Goal: Information Seeking & Learning: Learn about a topic

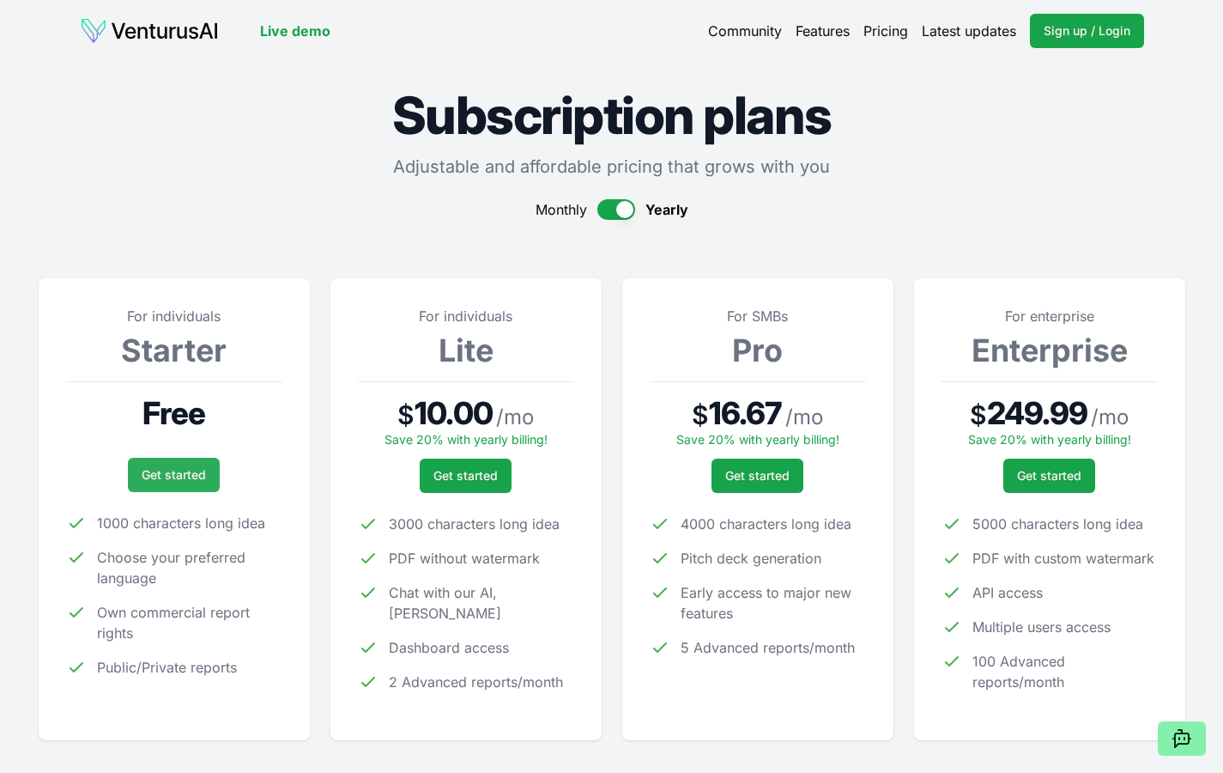
click at [160, 474] on link "Get started" at bounding box center [174, 475] width 92 height 34
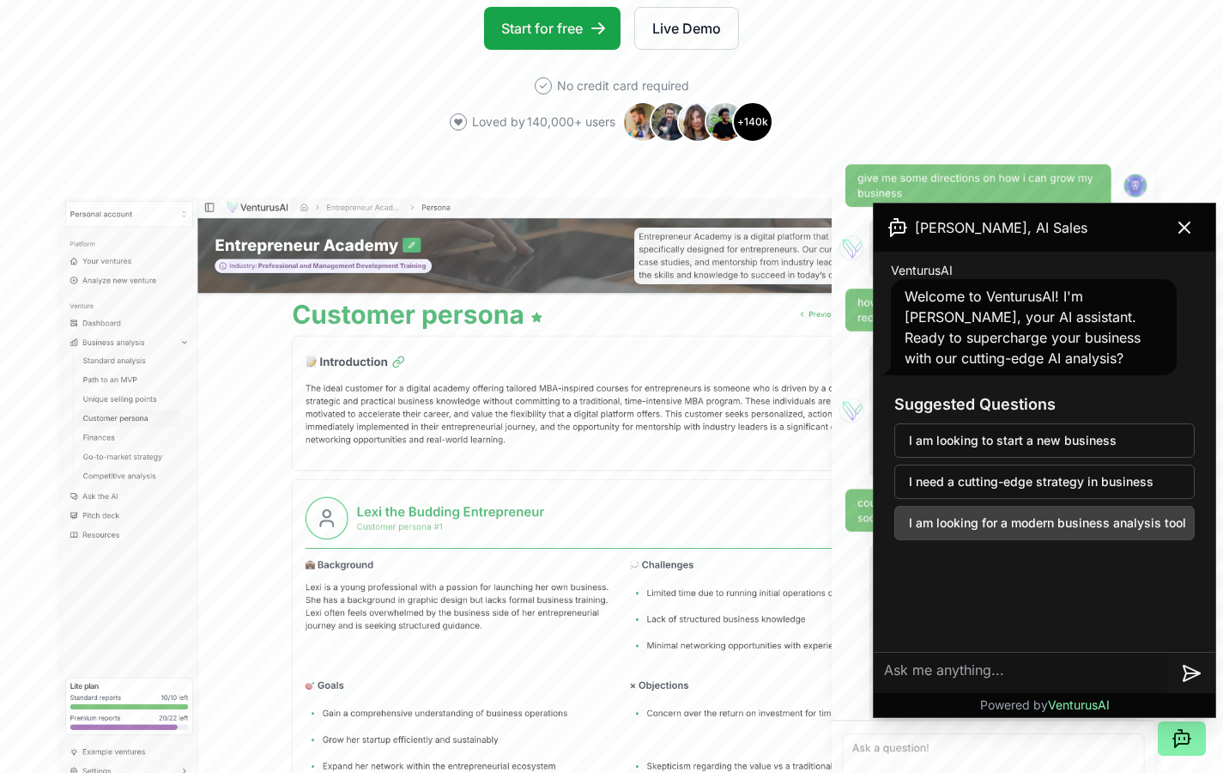
scroll to position [374, 0]
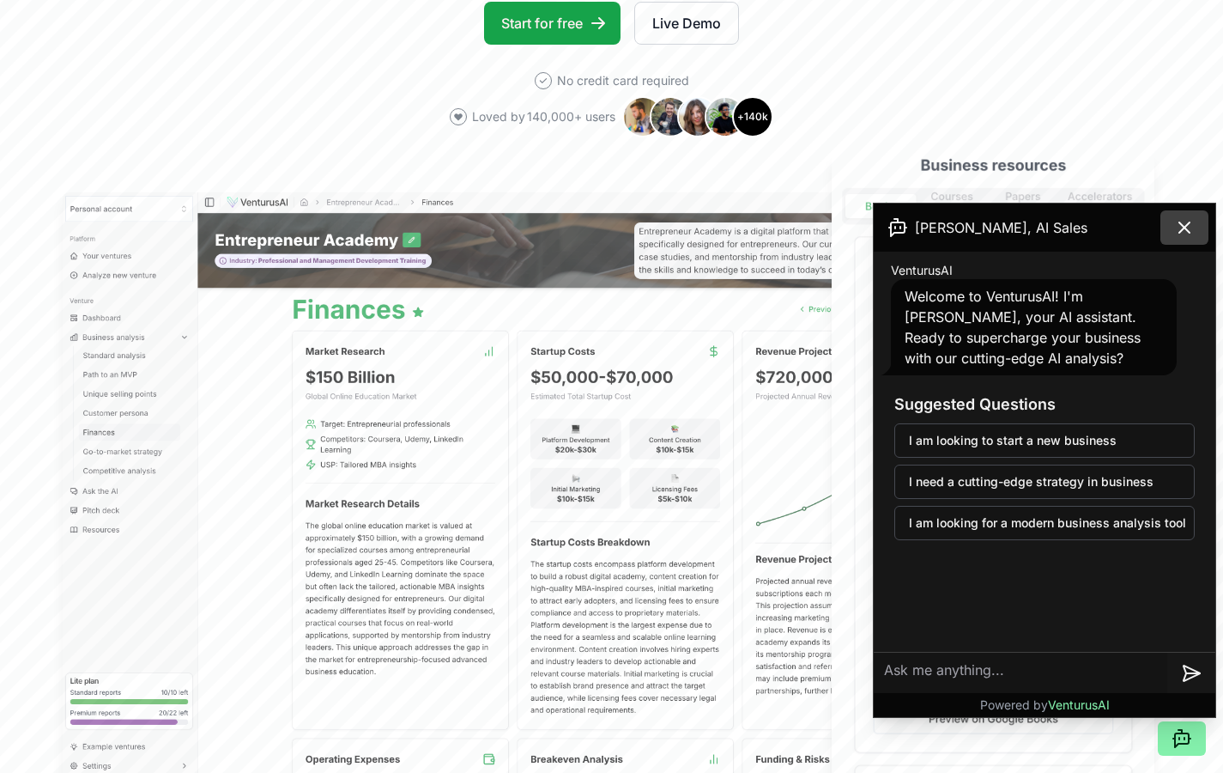
click at [1175, 240] on button at bounding box center [1185, 227] width 48 height 34
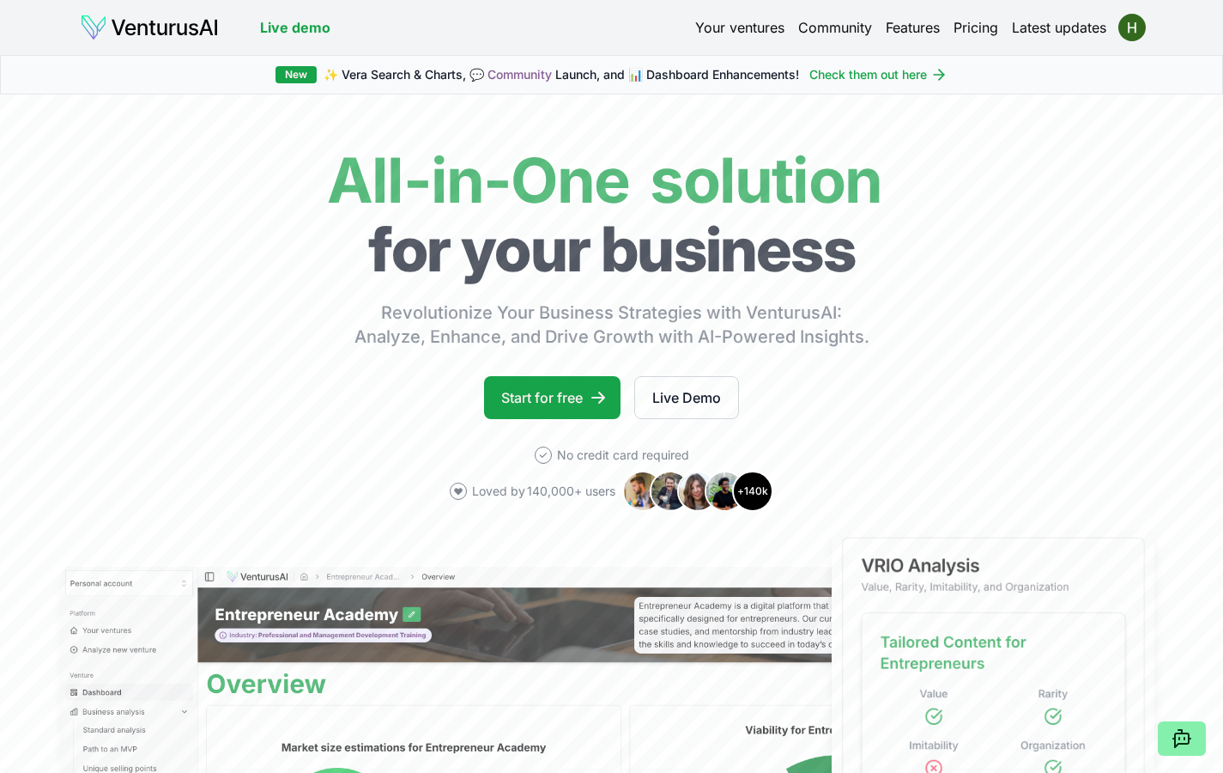
scroll to position [0, 0]
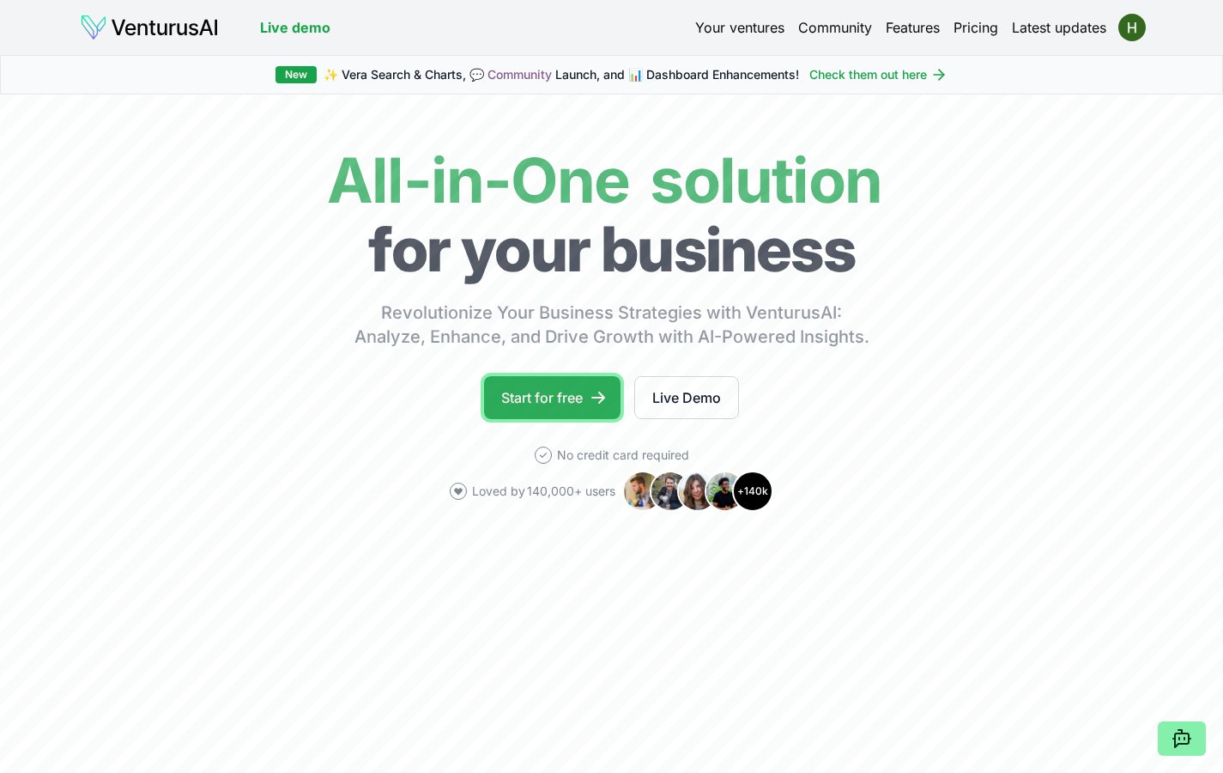
click at [546, 396] on link "Start for free" at bounding box center [552, 397] width 136 height 43
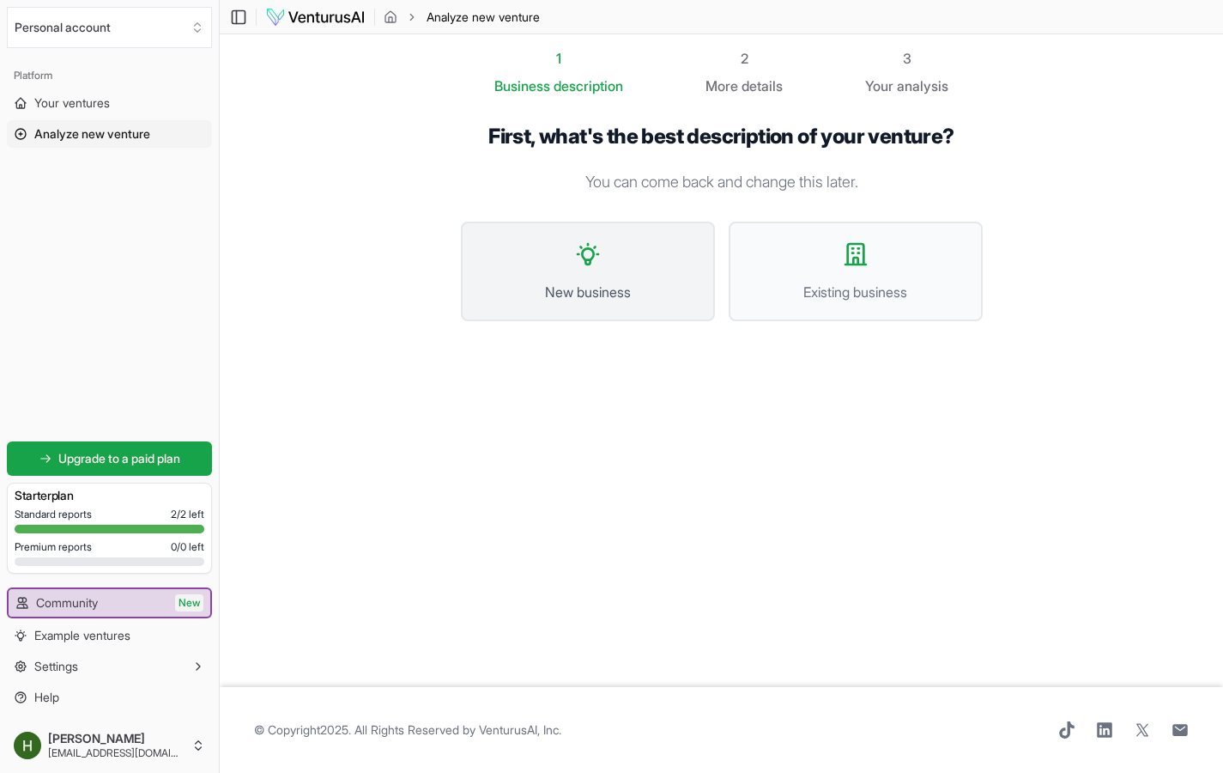
click at [593, 272] on button "New business" at bounding box center [588, 271] width 254 height 100
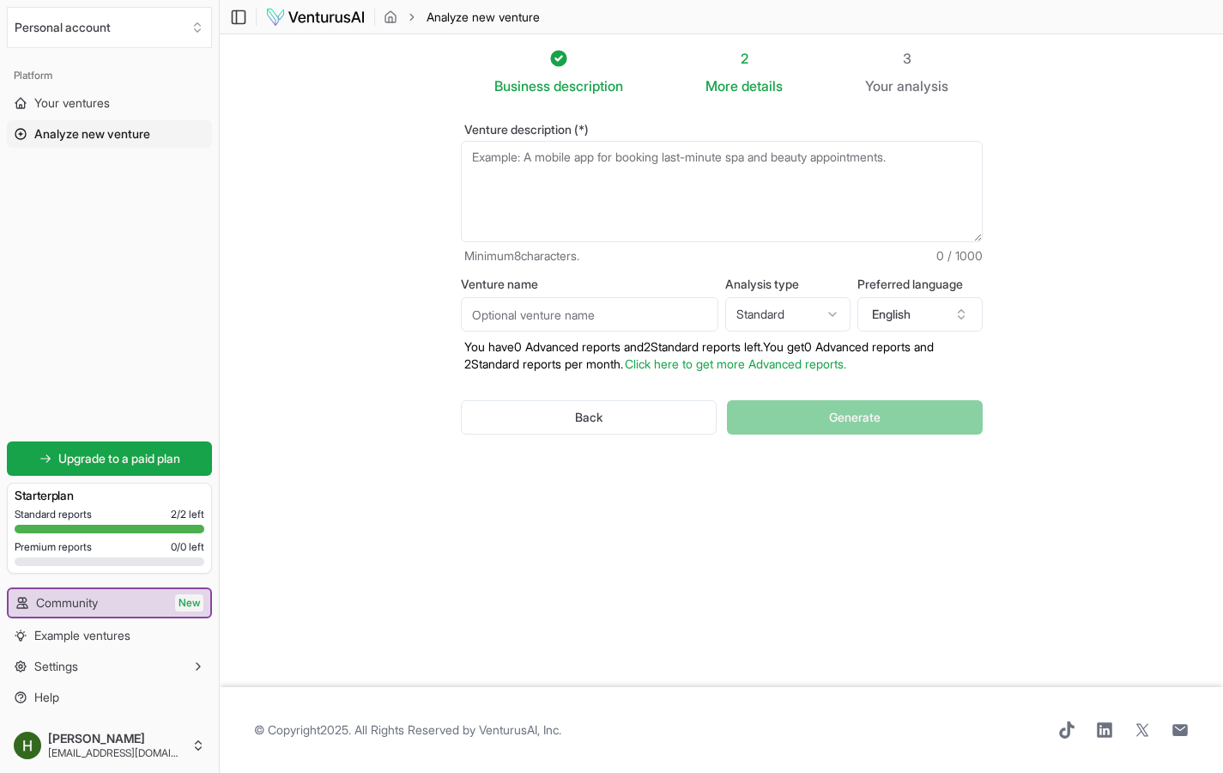
click at [644, 191] on textarea "Venture description (*)" at bounding box center [722, 191] width 522 height 101
paste textarea "Eldrwand is building the invisible infrastructure that prevents healthcare bill…"
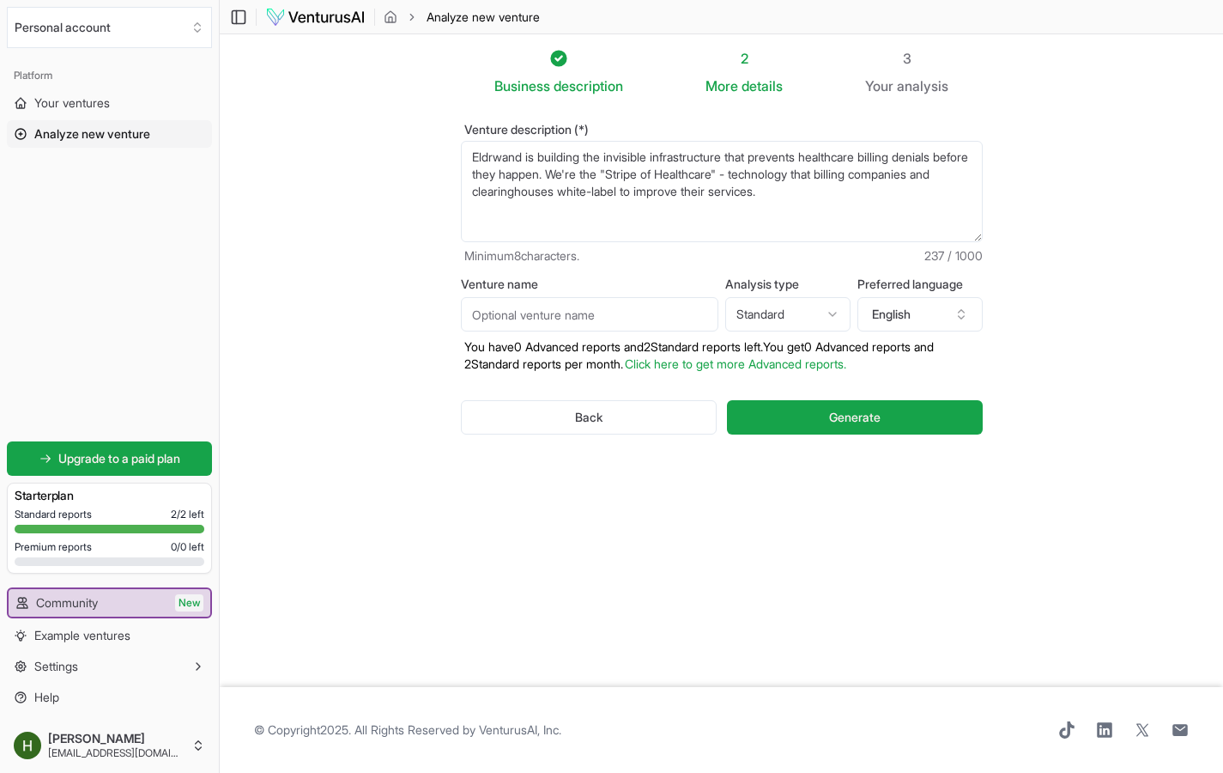
type textarea "Eldrwand is building the invisible infrastructure that prevents healthcare bill…"
click at [1119, 257] on section "Business description 2 More details 3 Your analysis Venture description (*) Eld…" at bounding box center [722, 360] width 1004 height 652
click at [652, 306] on input "Venture name" at bounding box center [590, 314] width 258 height 34
type input "Eldrwand"
click at [761, 317] on html "We value your privacy We use cookies to enhance your browsing experience, serve…" at bounding box center [611, 386] width 1223 height 773
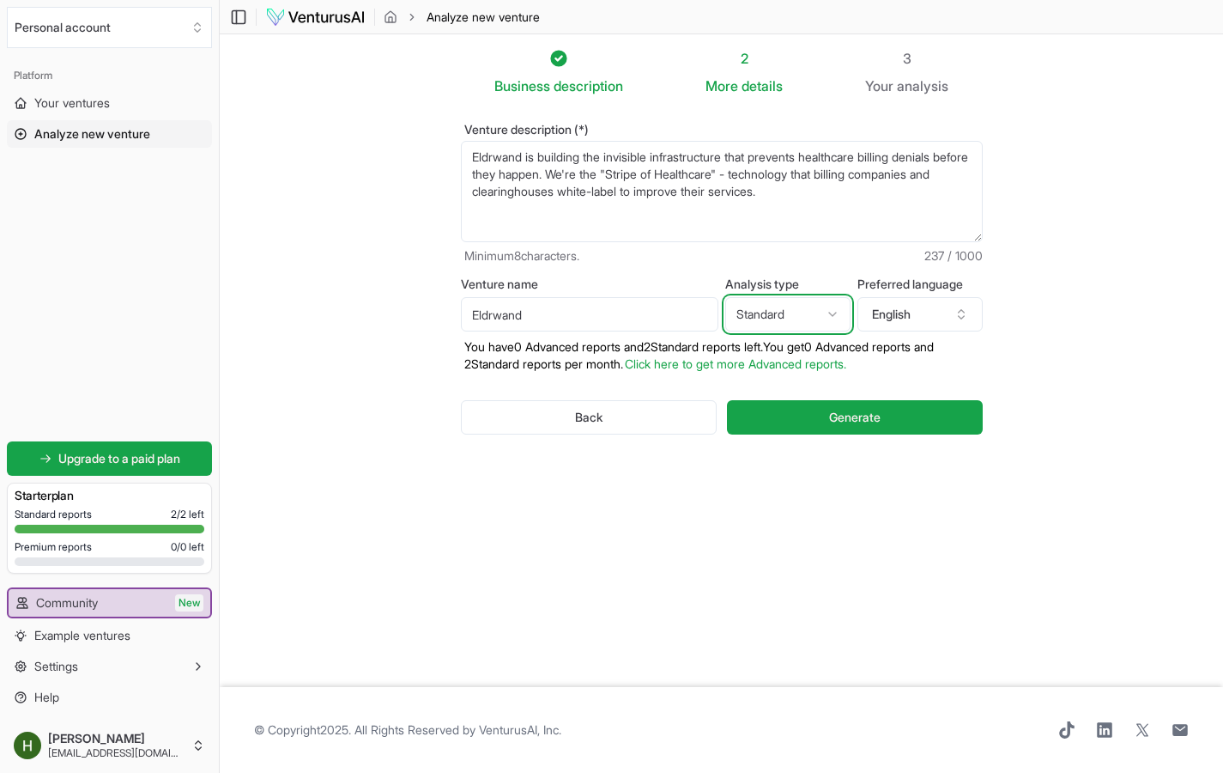
click at [1116, 321] on html "We value your privacy We use cookies to enhance your browsing experience, serve…" at bounding box center [611, 386] width 1223 height 773
click at [913, 199] on textarea "Eldrwand is building the invisible infrastructure that prevents healthcare bill…" at bounding box center [722, 191] width 522 height 101
paste textarea "The Problem: Virginia Medicaid processes millions of home health claims annuall…"
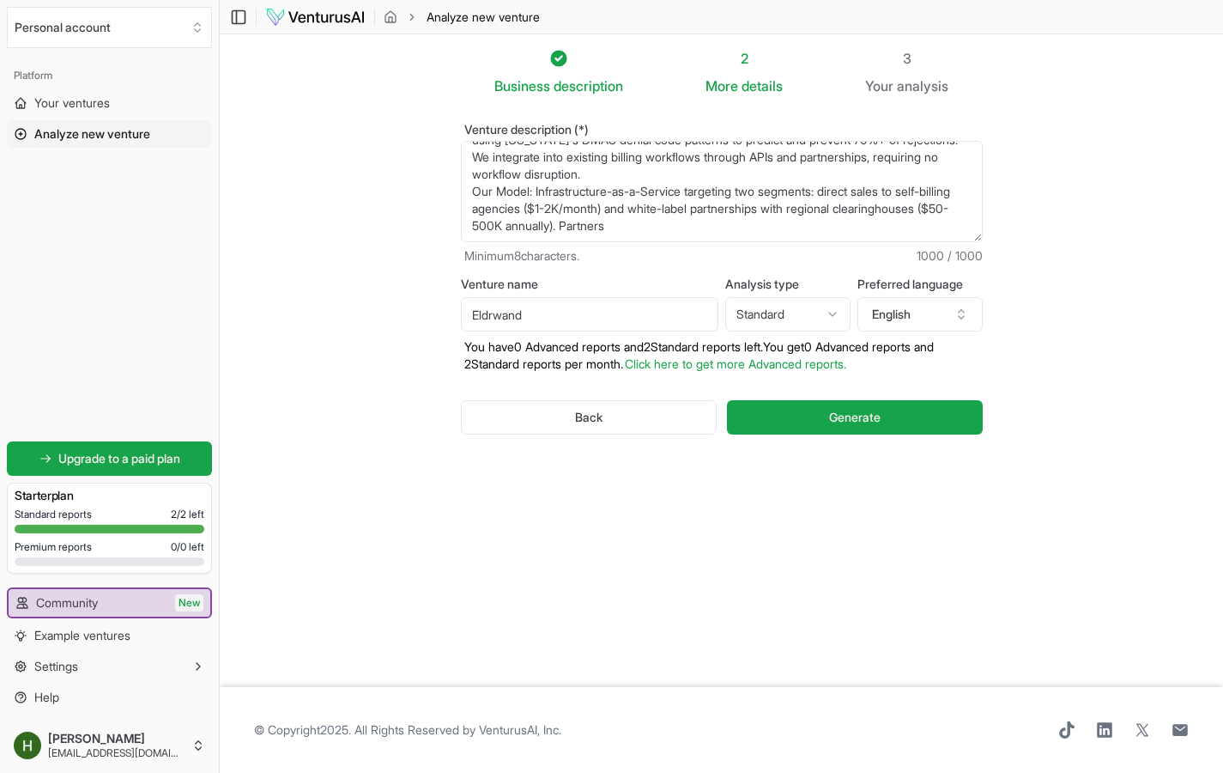
scroll to position [1, 0]
type textarea "Eldrwand is building the invisible infrastructure that prevents healthcare bill…"
click at [958, 414] on button "Generate" at bounding box center [854, 416] width 255 height 34
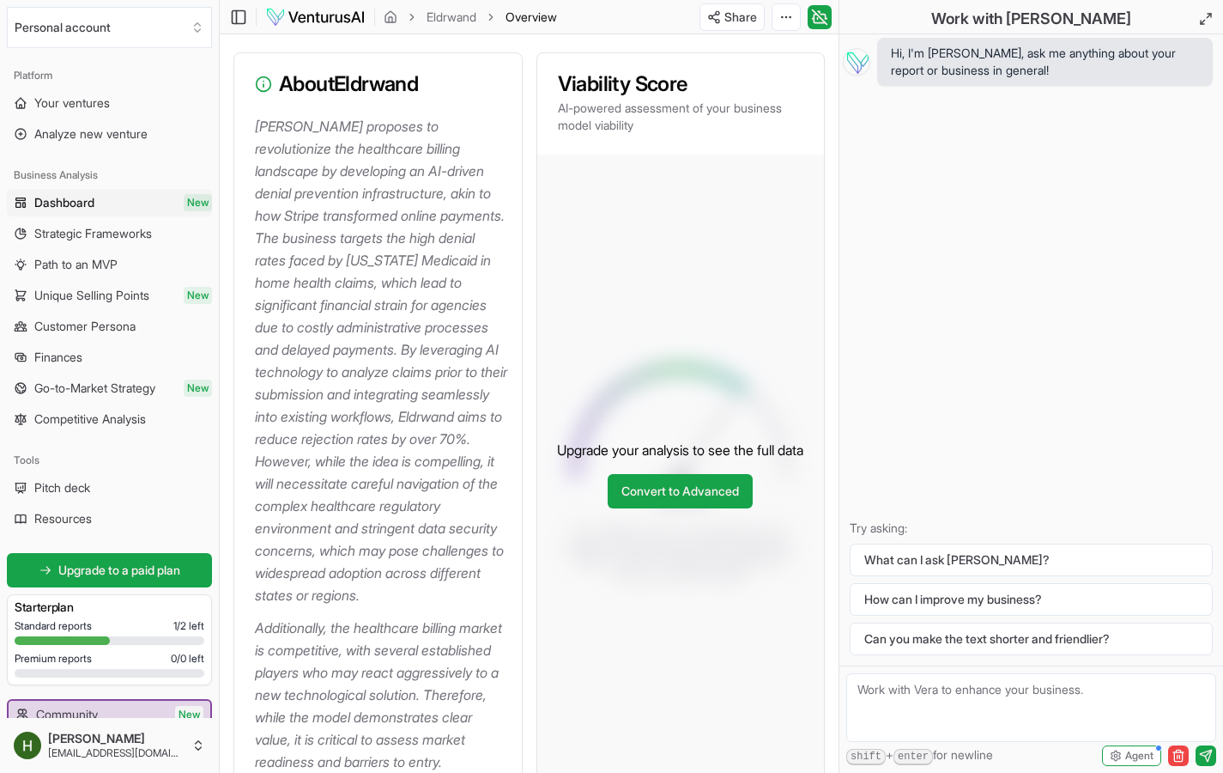
scroll to position [215, 0]
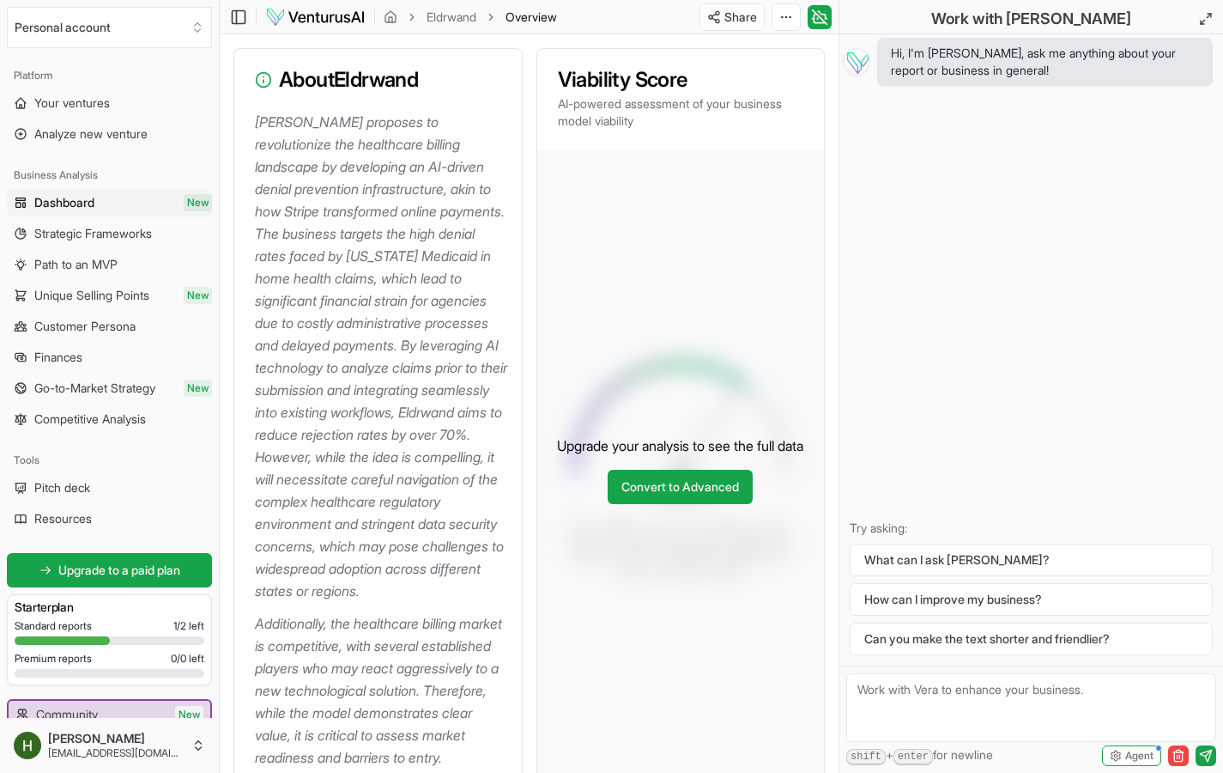
drag, startPoint x: 1213, startPoint y: 9, endPoint x: 1213, endPoint y: 668, distance: 659.3
click at [1213, 9] on button at bounding box center [1206, 19] width 34 height 34
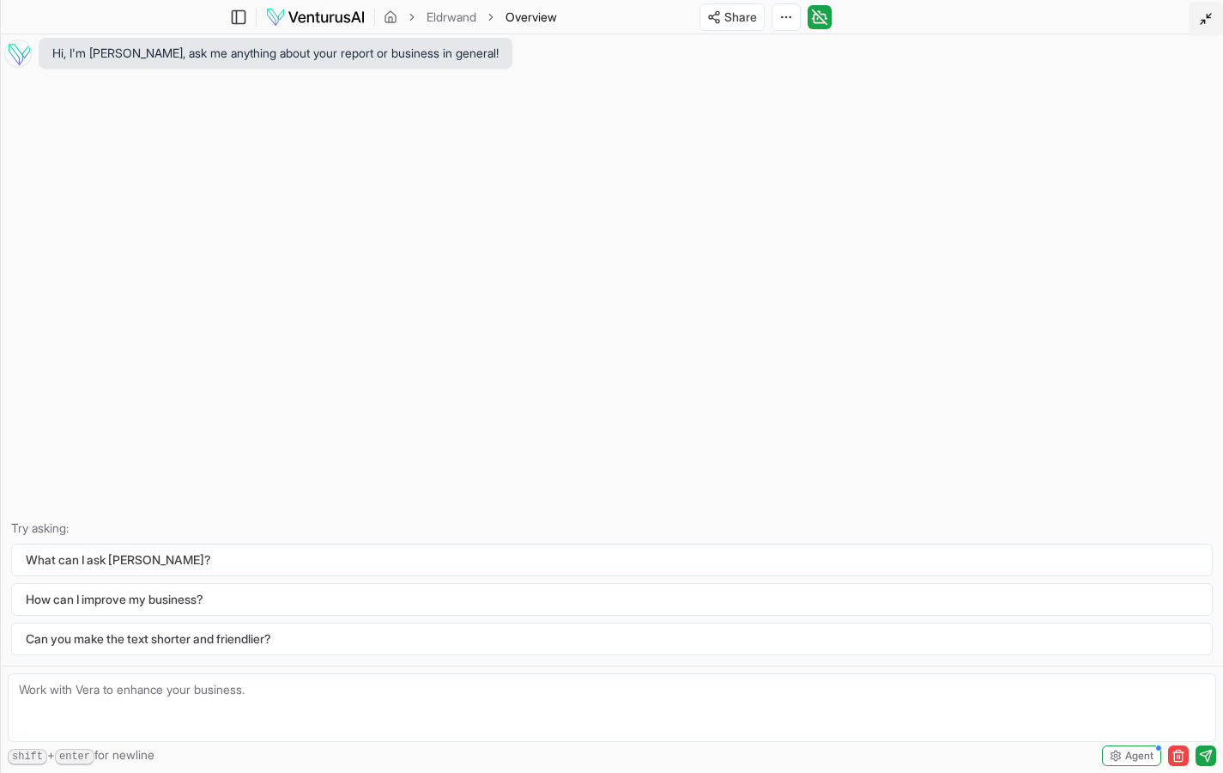
click at [1208, 21] on icon at bounding box center [1206, 19] width 14 height 14
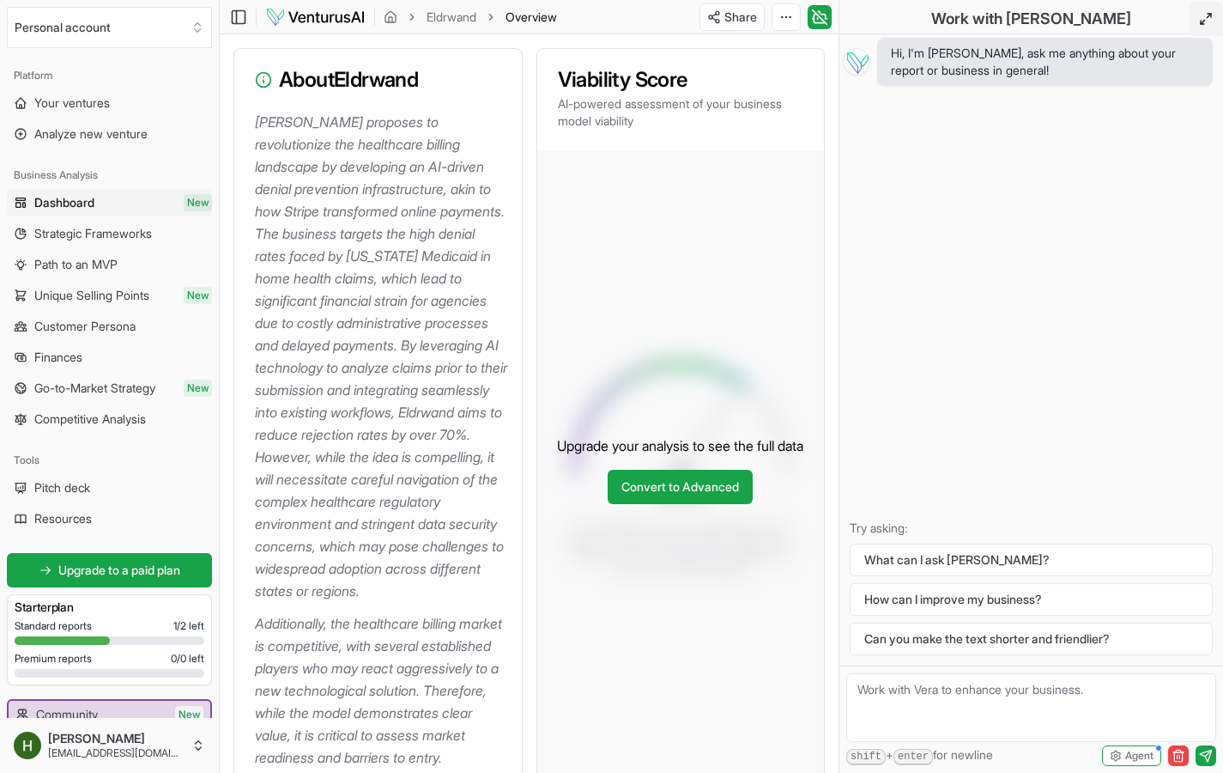
drag, startPoint x: 822, startPoint y: 17, endPoint x: 822, endPoint y: 676, distance: 659.3
click at [822, 17] on icon at bounding box center [819, 17] width 17 height 21
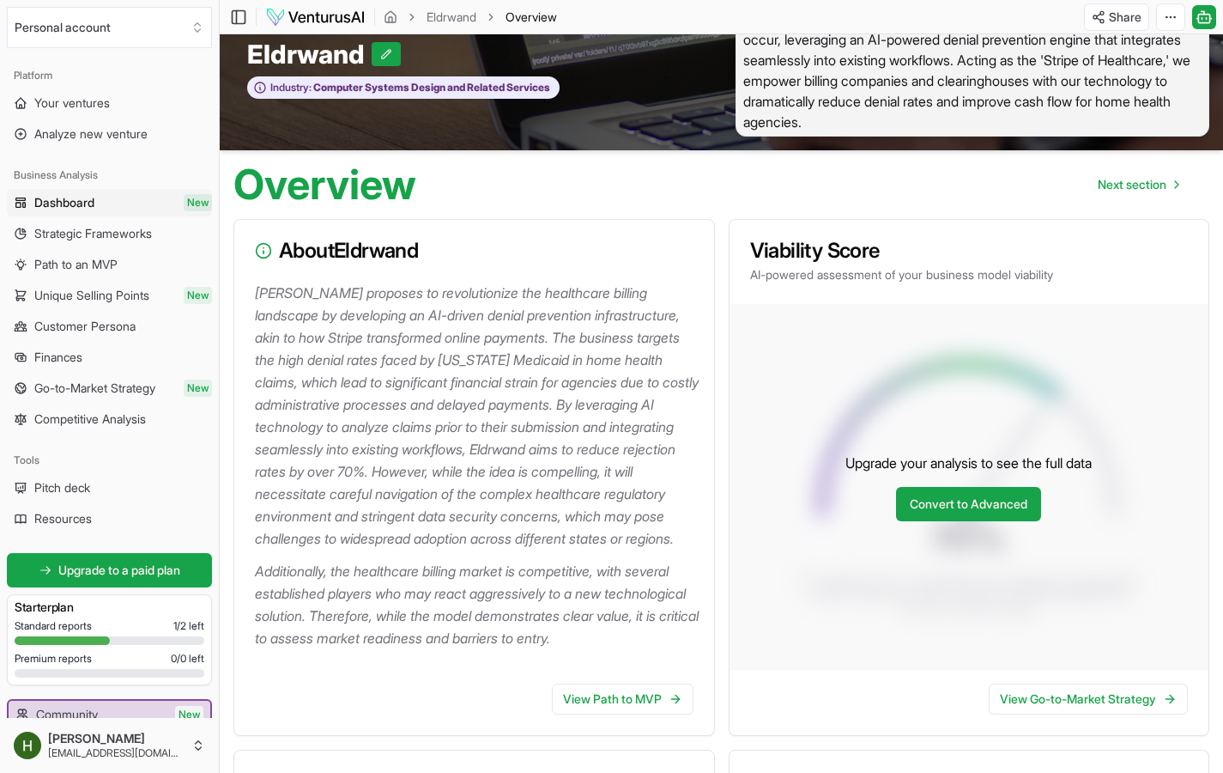
scroll to position [133, 0]
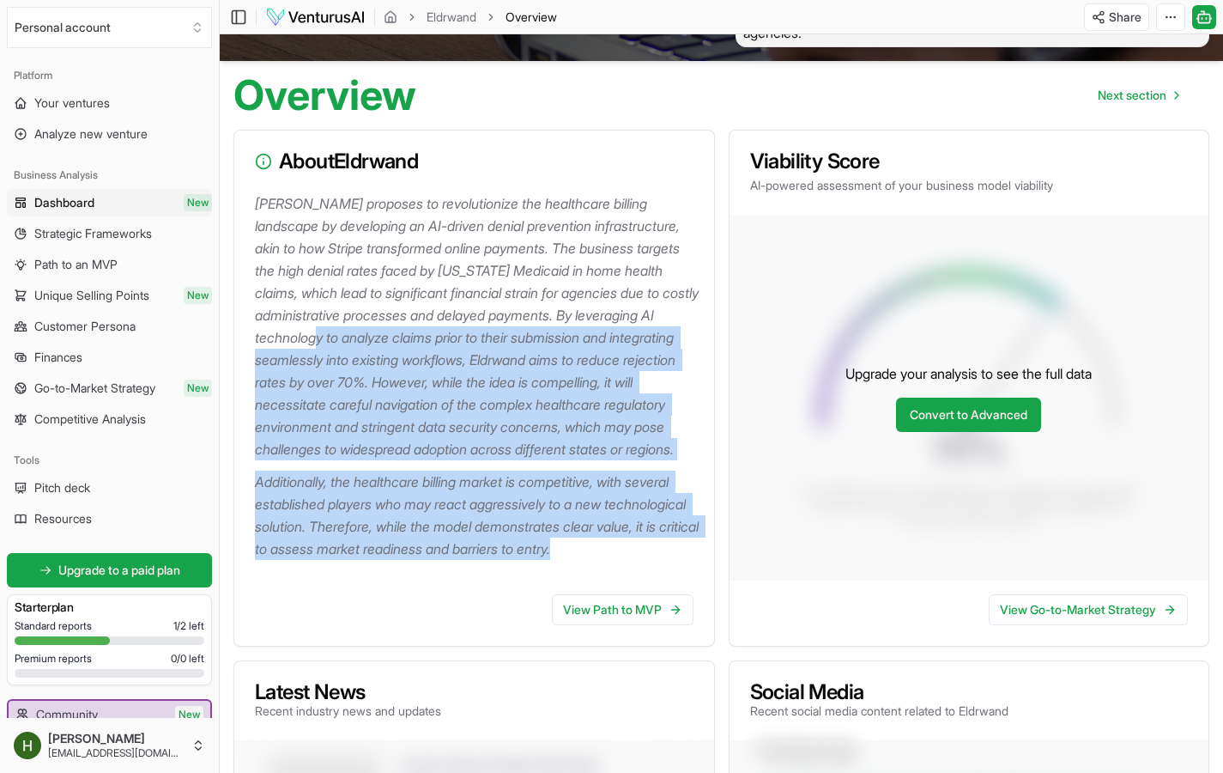
drag, startPoint x: 367, startPoint y: 337, endPoint x: 630, endPoint y: 585, distance: 361.3
click at [661, 580] on div "[PERSON_NAME] proposes to revolutionize the healthcare billing landscape by dev…" at bounding box center [474, 386] width 480 height 388
click at [548, 580] on div "[PERSON_NAME] proposes to revolutionize the healthcare billing landscape by dev…" at bounding box center [474, 386] width 480 height 388
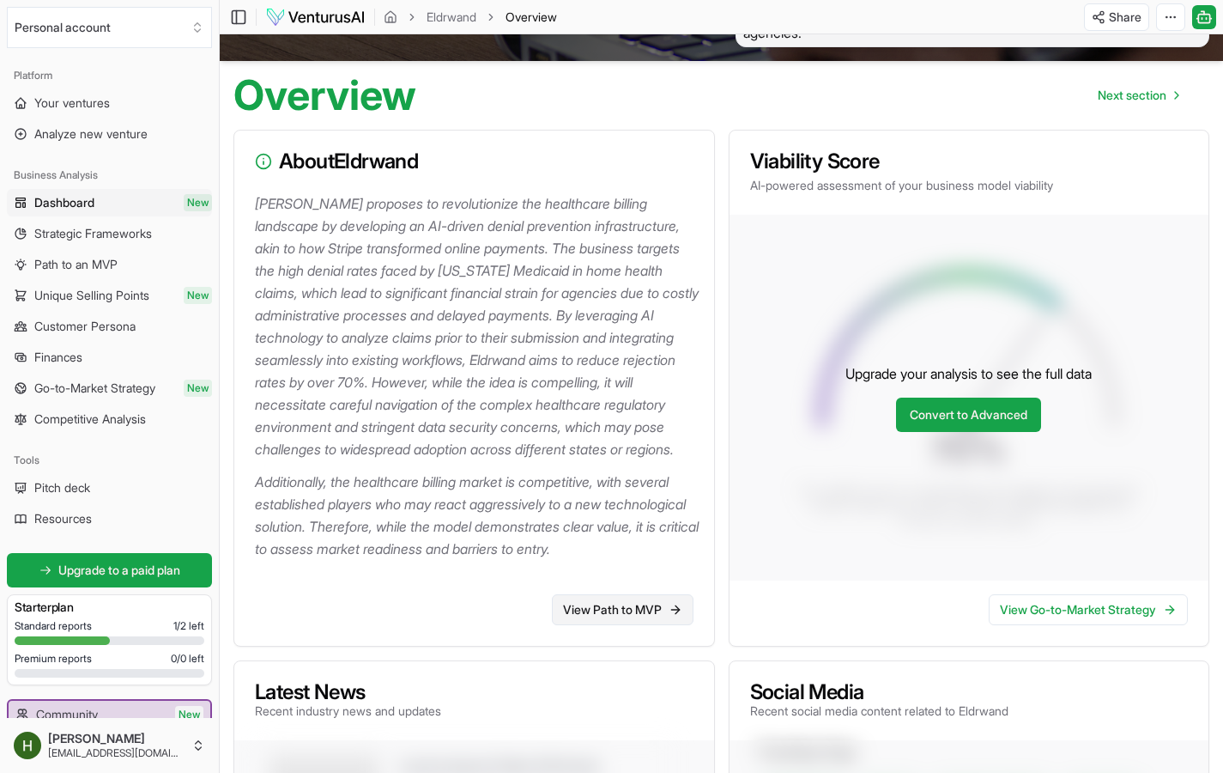
click at [603, 625] on link "View Path to MVP" at bounding box center [623, 609] width 142 height 31
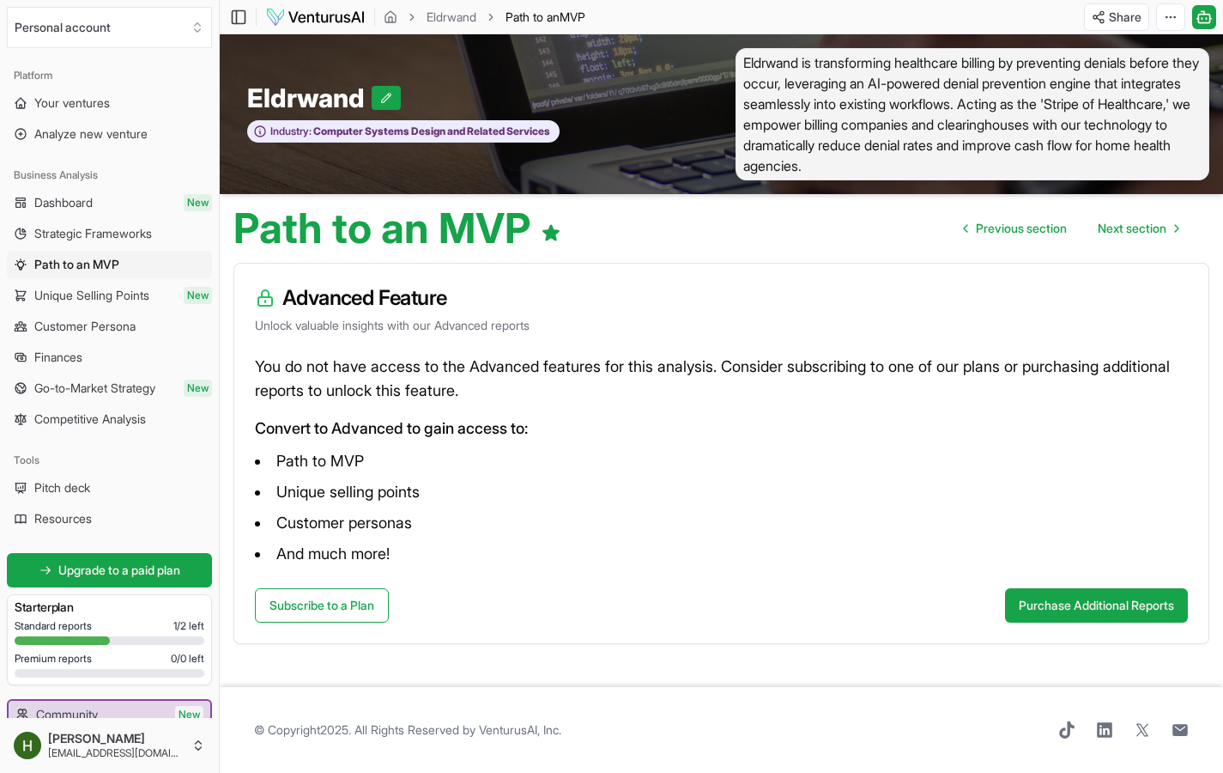
scroll to position [1, 0]
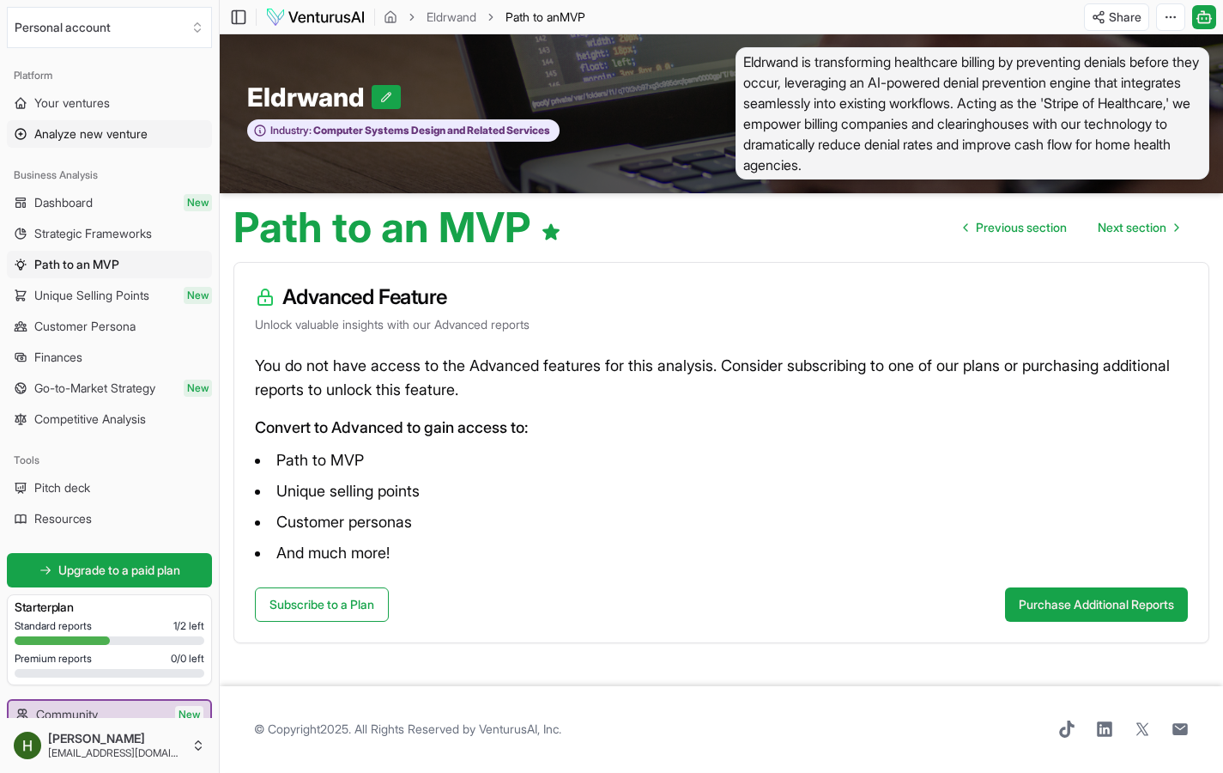
click at [123, 131] on span "Analyze new venture" at bounding box center [90, 133] width 113 height 17
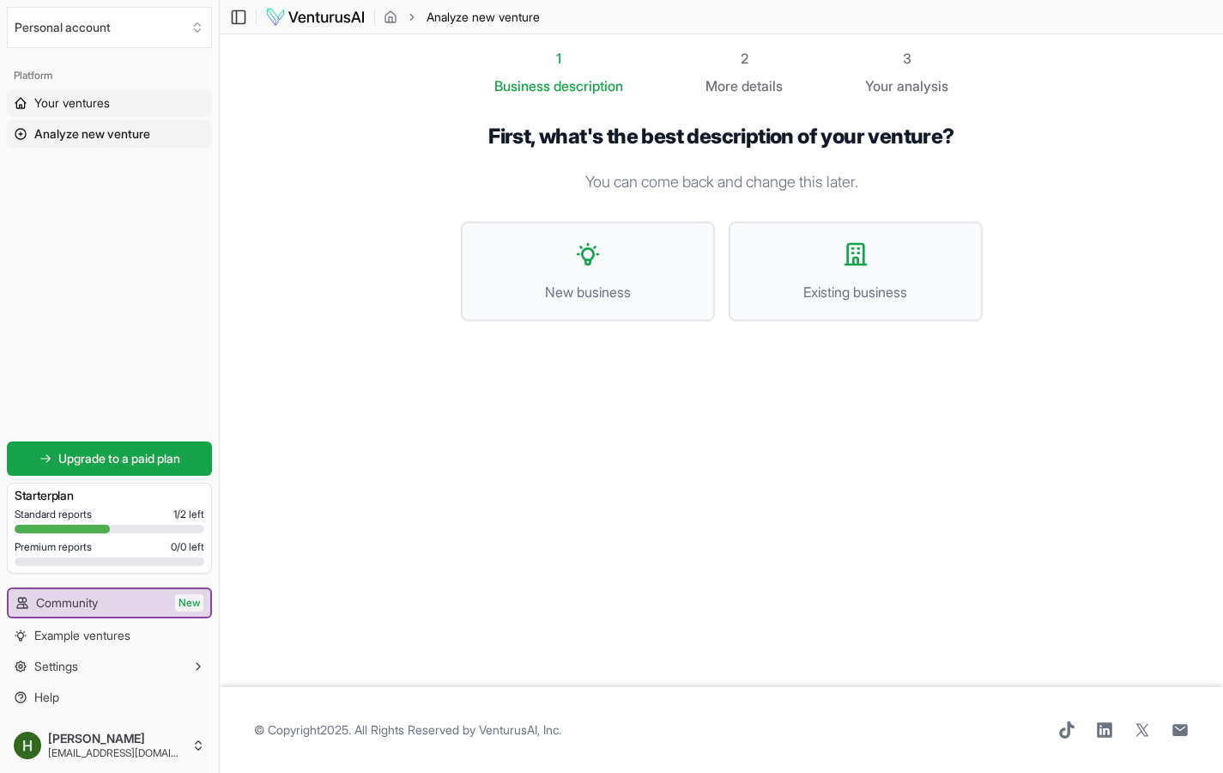
click at [114, 102] on link "Your ventures" at bounding box center [109, 102] width 205 height 27
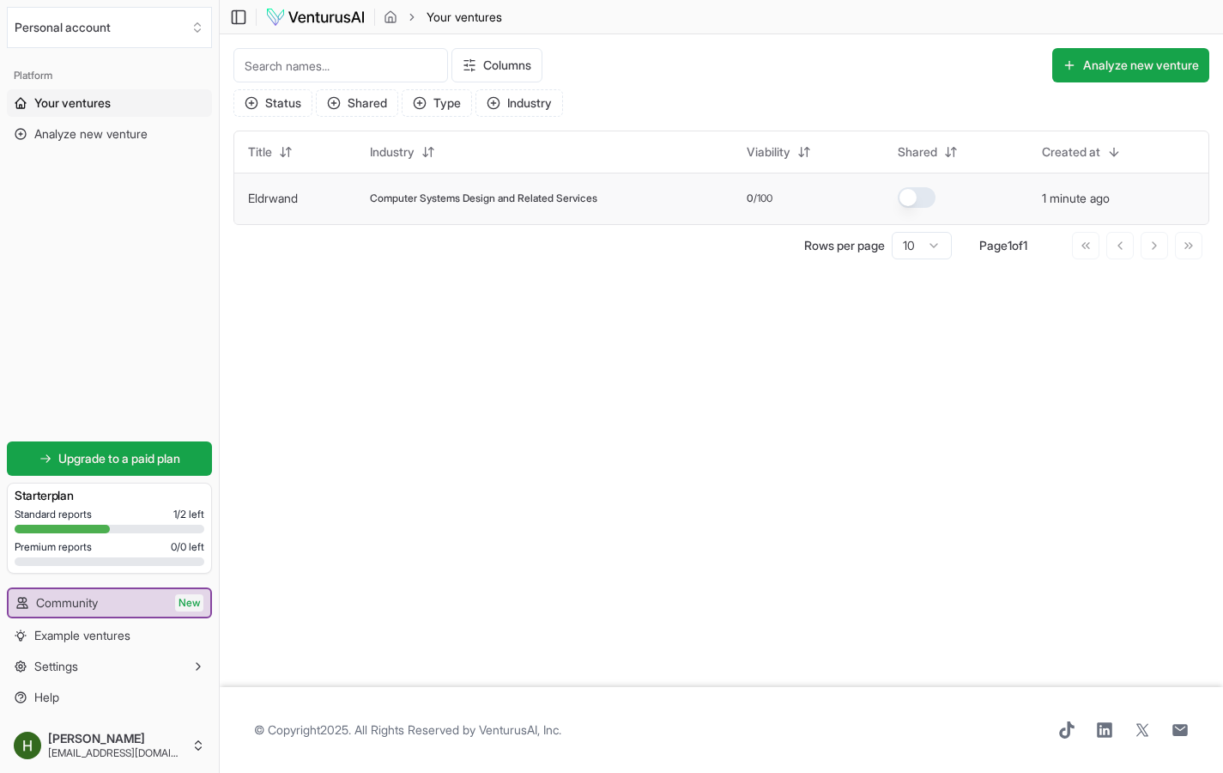
click at [786, 197] on div "0 /100" at bounding box center [809, 198] width 124 height 14
click at [536, 197] on span "Computer Systems Design and Related Services" at bounding box center [483, 198] width 227 height 14
click at [294, 203] on link "Eldrwand" at bounding box center [273, 198] width 50 height 15
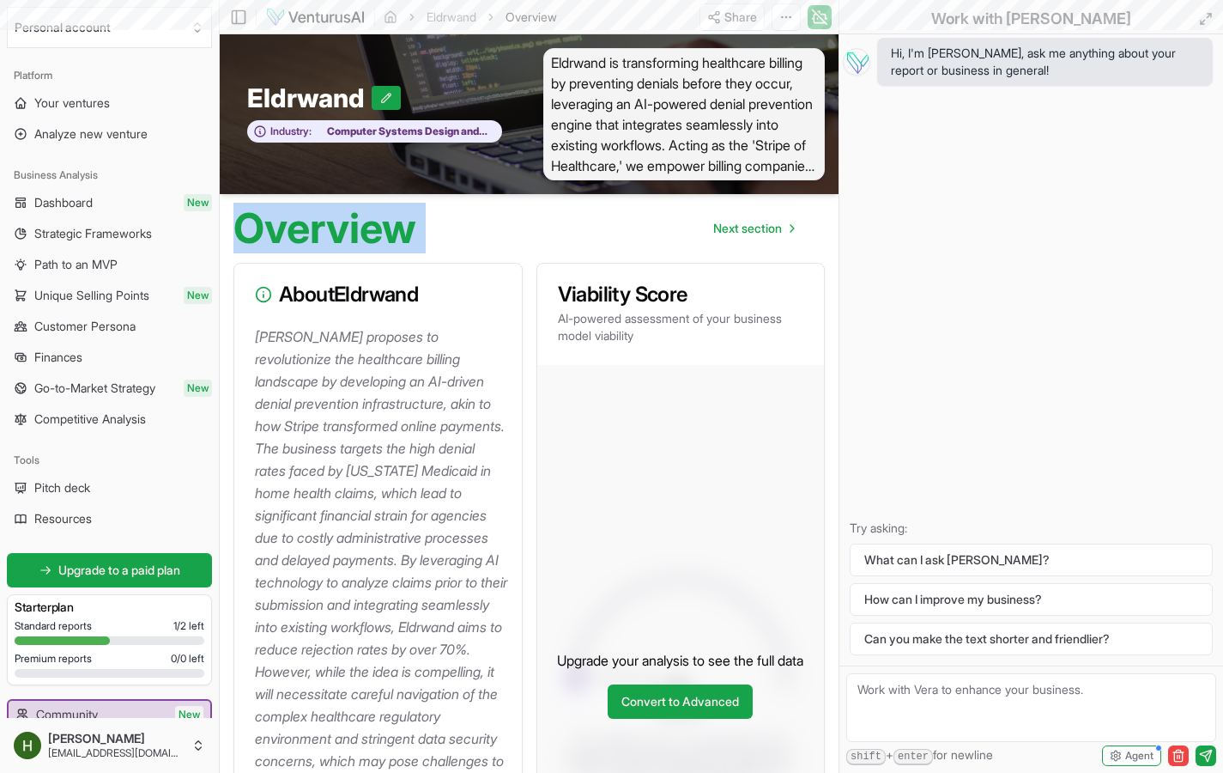
click at [294, 208] on h1 "Overview" at bounding box center [324, 228] width 183 height 41
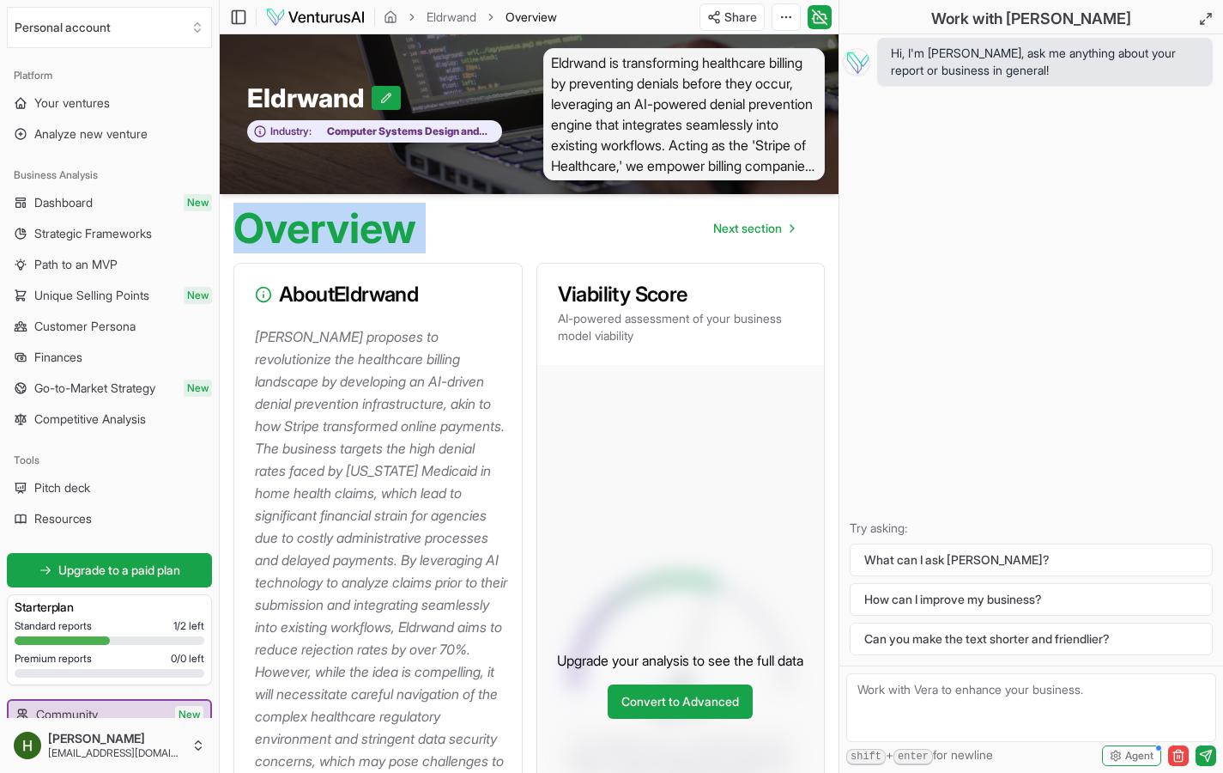
click at [501, 246] on div "Overview Next section" at bounding box center [529, 221] width 619 height 55
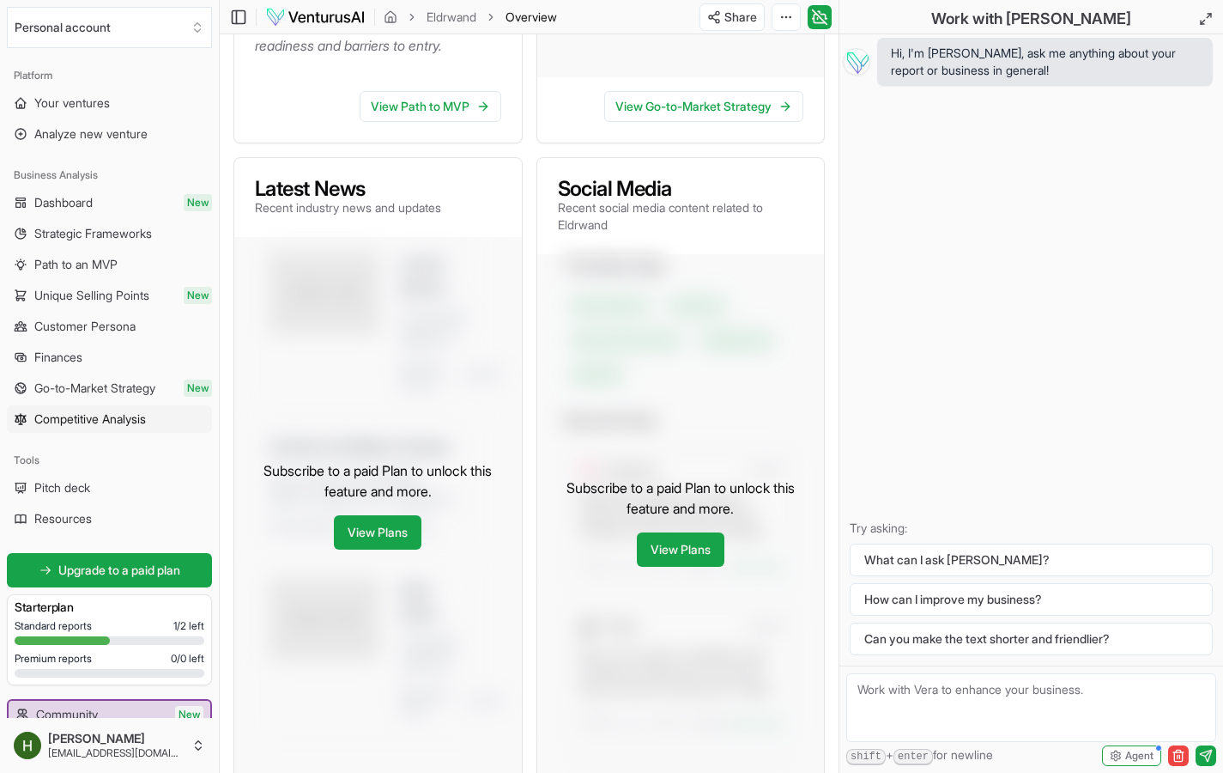
scroll to position [744, 0]
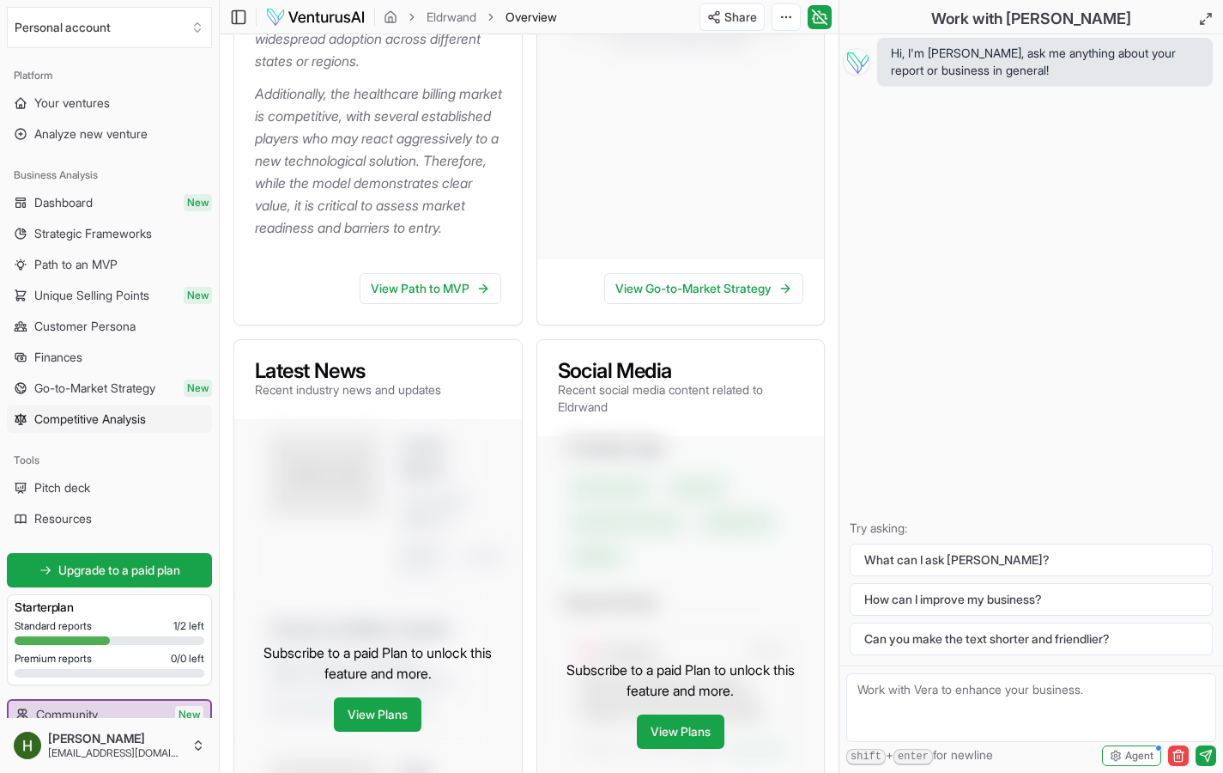
click at [100, 415] on span "Competitive Analysis" at bounding box center [90, 418] width 112 height 17
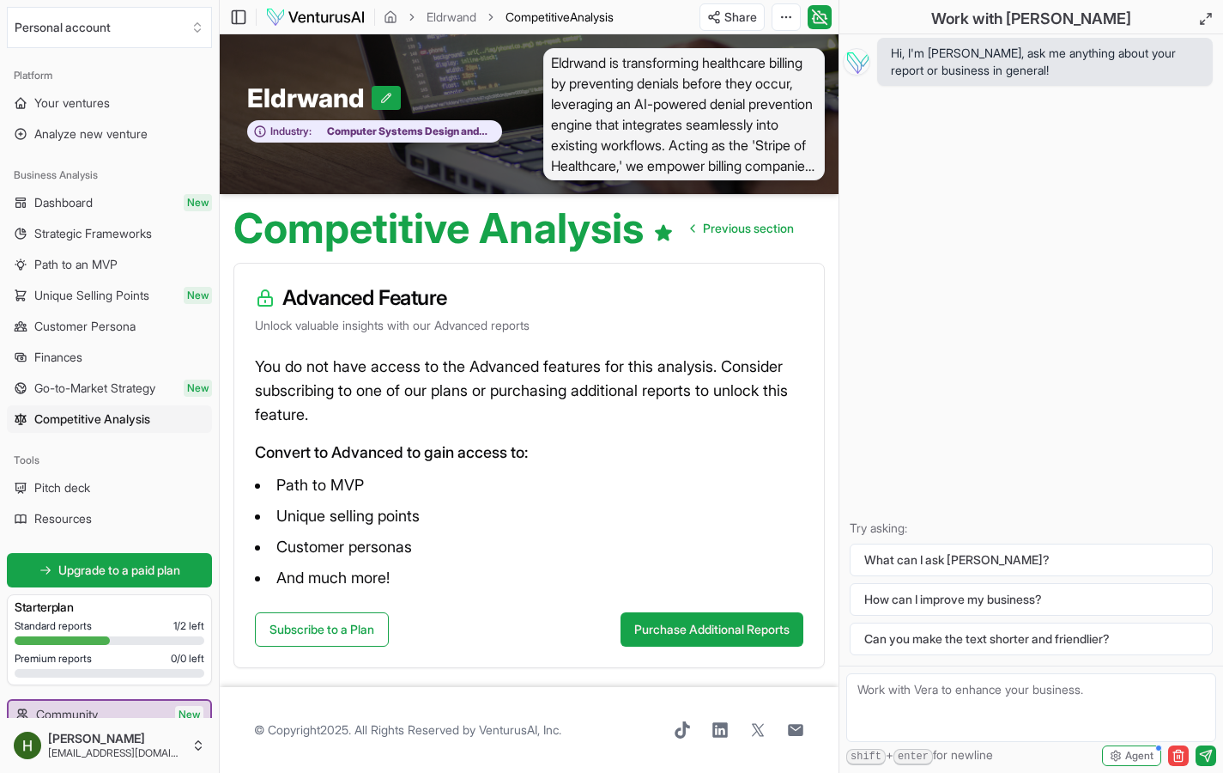
scroll to position [1, 0]
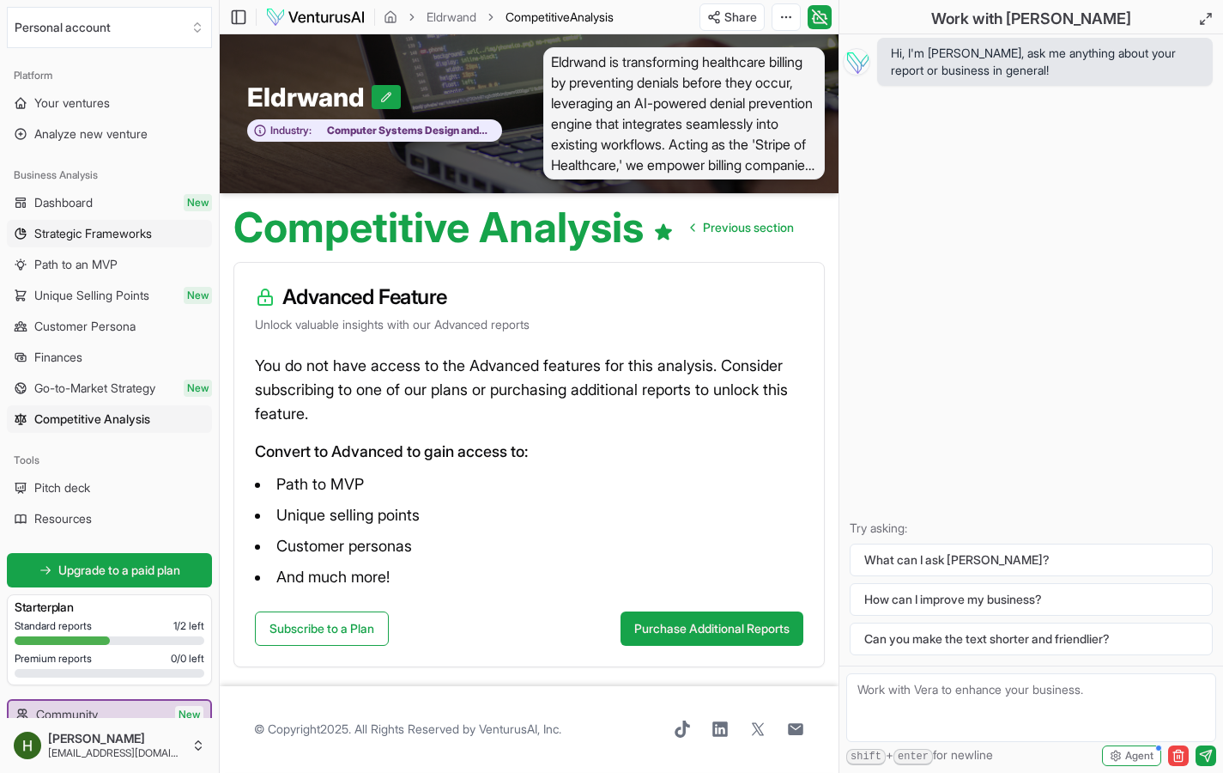
click at [95, 234] on span "Strategic Frameworks" at bounding box center [93, 233] width 118 height 17
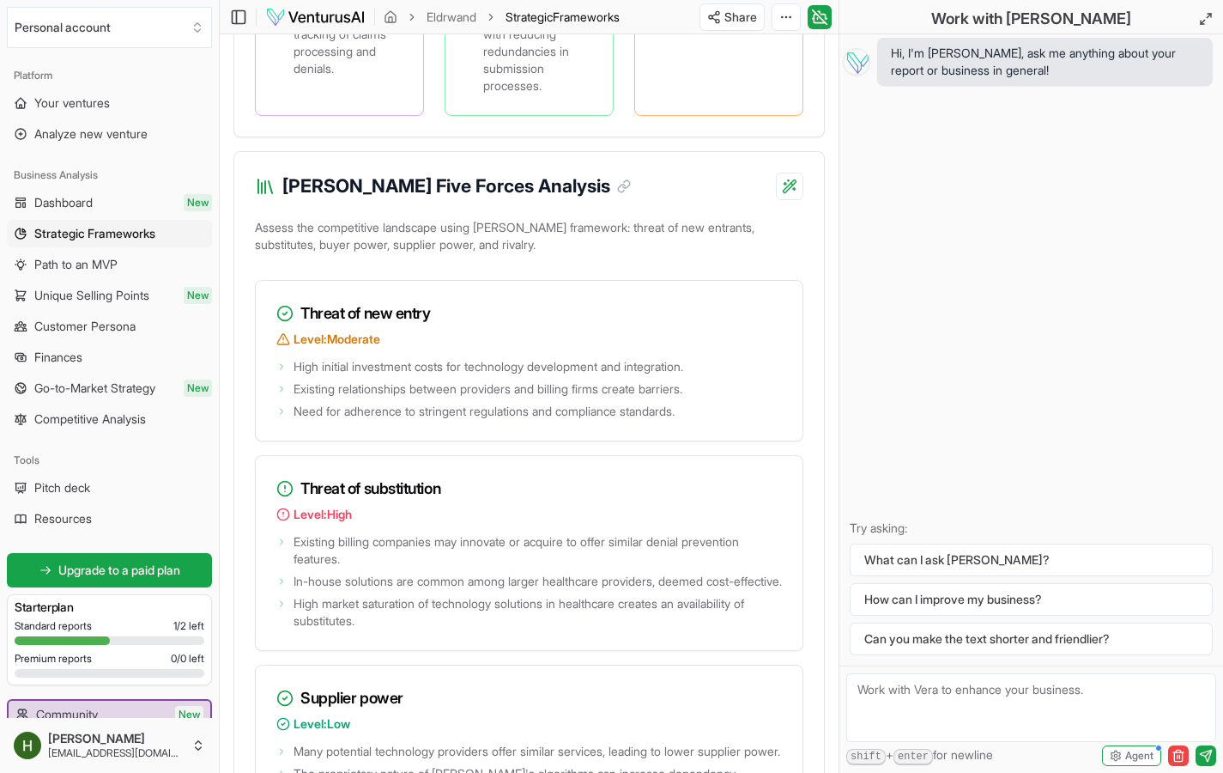
scroll to position [2100, 0]
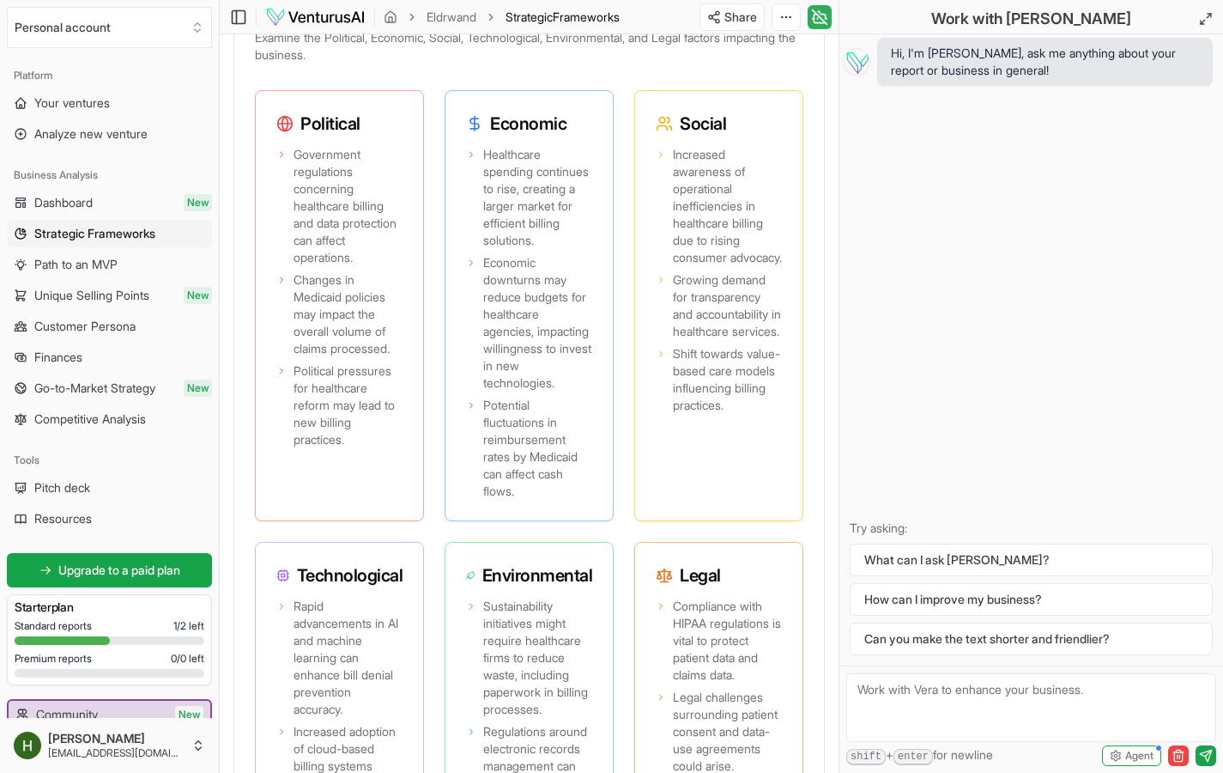
click at [822, 10] on icon at bounding box center [819, 17] width 17 height 21
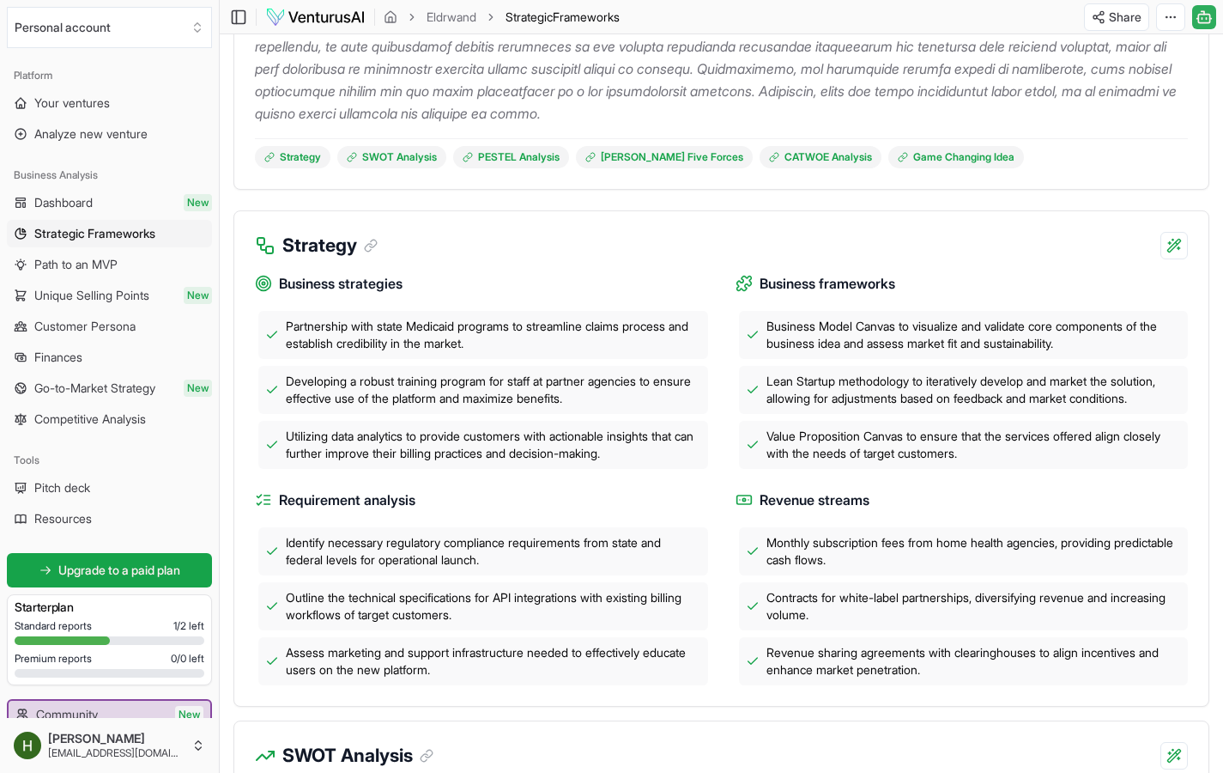
scroll to position [409, 0]
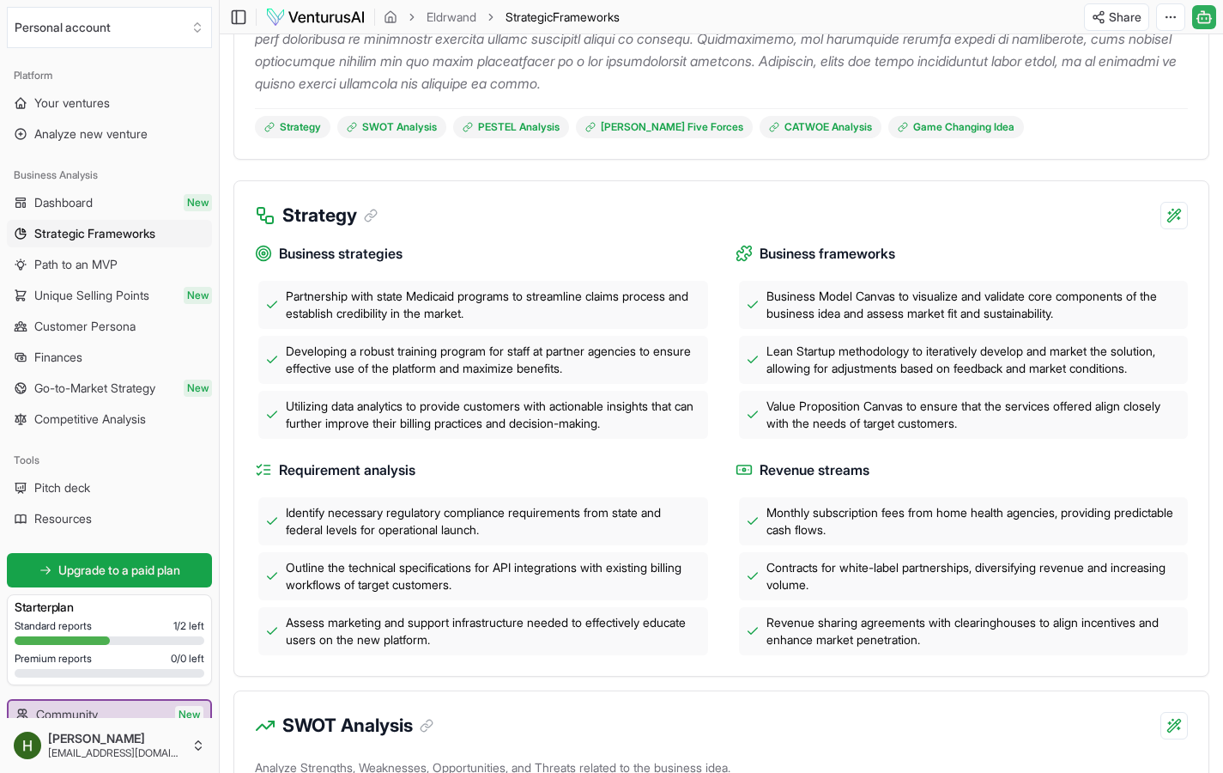
drag, startPoint x: 331, startPoint y: 294, endPoint x: 568, endPoint y: 304, distance: 238.0
click at [568, 304] on span "Partnership with state Medicaid programs to streamline claims process and estab…" at bounding box center [493, 305] width 415 height 34
drag, startPoint x: 283, startPoint y: 358, endPoint x: 513, endPoint y: 356, distance: 230.1
click at [513, 356] on div "Developing a robust training program for staff at partner agencies to ensure ef…" at bounding box center [483, 360] width 450 height 48
click at [557, 371] on span "Developing a robust training program for staff at partner agencies to ensure ef…" at bounding box center [493, 360] width 415 height 34
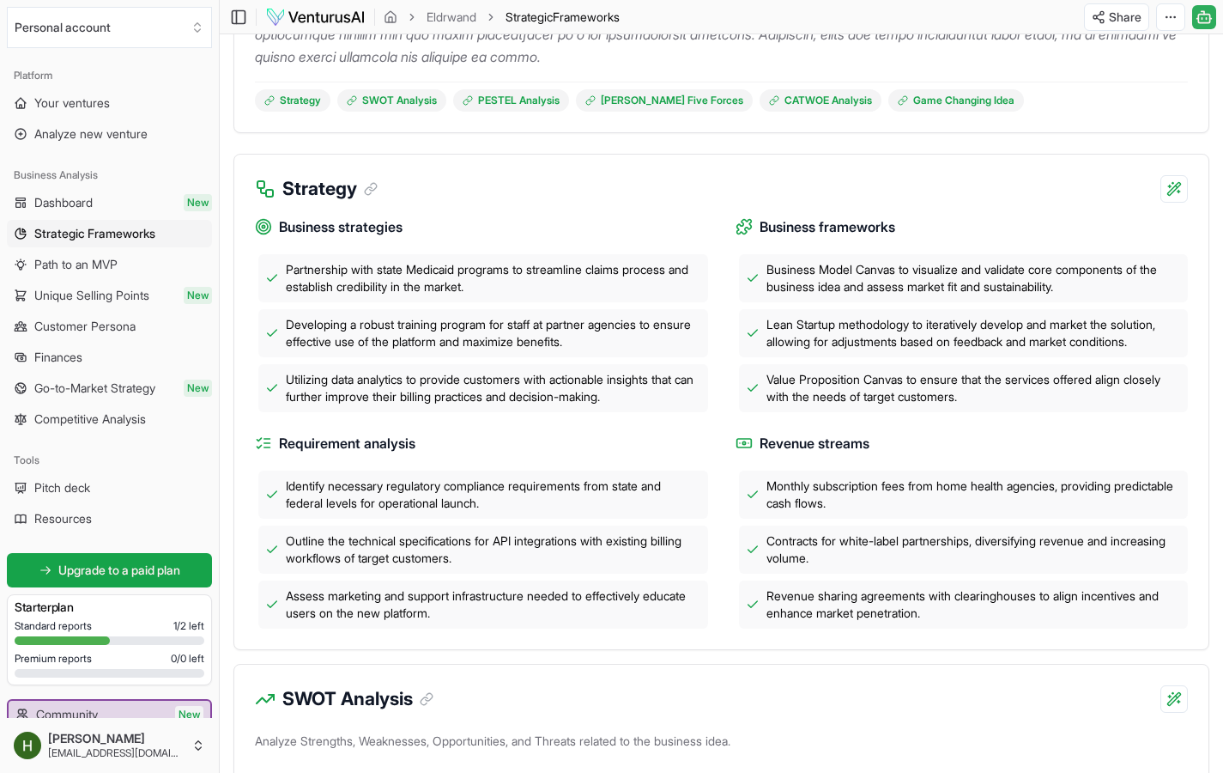
scroll to position [437, 0]
drag, startPoint x: 405, startPoint y: 346, endPoint x: 558, endPoint y: 349, distance: 152.8
click at [558, 349] on div "Developing a robust training program for staff at partner agencies to ensure ef…" at bounding box center [483, 332] width 450 height 48
click at [640, 346] on span "Developing a robust training program for staff at partner agencies to ensure ef…" at bounding box center [493, 332] width 415 height 34
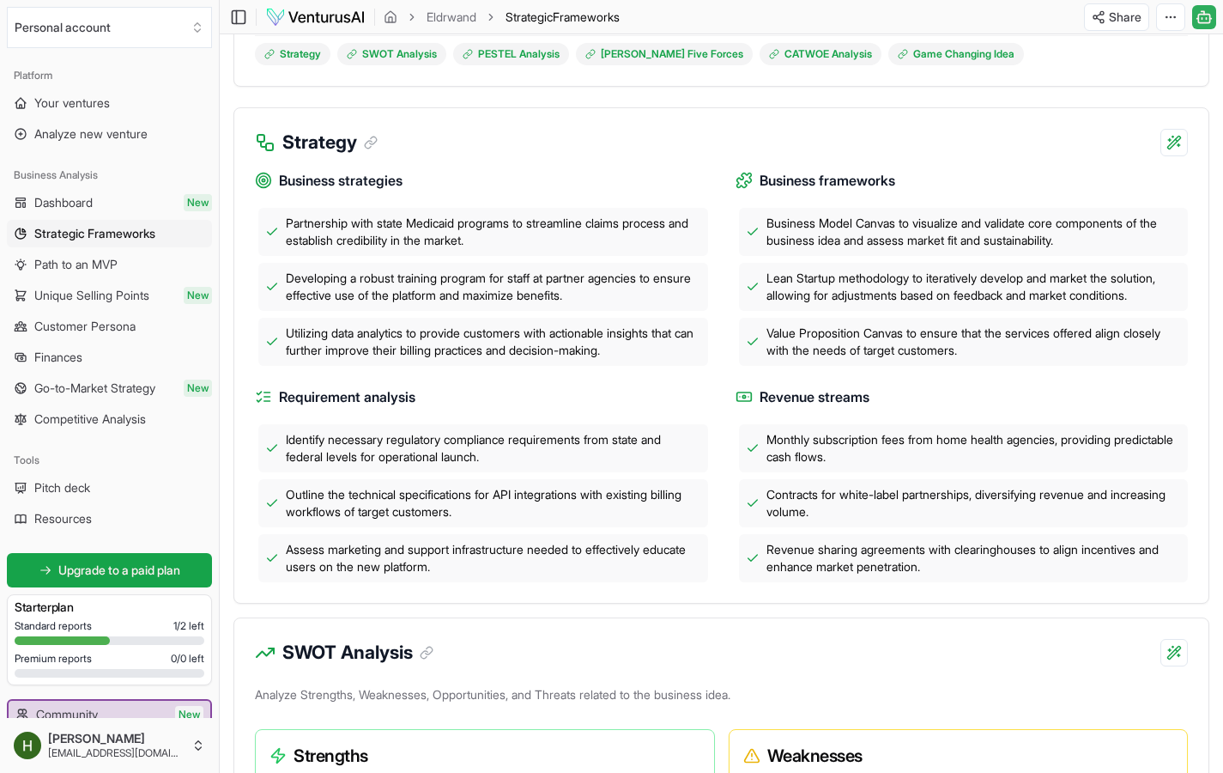
scroll to position [484, 0]
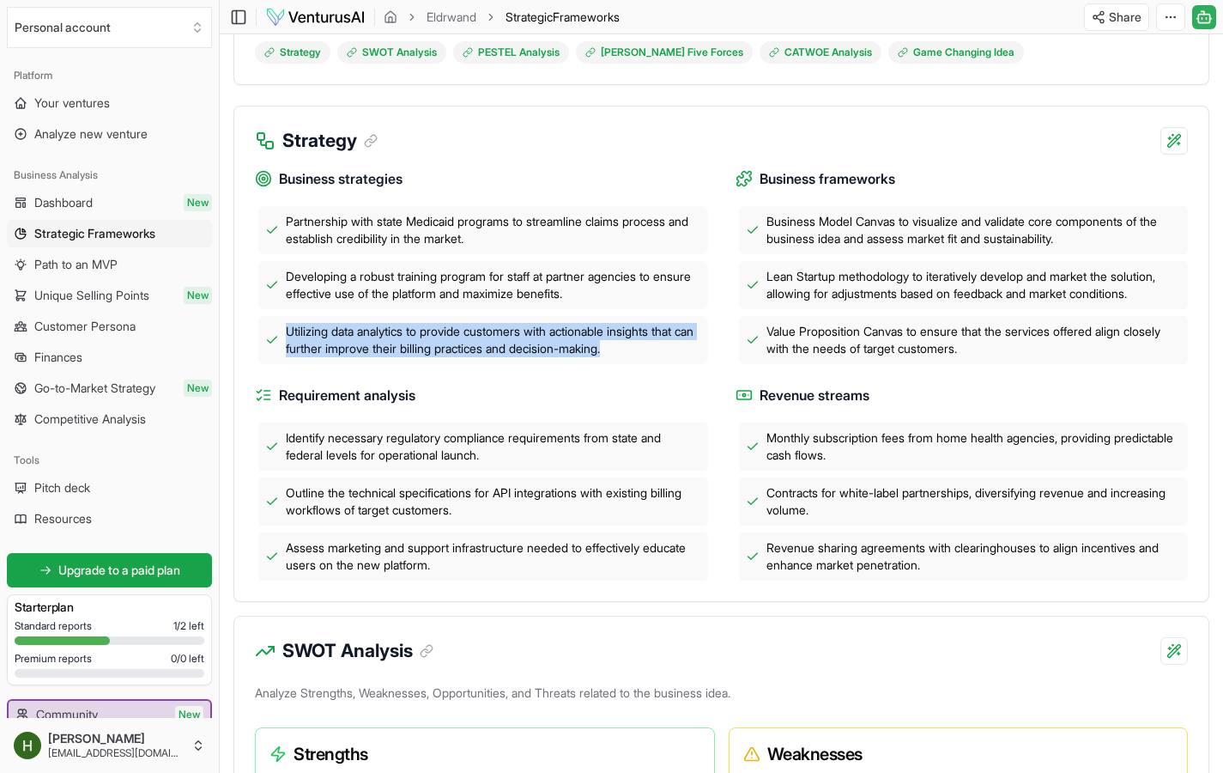
drag, startPoint x: 284, startPoint y: 331, endPoint x: 667, endPoint y: 343, distance: 383.1
click at [667, 343] on div "Utilizing data analytics to provide customers with actionable insights that can…" at bounding box center [483, 340] width 450 height 48
click at [667, 343] on span "Utilizing data analytics to provide customers with actionable insights that can…" at bounding box center [493, 340] width 415 height 34
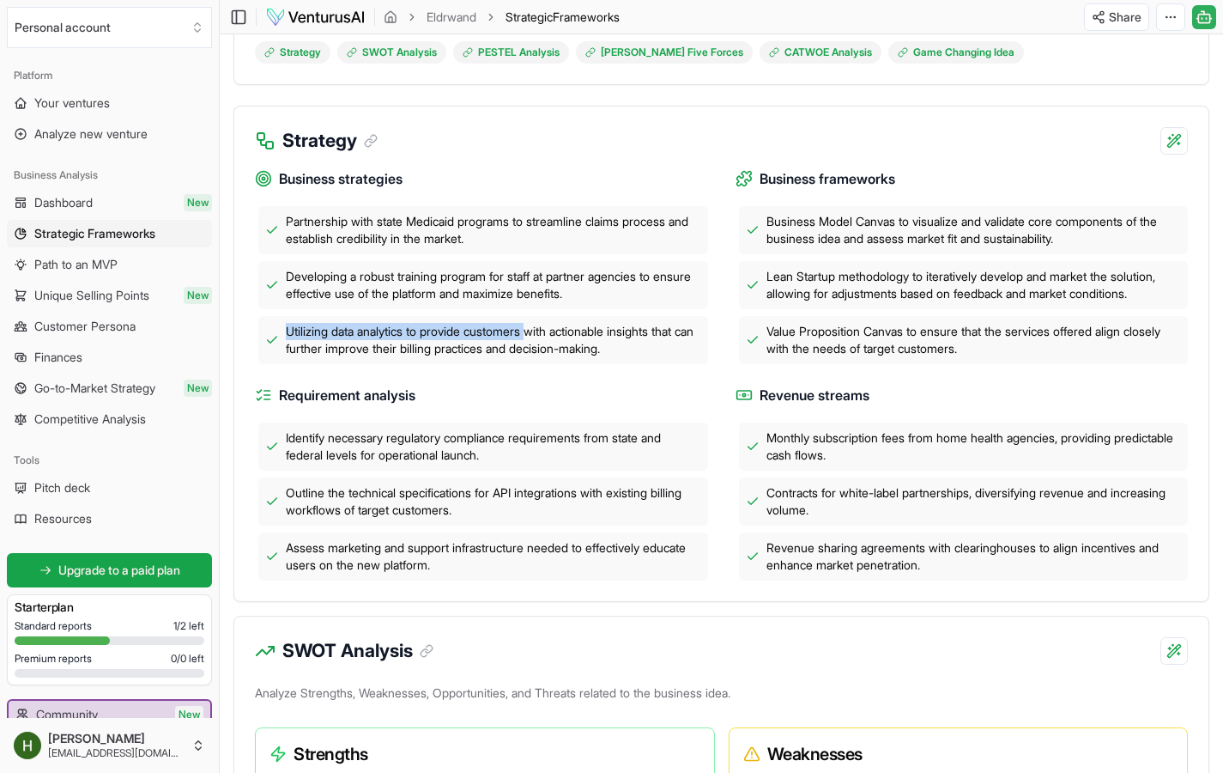
drag, startPoint x: 288, startPoint y: 328, endPoint x: 544, endPoint y: 332, distance: 255.9
click at [544, 332] on span "Utilizing data analytics to provide customers with actionable insights that can…" at bounding box center [493, 340] width 415 height 34
click at [685, 410] on div "Requirement analysis Identify necessary regulatory compliance requirements from…" at bounding box center [481, 483] width 453 height 196
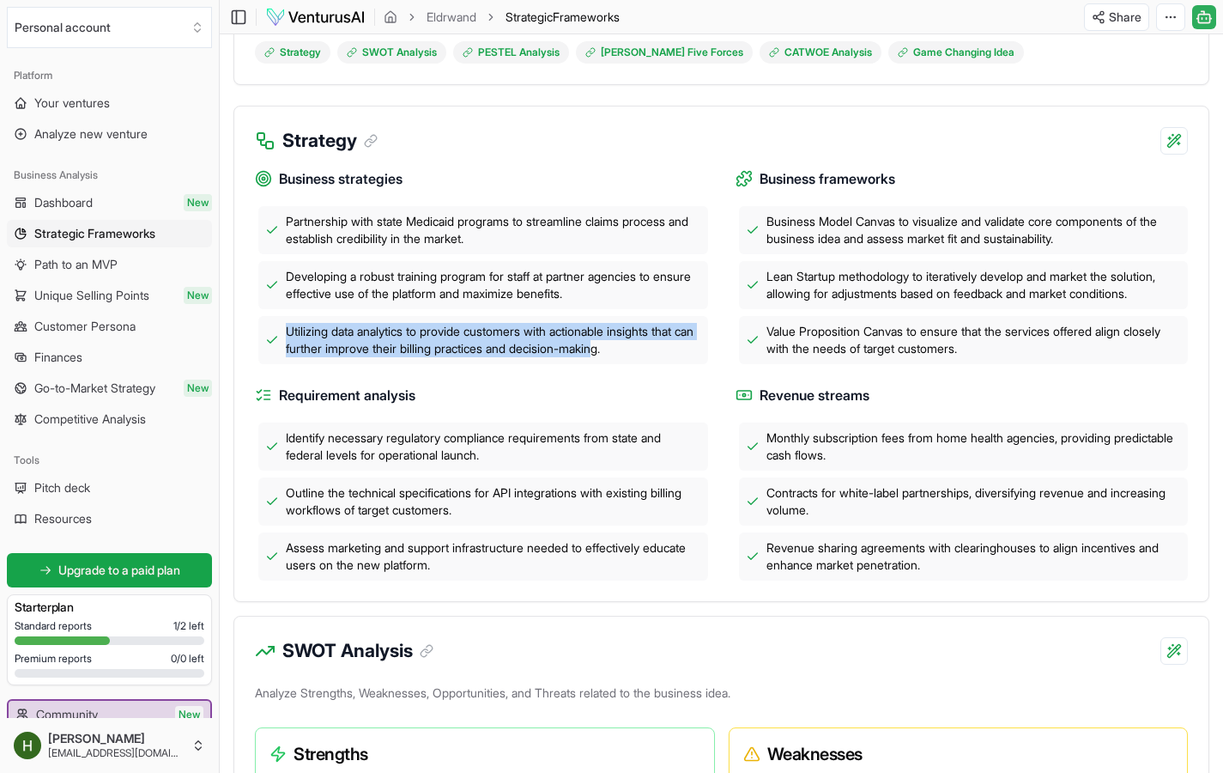
drag, startPoint x: 280, startPoint y: 331, endPoint x: 638, endPoint y: 355, distance: 358.8
click at [638, 355] on div "Utilizing data analytics to provide customers with actionable insights that can…" at bounding box center [483, 340] width 450 height 48
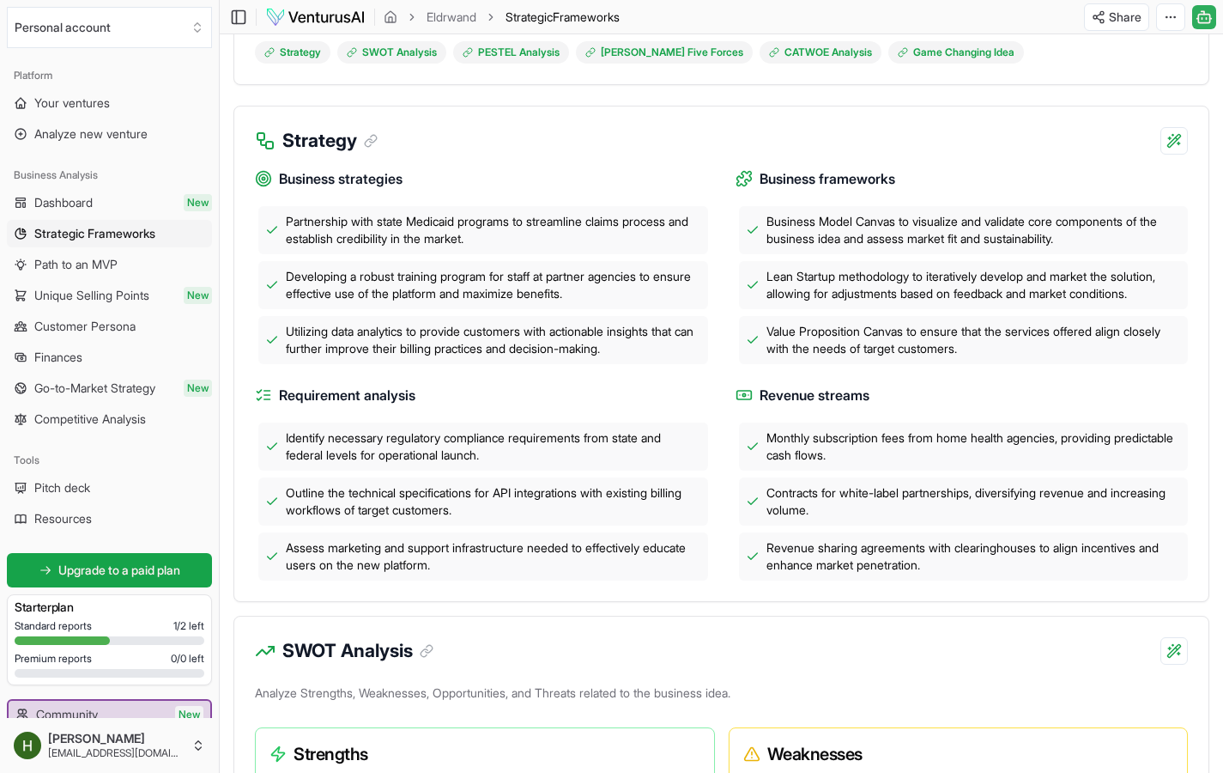
click at [657, 356] on span "Utilizing data analytics to provide customers with actionable insights that can…" at bounding box center [493, 340] width 415 height 34
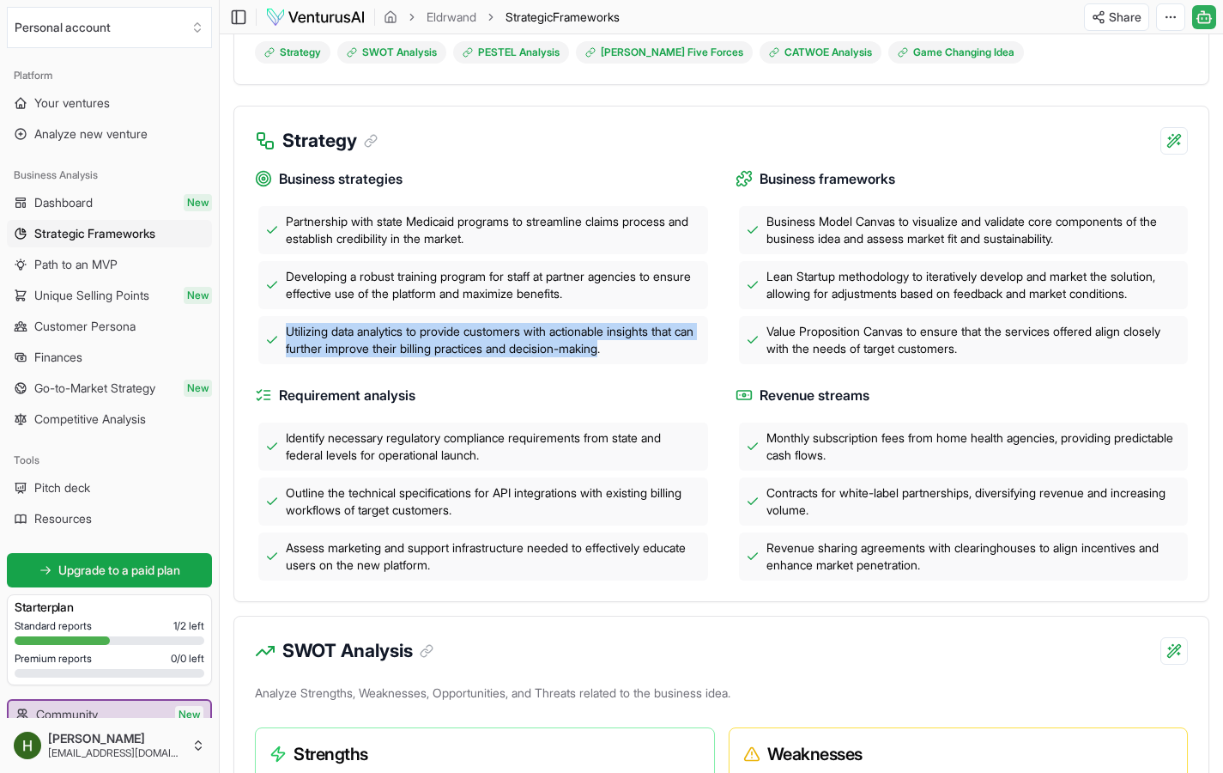
drag, startPoint x: 284, startPoint y: 330, endPoint x: 643, endPoint y: 348, distance: 359.3
click at [643, 348] on div "Utilizing data analytics to provide customers with actionable insights that can…" at bounding box center [483, 340] width 450 height 48
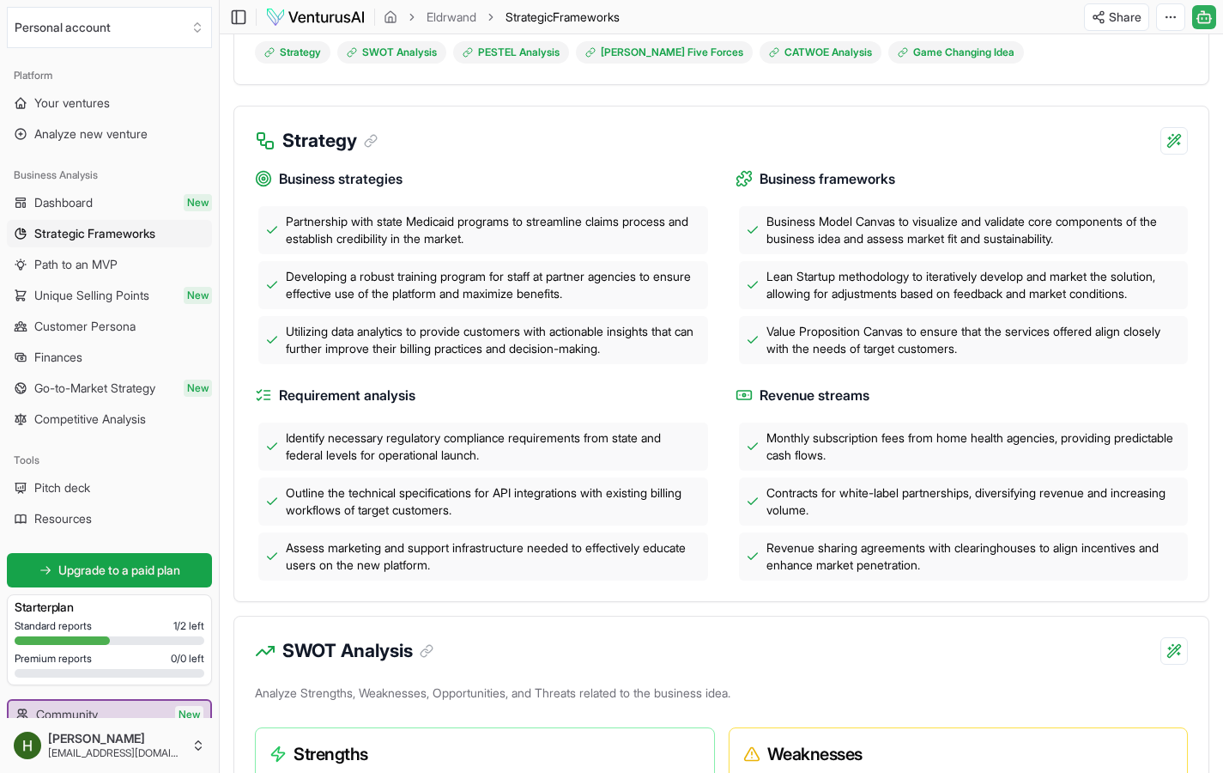
click at [664, 354] on span "Utilizing data analytics to provide customers with actionable insights that can…" at bounding box center [493, 340] width 415 height 34
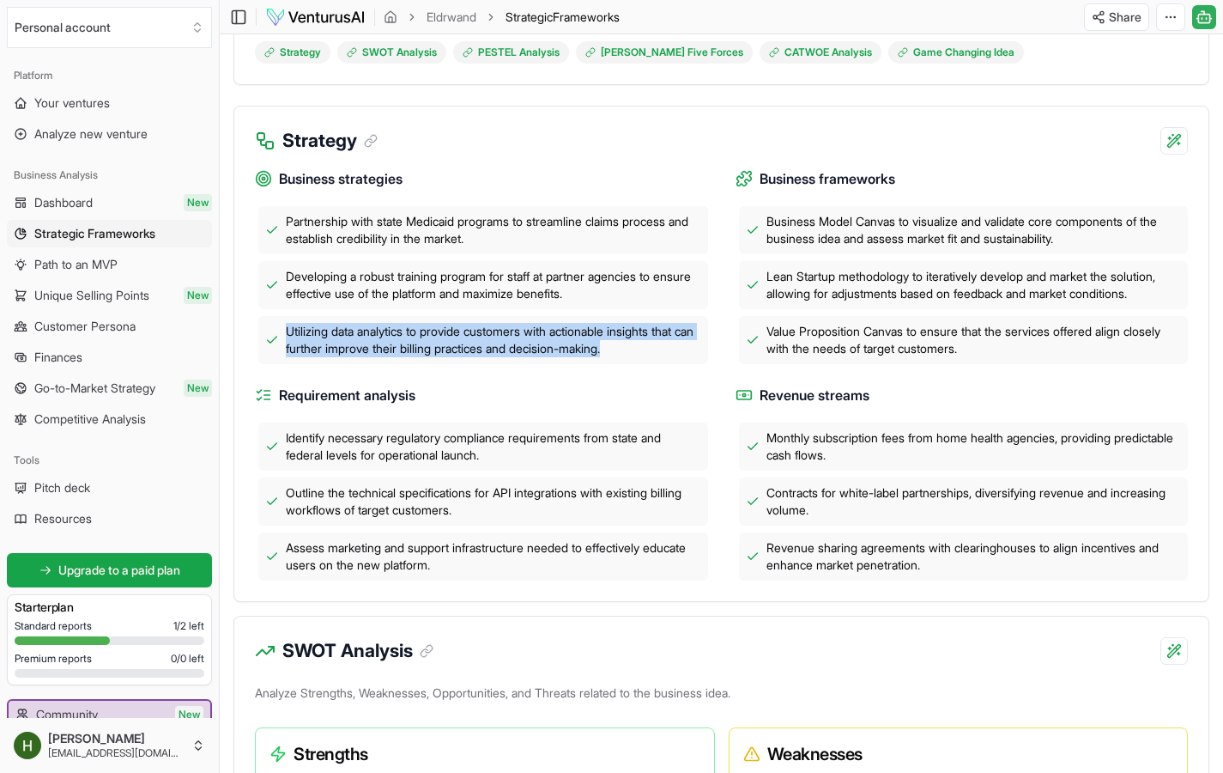
drag, startPoint x: 281, startPoint y: 331, endPoint x: 673, endPoint y: 349, distance: 392.7
click at [673, 349] on div "Utilizing data analytics to provide customers with actionable insights that can…" at bounding box center [483, 340] width 450 height 48
click at [668, 367] on div "Business strategies Partnership with state Medicaid programs to streamline clai…" at bounding box center [721, 368] width 933 height 426
drag, startPoint x: 571, startPoint y: 336, endPoint x: 680, endPoint y: 361, distance: 111.8
click at [680, 361] on div "Utilizing data analytics to provide customers with actionable insights that can…" at bounding box center [483, 340] width 450 height 48
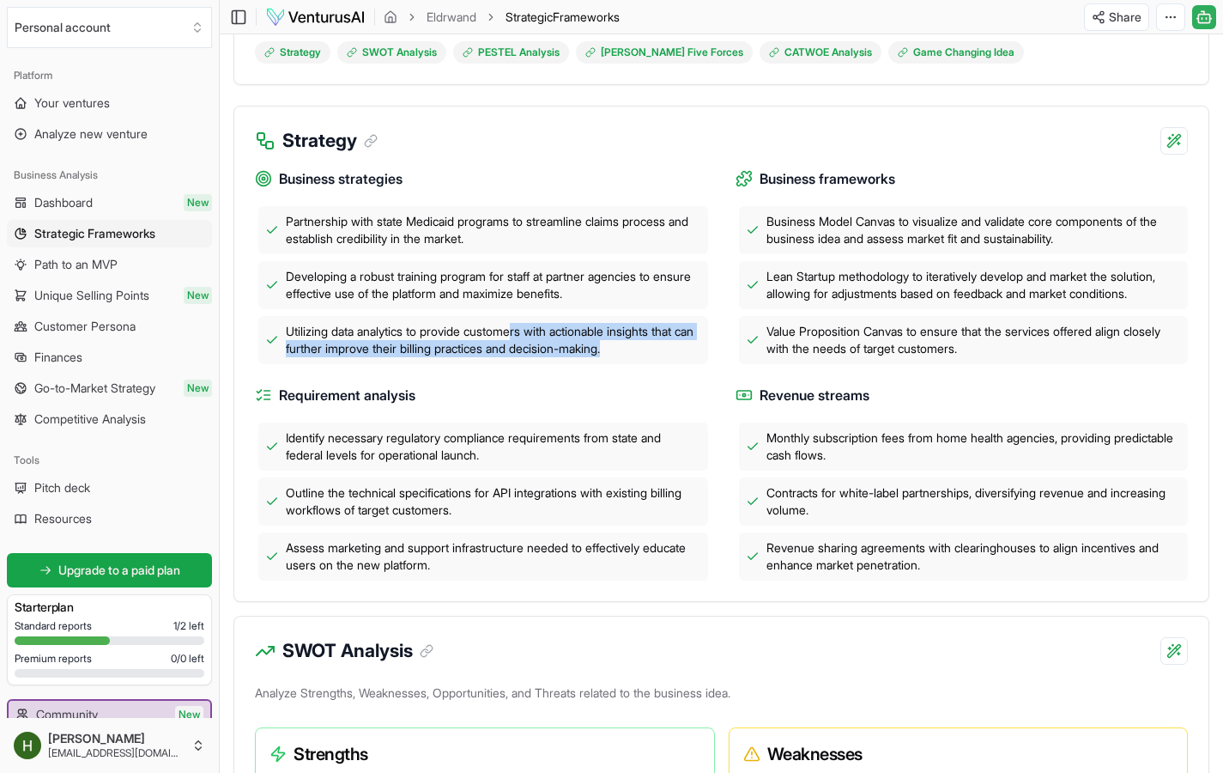
click at [674, 362] on div "Utilizing data analytics to provide customers with actionable insights that can…" at bounding box center [483, 340] width 450 height 48
drag, startPoint x: 672, startPoint y: 354, endPoint x: 306, endPoint y: 337, distance: 366.1
click at [306, 337] on span "Utilizing data analytics to provide customers with actionable insights that can…" at bounding box center [493, 340] width 415 height 34
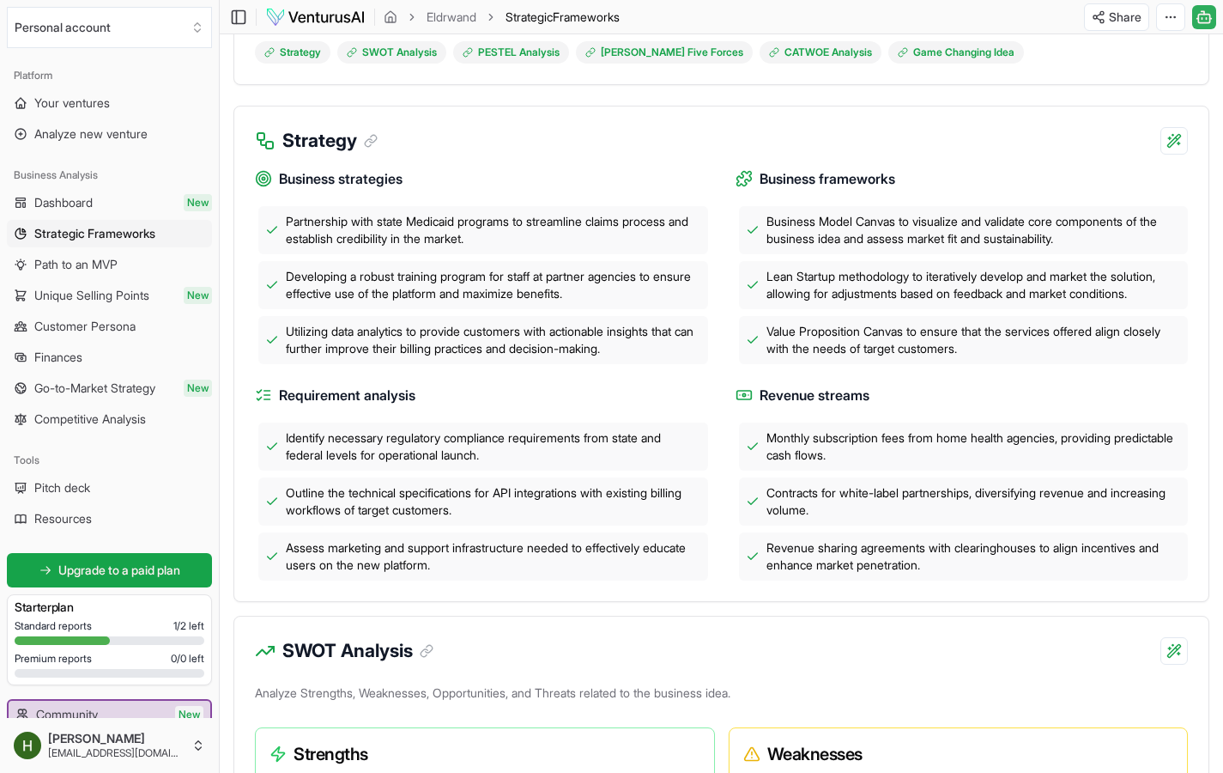
click at [491, 378] on div "Business strategies Partnership with state Medicaid programs to streamline clai…" at bounding box center [721, 368] width 933 height 426
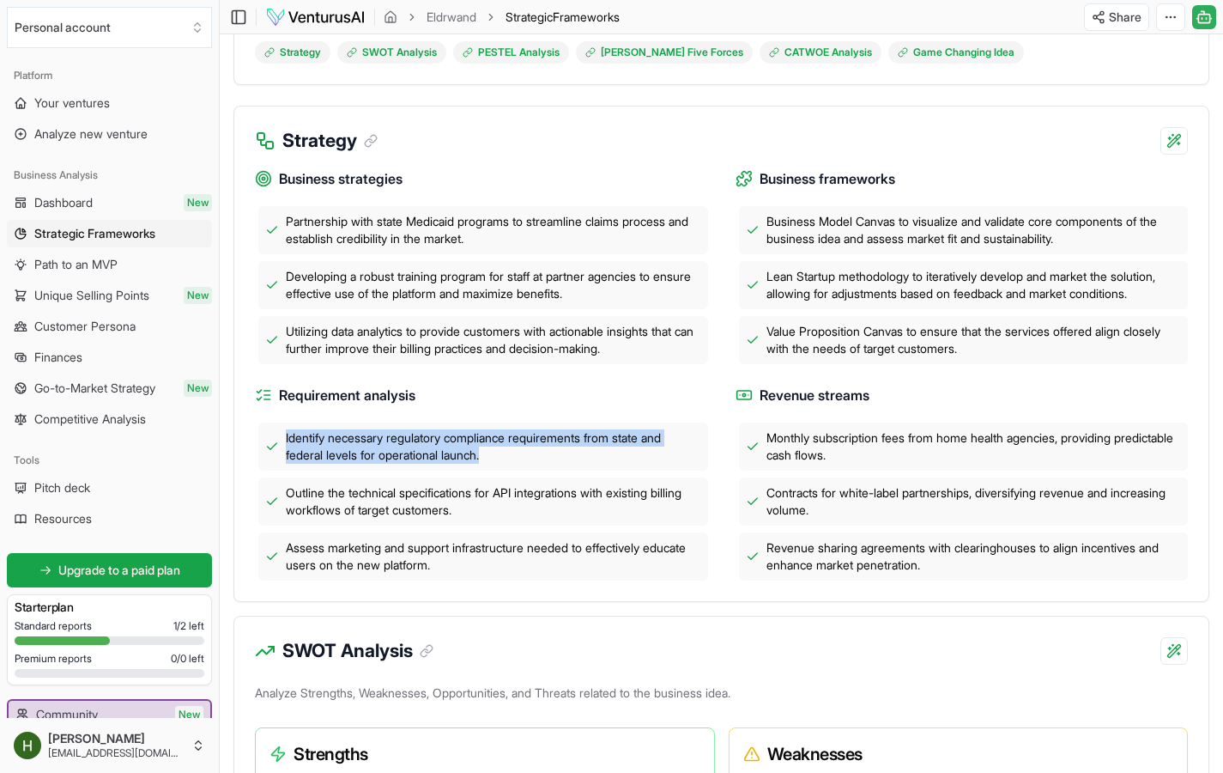
drag, startPoint x: 278, startPoint y: 439, endPoint x: 561, endPoint y: 457, distance: 283.9
click at [561, 457] on div "Identify necessary regulatory compliance requirements from state and federal le…" at bounding box center [483, 446] width 450 height 48
click at [561, 457] on span "Identify necessary regulatory compliance requirements from state and federal le…" at bounding box center [493, 446] width 415 height 34
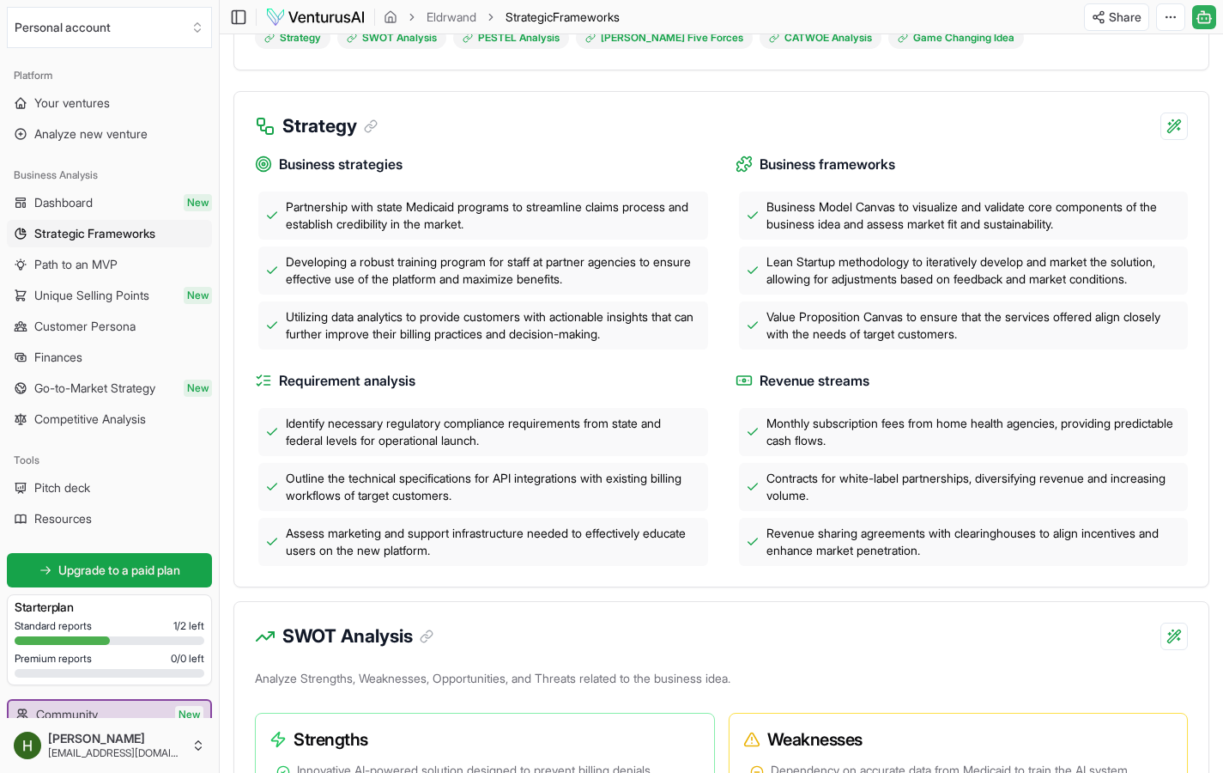
scroll to position [517, 0]
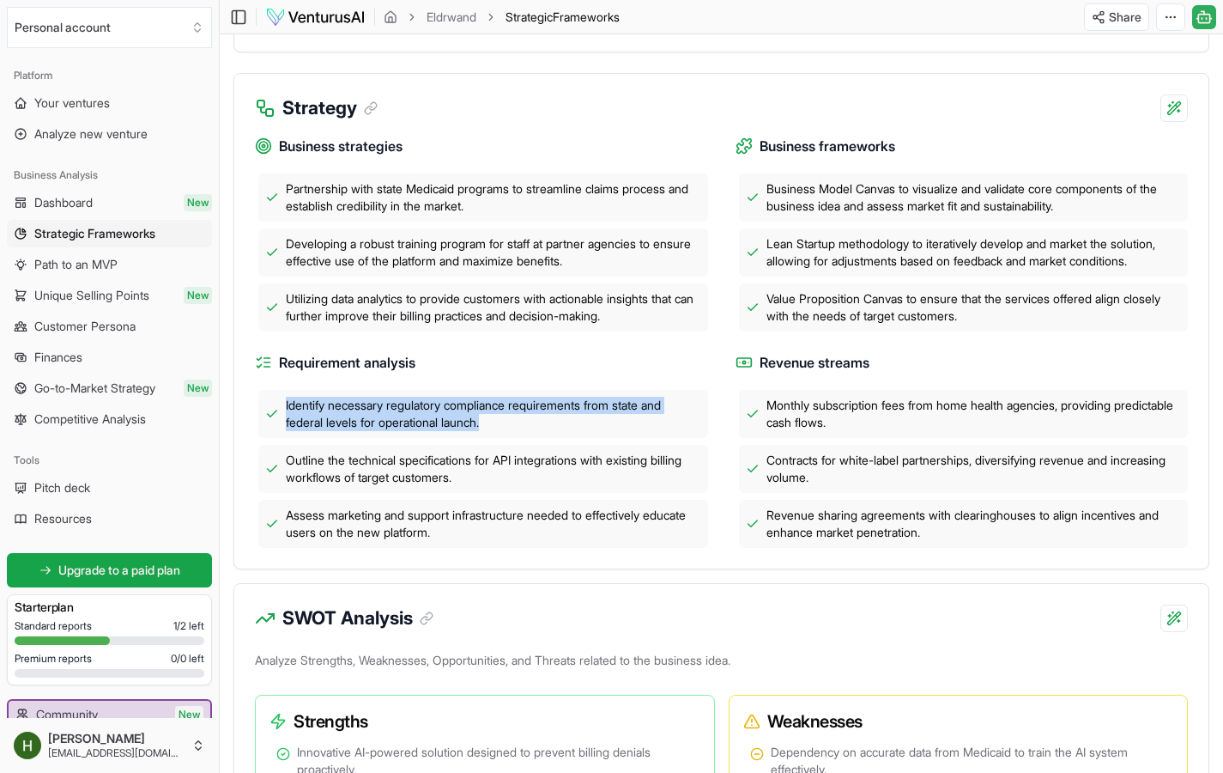
drag, startPoint x: 497, startPoint y: 435, endPoint x: 294, endPoint y: 419, distance: 203.3
click at [262, 402] on div "Identify necessary regulatory compliance requirements from state and federal le…" at bounding box center [483, 414] width 450 height 48
click at [291, 437] on div "Identify necessary regulatory compliance requirements from state and federal le…" at bounding box center [483, 414] width 450 height 48
drag, startPoint x: 277, startPoint y: 404, endPoint x: 597, endPoint y: 424, distance: 320.0
click at [597, 424] on div "Identify necessary regulatory compliance requirements from state and federal le…" at bounding box center [483, 414] width 450 height 48
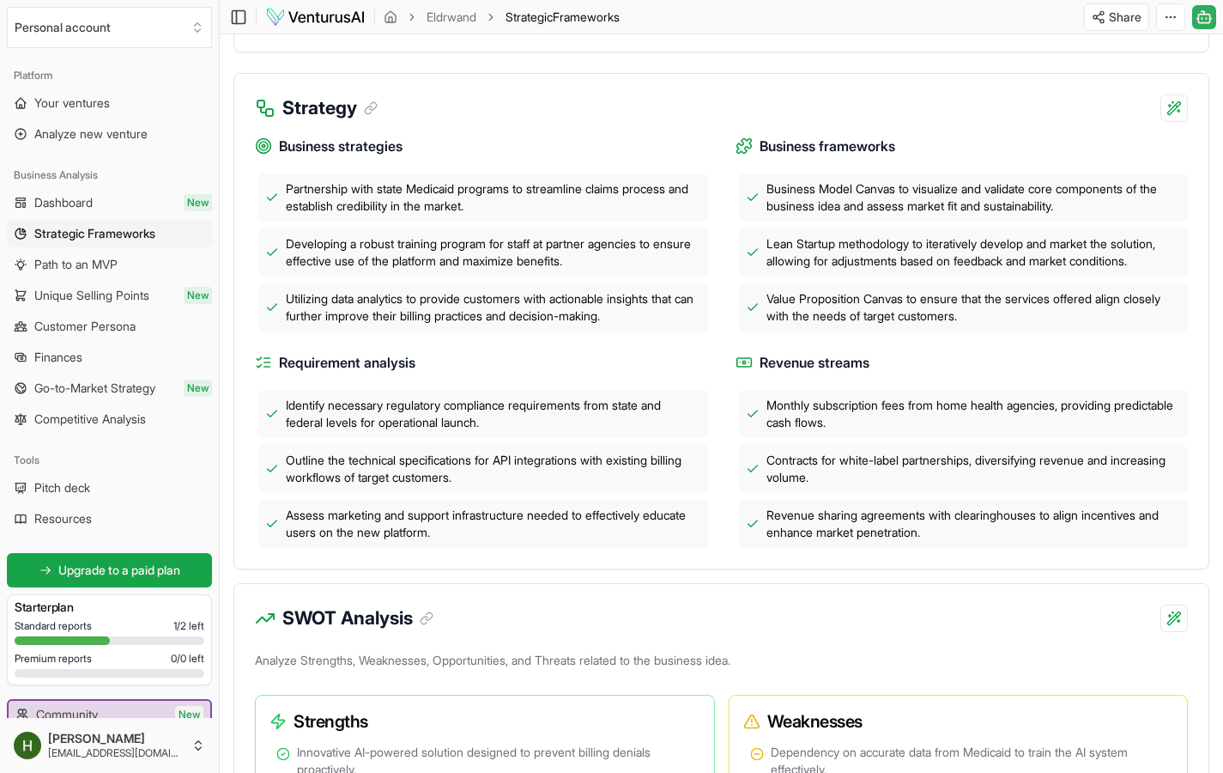
click at [531, 447] on div "Outline the technical specifications for API integrations with existing billing…" at bounding box center [483, 469] width 450 height 48
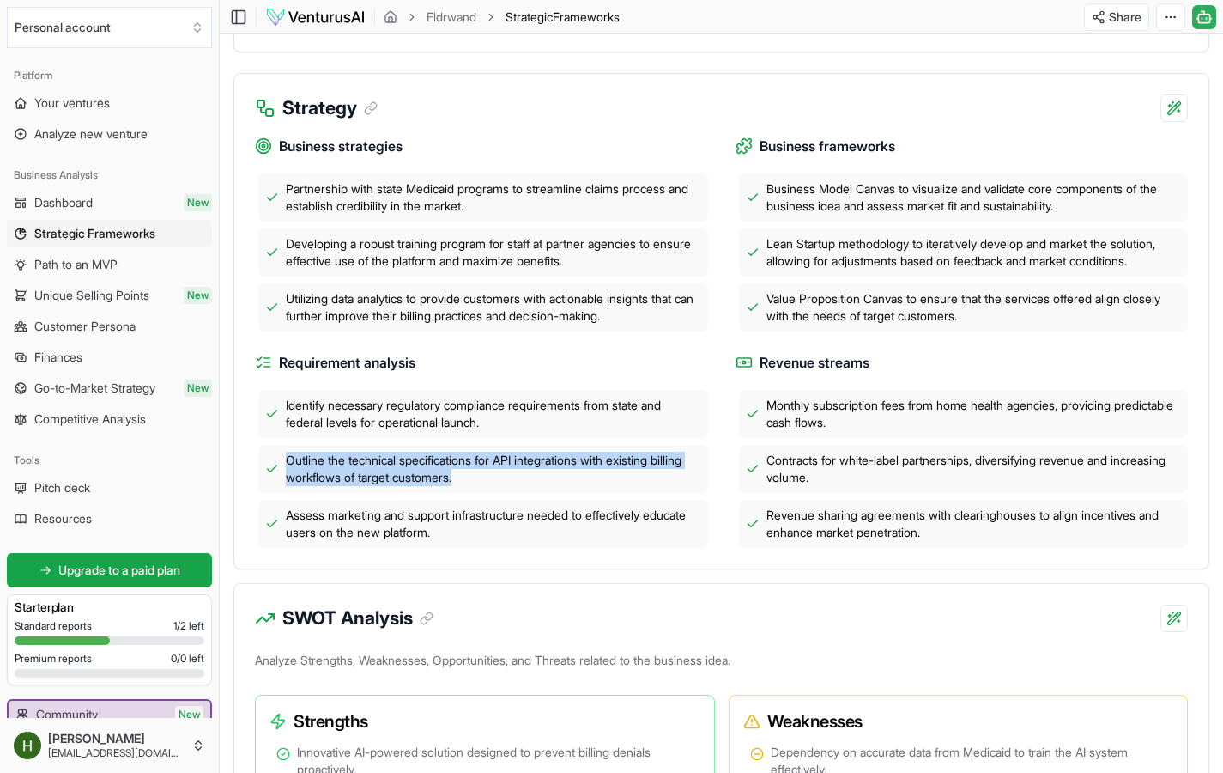
drag, startPoint x: 283, startPoint y: 458, endPoint x: 676, endPoint y: 475, distance: 393.5
click at [676, 475] on div "Outline the technical specifications for API integrations with existing billing…" at bounding box center [483, 469] width 450 height 48
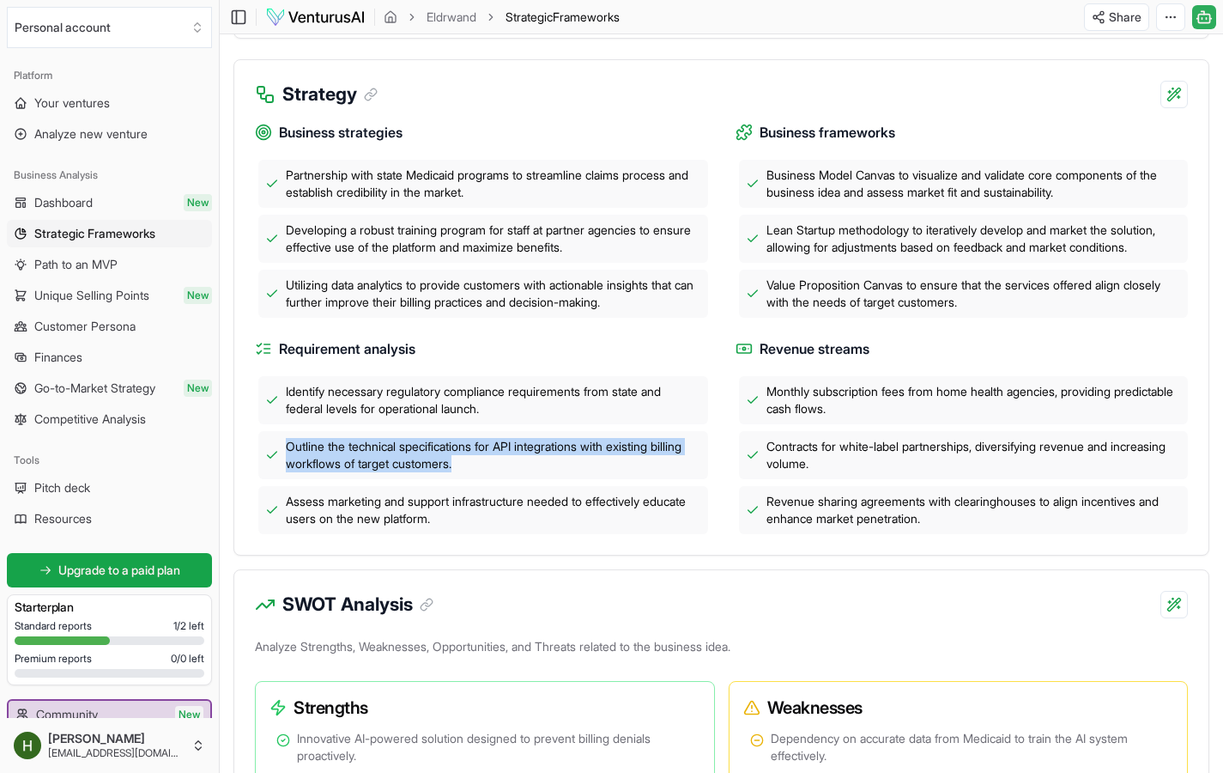
scroll to position [550, 0]
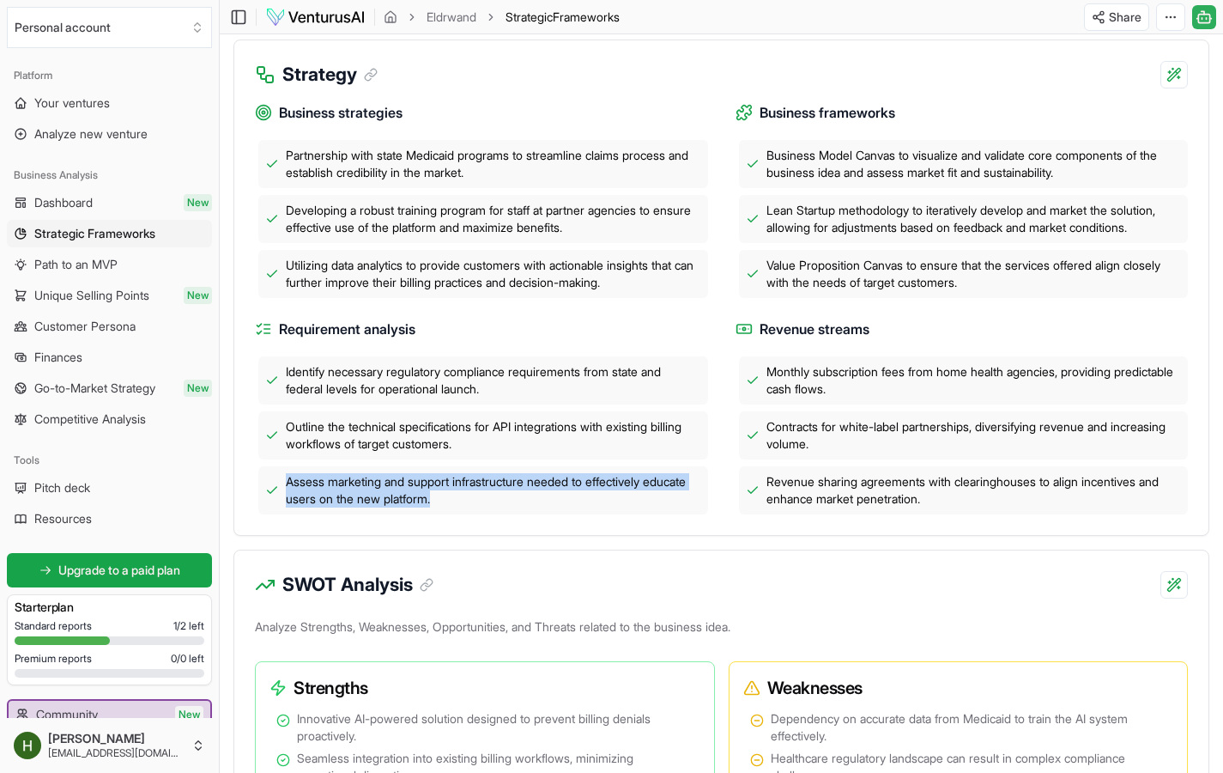
drag, startPoint x: 486, startPoint y: 506, endPoint x: 289, endPoint y: 485, distance: 197.7
click at [289, 485] on span "Assess marketing and support infrastructure needed to effectively educate users…" at bounding box center [493, 490] width 415 height 34
click at [567, 490] on span "Assess marketing and support infrastructure needed to effectively educate users…" at bounding box center [493, 490] width 415 height 34
drag, startPoint x: 298, startPoint y: 481, endPoint x: 518, endPoint y: 485, distance: 219.8
click at [519, 484] on span "Assess marketing and support infrastructure needed to effectively educate users…" at bounding box center [493, 490] width 415 height 34
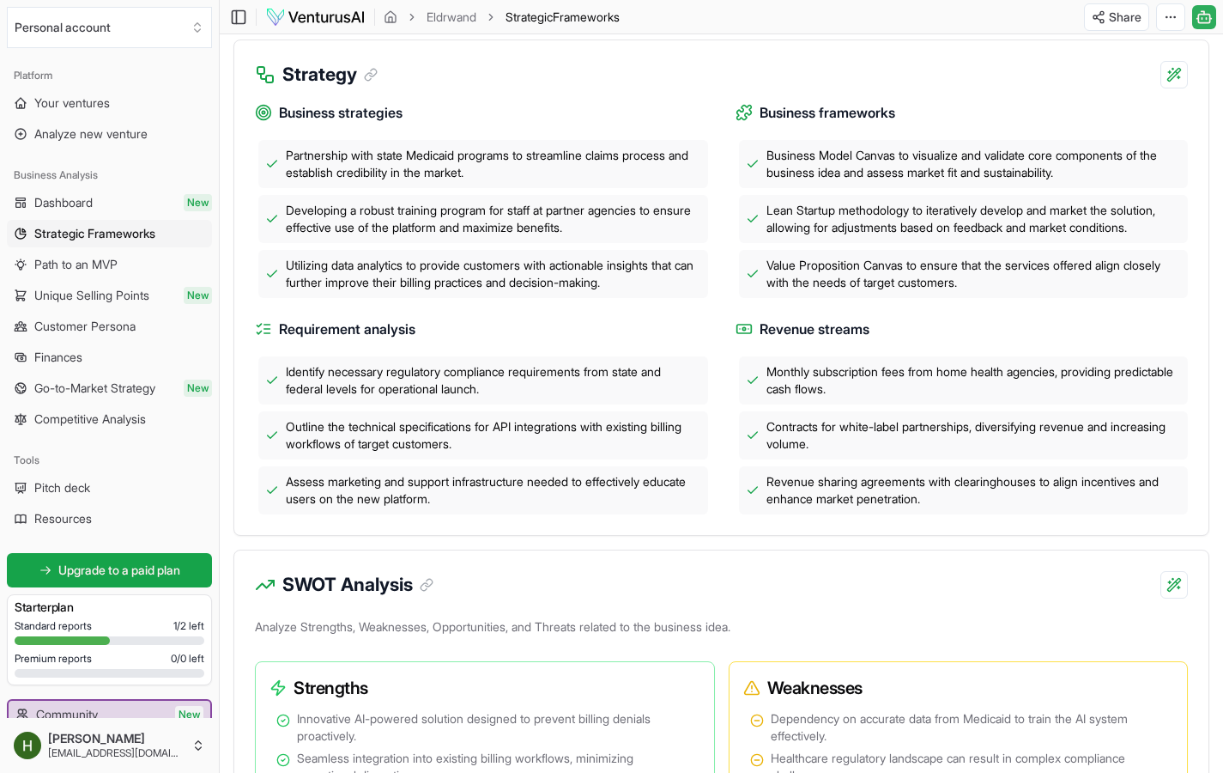
click at [524, 487] on span "Assess marketing and support infrastructure needed to effectively educate users…" at bounding box center [493, 490] width 415 height 34
drag, startPoint x: 483, startPoint y: 506, endPoint x: 288, endPoint y: 487, distance: 196.6
click at [288, 487] on span "Assess marketing and support infrastructure needed to effectively educate users…" at bounding box center [493, 490] width 415 height 34
click at [682, 494] on span "Assess marketing and support infrastructure needed to effectively educate users…" at bounding box center [493, 490] width 415 height 34
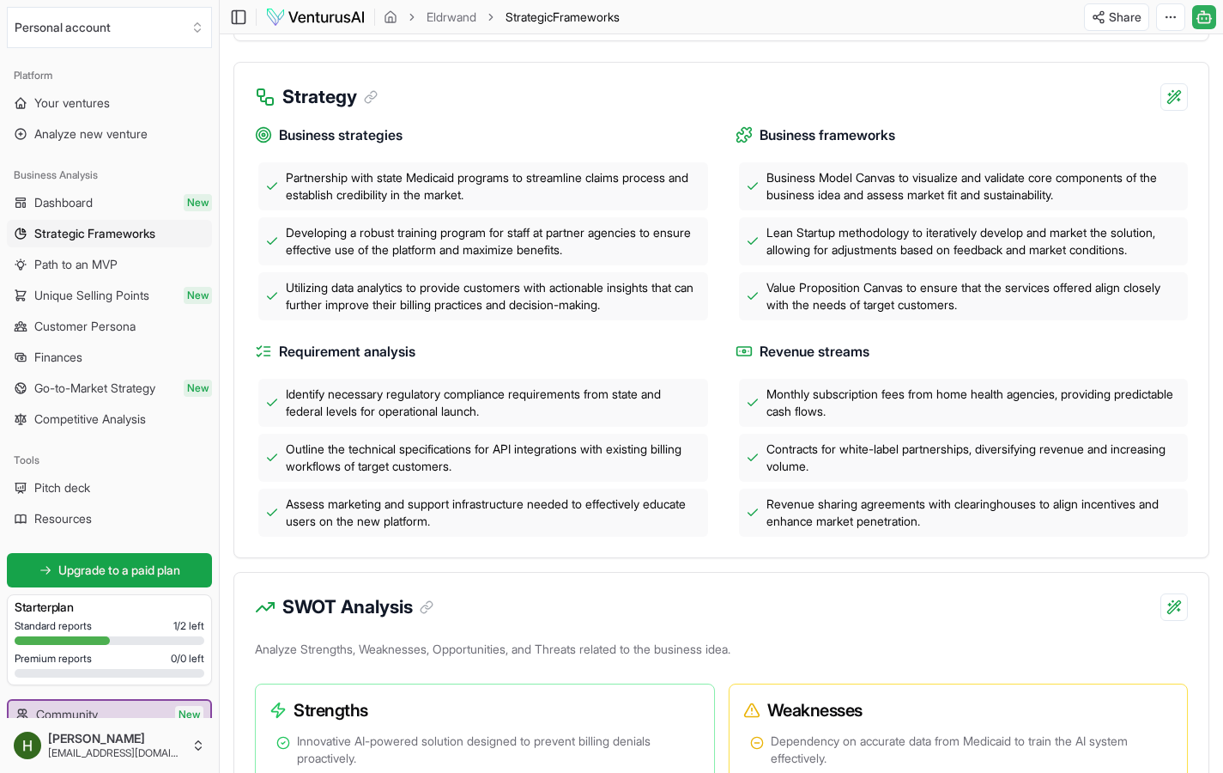
scroll to position [520, 0]
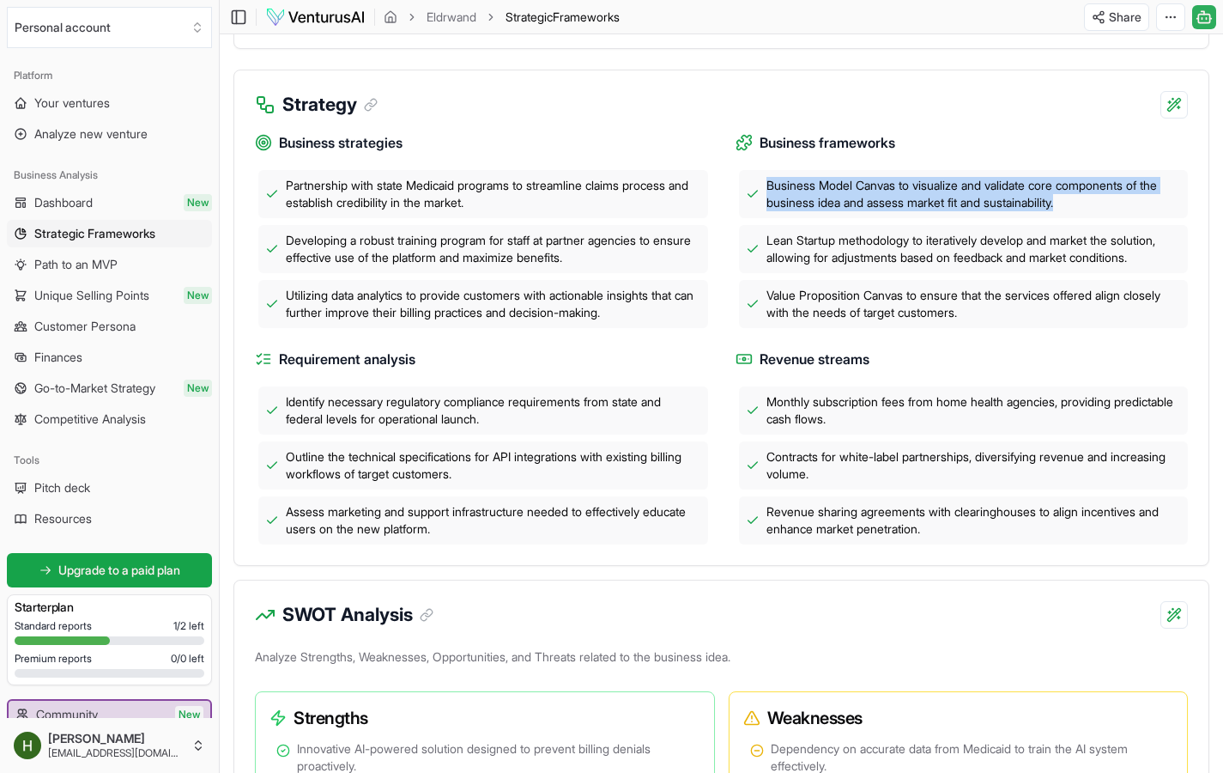
drag, startPoint x: 762, startPoint y: 185, endPoint x: 1176, endPoint y: 199, distance: 414.0
click at [1176, 199] on div "Business Model Canvas to visualize and validate core components of the business…" at bounding box center [964, 194] width 450 height 48
click at [1170, 200] on span "Business Model Canvas to visualize and validate core components of the business…" at bounding box center [974, 194] width 415 height 34
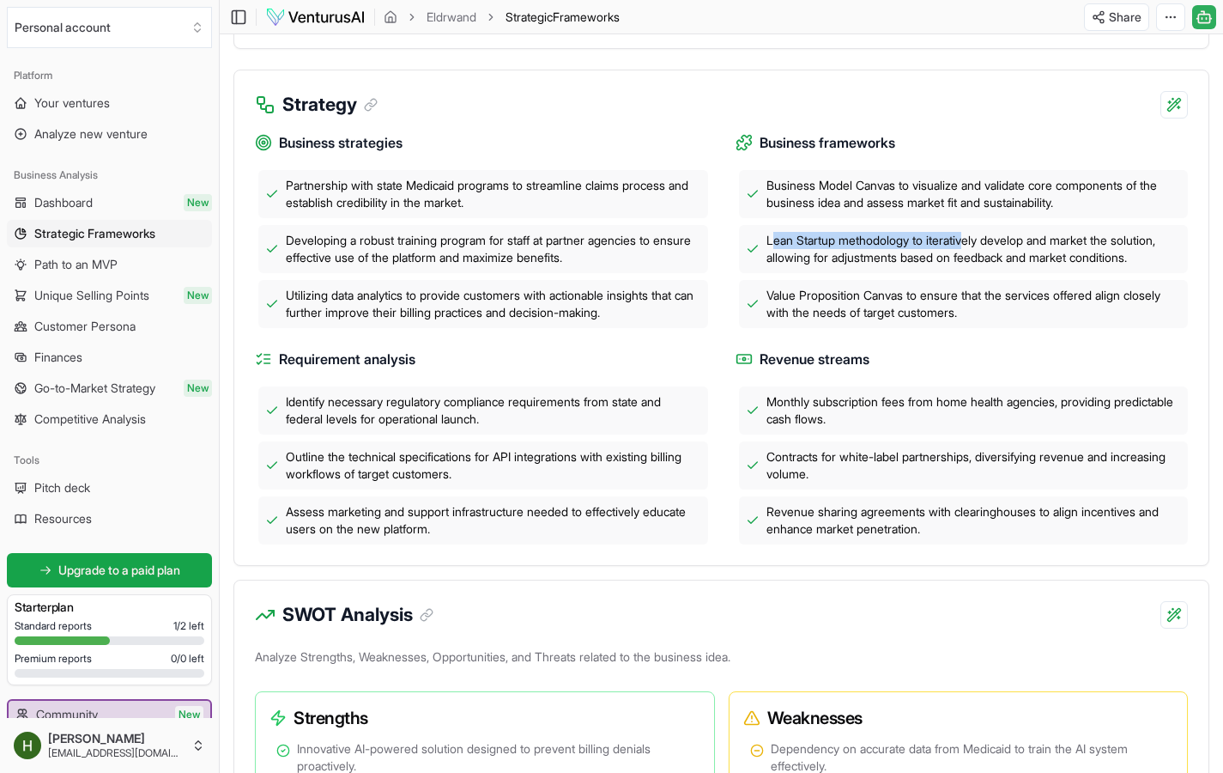
drag, startPoint x: 769, startPoint y: 239, endPoint x: 971, endPoint y: 237, distance: 201.7
click at [971, 237] on span "Lean Startup methodology to iteratively develop and market the solution, allowi…" at bounding box center [974, 249] width 415 height 34
click at [828, 252] on span "Lean Startup methodology to iteratively develop and market the solution, allowi…" at bounding box center [974, 249] width 415 height 34
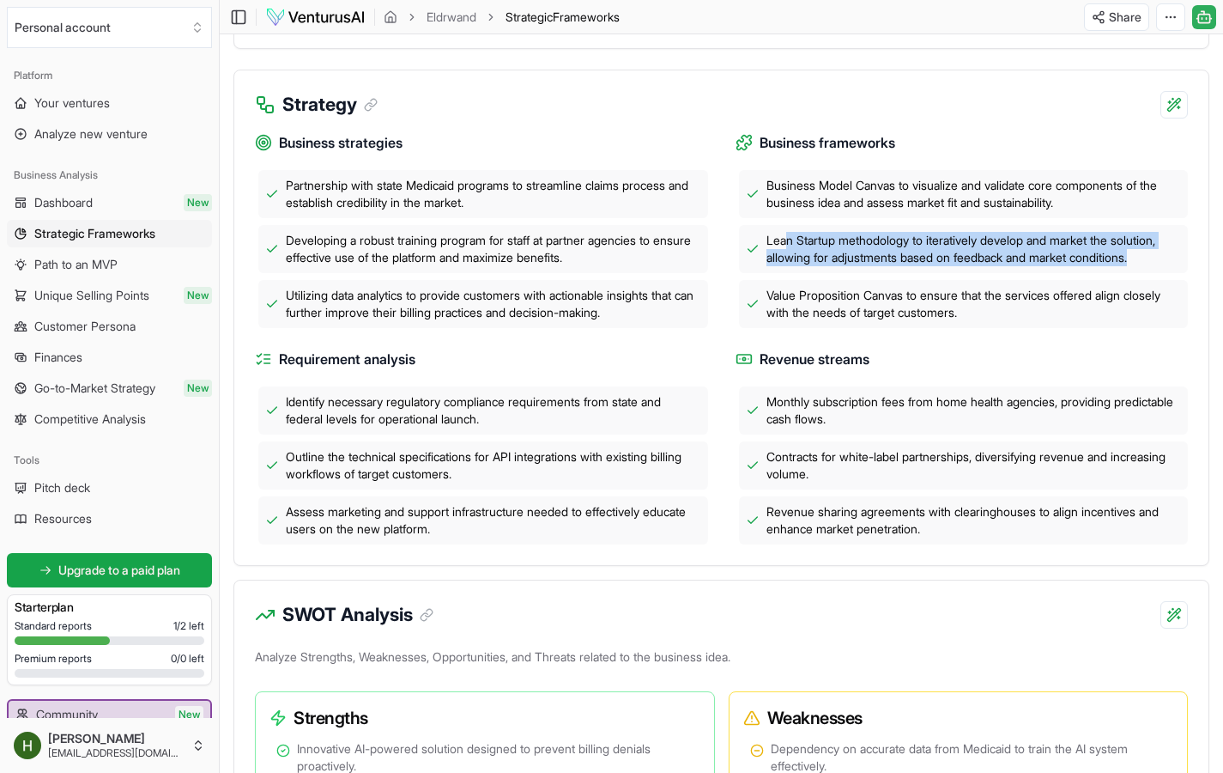
drag, startPoint x: 784, startPoint y: 246, endPoint x: 1163, endPoint y: 263, distance: 379.8
click at [1163, 263] on span "Lean Startup methodology to iteratively develop and market the solution, allowi…" at bounding box center [974, 249] width 415 height 34
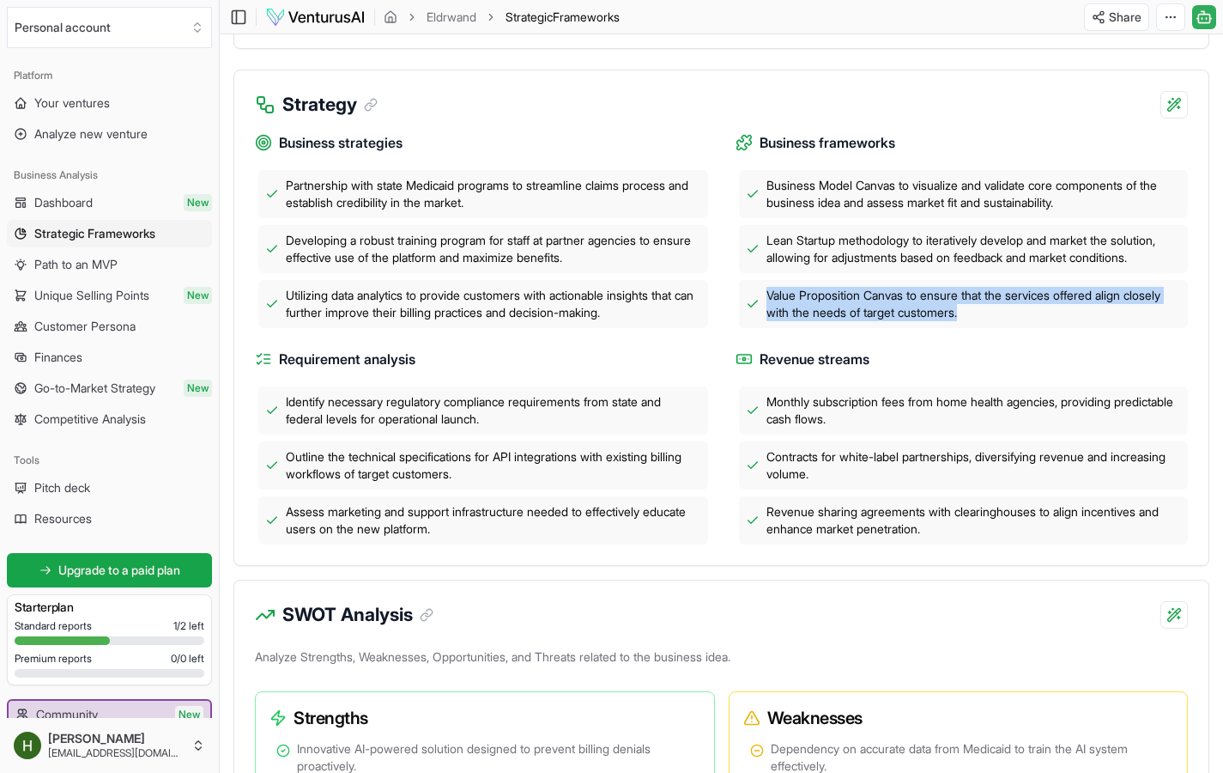
drag, startPoint x: 755, startPoint y: 293, endPoint x: 1156, endPoint y: 315, distance: 402.4
click at [1156, 315] on div "Value Proposition Canvas to ensure that the services offered align closely with…" at bounding box center [964, 304] width 450 height 48
click at [1148, 324] on div "Value Proposition Canvas to ensure that the services offered align closely with…" at bounding box center [964, 304] width 450 height 48
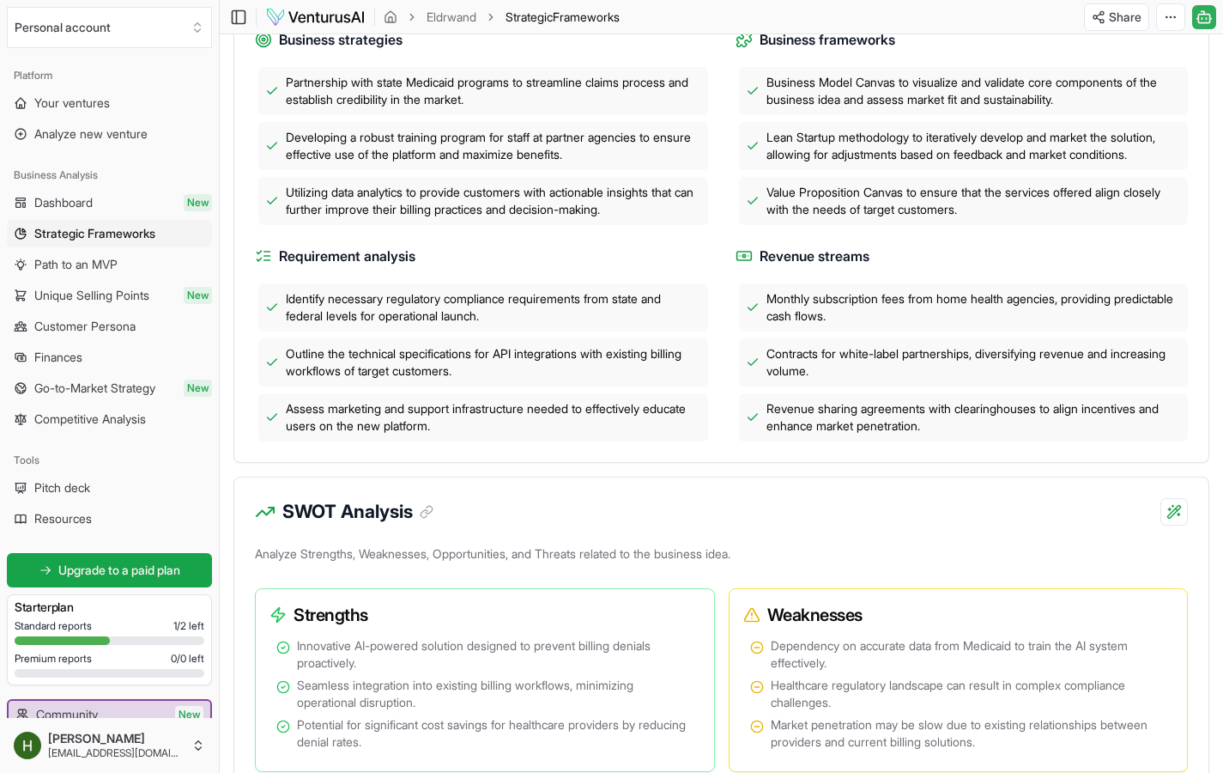
scroll to position [629, 0]
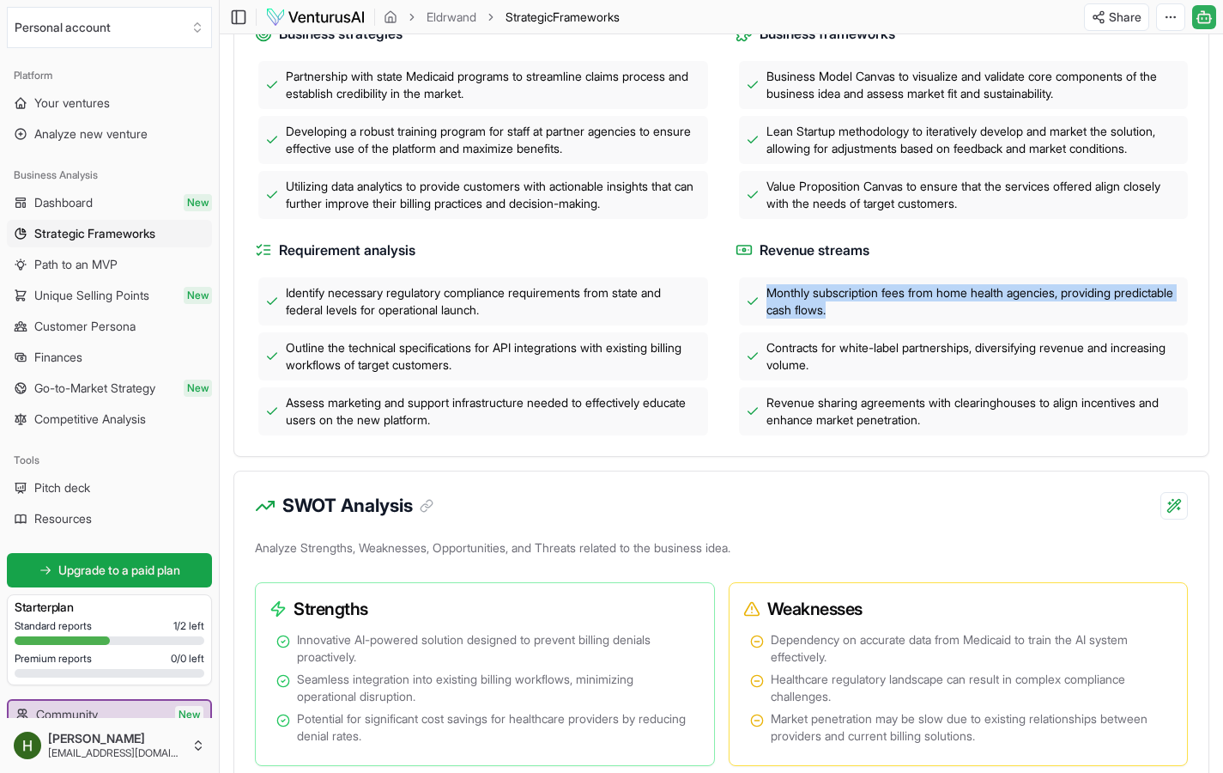
drag, startPoint x: 769, startPoint y: 288, endPoint x: 1109, endPoint y: 305, distance: 340.3
click at [1109, 305] on span "Monthly subscription fees from home health agencies, providing predictable cash…" at bounding box center [974, 301] width 415 height 34
drag, startPoint x: 1096, startPoint y: 318, endPoint x: 975, endPoint y: 341, distance: 123.1
click at [1096, 319] on div "Monthly subscription fees from home health agencies, providing predictable cash…" at bounding box center [964, 301] width 450 height 48
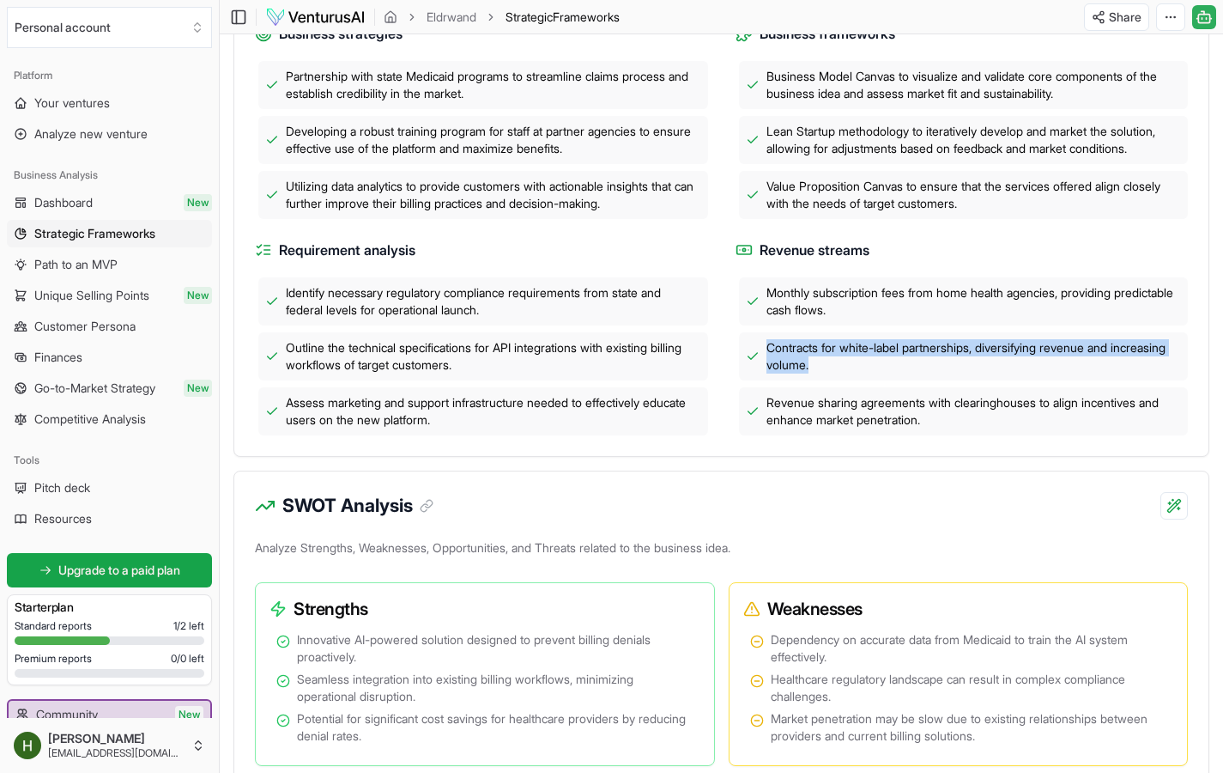
drag, startPoint x: 820, startPoint y: 343, endPoint x: 1117, endPoint y: 369, distance: 298.1
click at [1117, 369] on div "Contracts for white-label partnerships, diversifying revenue and increasing vol…" at bounding box center [964, 356] width 450 height 48
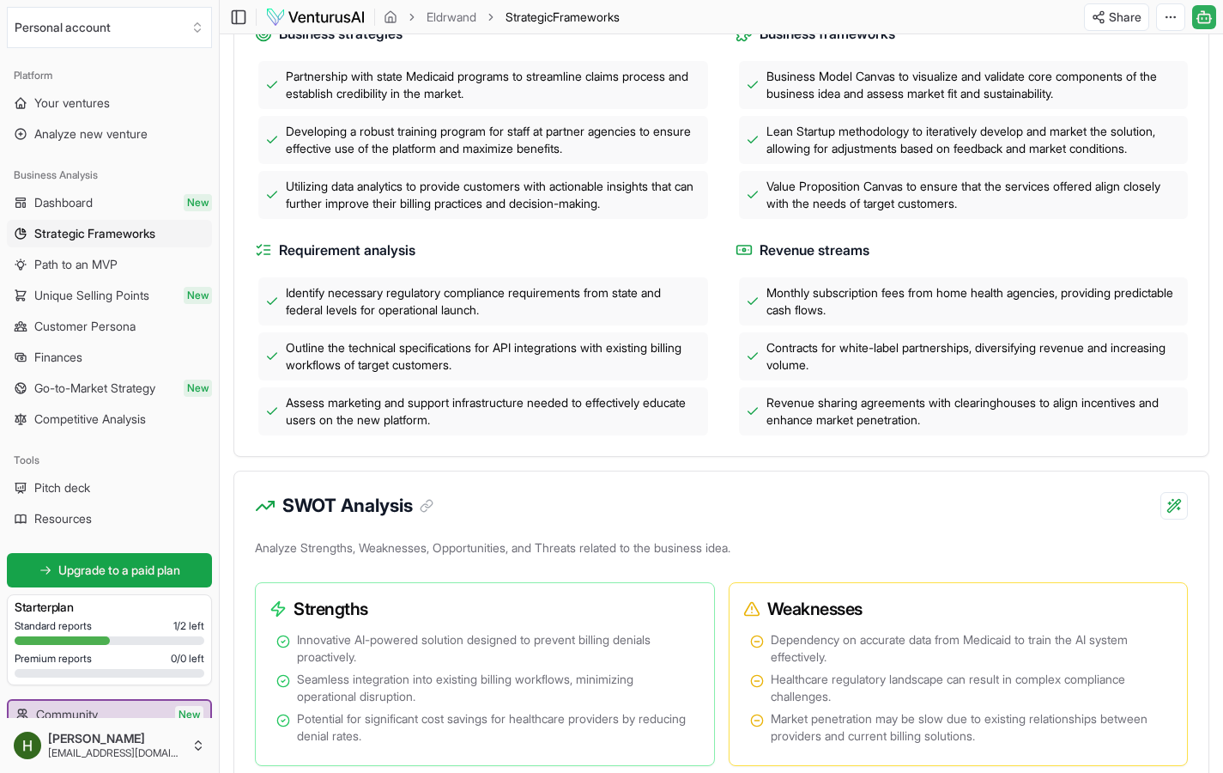
click at [911, 430] on div "Revenue sharing agreements with clearinghouses to align incentives and enhance …" at bounding box center [964, 411] width 450 height 48
drag, startPoint x: 755, startPoint y: 409, endPoint x: 1160, endPoint y: 417, distance: 405.3
click at [1160, 417] on div "Revenue sharing agreements with clearinghouses to align incentives and enhance …" at bounding box center [964, 411] width 450 height 48
click at [1080, 425] on span "Revenue sharing agreements with clearinghouses to align incentives and enhance …" at bounding box center [974, 411] width 415 height 34
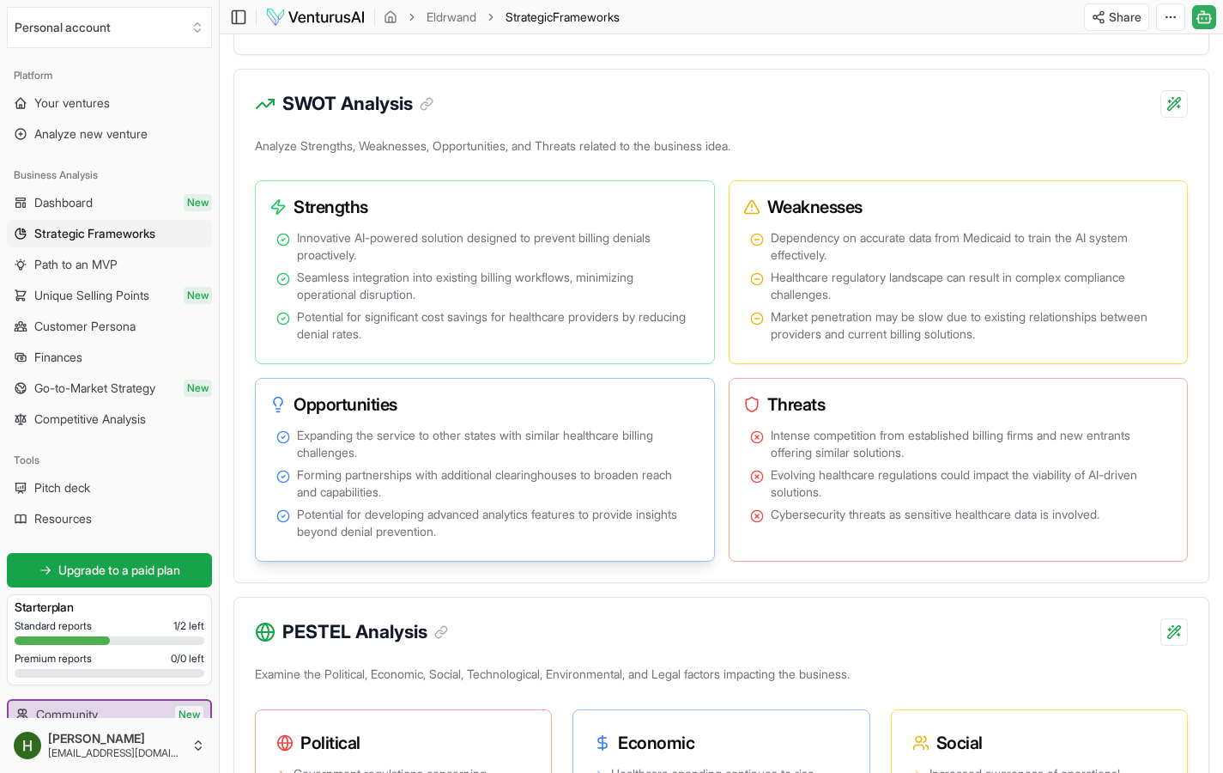
scroll to position [1034, 0]
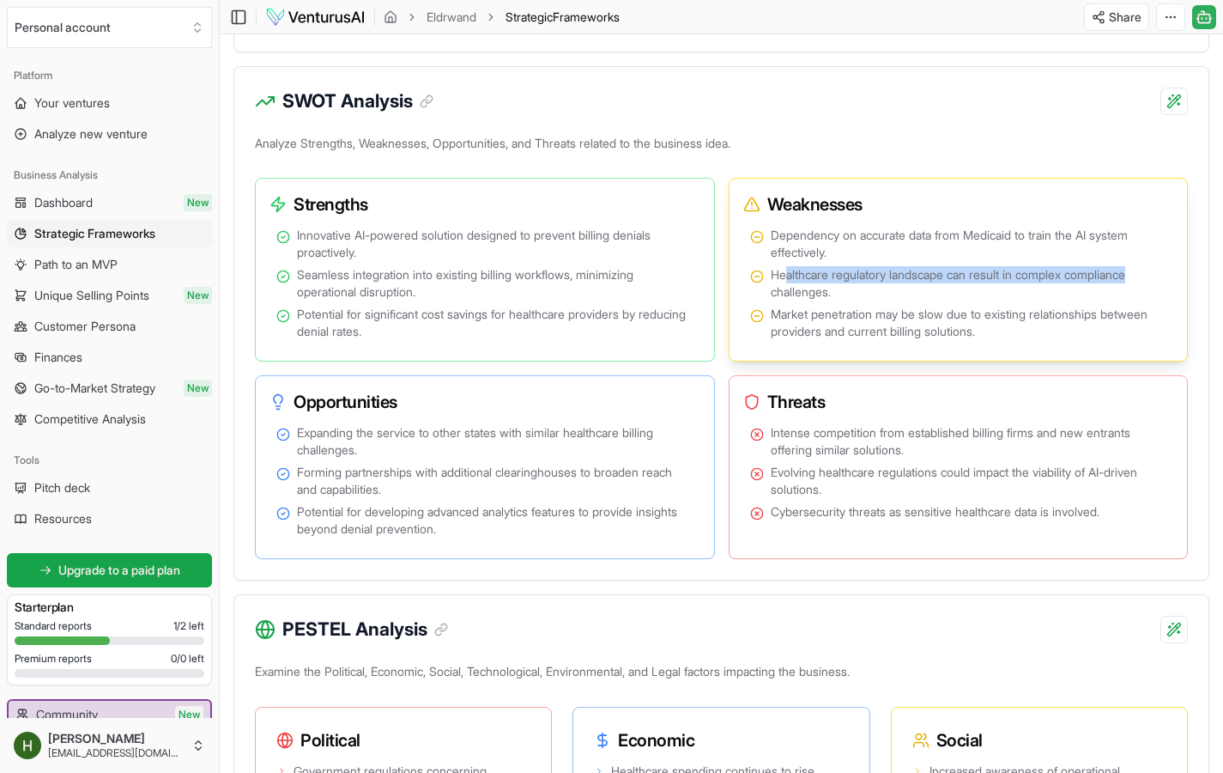
drag, startPoint x: 788, startPoint y: 277, endPoint x: 1161, endPoint y: 271, distance: 372.6
click at [1161, 271] on span "Healthcare regulatory landscape can result in complex compliance challenges." at bounding box center [969, 283] width 397 height 34
drag, startPoint x: 1150, startPoint y: 300, endPoint x: 1144, endPoint y: 307, distance: 9.1
click at [1145, 306] on ul "Dependency on accurate data from Medicaid to train the AI system effectively. H…" at bounding box center [958, 283] width 417 height 113
click at [1053, 326] on span "Market penetration may be slow due to existing relationships between providers …" at bounding box center [969, 323] width 397 height 34
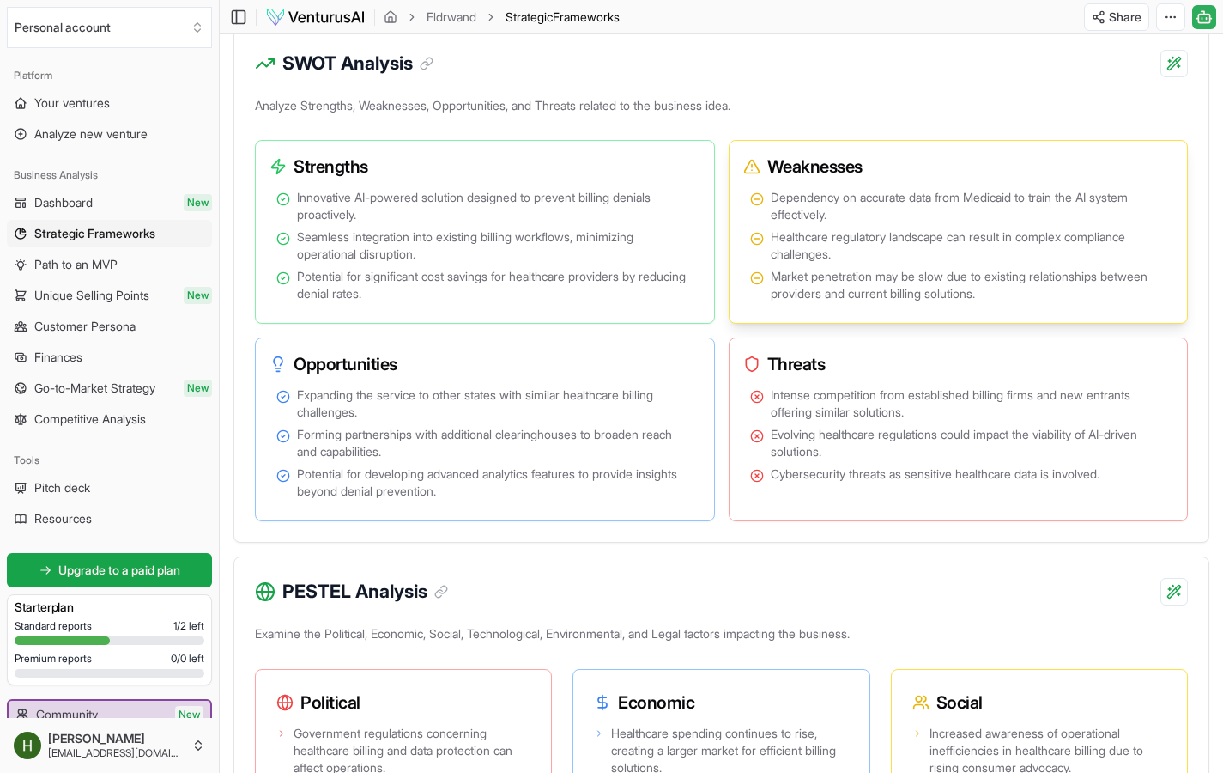
scroll to position [1072, 0]
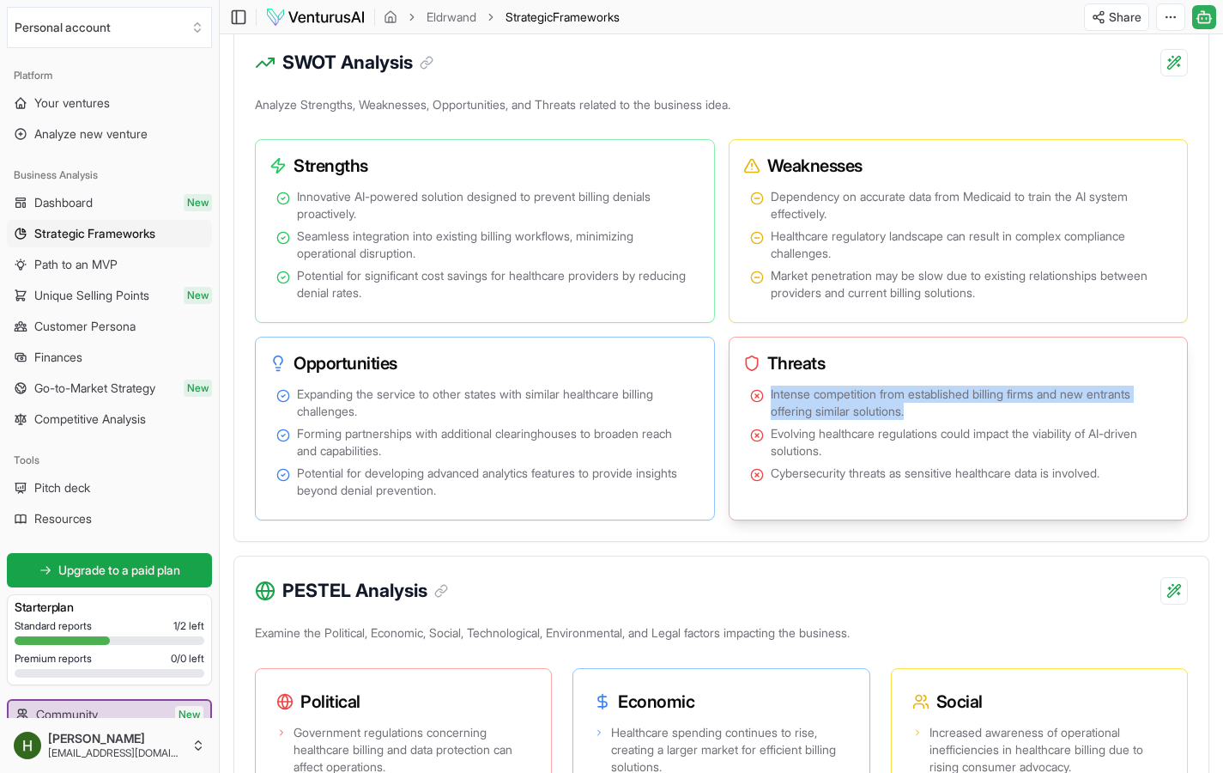
drag, startPoint x: 767, startPoint y: 394, endPoint x: 998, endPoint y: 414, distance: 232.6
click at [998, 414] on li "Intense competition from established billing firms and new entrants offering si…" at bounding box center [958, 402] width 417 height 34
click at [998, 414] on span "Intense competition from established billing firms and new entrants offering si…" at bounding box center [969, 402] width 397 height 34
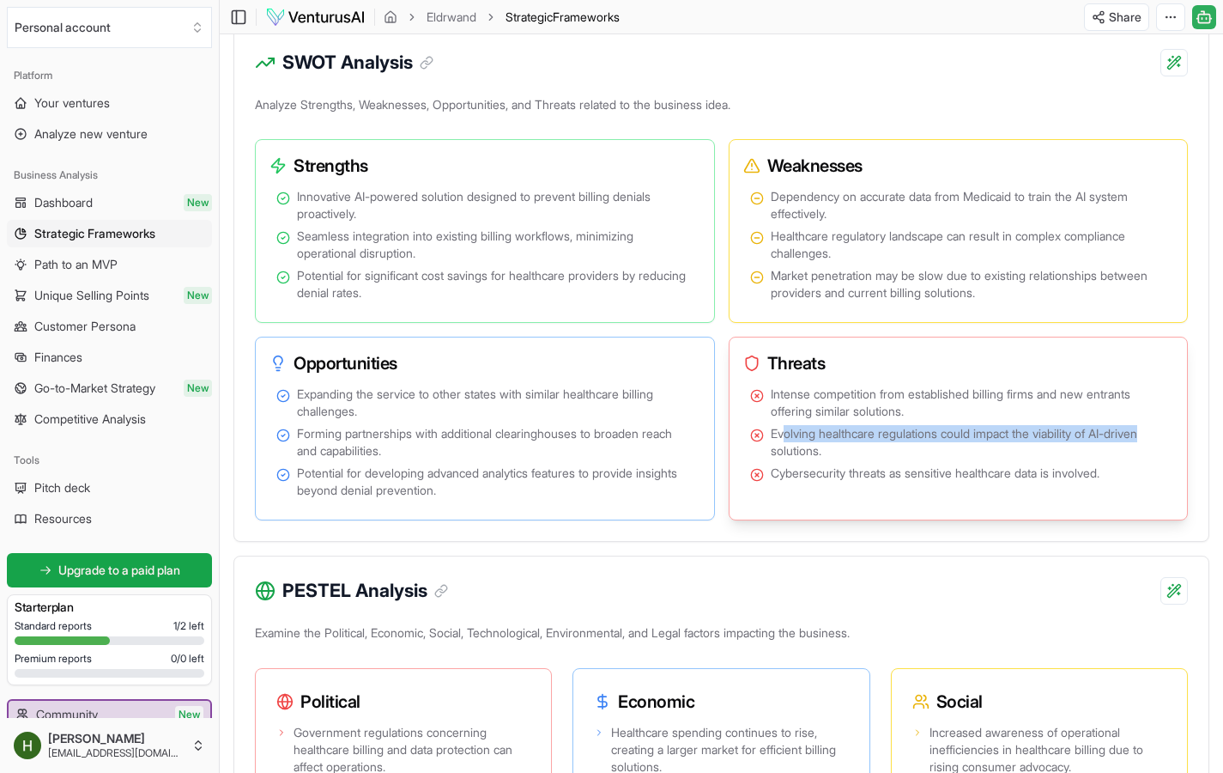
drag, startPoint x: 786, startPoint y: 437, endPoint x: 1168, endPoint y: 437, distance: 382.0
click at [1168, 437] on div "Intense competition from established billing firms and new entrants offering si…" at bounding box center [959, 447] width 445 height 130
click at [1147, 456] on span "Evolving healthcare regulations could impact the viability of AI-driven solutio…" at bounding box center [969, 442] width 397 height 34
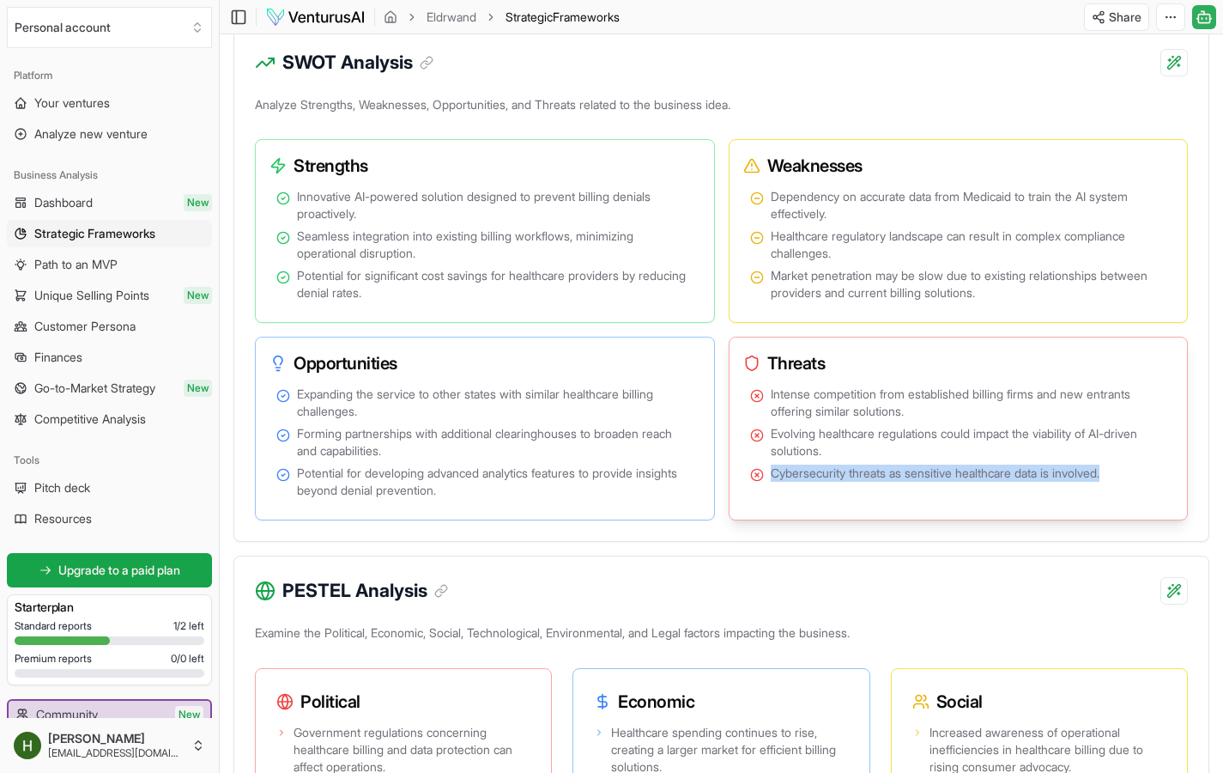
drag, startPoint x: 1122, startPoint y: 476, endPoint x: 771, endPoint y: 468, distance: 351.2
click at [771, 468] on li "Cybersecurity threats as sensitive healthcare data is involved." at bounding box center [958, 472] width 417 height 17
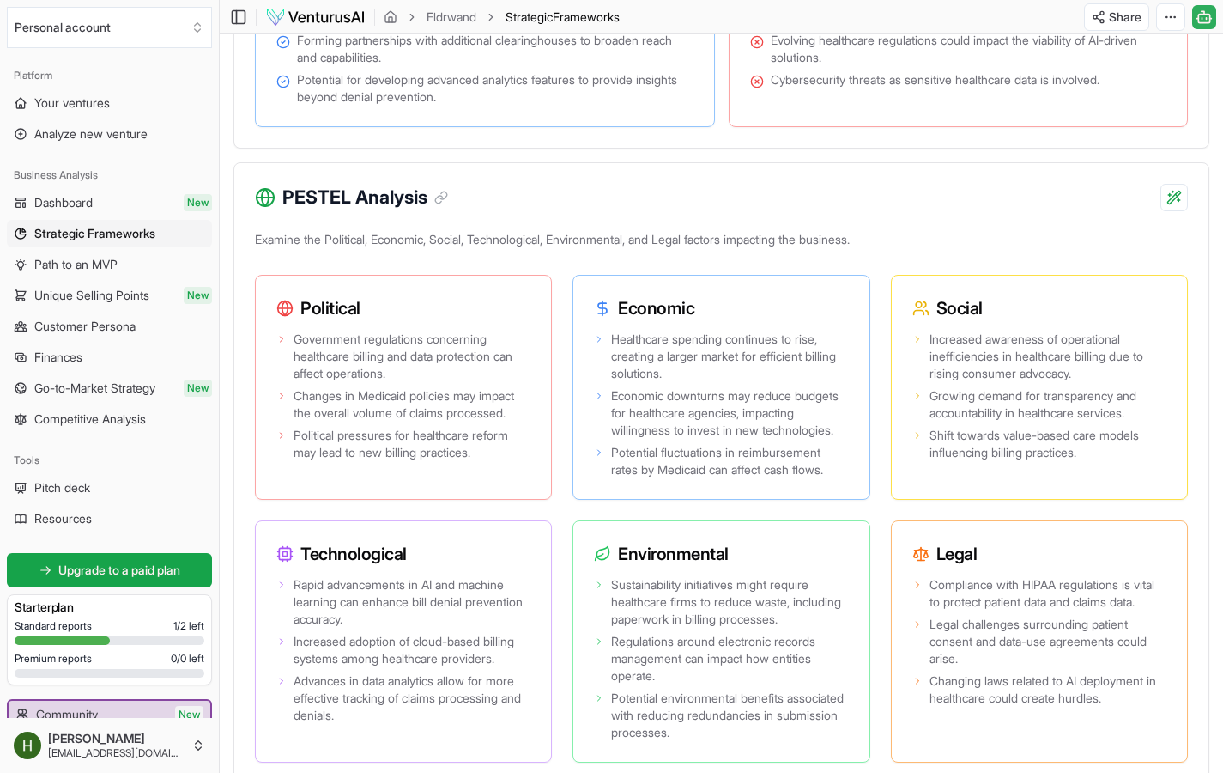
scroll to position [1555, 0]
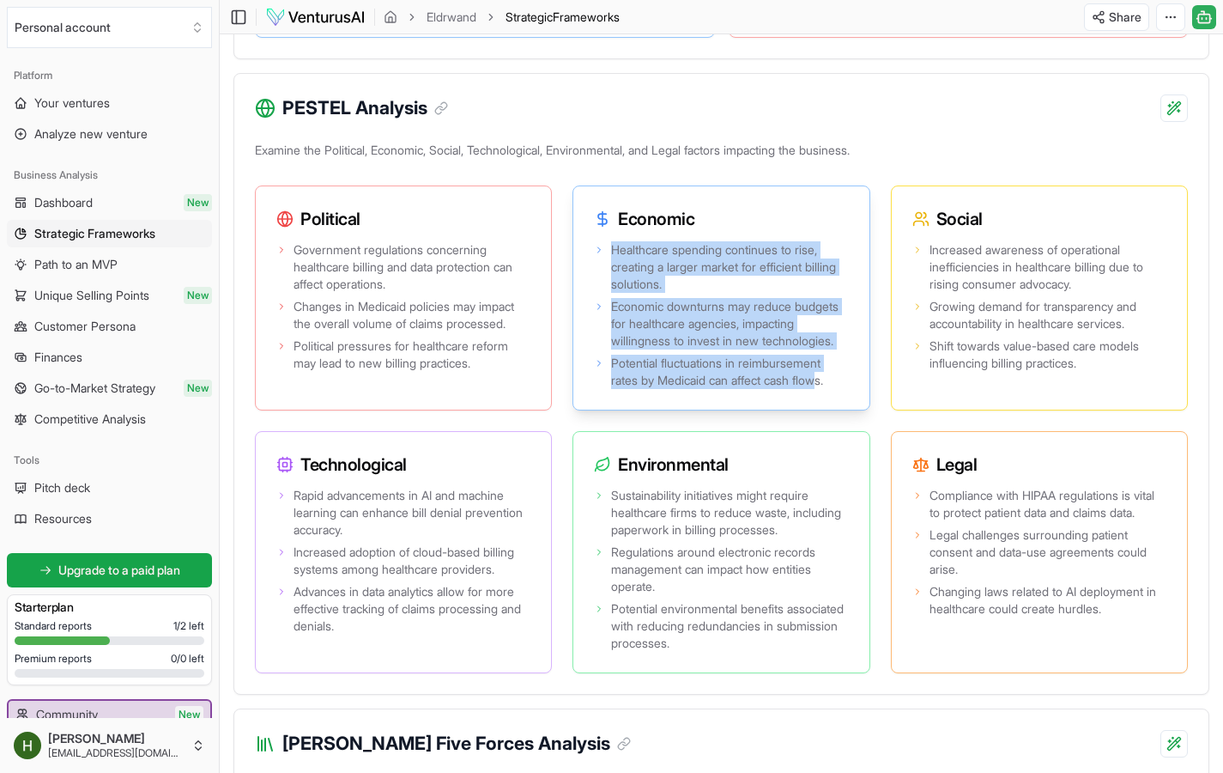
drag, startPoint x: 624, startPoint y: 251, endPoint x: 832, endPoint y: 399, distance: 255.4
click at [832, 389] on ul "Healthcare spending continues to rise, creating a larger market for efficient b…" at bounding box center [721, 315] width 254 height 148
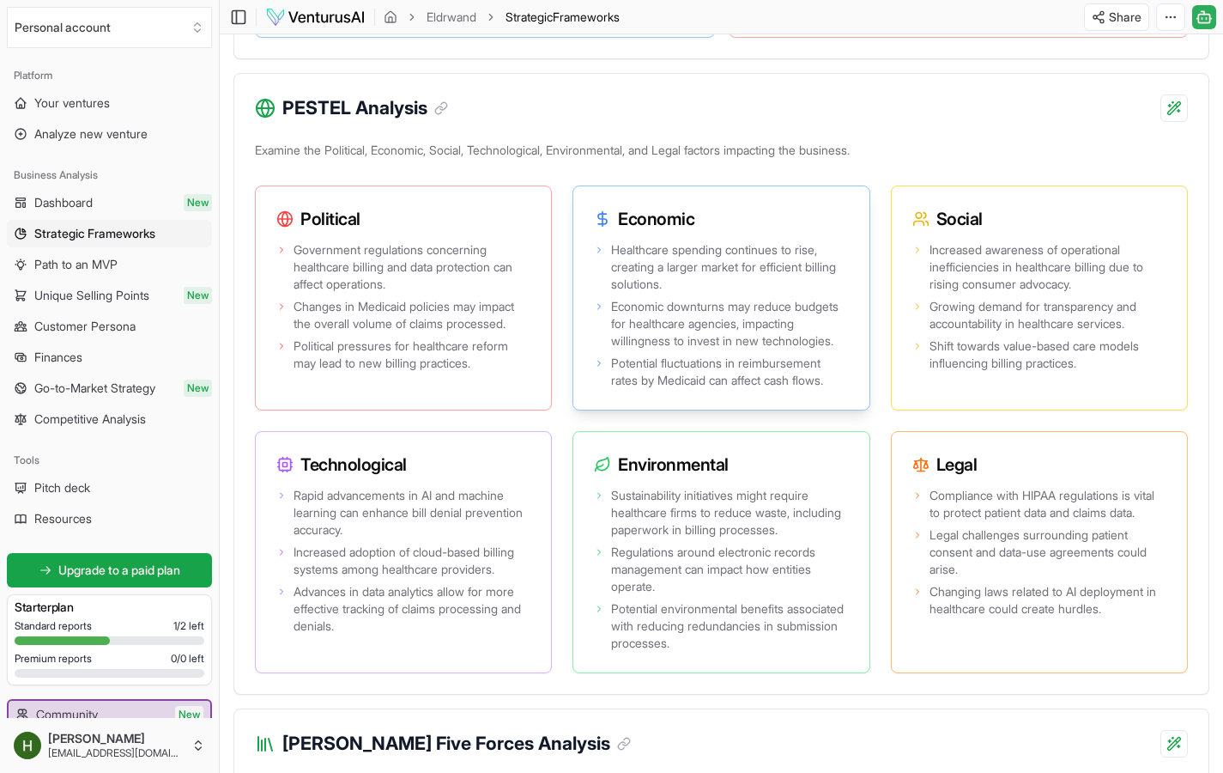
click at [842, 389] on span "Potential fluctuations in reimbursement rates by Medicaid can affect cash flows." at bounding box center [729, 372] width 237 height 34
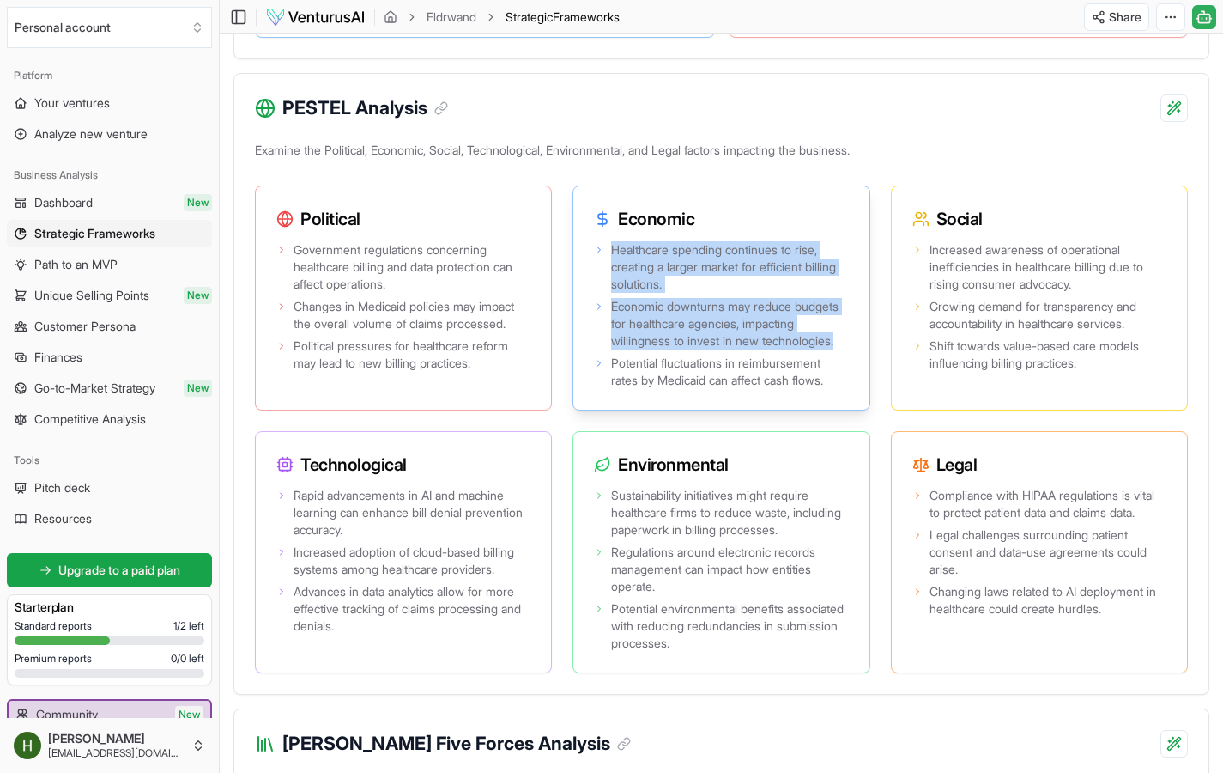
drag, startPoint x: 703, startPoint y: 361, endPoint x: 609, endPoint y: 245, distance: 150.2
click at [609, 245] on ul "Healthcare spending continues to rise, creating a larger market for efficient b…" at bounding box center [721, 315] width 254 height 148
click at [770, 286] on span "Healthcare spending continues to rise, creating a larger market for efficient b…" at bounding box center [729, 267] width 237 height 52
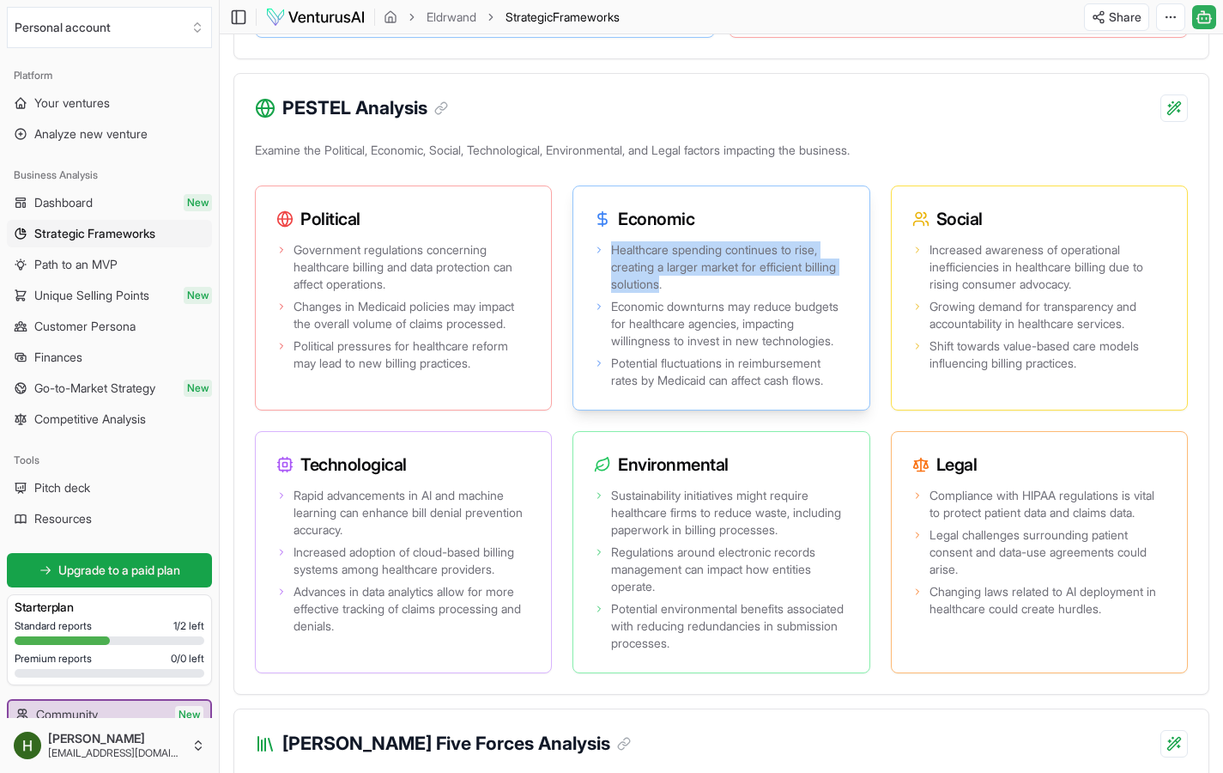
drag, startPoint x: 699, startPoint y: 284, endPoint x: 605, endPoint y: 242, distance: 102.6
click at [605, 242] on li "Healthcare spending continues to rise, creating a larger market for efficient b…" at bounding box center [721, 267] width 254 height 52
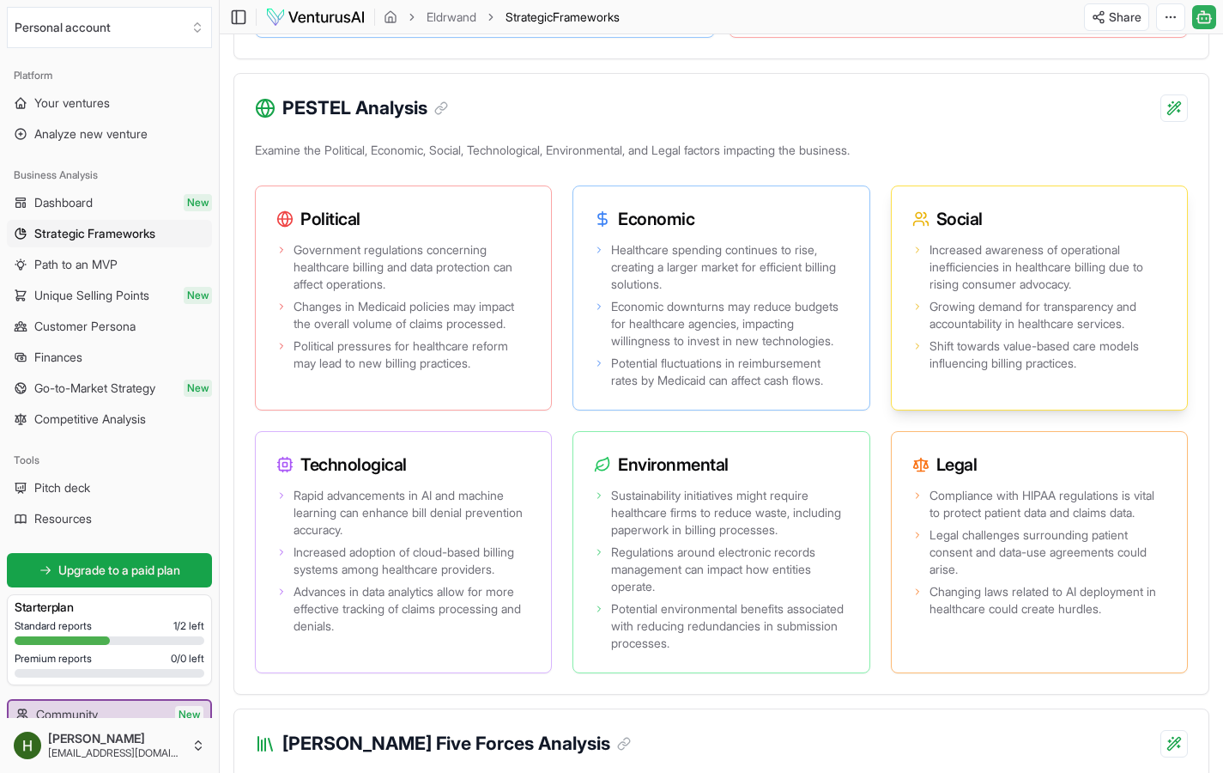
click at [961, 258] on span "Increased awareness of operational inefficiencies in healthcare billing due to …" at bounding box center [1048, 267] width 237 height 52
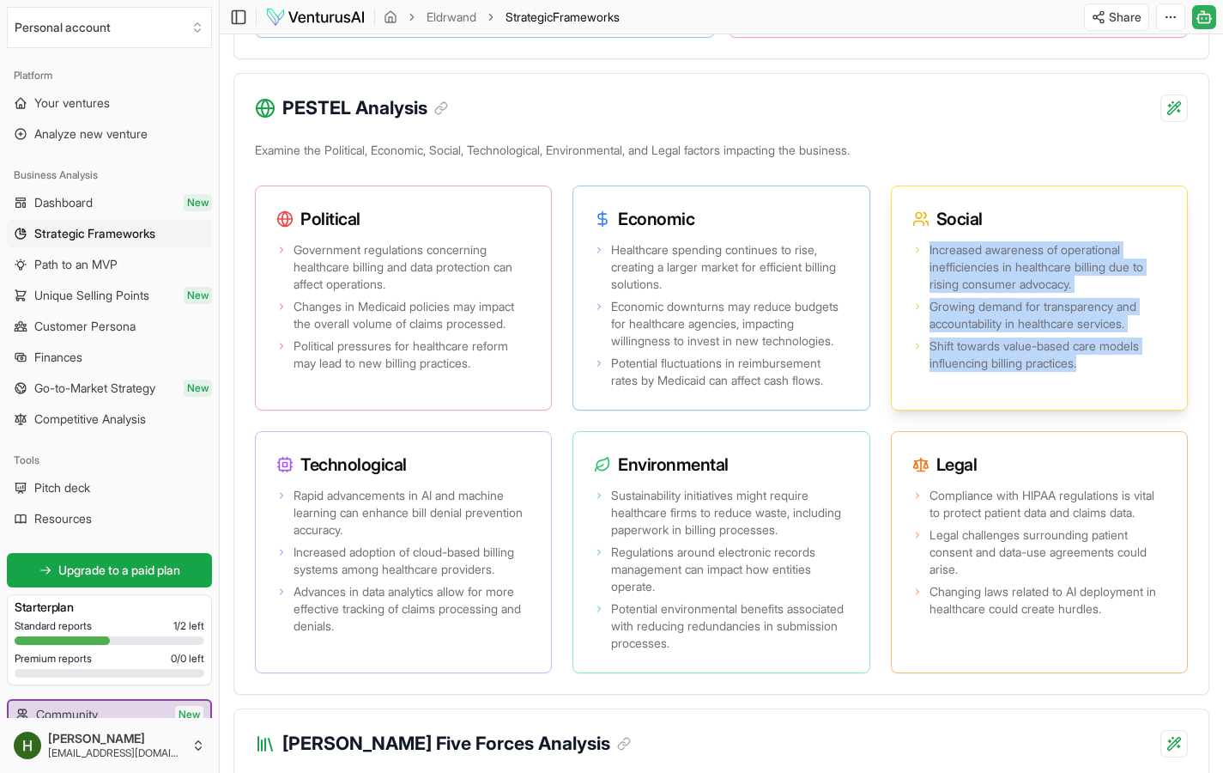
drag, startPoint x: 911, startPoint y: 247, endPoint x: 1157, endPoint y: 366, distance: 273.4
click at [1157, 366] on div "Increased awareness of operational inefficiencies in healthcare billing due to …" at bounding box center [1039, 324] width 295 height 172
click at [1157, 366] on span "Shift towards value-based care models influencing billing practices." at bounding box center [1048, 354] width 237 height 34
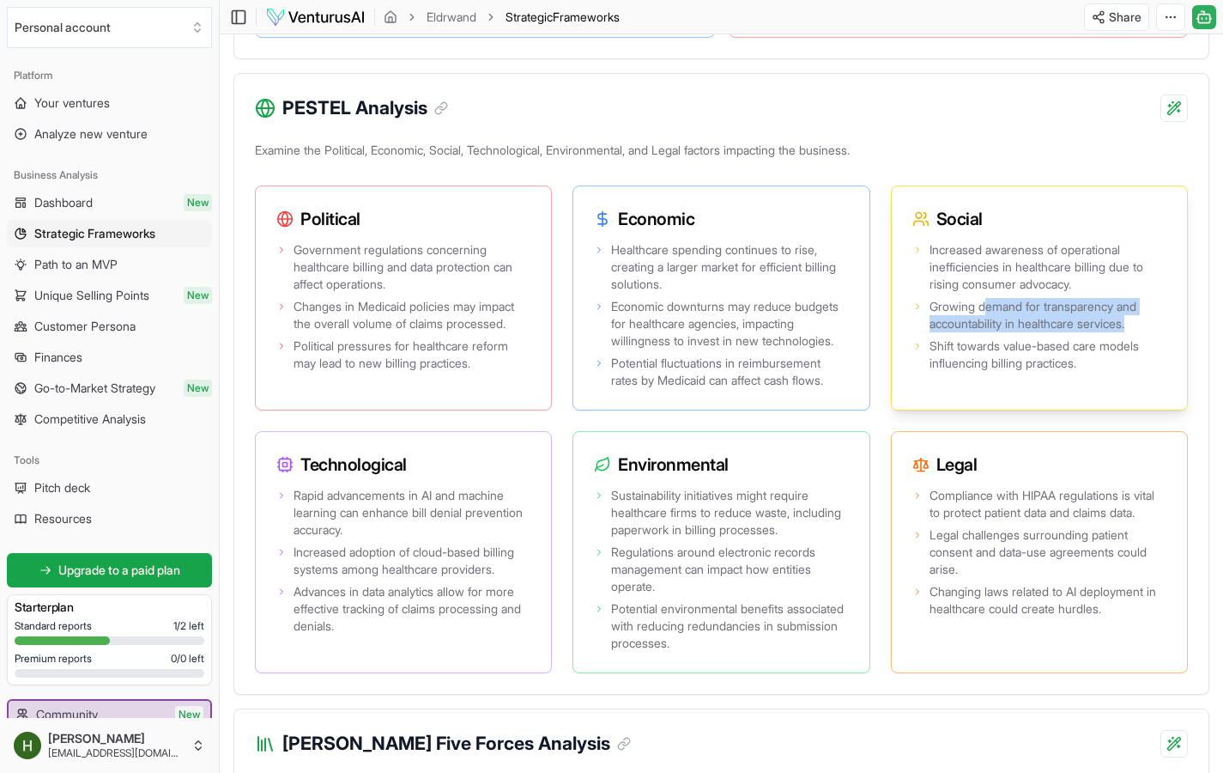
drag, startPoint x: 999, startPoint y: 308, endPoint x: 1142, endPoint y: 329, distance: 144.0
click at [1142, 329] on span "Growing demand for transparency and accountability in healthcare services." at bounding box center [1048, 315] width 237 height 34
click at [1121, 373] on div "Increased awareness of operational inefficiencies in healthcare billing due to …" at bounding box center [1039, 324] width 295 height 172
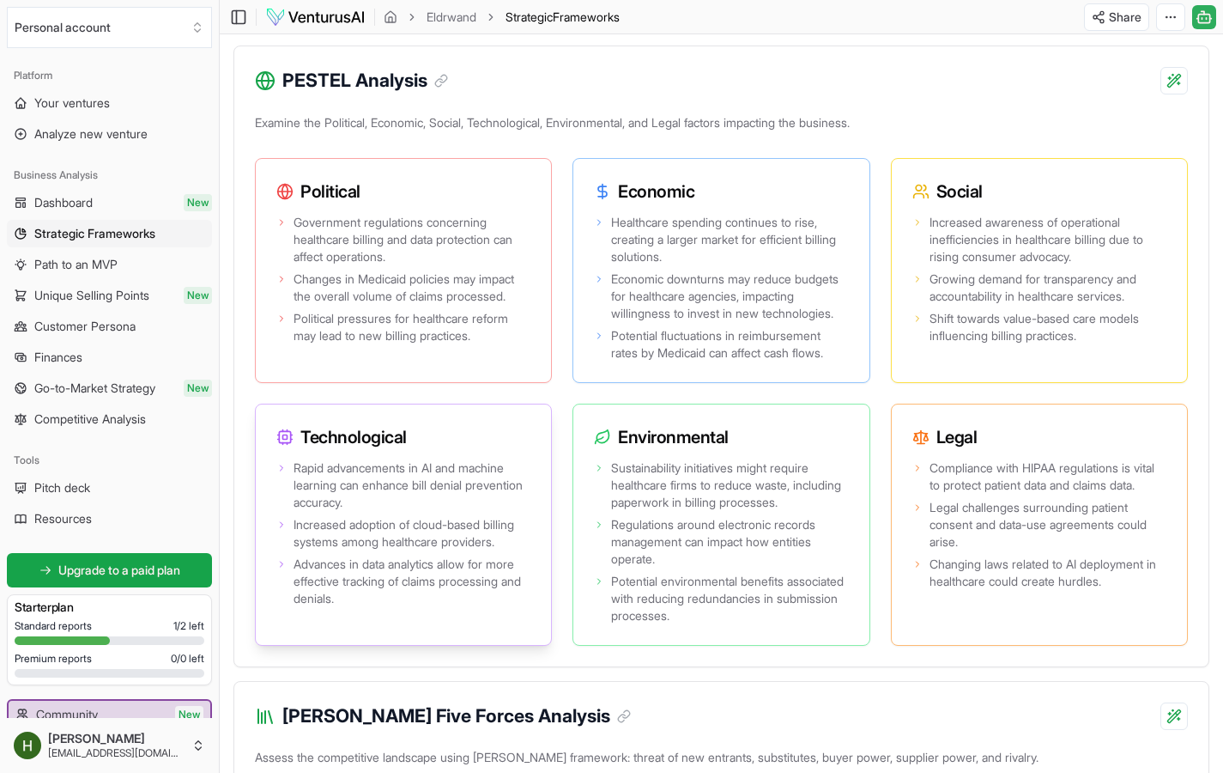
scroll to position [1586, 0]
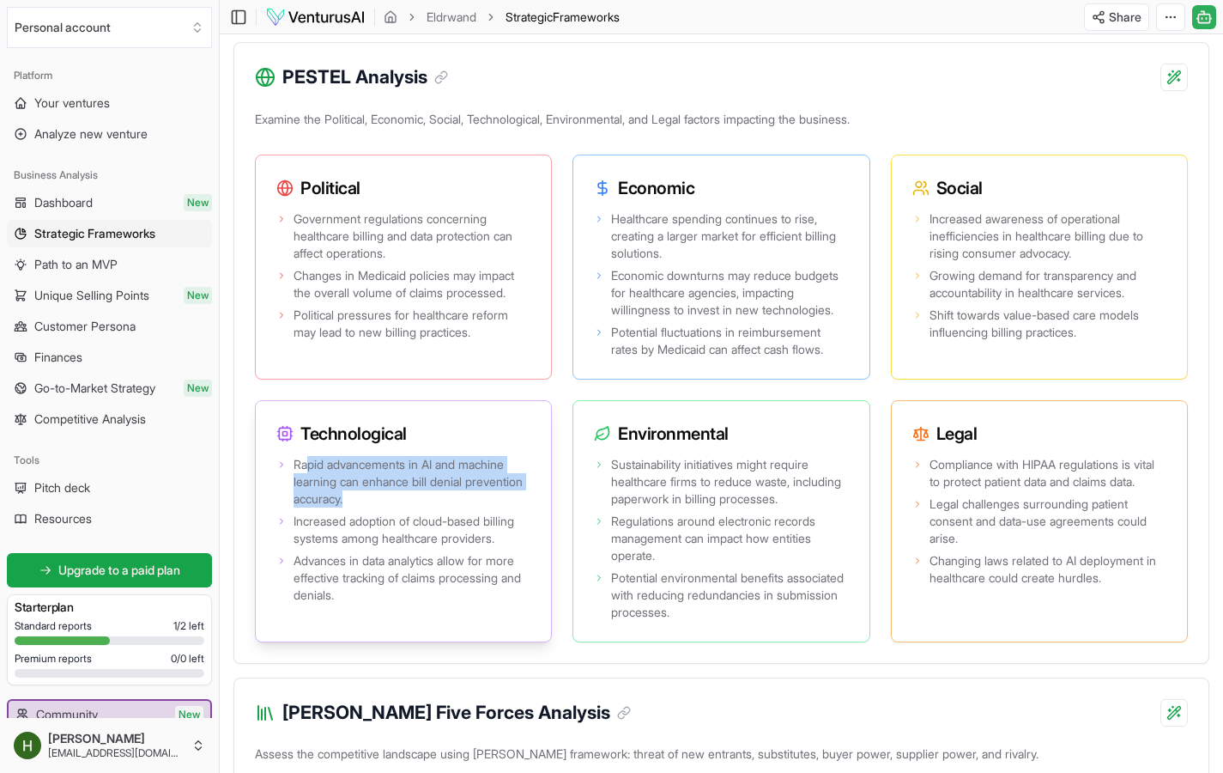
drag, startPoint x: 311, startPoint y: 481, endPoint x: 432, endPoint y: 513, distance: 125.4
click at [432, 507] on span "Rapid advancements in AI and machine learning can enhance bill denial preventio…" at bounding box center [412, 482] width 237 height 52
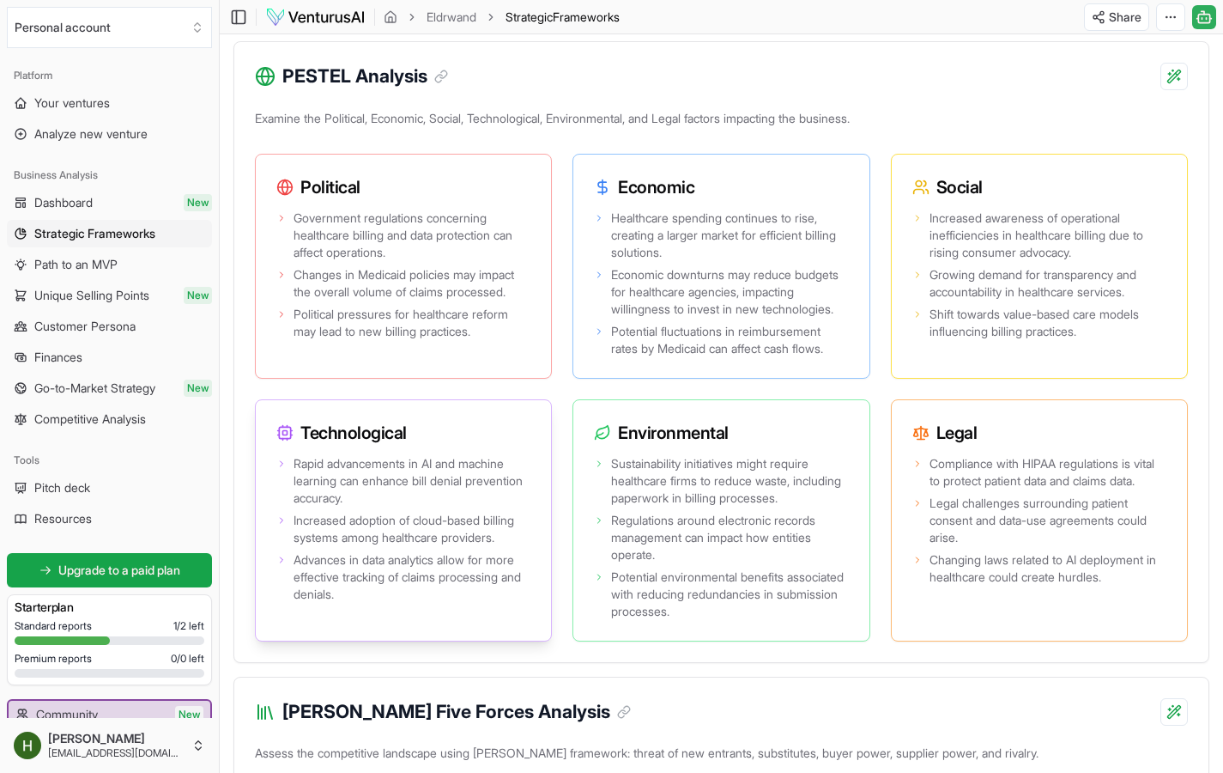
scroll to position [1609, 0]
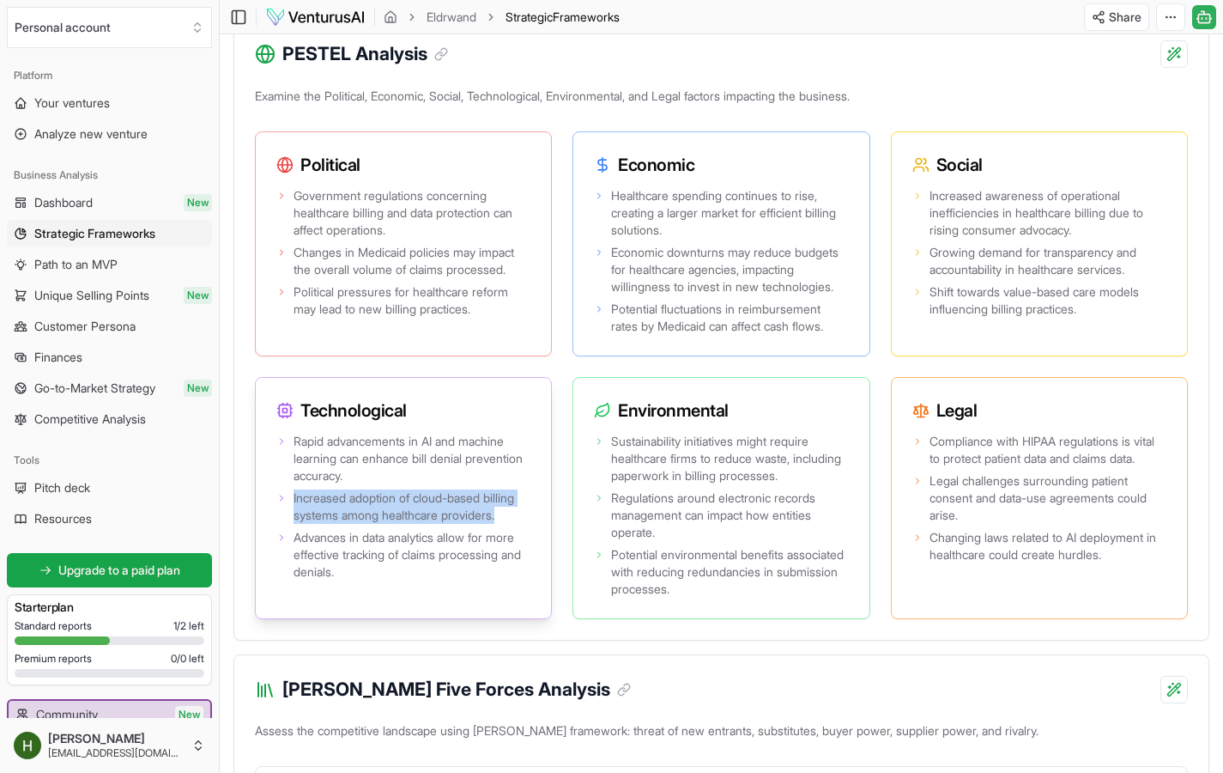
drag, startPoint x: 287, startPoint y: 517, endPoint x: 516, endPoint y: 530, distance: 229.6
click at [516, 524] on li "Increased adoption of cloud-based billing systems among healthcare providers." at bounding box center [403, 506] width 254 height 34
click at [516, 524] on span "Increased adoption of cloud-based billing systems among healthcare providers." at bounding box center [412, 506] width 237 height 34
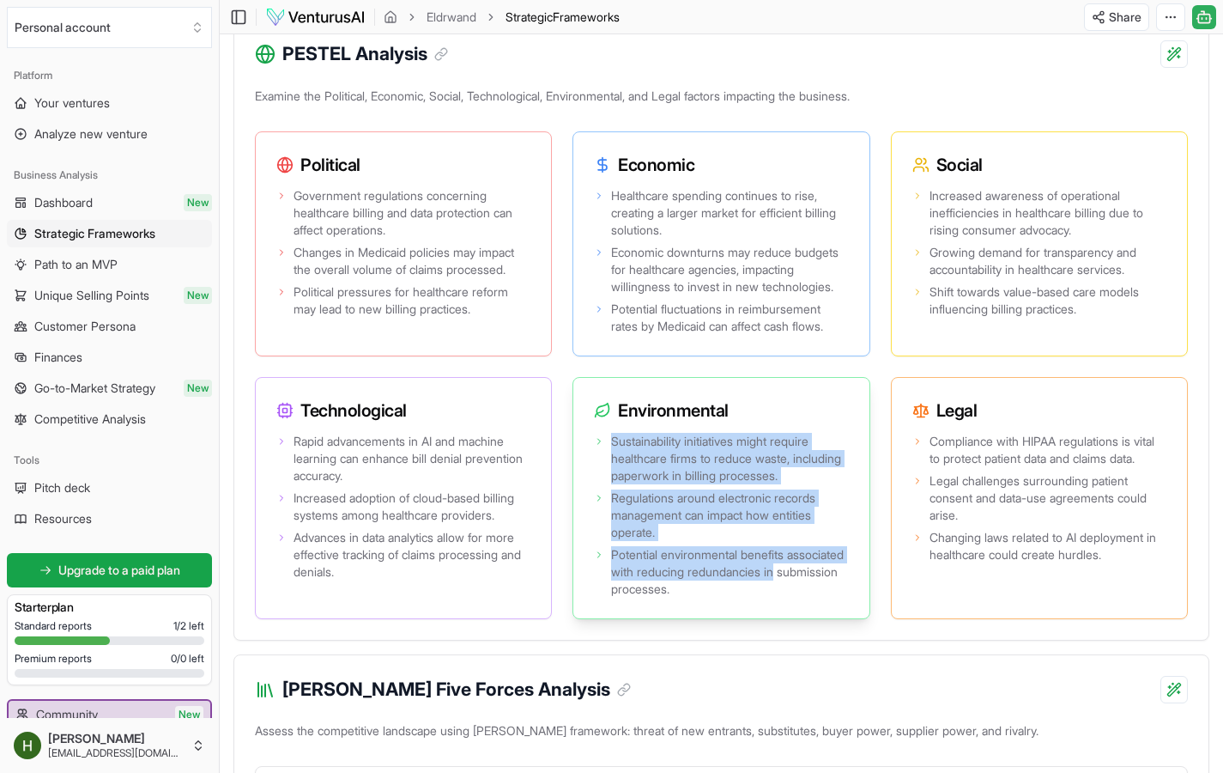
drag, startPoint x: 614, startPoint y: 457, endPoint x: 862, endPoint y: 588, distance: 280.7
click at [862, 589] on div "Sustainability initiatives might require healthcare firms to reduce waste, incl…" at bounding box center [720, 523] width 295 height 189
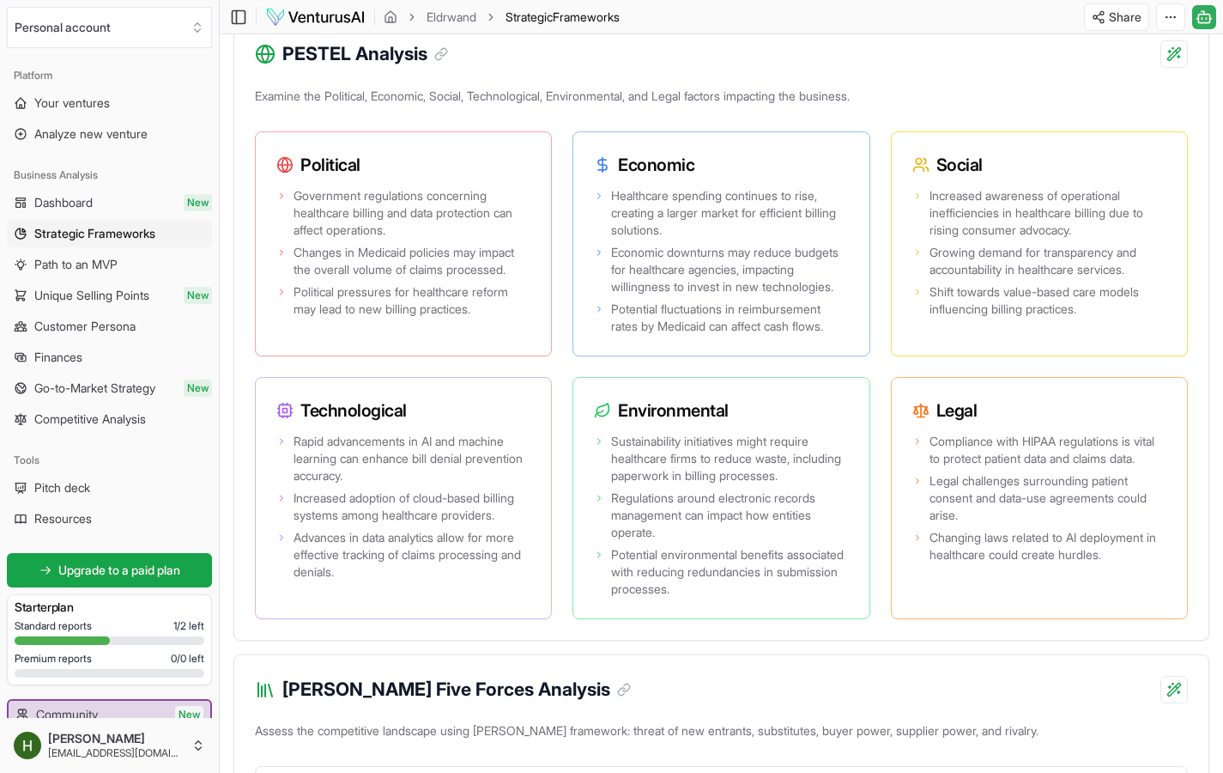
click at [896, 700] on div "[PERSON_NAME] Five Forces Analysis" at bounding box center [721, 679] width 974 height 48
drag, startPoint x: 934, startPoint y: 461, endPoint x: 1114, endPoint y: 484, distance: 181.8
click at [1114, 467] on span "Compliance with HIPAA regulations is vital to protect patient data and claims d…" at bounding box center [1048, 450] width 237 height 34
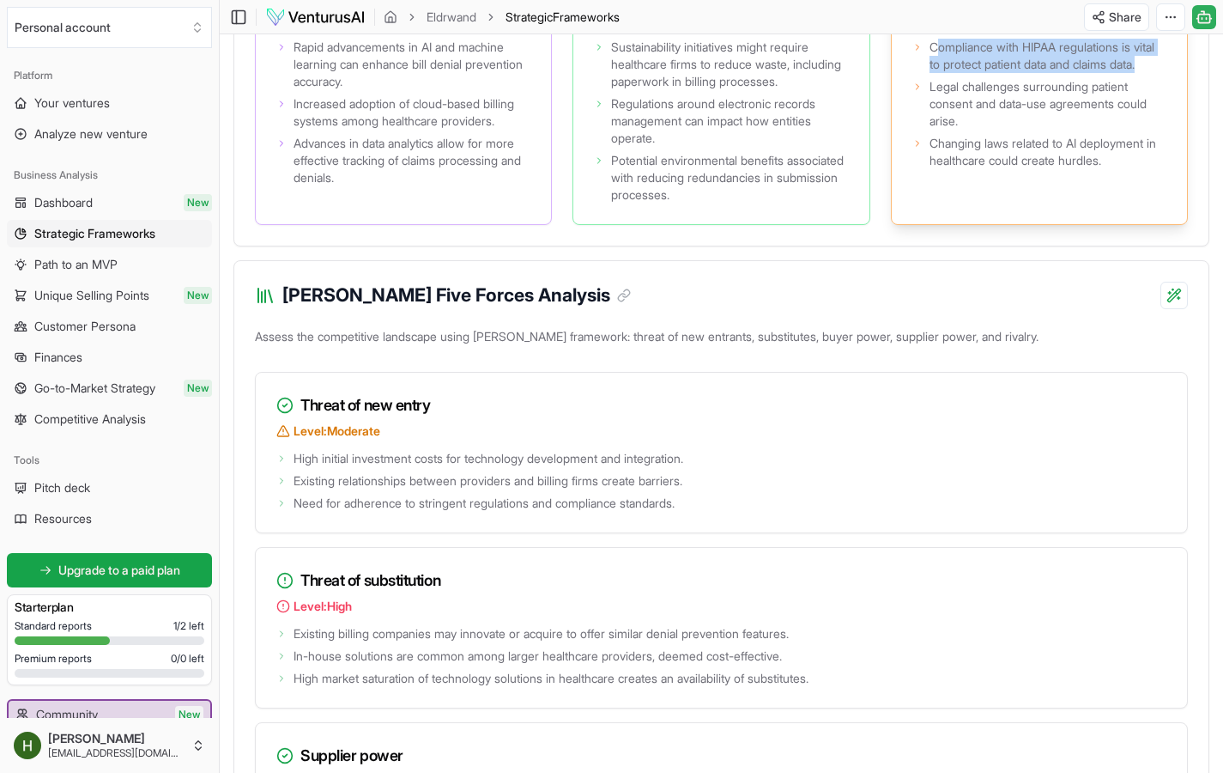
scroll to position [2144, 0]
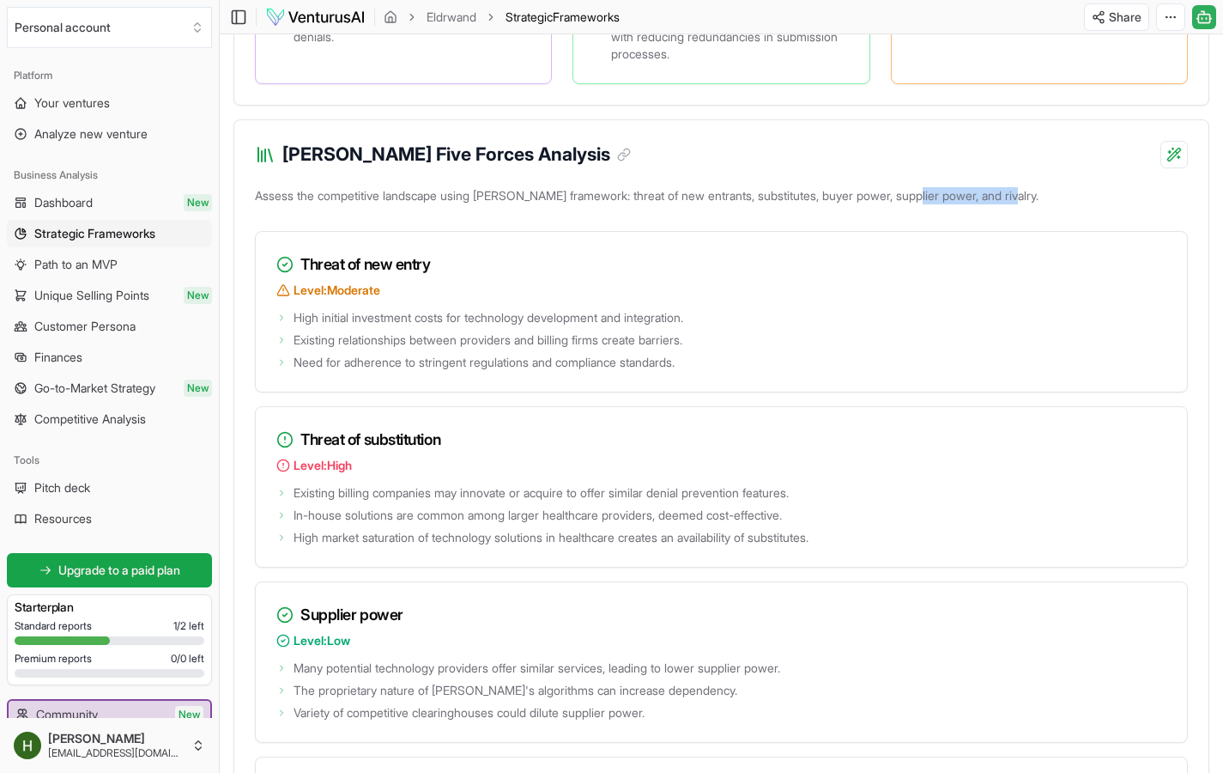
drag, startPoint x: 311, startPoint y: 226, endPoint x: 933, endPoint y: 215, distance: 622.5
click at [929, 215] on p "Assess the competitive landscape using [PERSON_NAME] framework: threat of new e…" at bounding box center [721, 199] width 933 height 31
click at [1098, 209] on p "Assess the competitive landscape using [PERSON_NAME] framework: threat of new e…" at bounding box center [721, 199] width 933 height 31
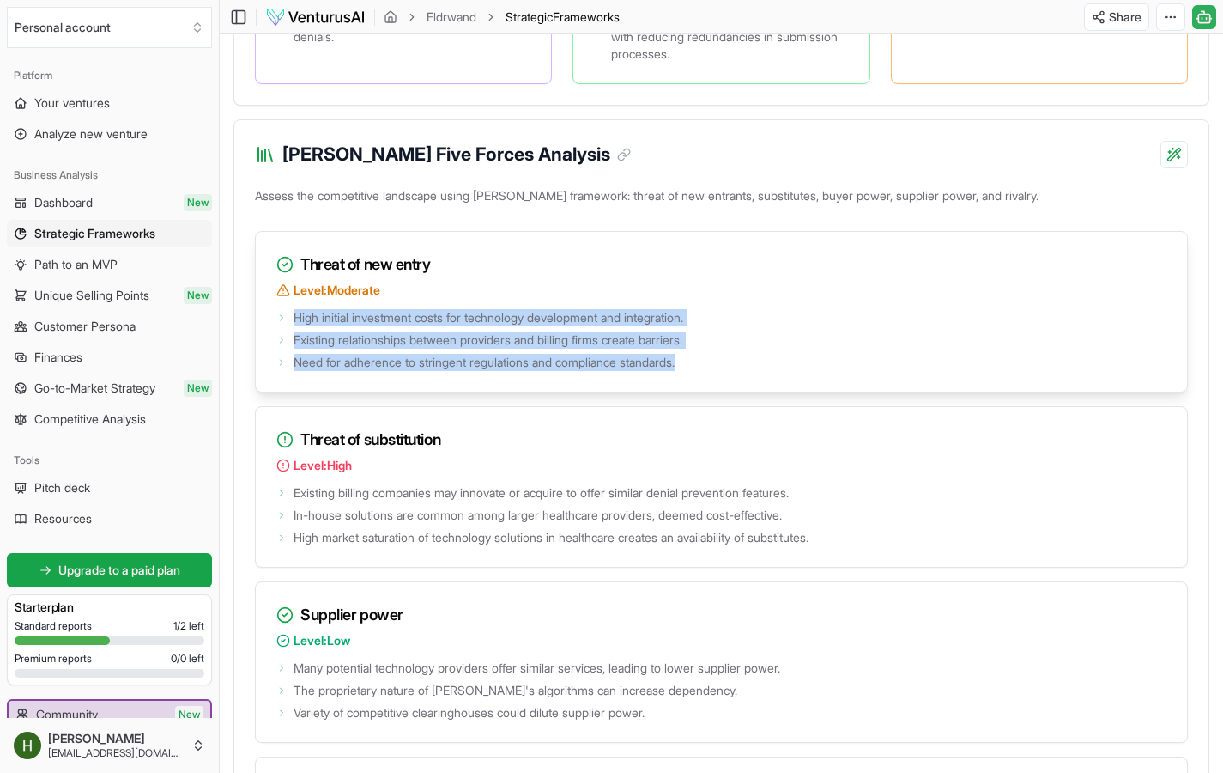
drag, startPoint x: 291, startPoint y: 332, endPoint x: 714, endPoint y: 379, distance: 425.7
click at [714, 371] on ul "High initial investment costs for technology development and integration. Exist…" at bounding box center [721, 338] width 890 height 65
click at [714, 371] on li "Need for adherence to stringent regulations and compliance standards." at bounding box center [721, 362] width 890 height 17
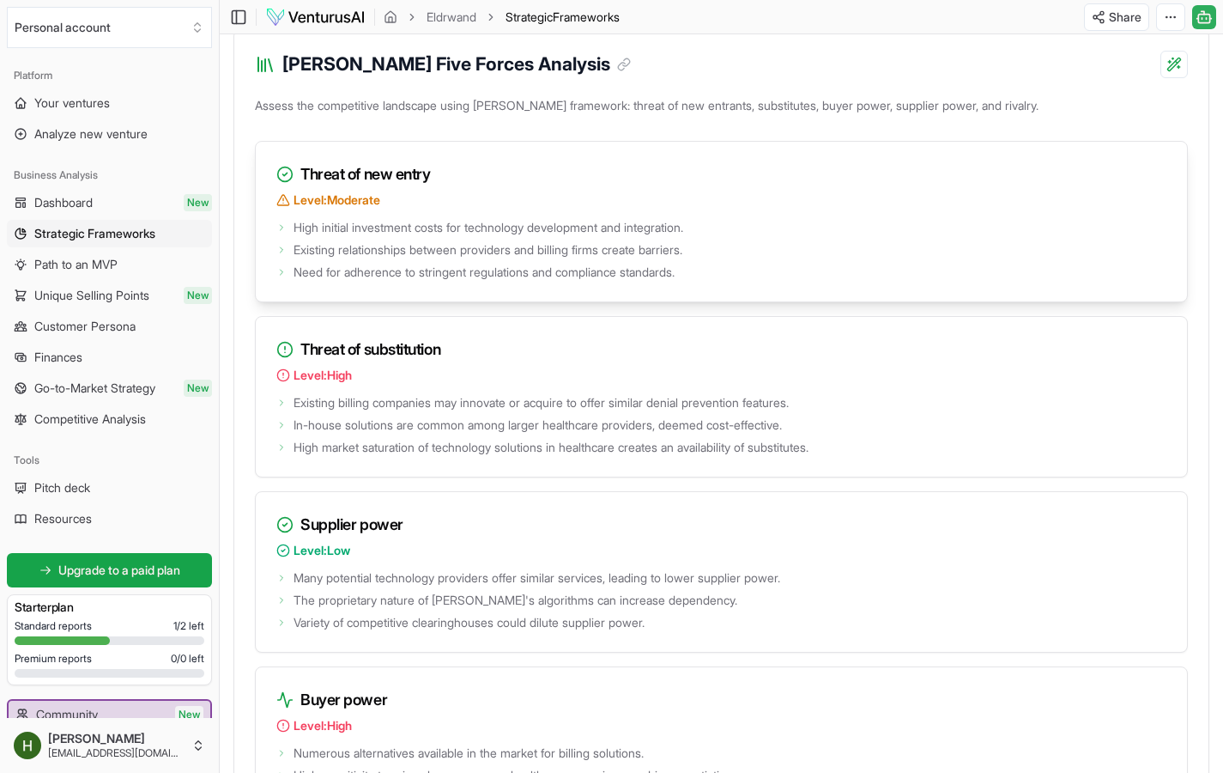
scroll to position [2261, 0]
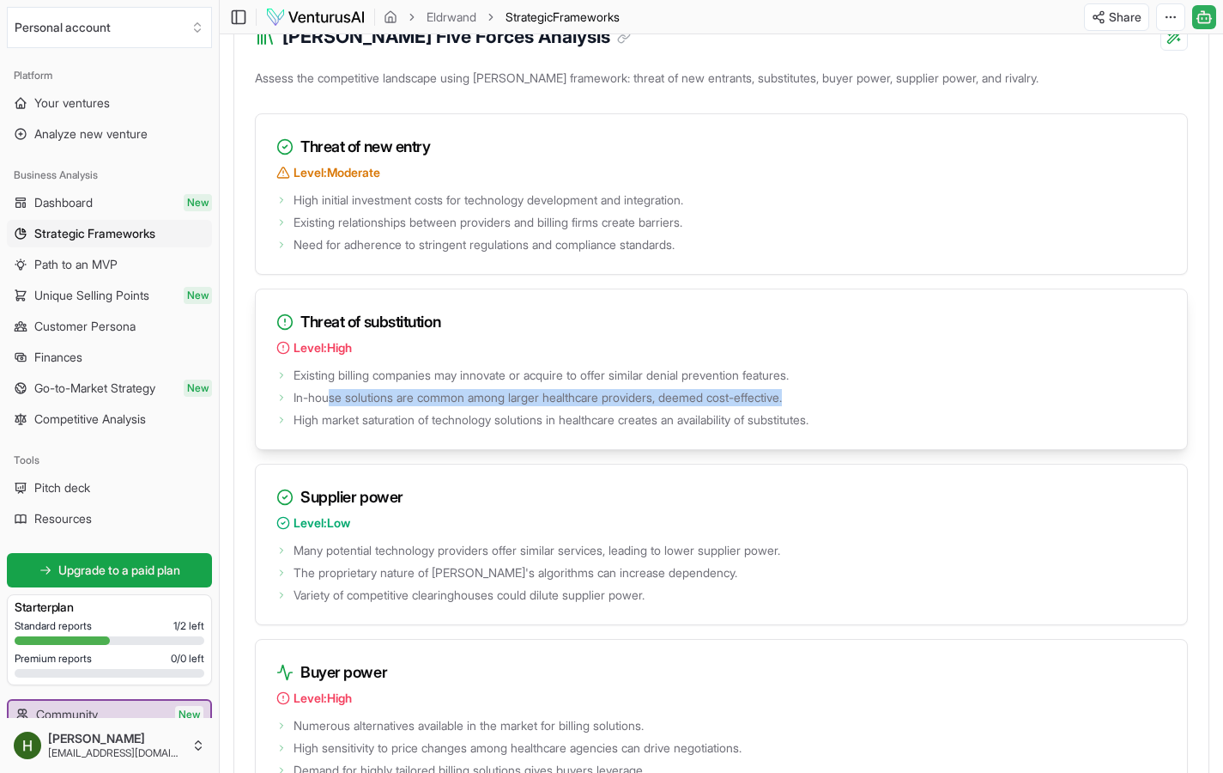
drag, startPoint x: 333, startPoint y: 409, endPoint x: 829, endPoint y: 415, distance: 496.2
click at [829, 406] on li "In-house solutions are common among larger healthcare providers, deemed cost-ef…" at bounding box center [721, 397] width 890 height 17
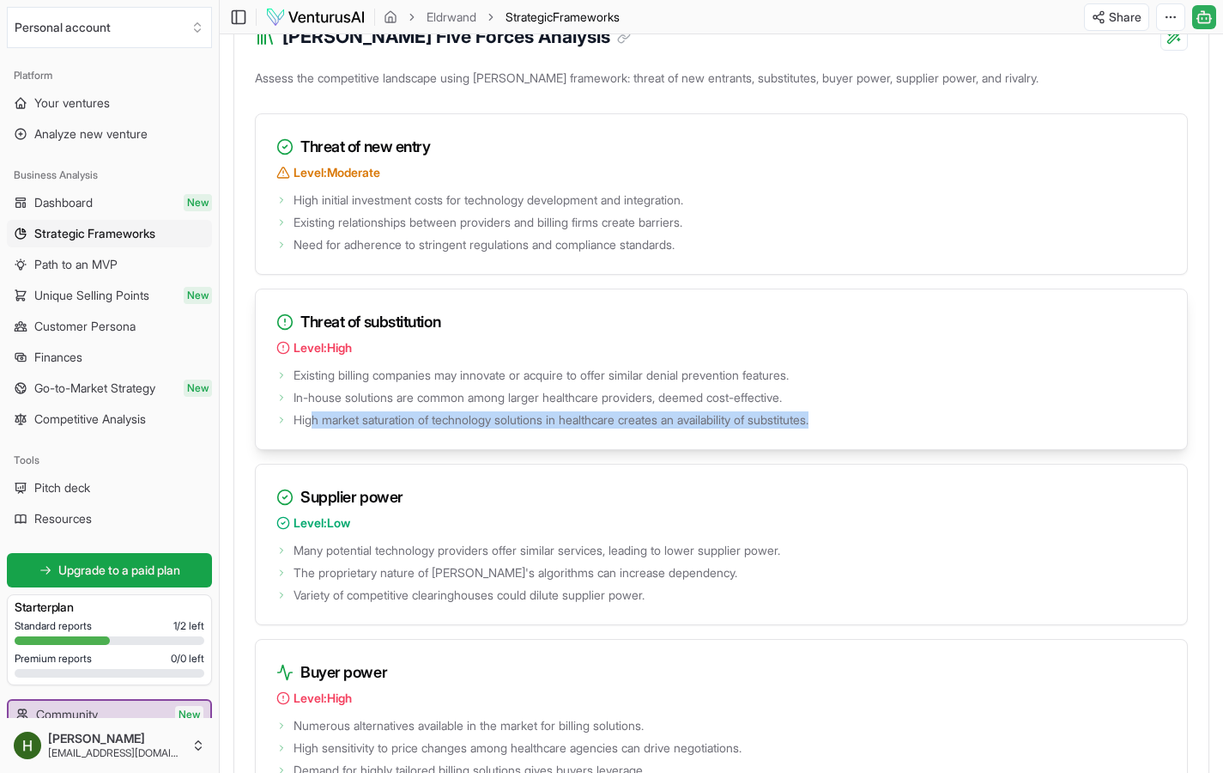
drag, startPoint x: 310, startPoint y: 438, endPoint x: 870, endPoint y: 436, distance: 560.6
click at [870, 428] on li "High market saturation of technology solutions in healthcare creates an availab…" at bounding box center [721, 419] width 890 height 17
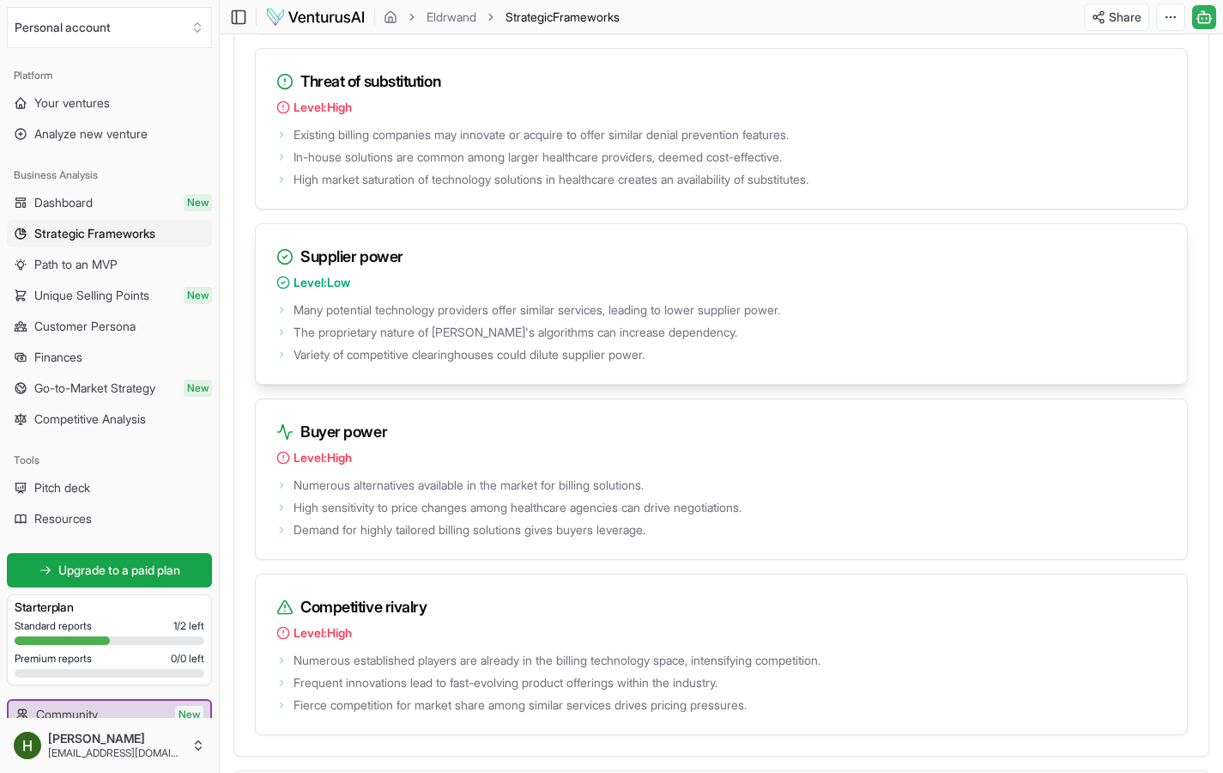
scroll to position [2514, 0]
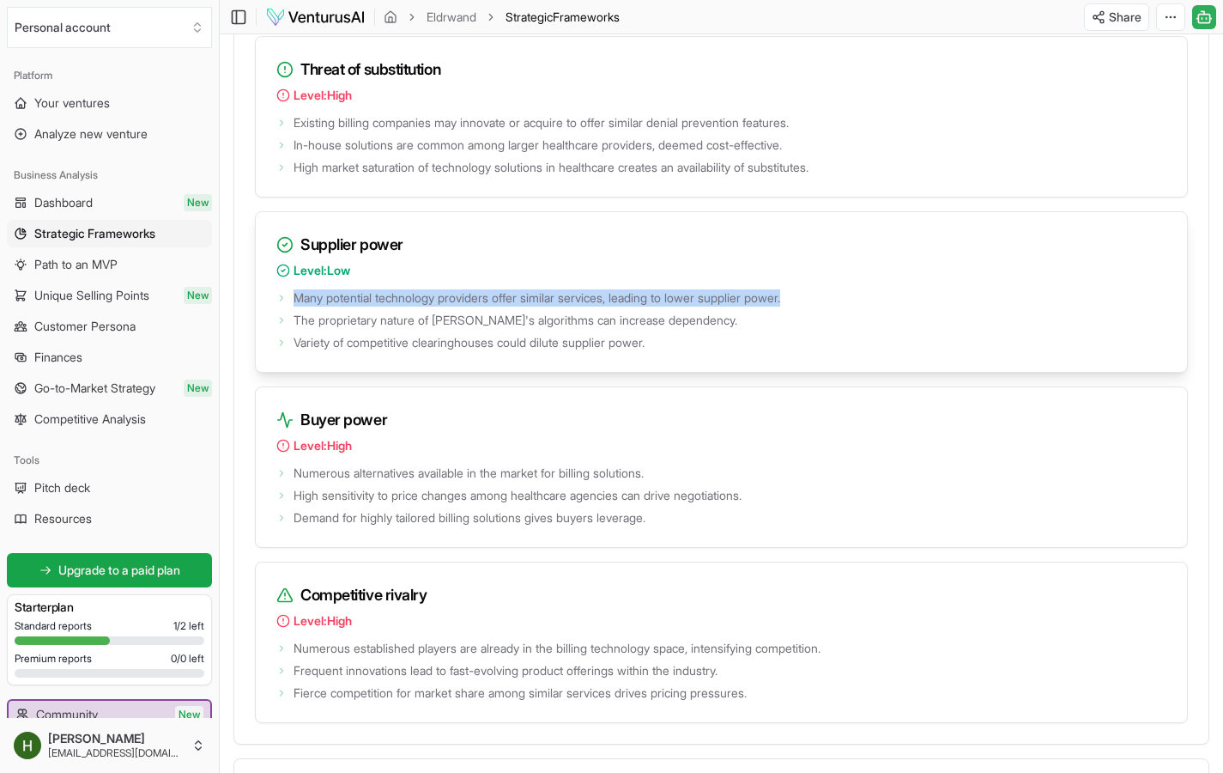
drag, startPoint x: 281, startPoint y: 312, endPoint x: 825, endPoint y: 313, distance: 544.3
click at [825, 306] on li "Many potential technology providers offer similar services, leading to lower su…" at bounding box center [721, 297] width 890 height 17
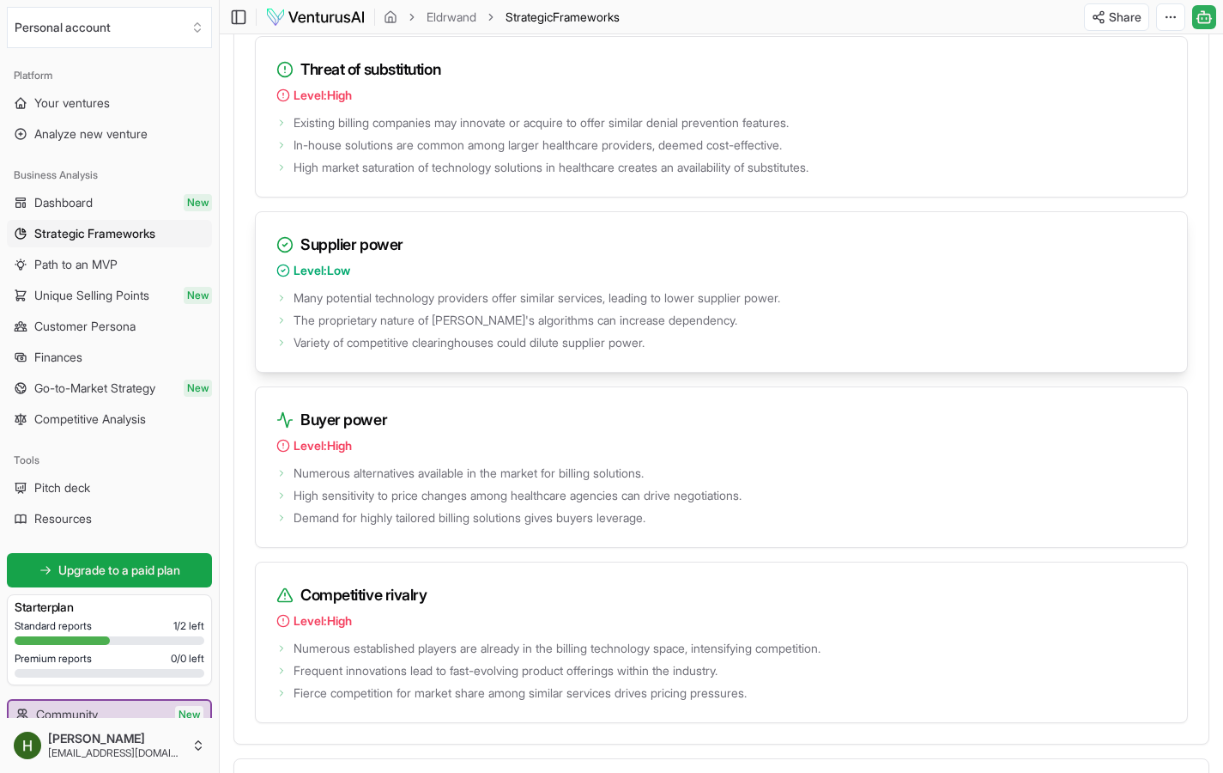
click at [804, 346] on ul "Many potential technology providers offer similar services, leading to lower su…" at bounding box center [721, 318] width 890 height 65
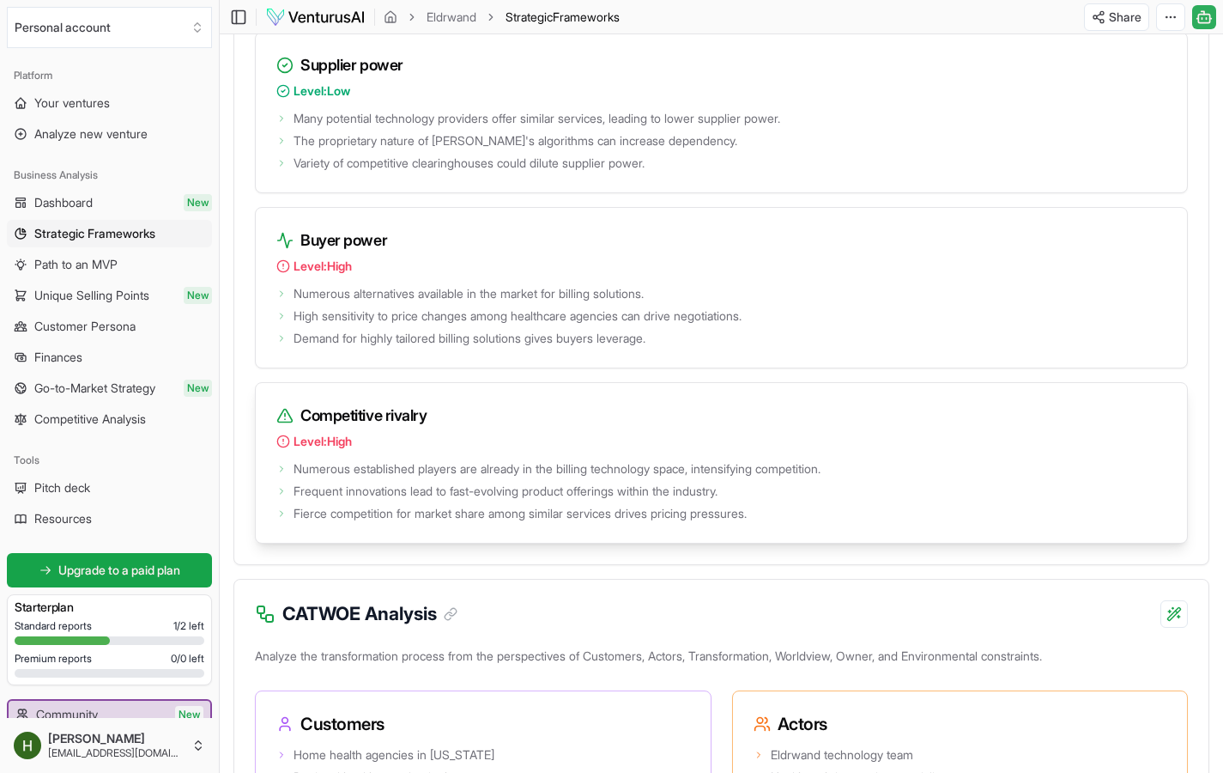
scroll to position [2843, 0]
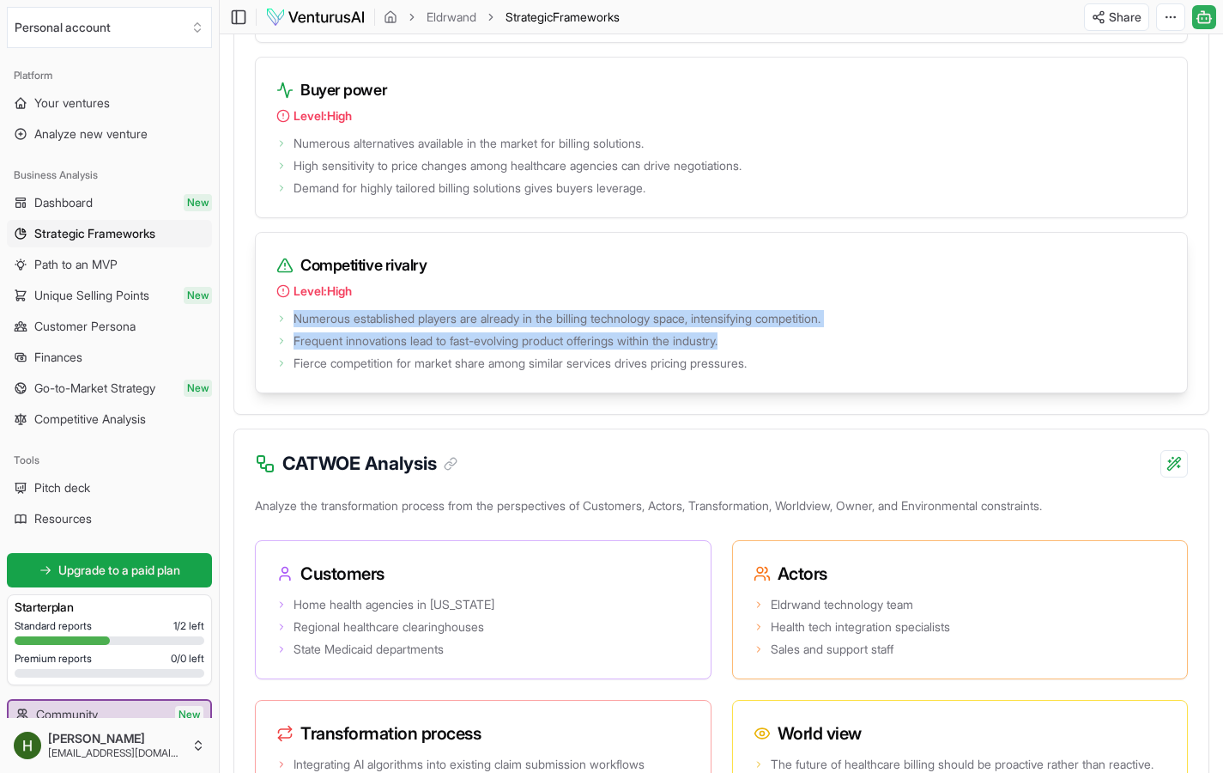
drag, startPoint x: 287, startPoint y: 334, endPoint x: 843, endPoint y: 358, distance: 556.8
click at [843, 358] on ul "Numerous established players are already in the billing technology space, inten…" at bounding box center [721, 338] width 890 height 65
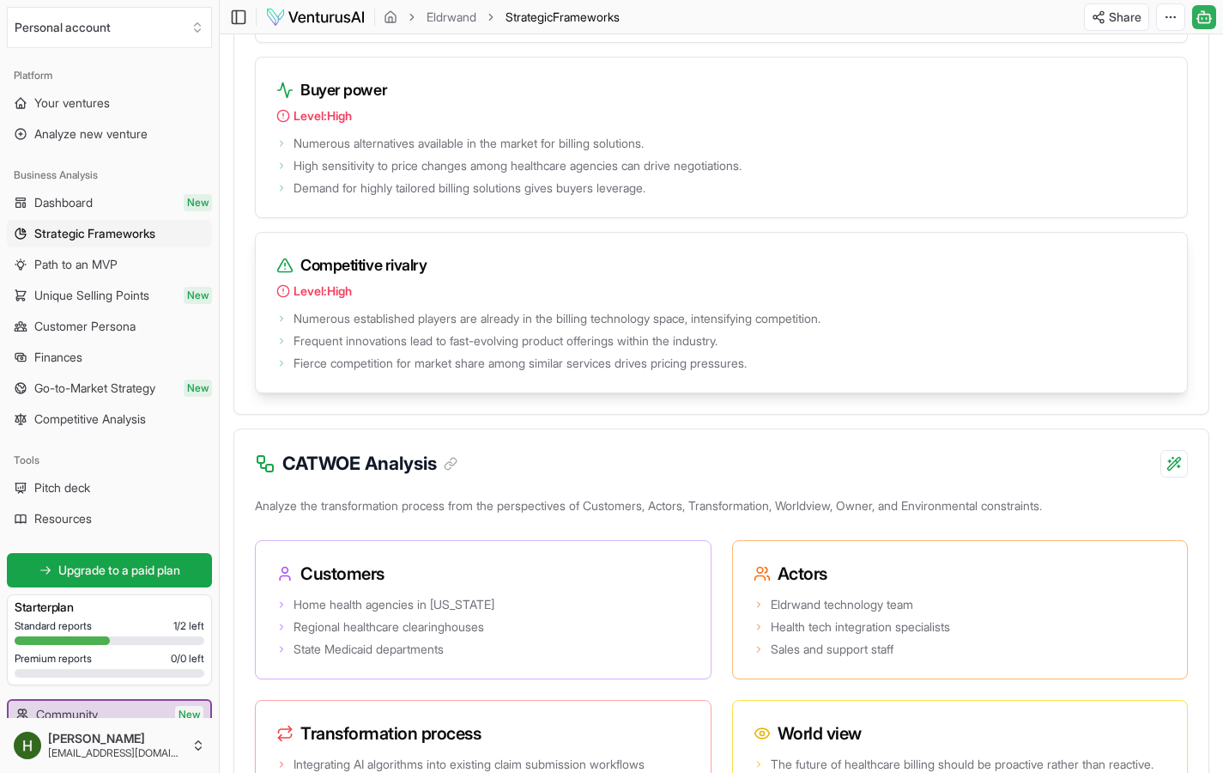
click at [846, 367] on ul "Numerous established players are already in the billing technology space, inten…" at bounding box center [721, 338] width 890 height 65
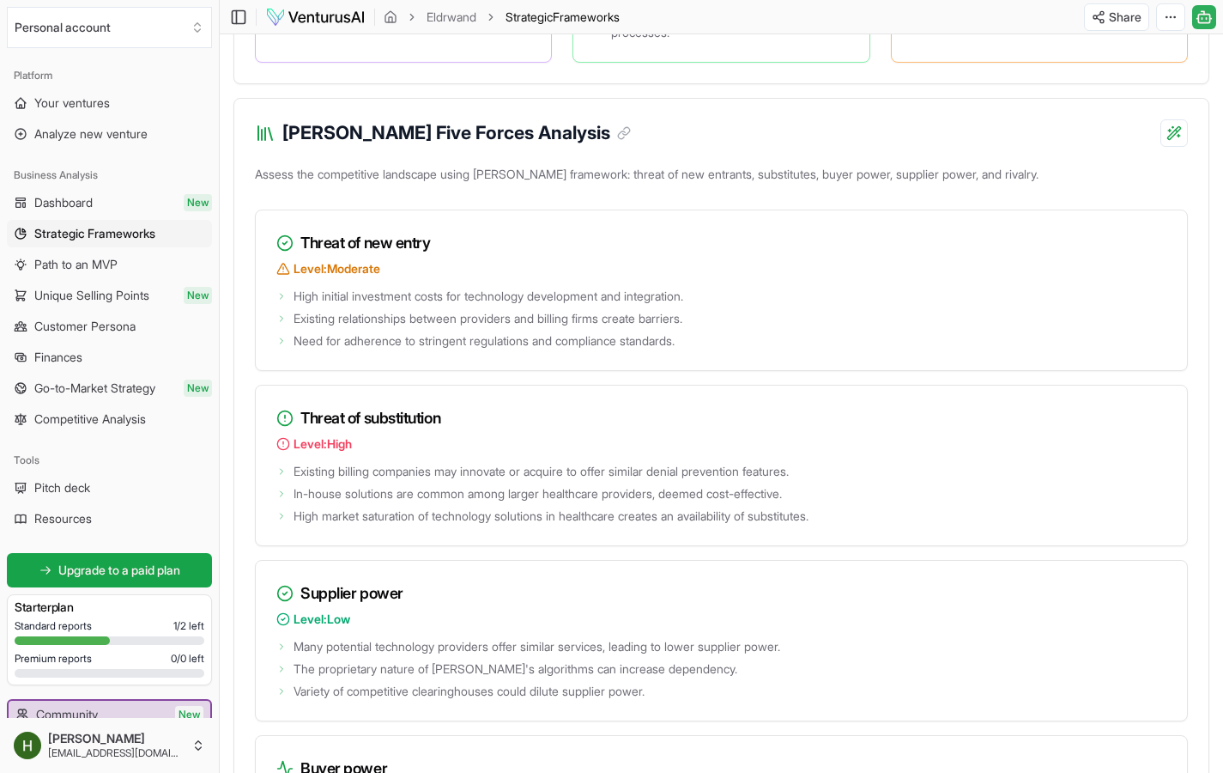
scroll to position [2060, 0]
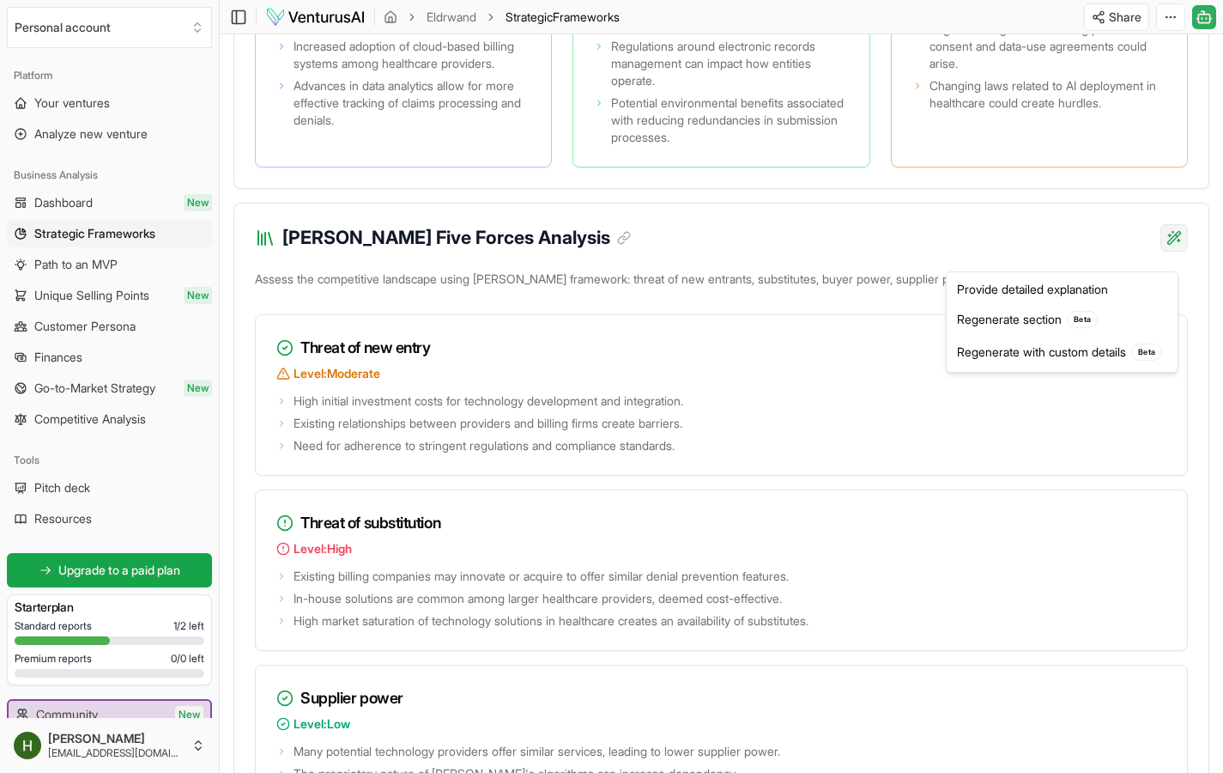
click at [1086, 281] on div "Provide detailed explanation" at bounding box center [1062, 289] width 224 height 27
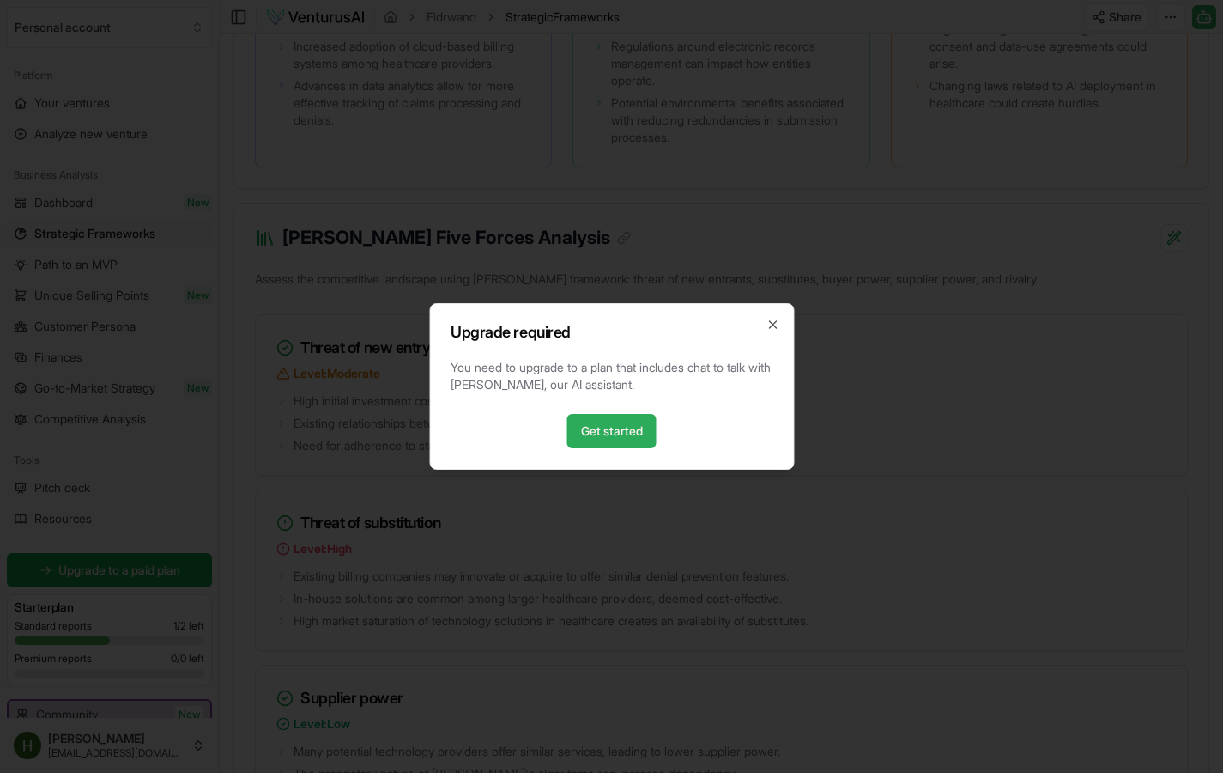
click at [626, 437] on link "Get started" at bounding box center [611, 431] width 89 height 34
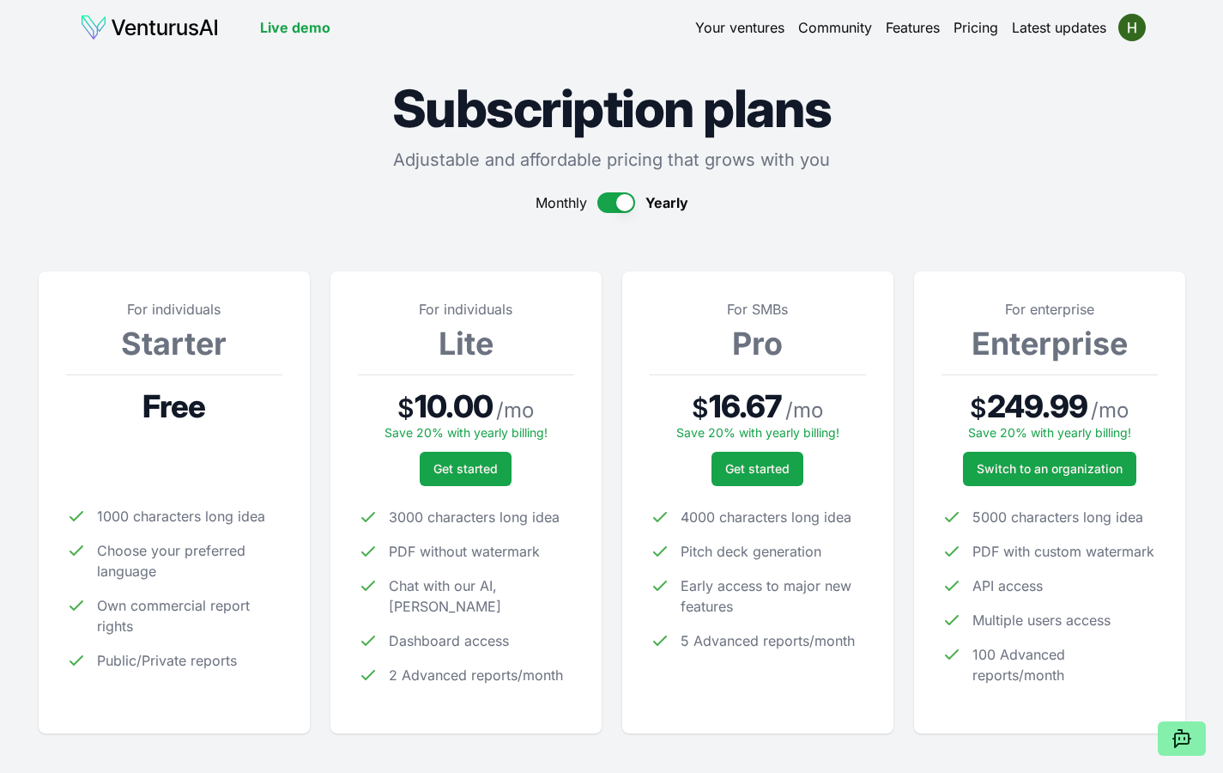
click at [216, 203] on div "Monthly Yearly" at bounding box center [612, 202] width 1147 height 21
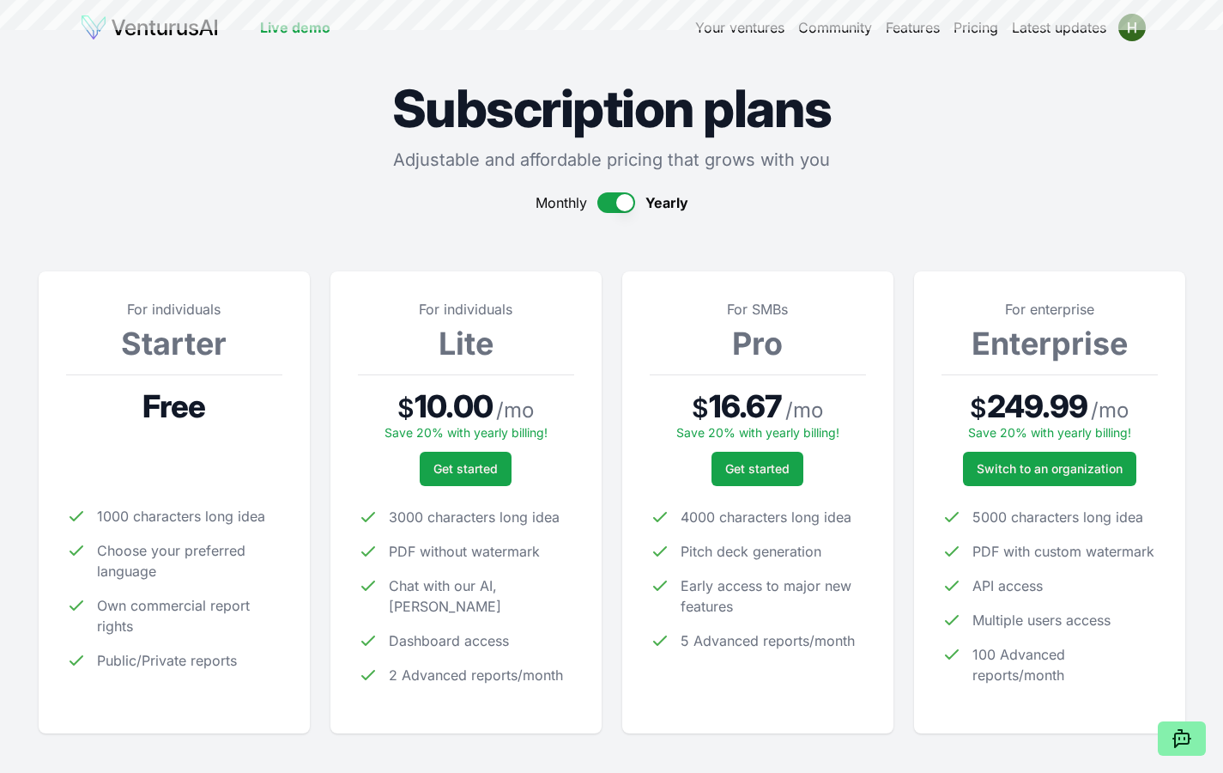
scroll to position [2060, 0]
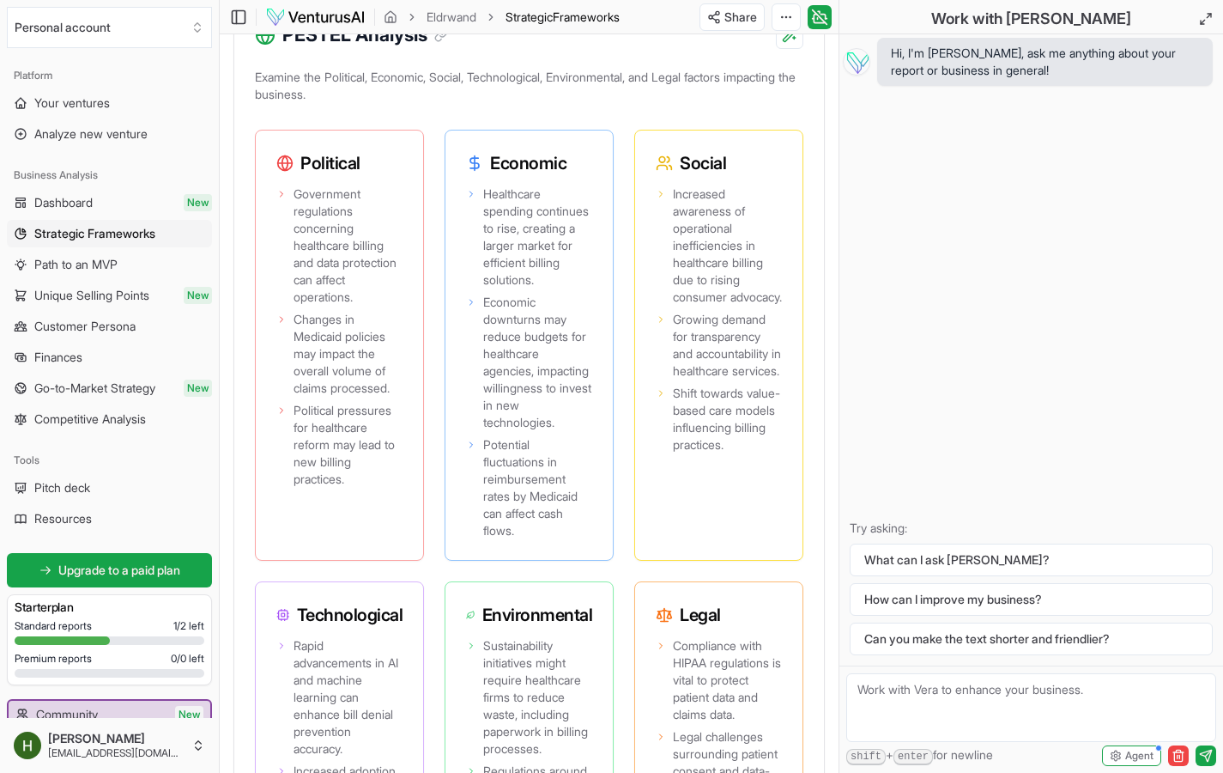
drag, startPoint x: 822, startPoint y: 16, endPoint x: 822, endPoint y: 676, distance: 659.3
click at [822, 16] on icon at bounding box center [819, 17] width 17 height 21
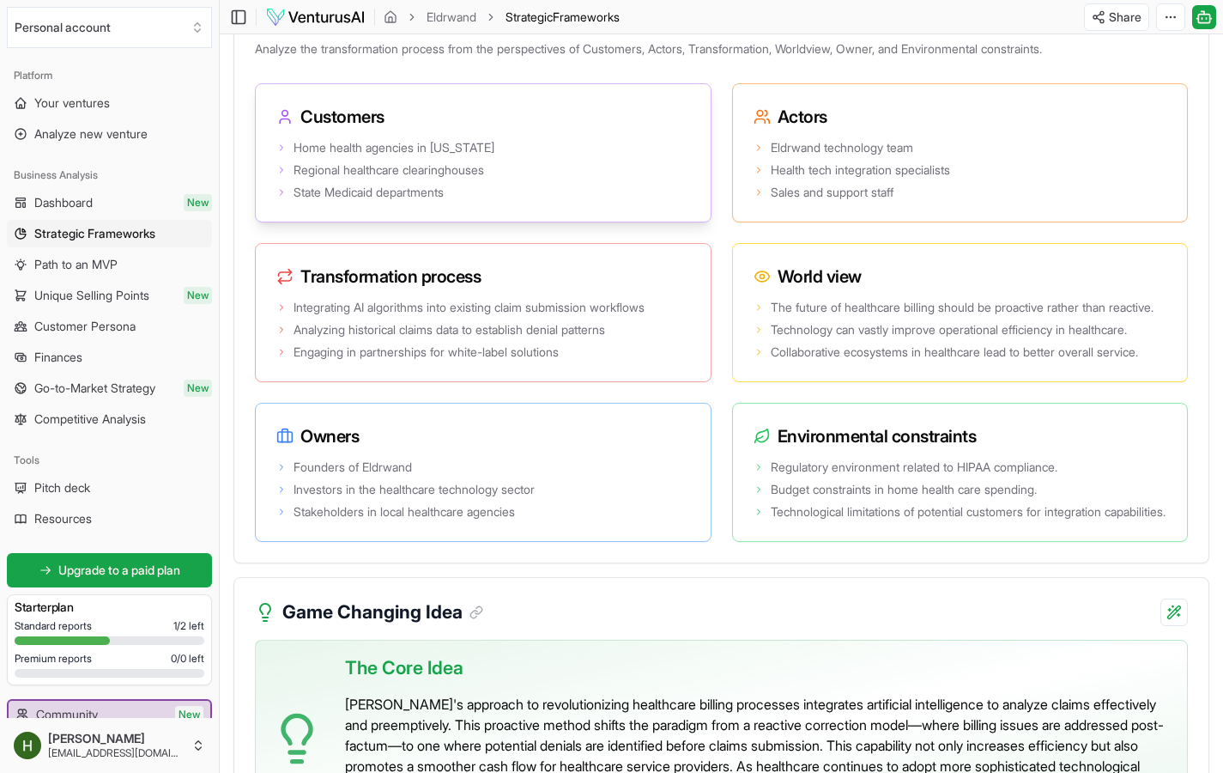
scroll to position [3300, 0]
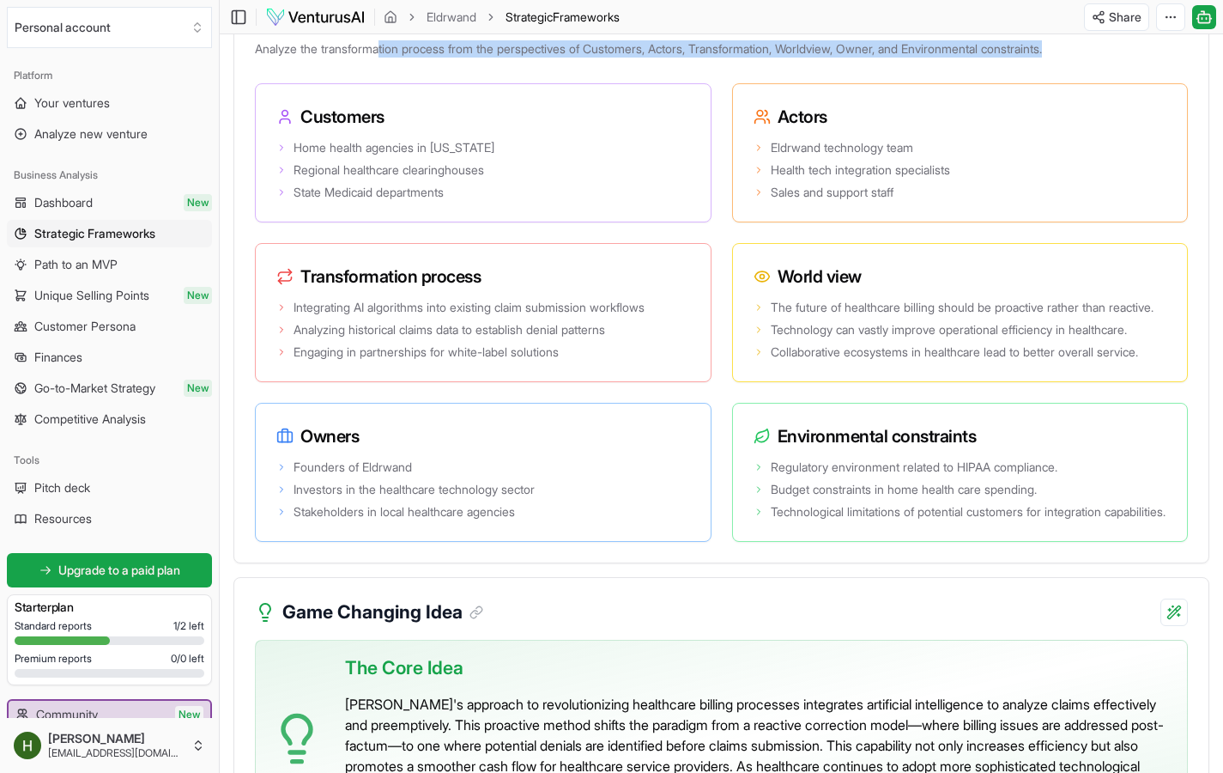
drag, startPoint x: 385, startPoint y: 72, endPoint x: 1023, endPoint y: 76, distance: 637.8
click at [1023, 68] on p "Analyze the transformation process from the perspectives of Customers, Actors, …" at bounding box center [721, 52] width 933 height 31
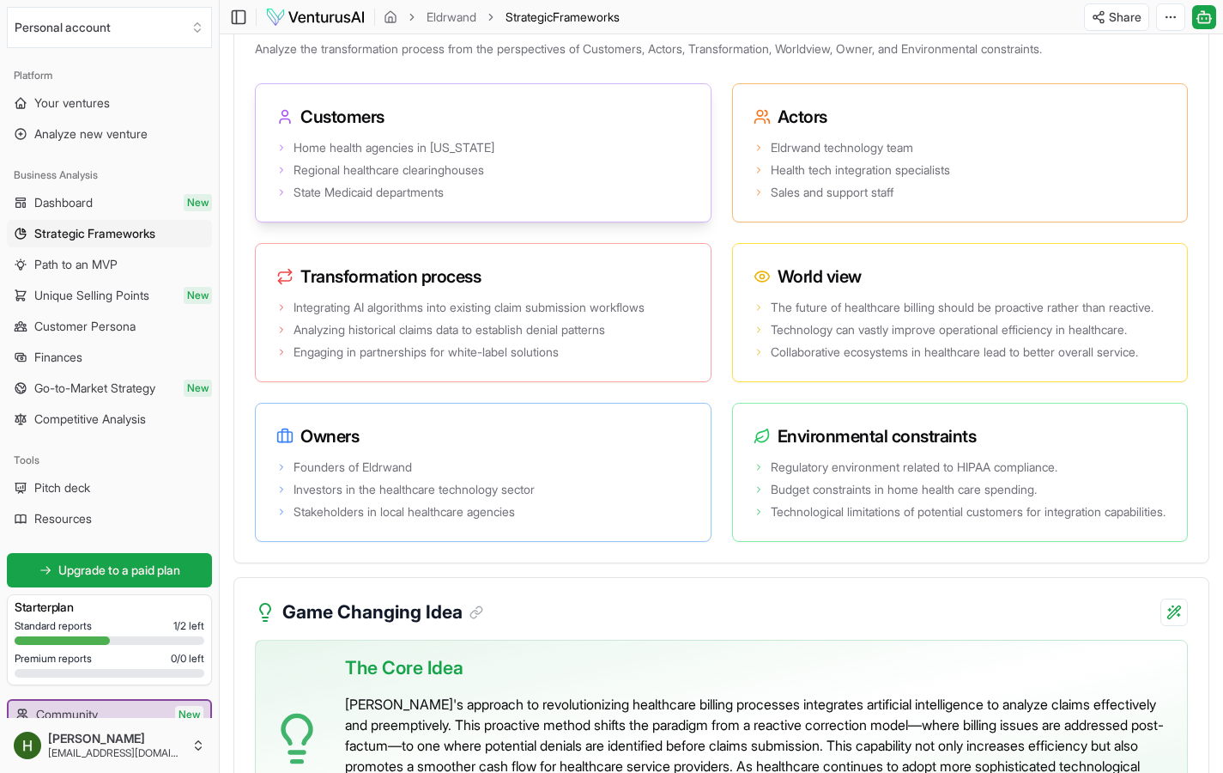
click at [504, 156] on li "Home health agencies in [US_STATE]" at bounding box center [483, 147] width 414 height 17
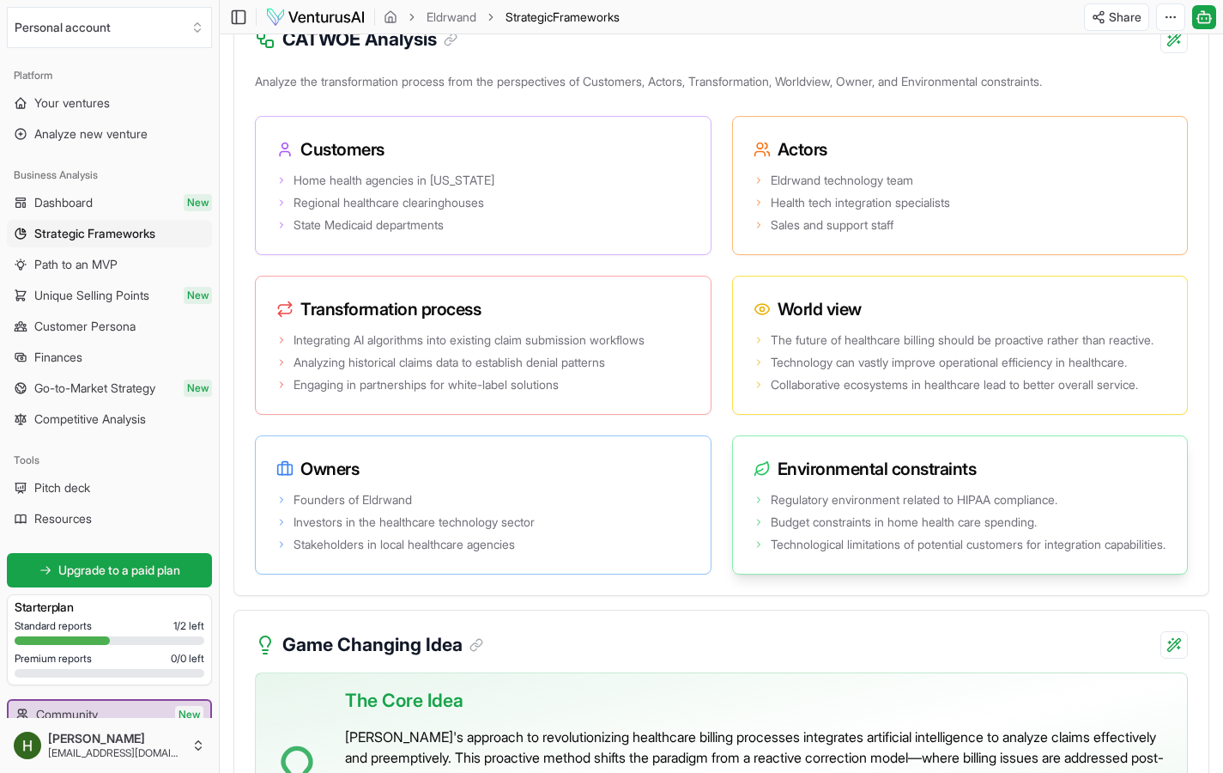
scroll to position [3251, 0]
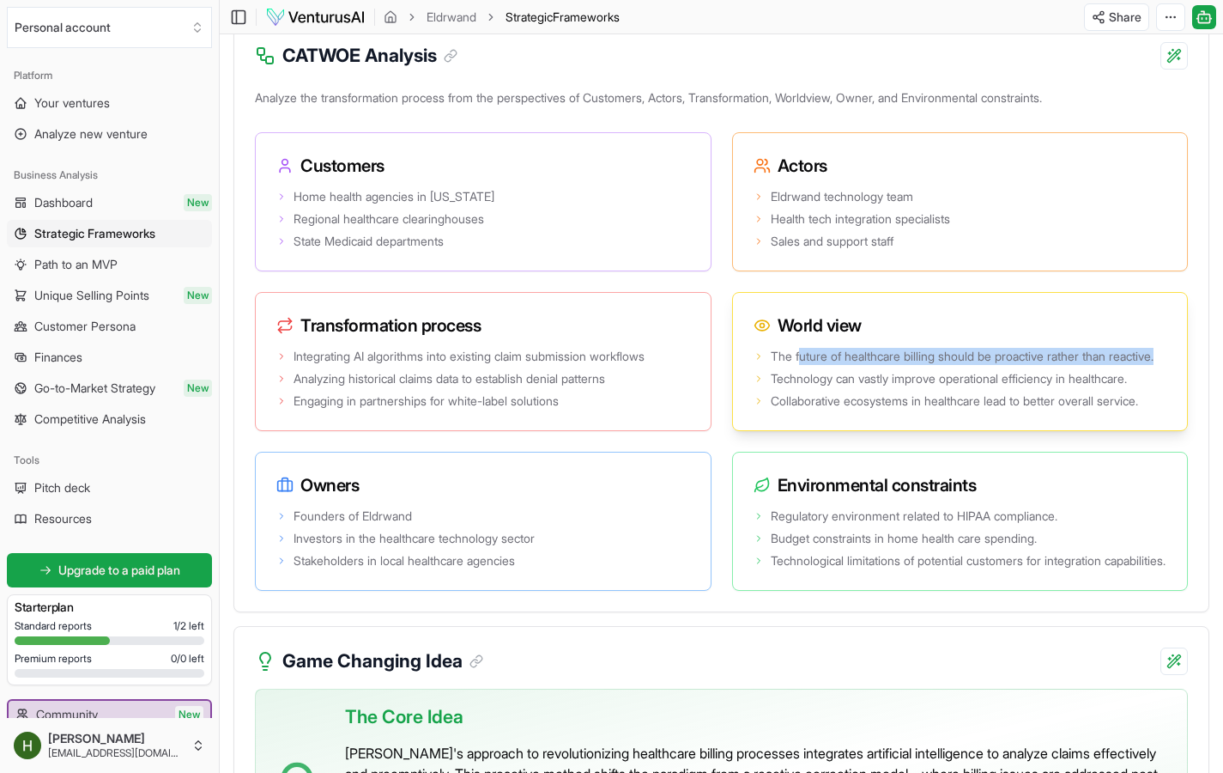
drag, startPoint x: 800, startPoint y: 372, endPoint x: 1148, endPoint y: 398, distance: 348.7
click at [1148, 365] on span "The future of healthcare billing should be proactive rather than reactive." at bounding box center [962, 356] width 383 height 17
click at [1055, 403] on ul "The future of healthcare billing should be proactive rather than reactive. Tech…" at bounding box center [961, 379] width 414 height 62
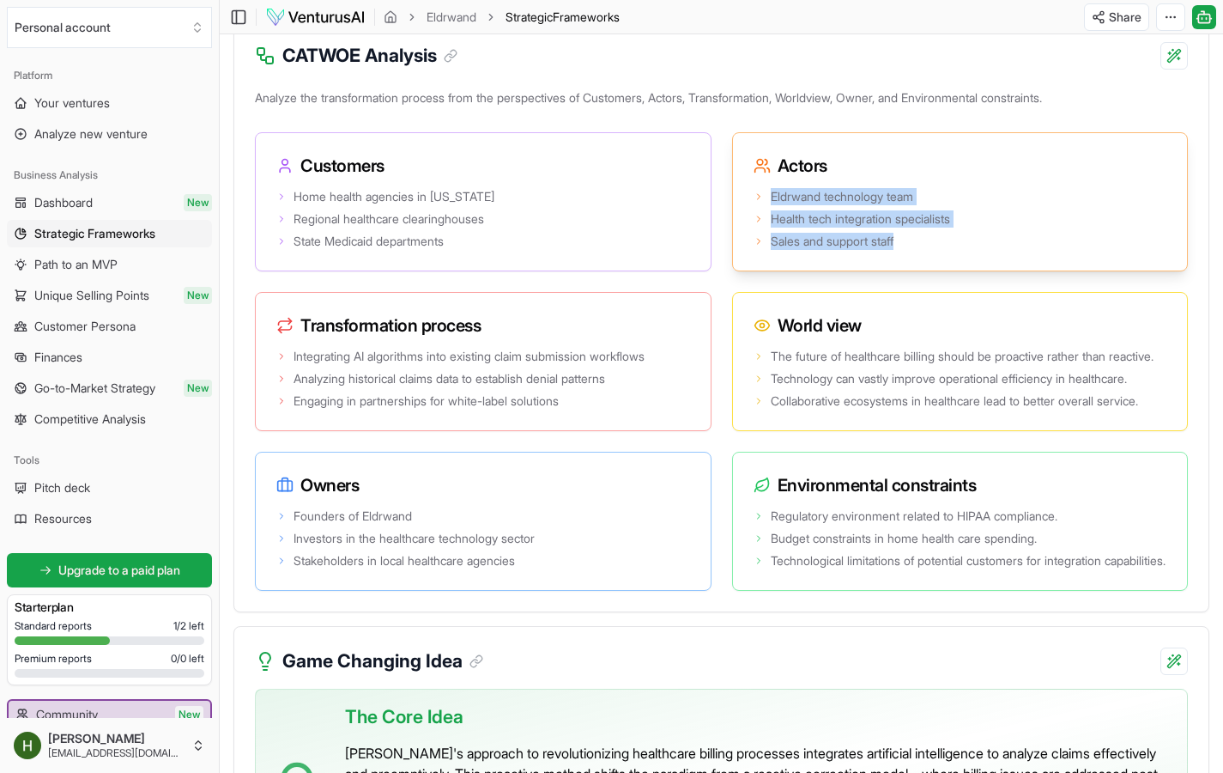
drag, startPoint x: 742, startPoint y: 211, endPoint x: 932, endPoint y: 270, distance: 199.3
click at [932, 270] on div "Eldrwand technology team Health tech integration specialists Sales and support …" at bounding box center [960, 228] width 455 height 86
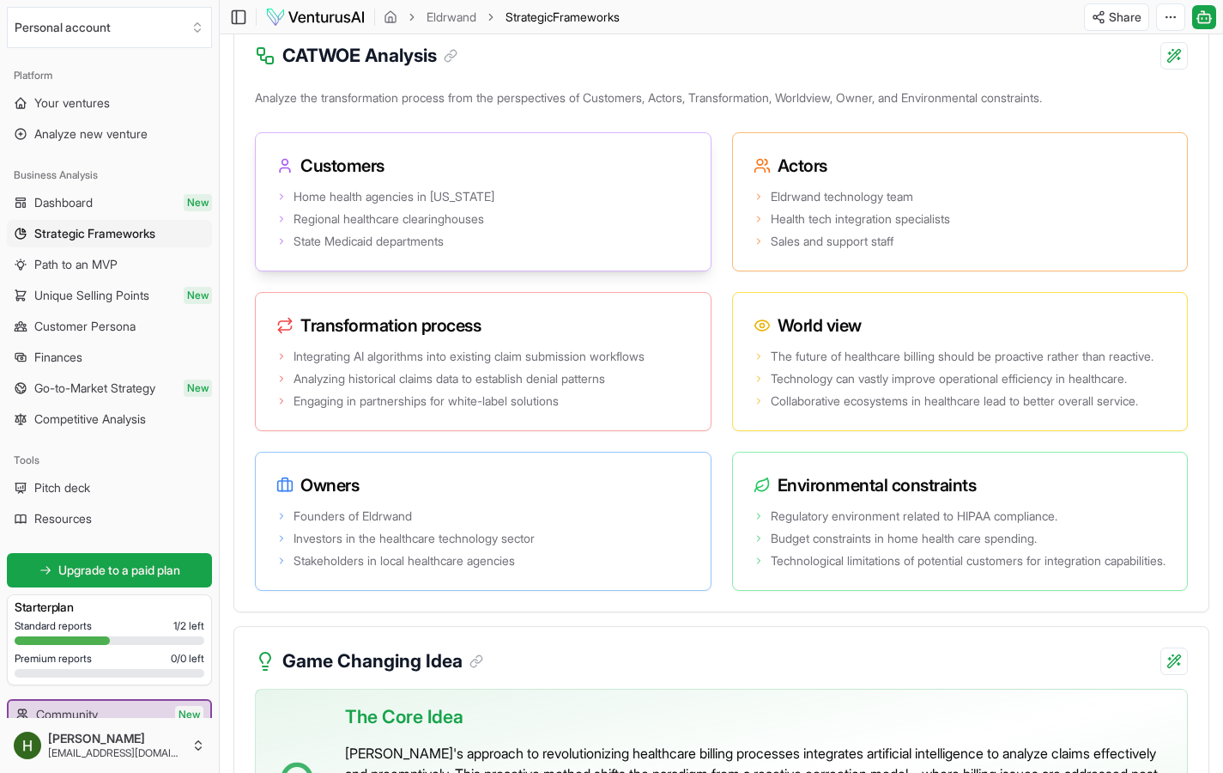
click at [452, 201] on div "Home health agencies in Virginia Regional healthcare clearinghouses State Medic…" at bounding box center [483, 228] width 455 height 86
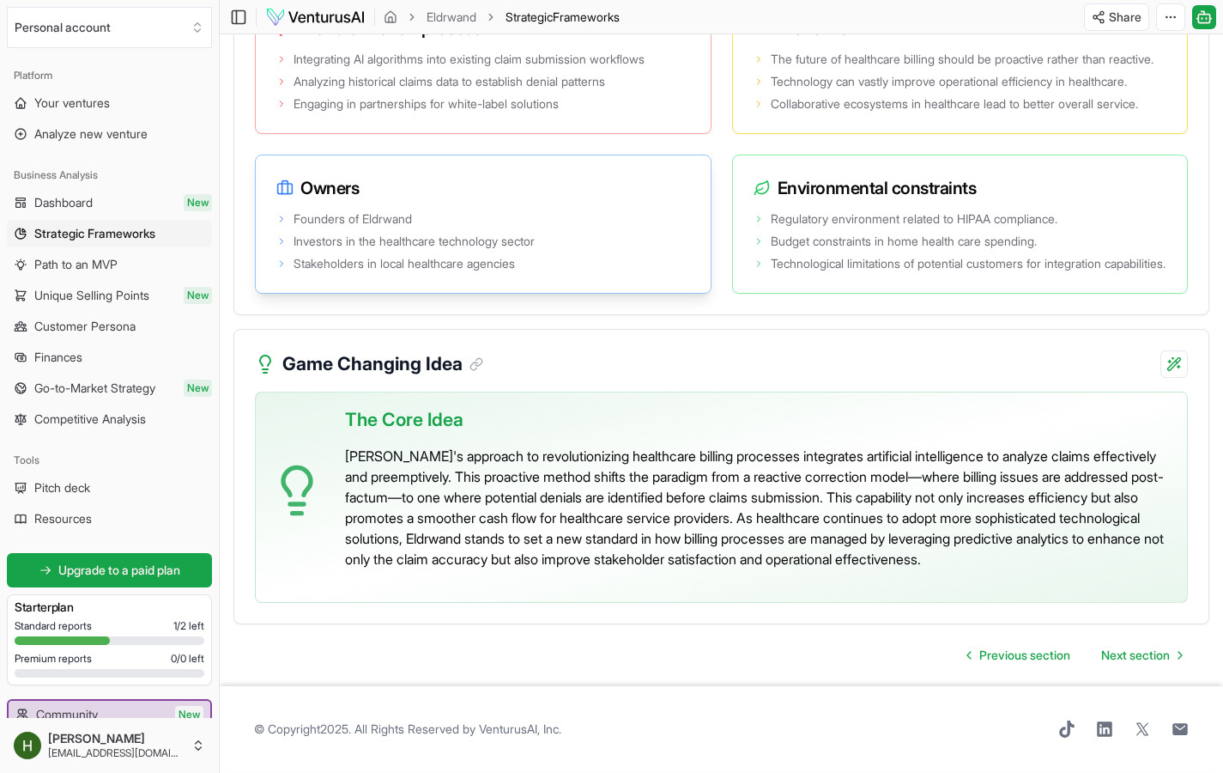
scroll to position [3620, 0]
drag, startPoint x: 626, startPoint y: 448, endPoint x: 1204, endPoint y: 434, distance: 578.8
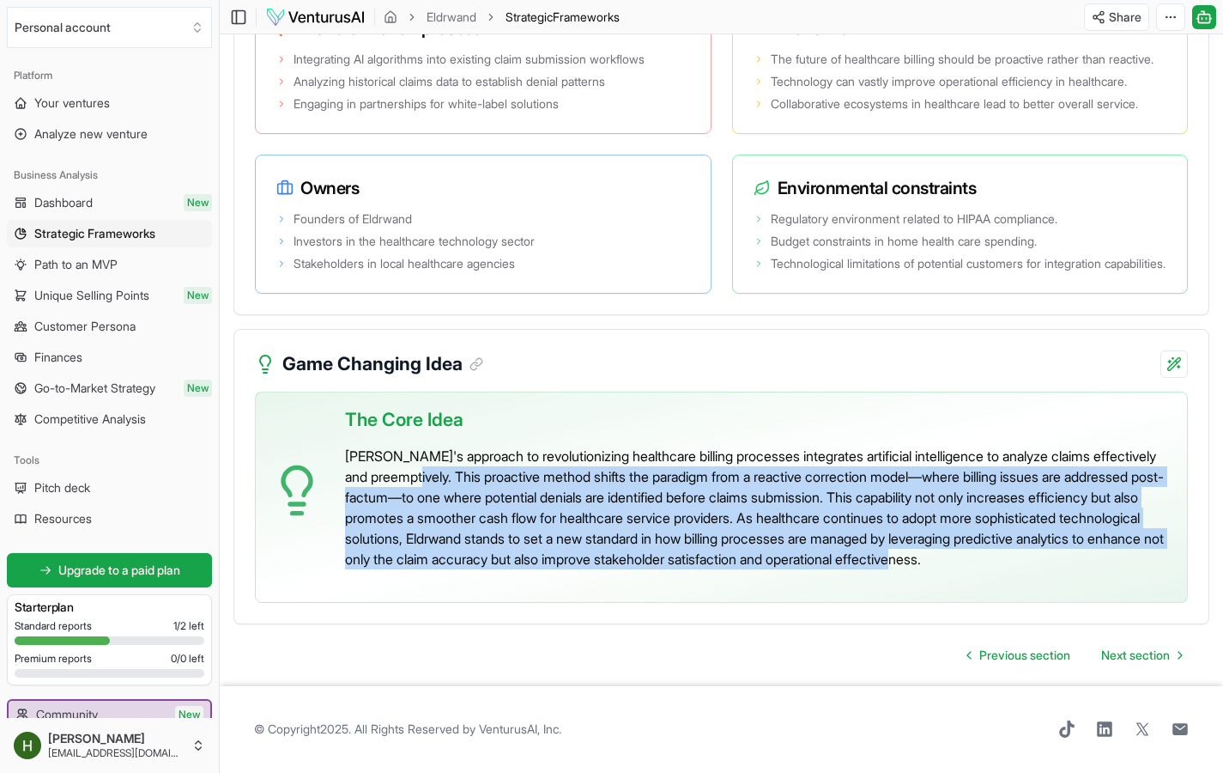
drag, startPoint x: 456, startPoint y: 457, endPoint x: 1113, endPoint y: 567, distance: 666.0
click at [1154, 557] on p "[PERSON_NAME]'s approach to revolutionizing healthcare billing processes integr…" at bounding box center [759, 508] width 828 height 124
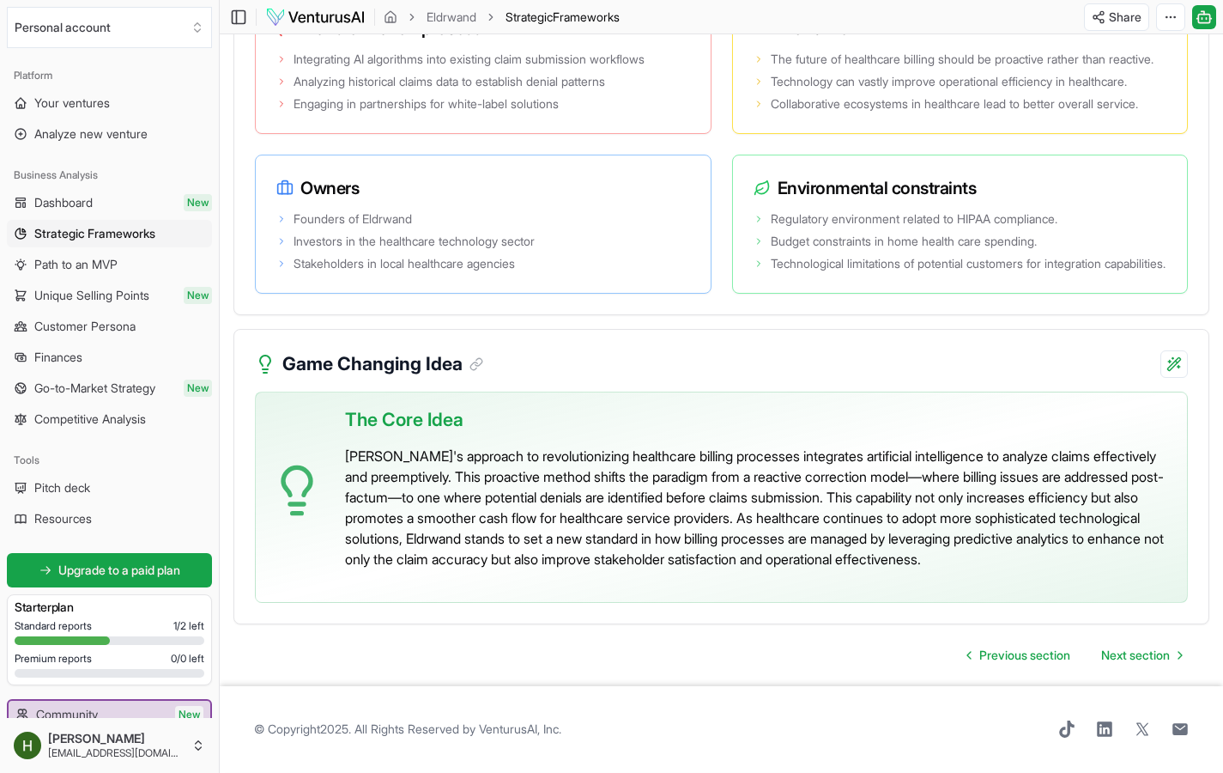
click at [1067, 578] on div "The Core Idea Eldrwand's approach to revolutionizing healthcare billing process…" at bounding box center [759, 490] width 828 height 196
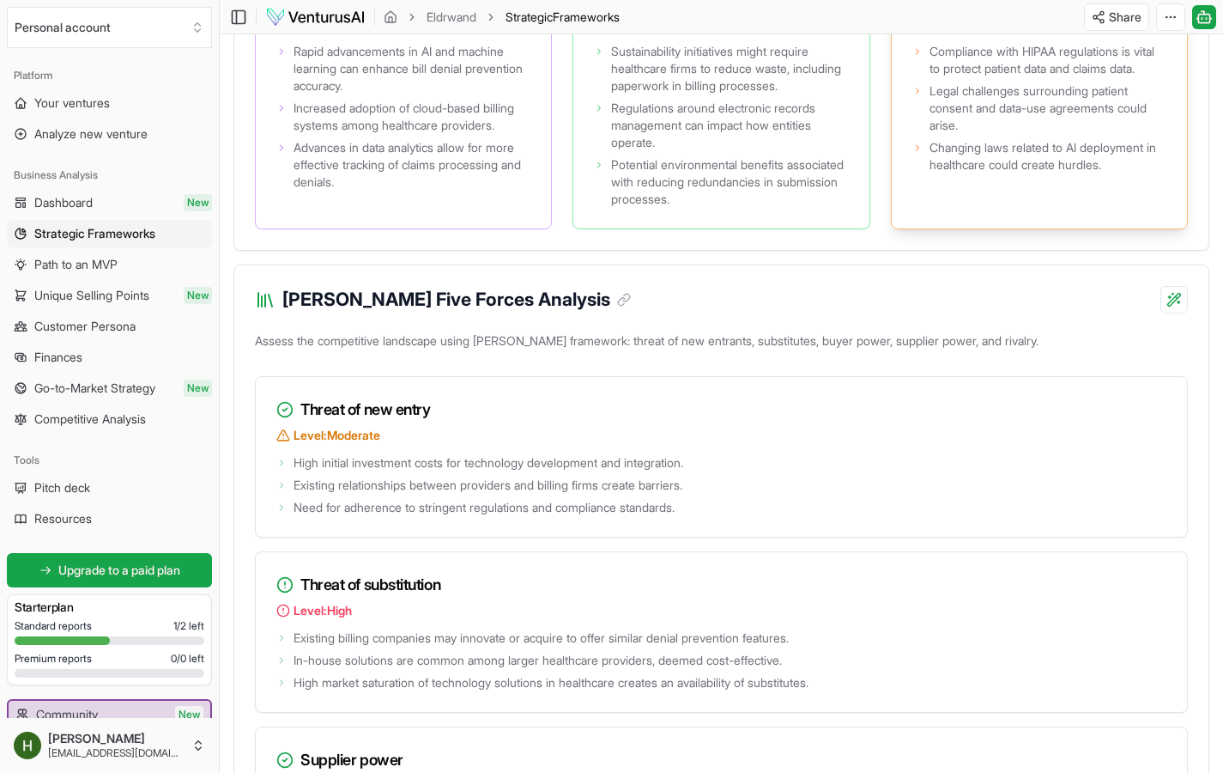
scroll to position [2152, 0]
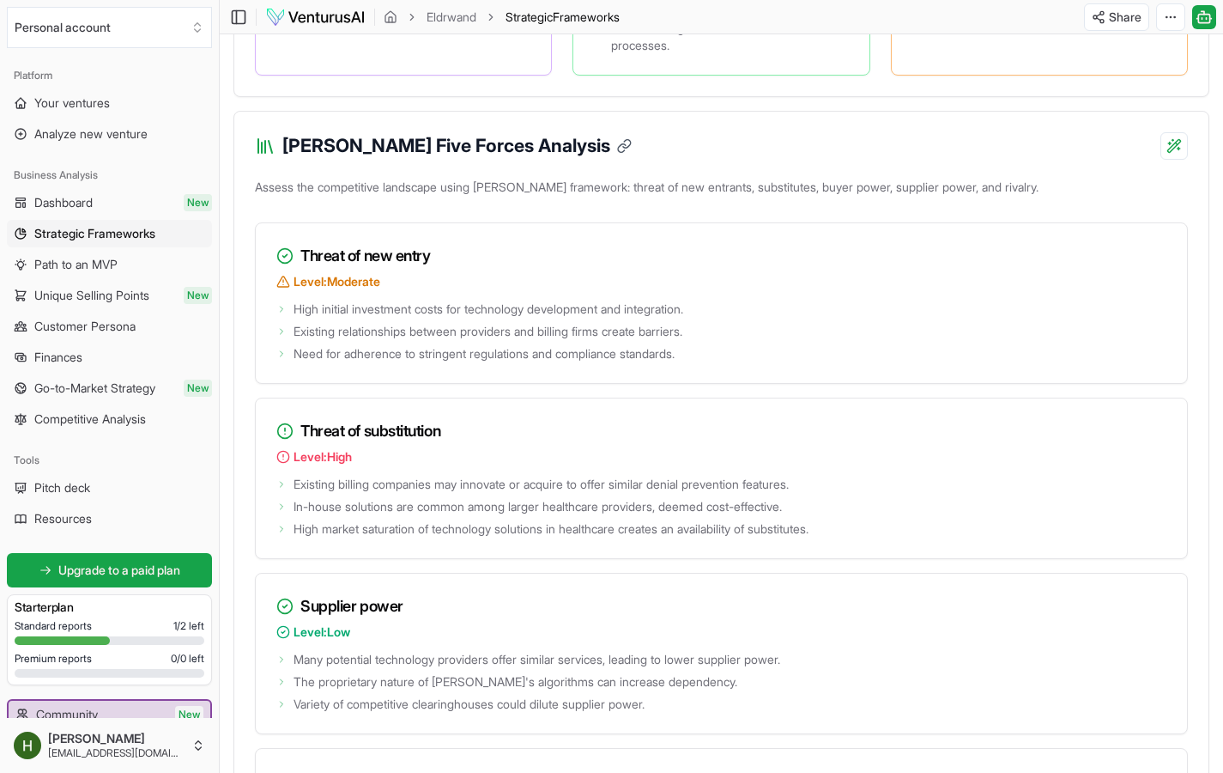
click at [617, 154] on icon at bounding box center [624, 145] width 15 height 15
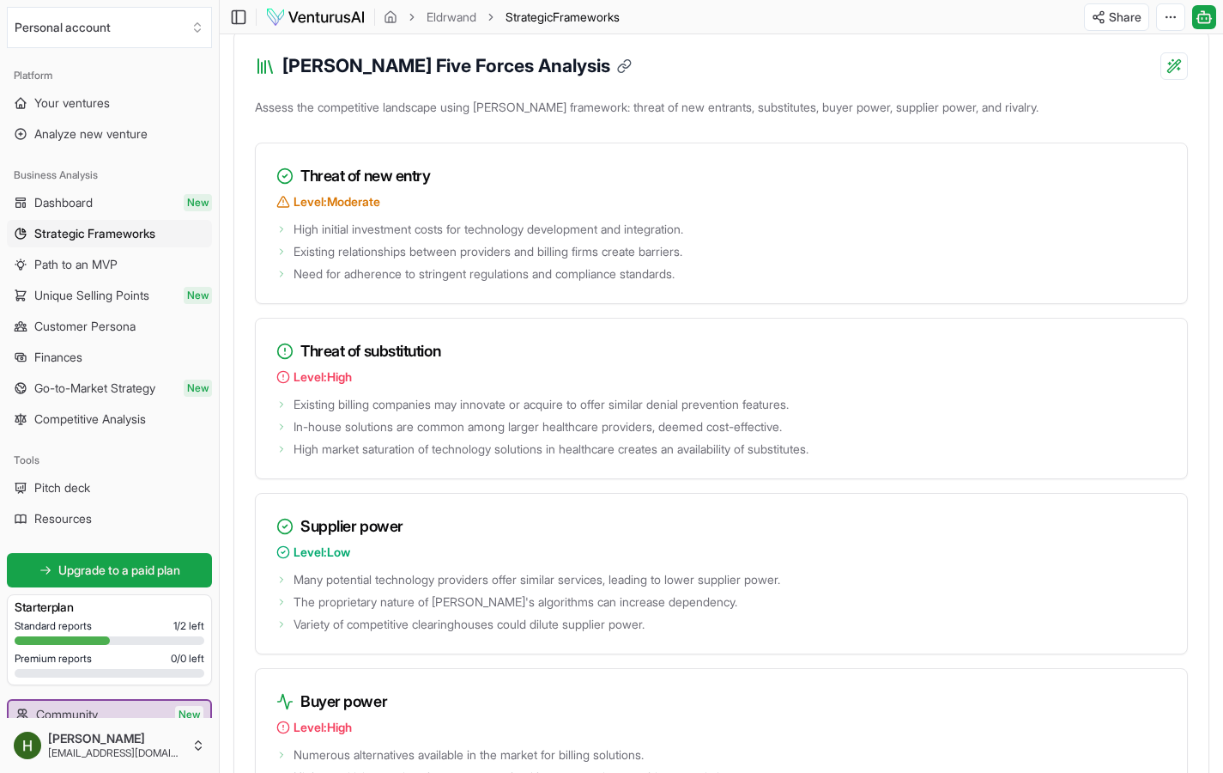
click at [617, 74] on icon at bounding box center [624, 65] width 15 height 15
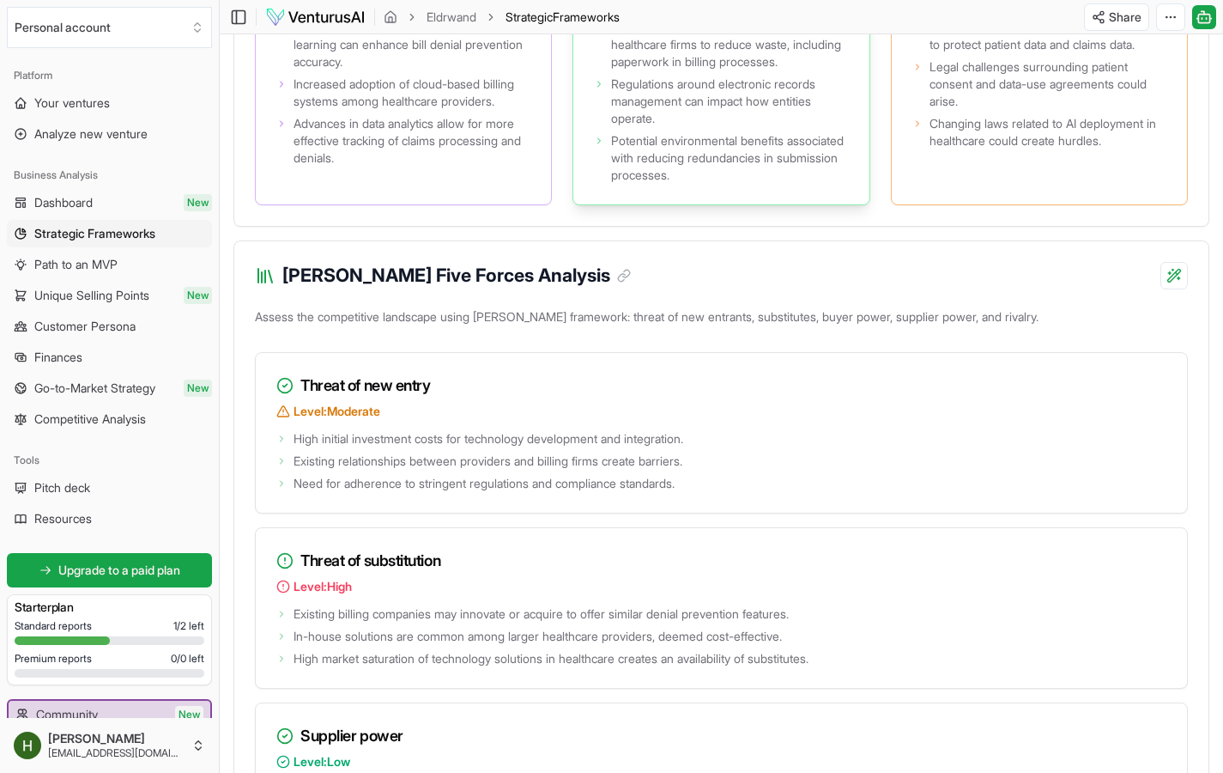
scroll to position [2022, 0]
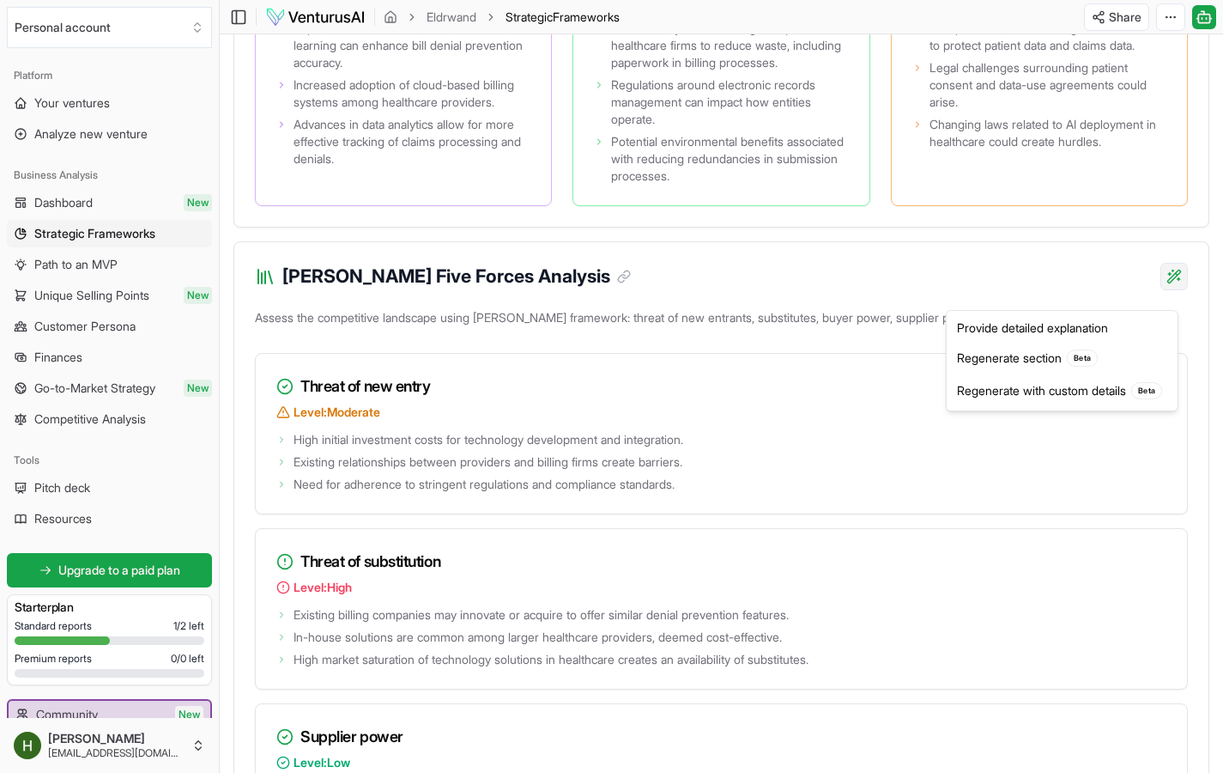
click at [1136, 324] on div "Provide detailed explanation" at bounding box center [1062, 327] width 224 height 27
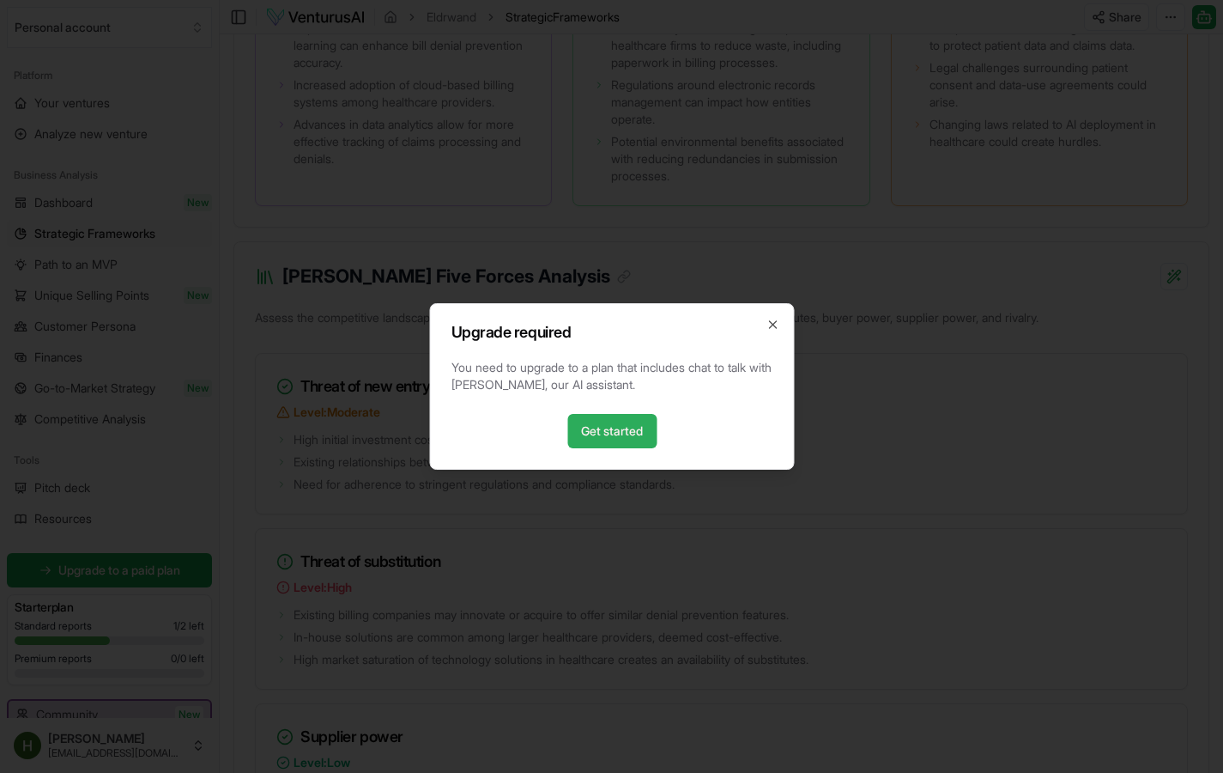
click at [597, 432] on link "Get started" at bounding box center [611, 431] width 89 height 34
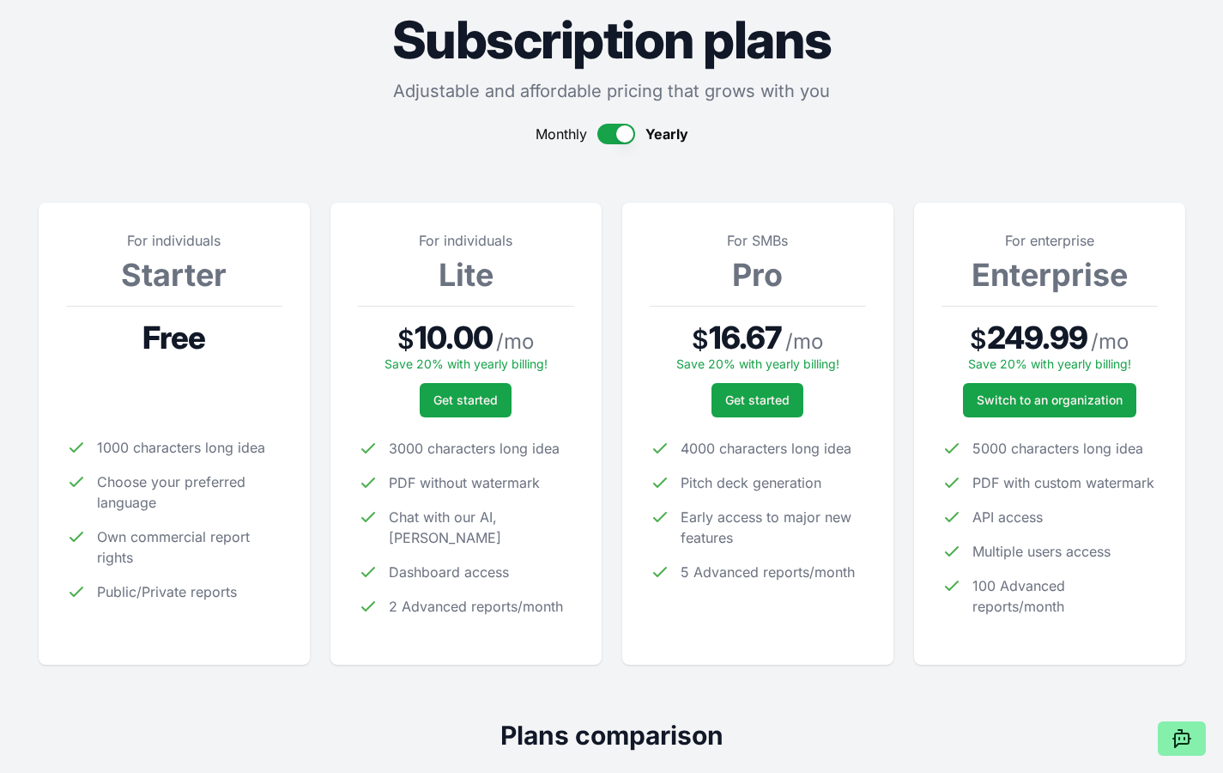
scroll to position [70, 0]
click at [483, 408] on button "Get started" at bounding box center [466, 399] width 92 height 34
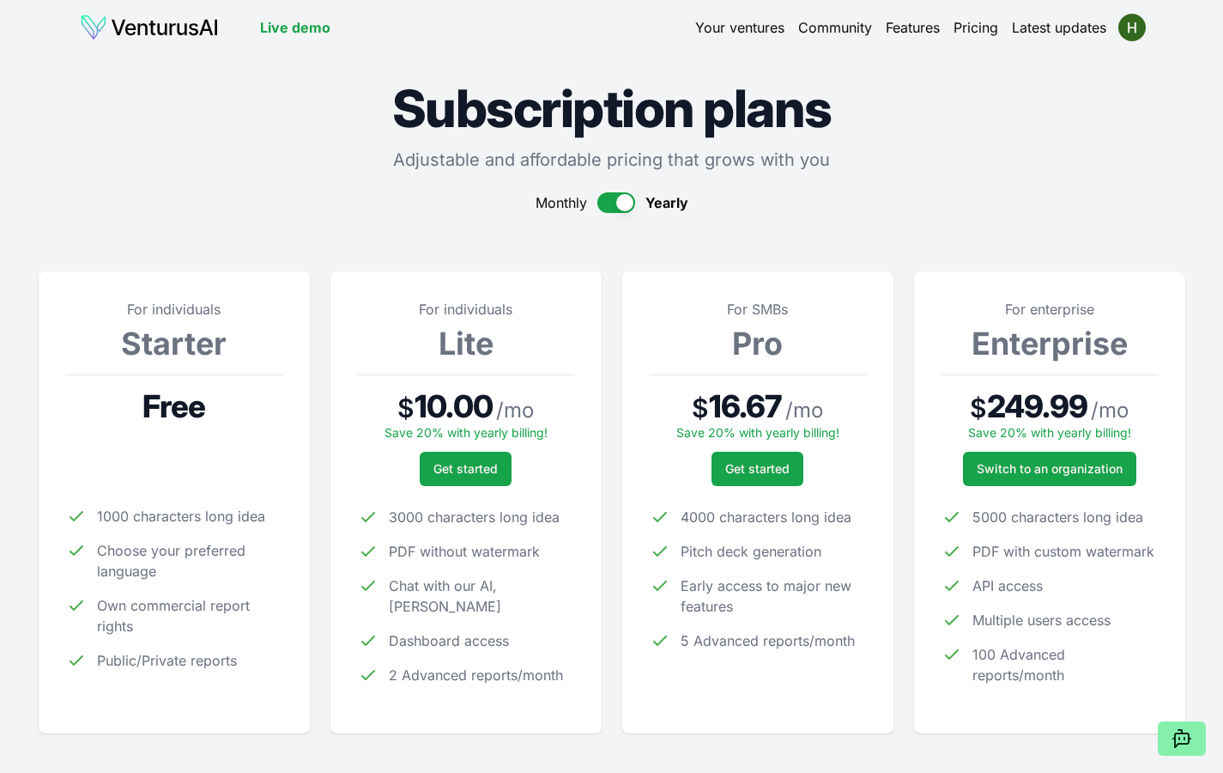
click at [603, 196] on button "button" at bounding box center [616, 202] width 38 height 21
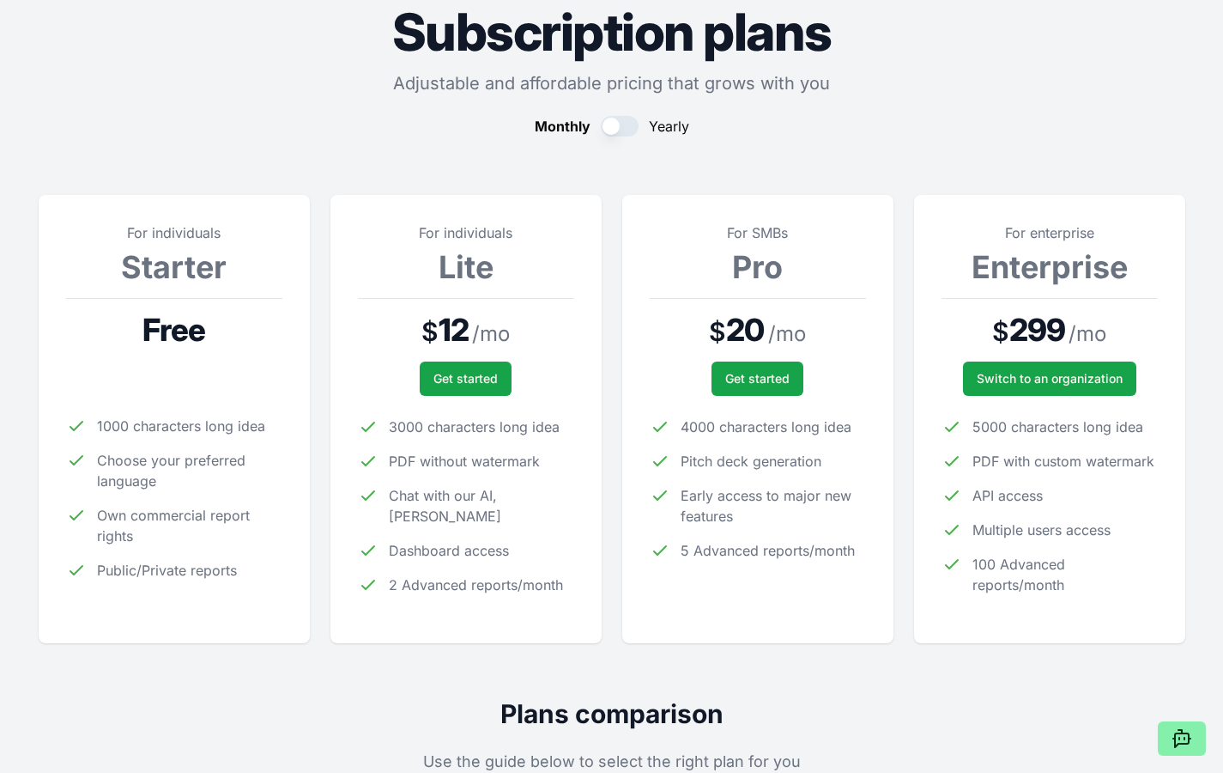
scroll to position [96, 0]
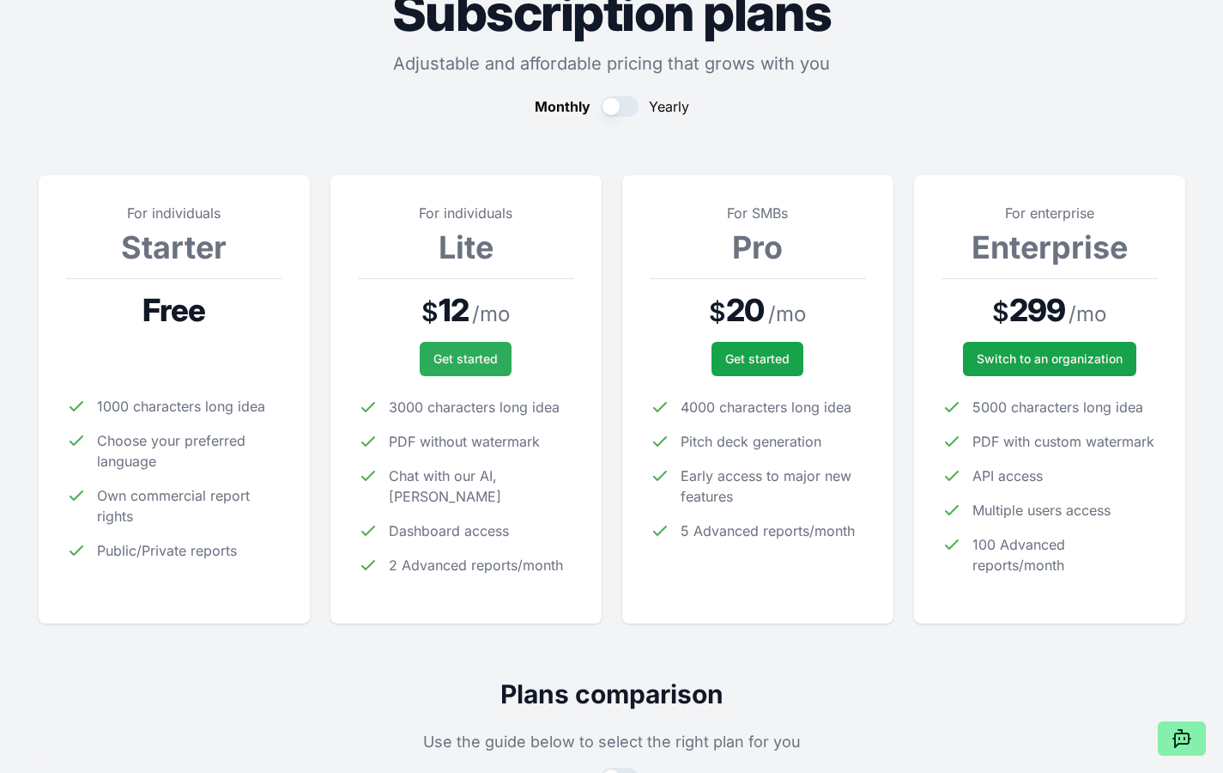
click at [482, 354] on span "Get started" at bounding box center [466, 358] width 64 height 17
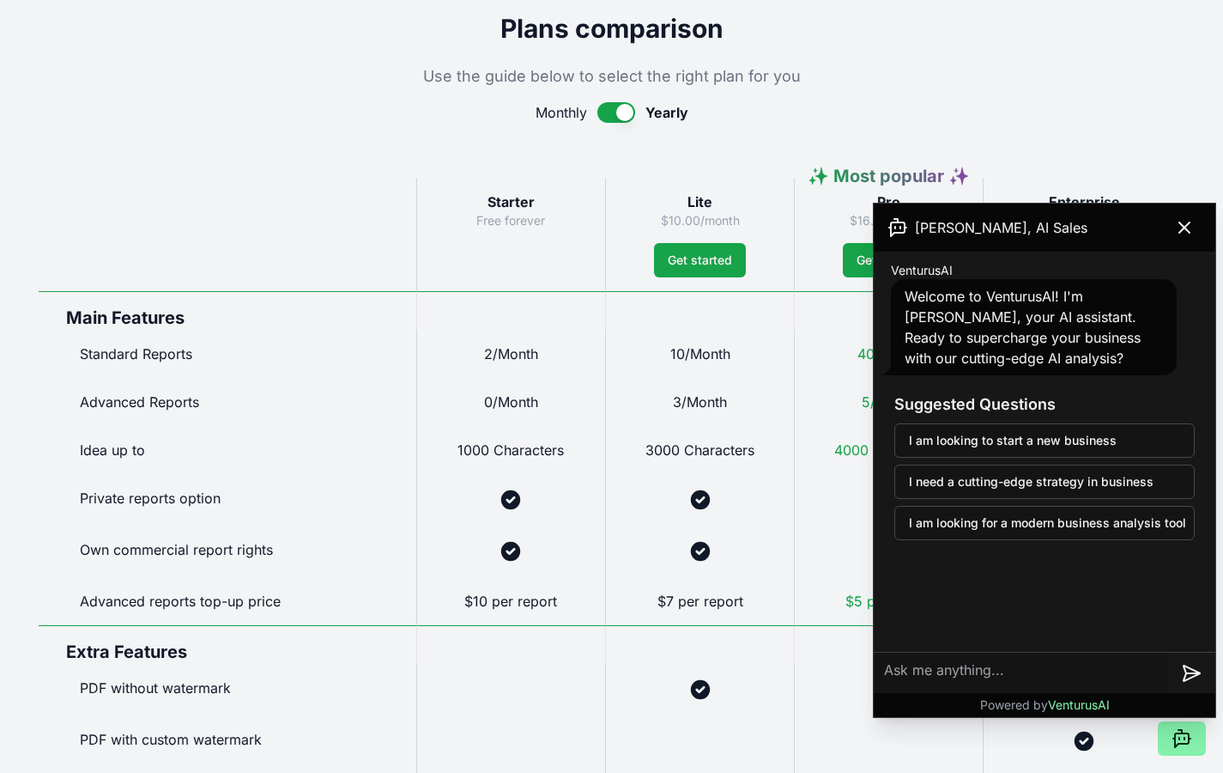
scroll to position [1034, 0]
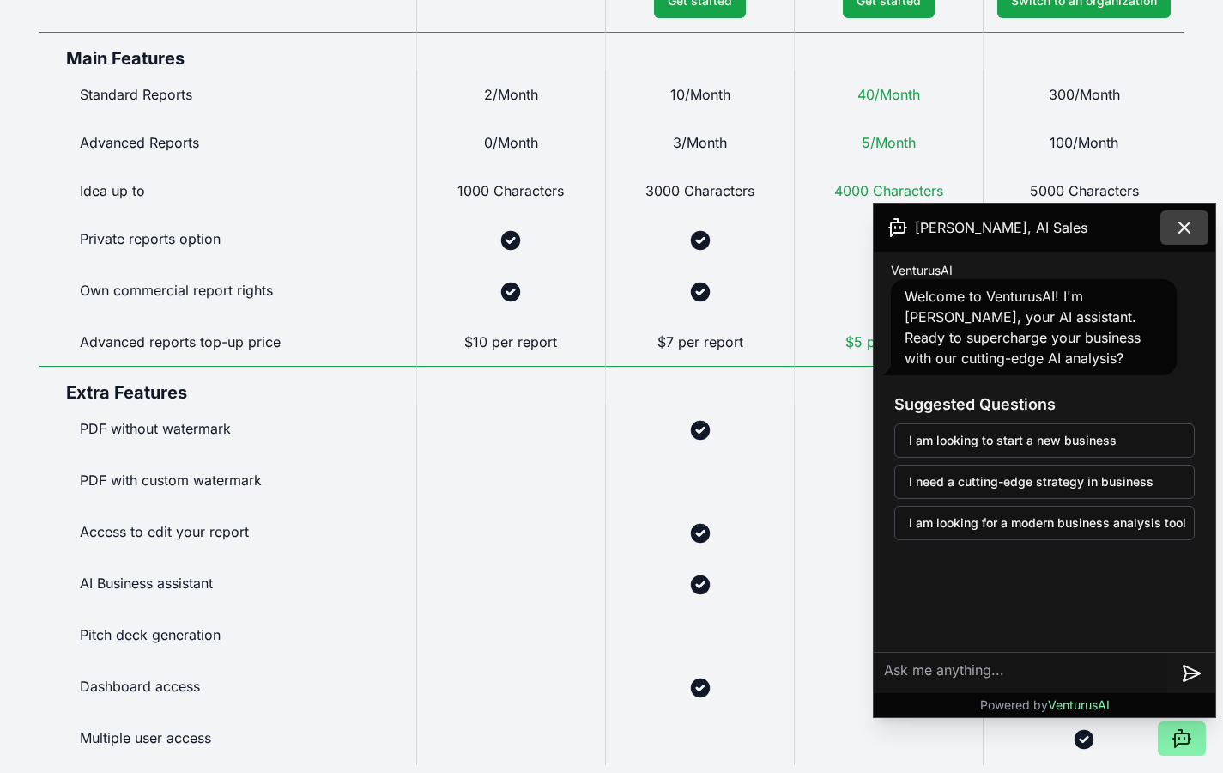
click at [1198, 233] on button at bounding box center [1185, 227] width 48 height 34
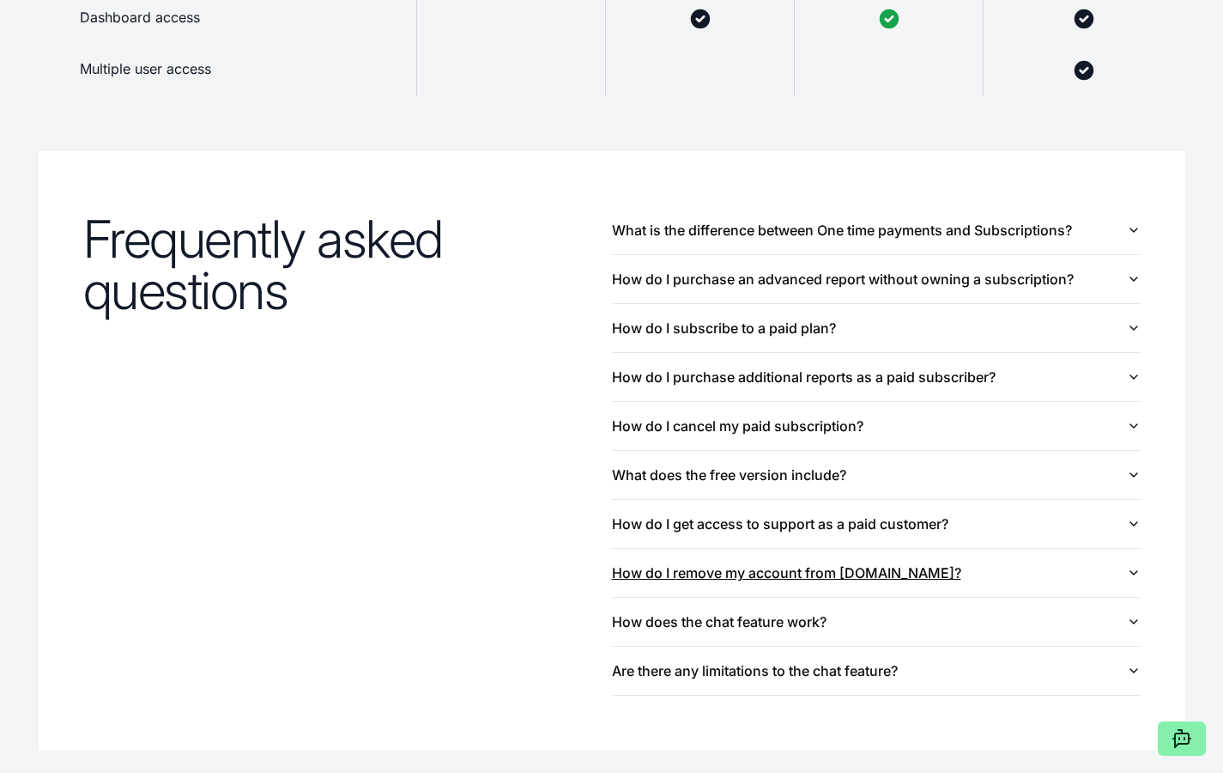
scroll to position [1702, 0]
click at [955, 430] on button "How do I cancel my paid subscription?" at bounding box center [876, 427] width 529 height 48
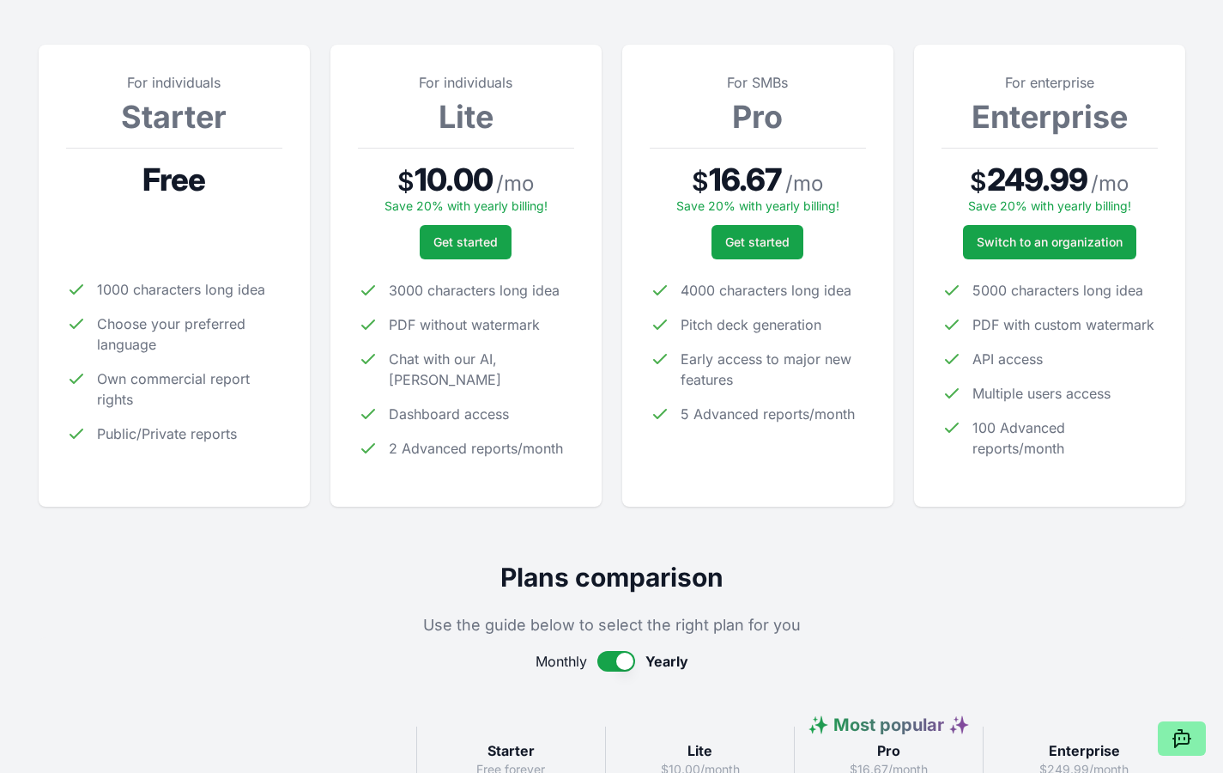
scroll to position [0, 0]
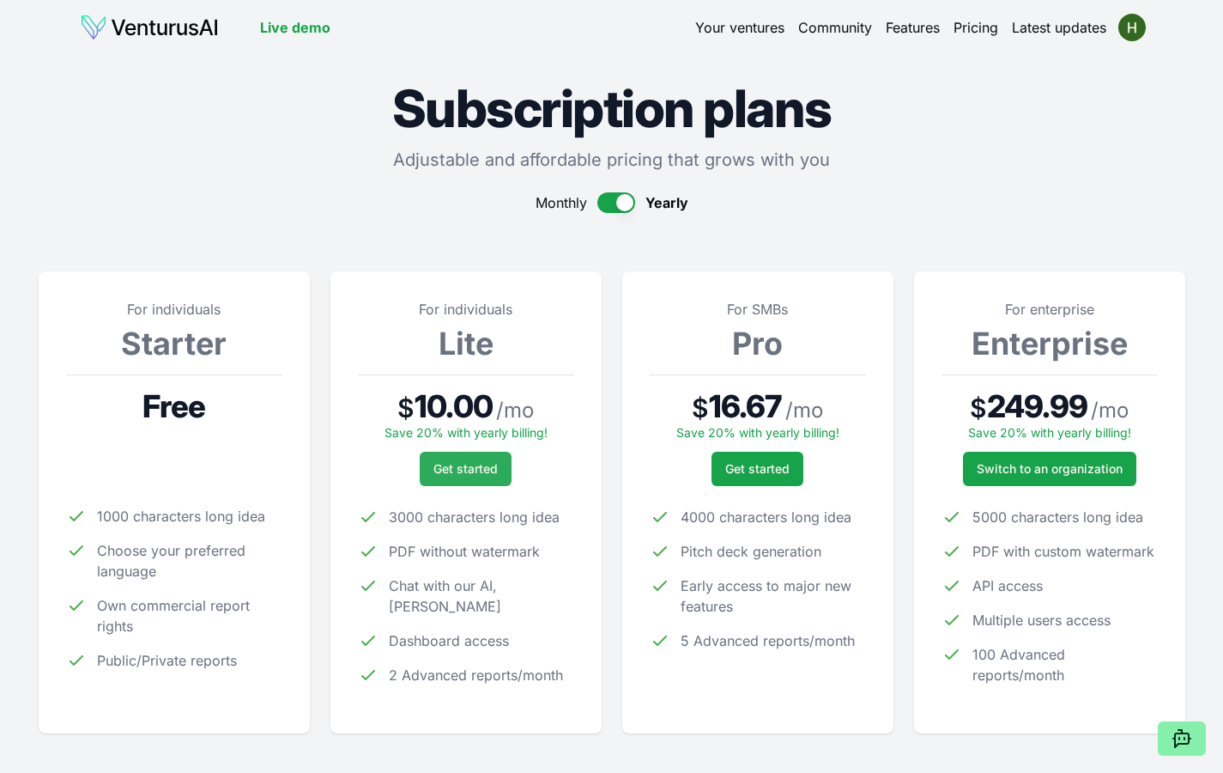
click at [462, 475] on span "Get started" at bounding box center [466, 468] width 64 height 17
click at [613, 209] on button "button" at bounding box center [616, 202] width 38 height 21
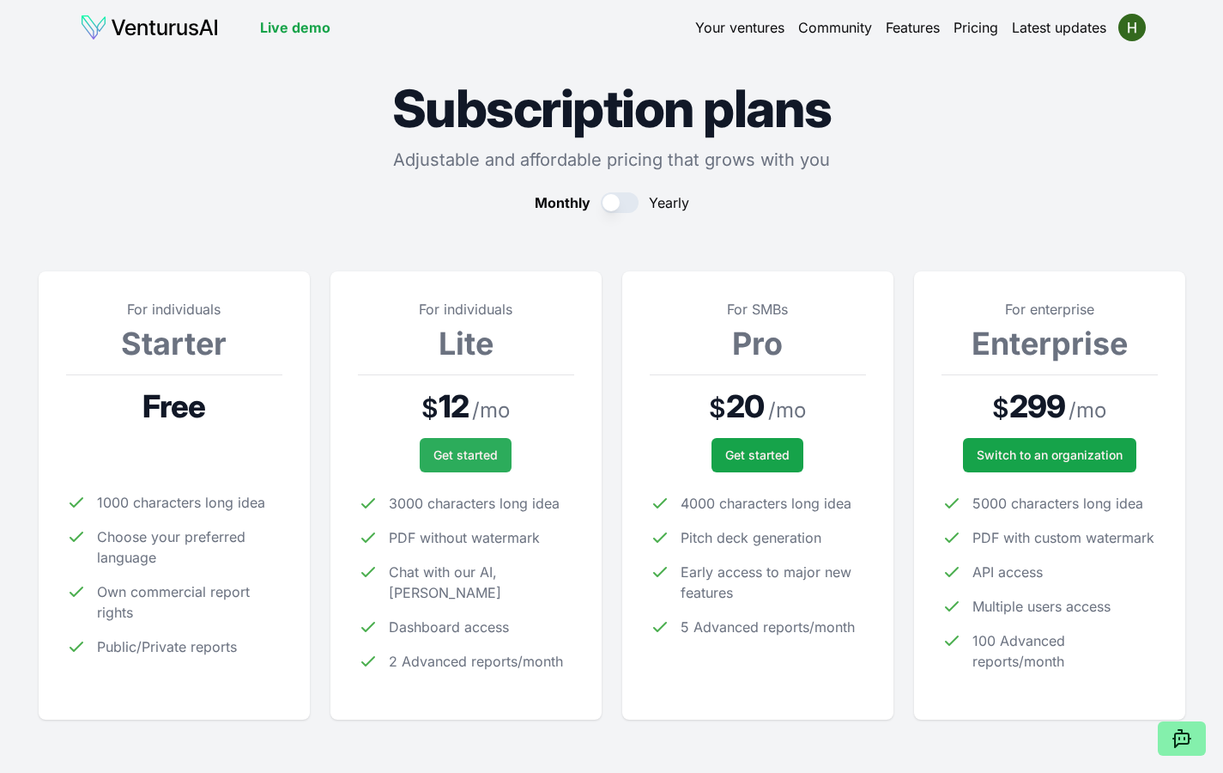
click at [443, 451] on span "Get started" at bounding box center [466, 454] width 64 height 17
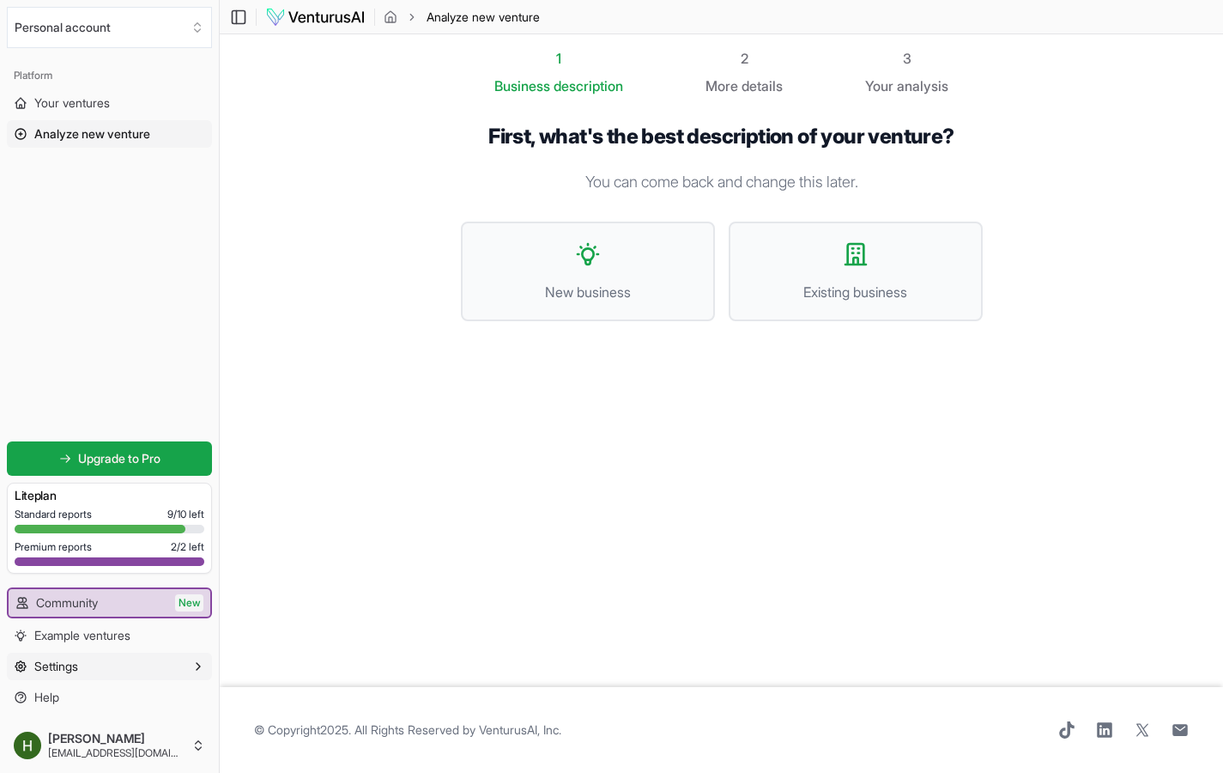
click at [102, 660] on button "Settings" at bounding box center [109, 665] width 205 height 27
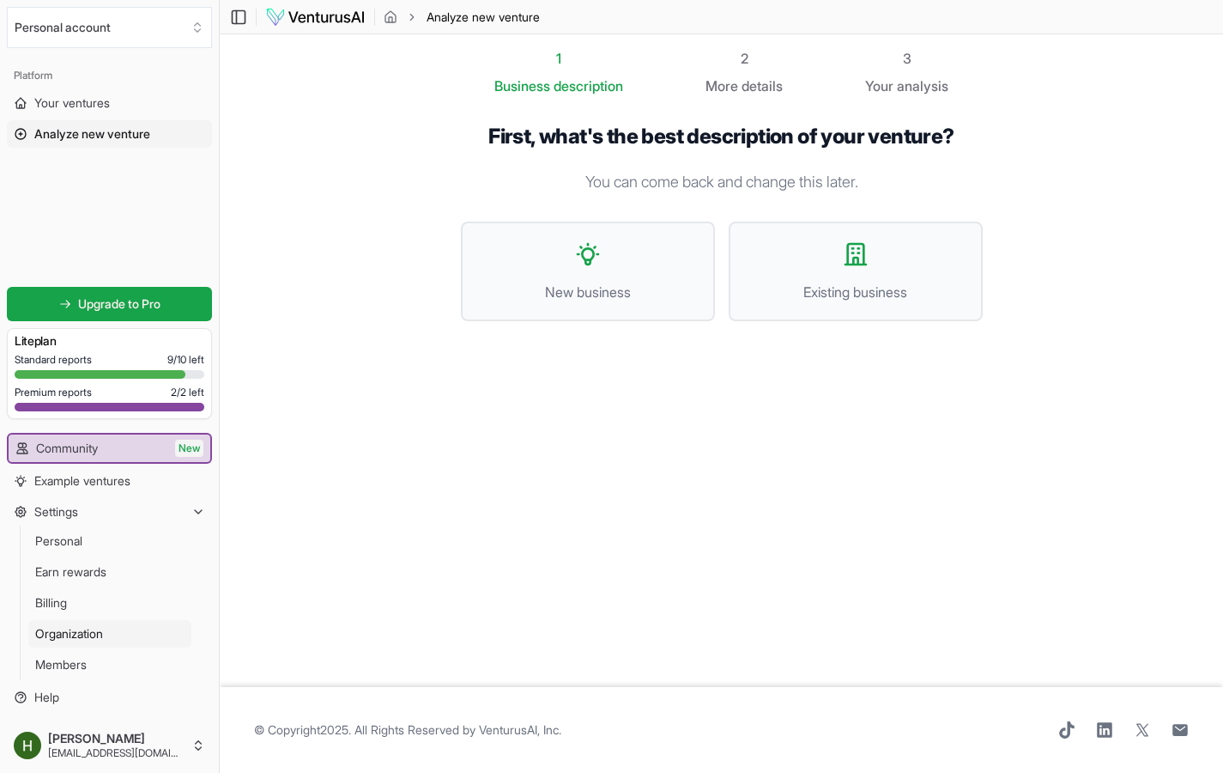
scroll to position [1, 0]
click at [114, 596] on link "Billing" at bounding box center [109, 602] width 163 height 27
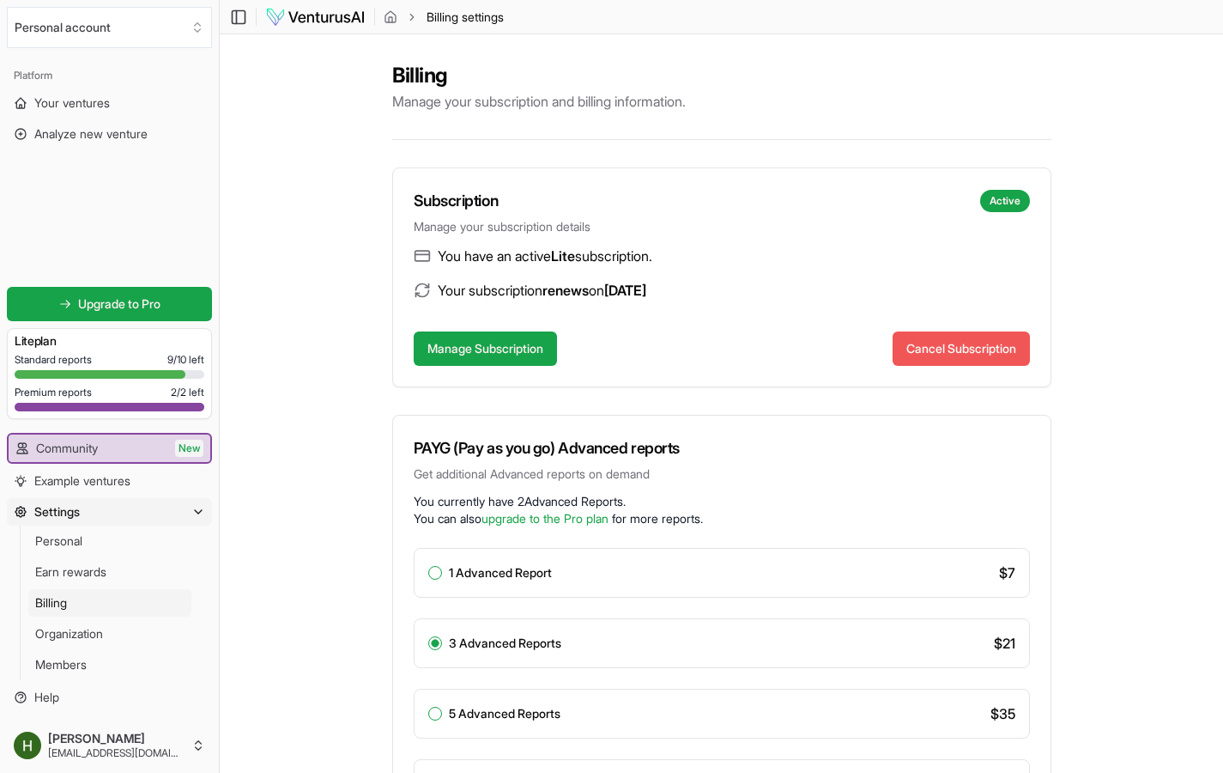
click at [967, 340] on button "Cancel Subscription" at bounding box center [961, 348] width 137 height 34
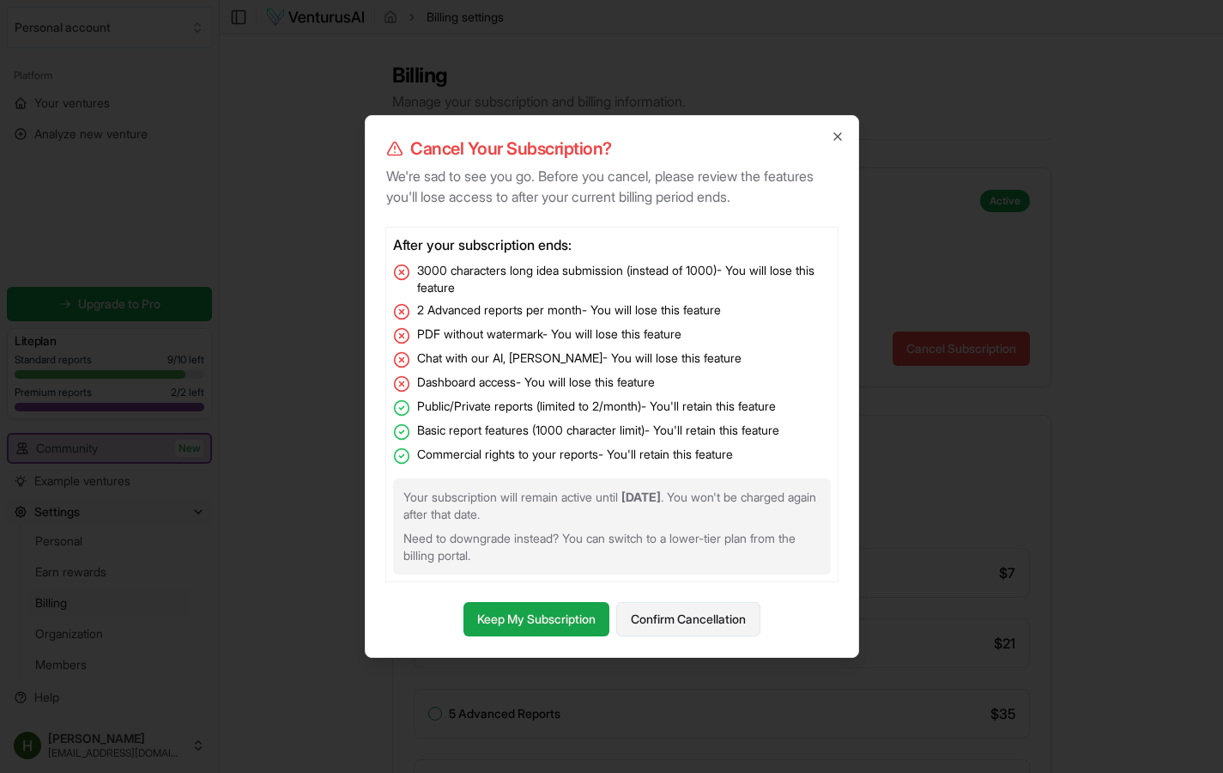
click at [683, 610] on button "Confirm Cancellation" at bounding box center [688, 619] width 144 height 34
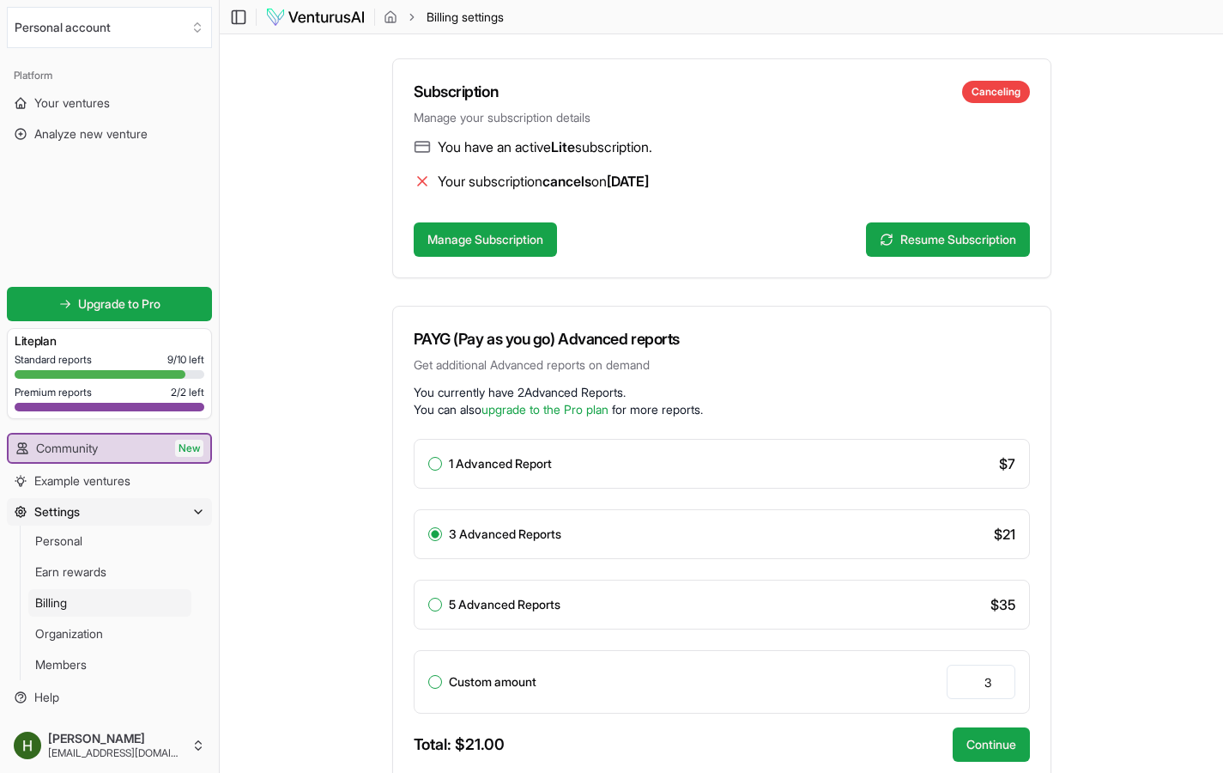
scroll to position [15, 0]
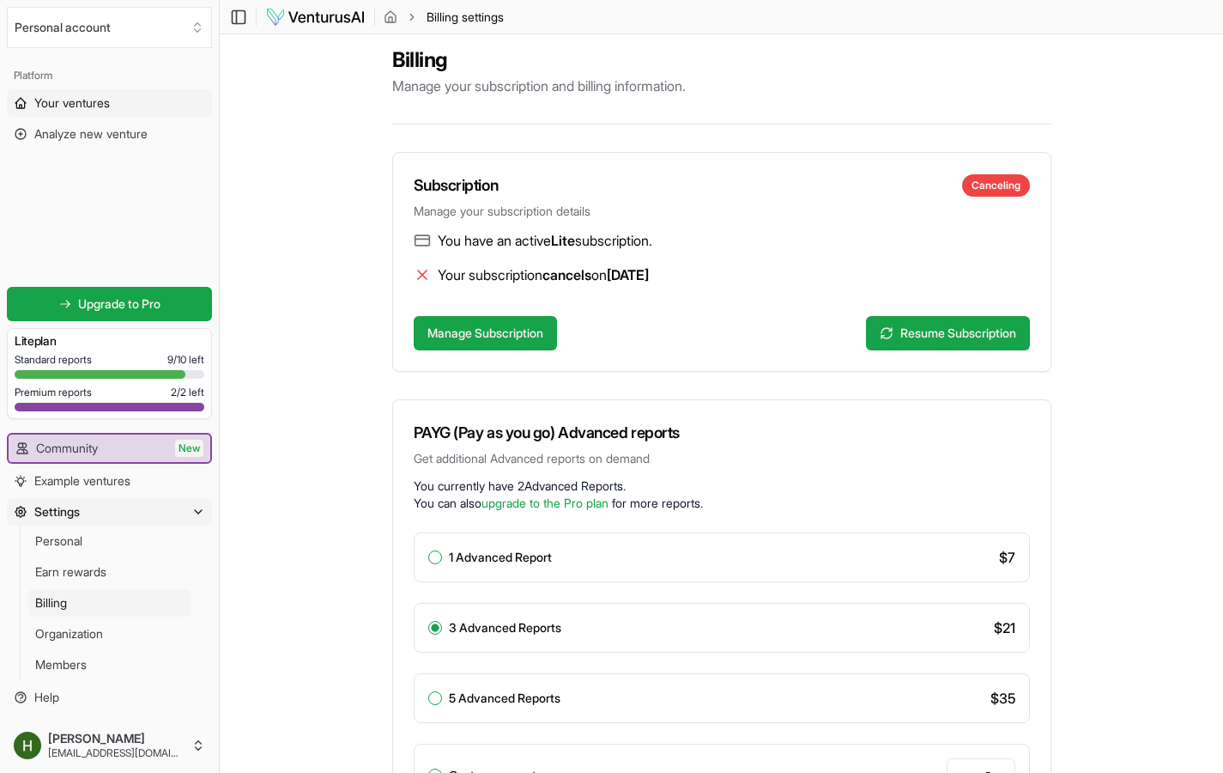
click at [49, 99] on span "Your ventures" at bounding box center [72, 102] width 76 height 17
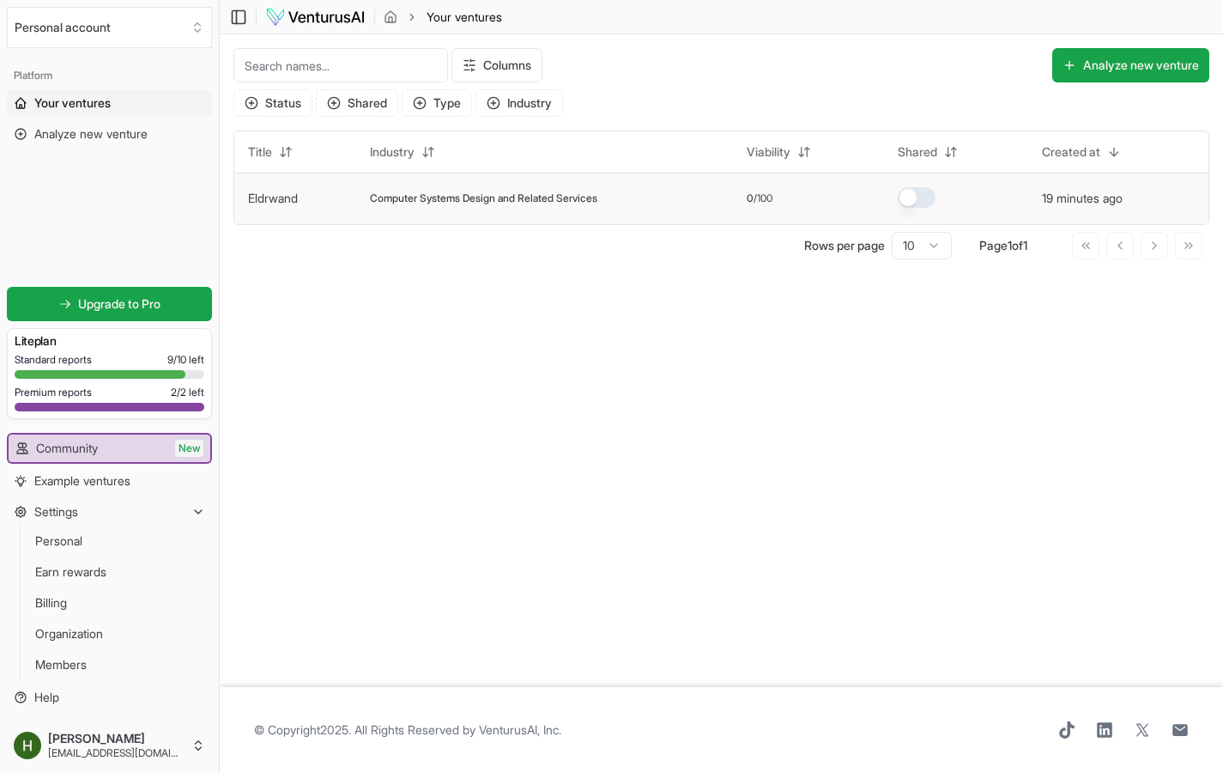
click at [337, 209] on td "Eldrwand" at bounding box center [295, 199] width 122 height 52
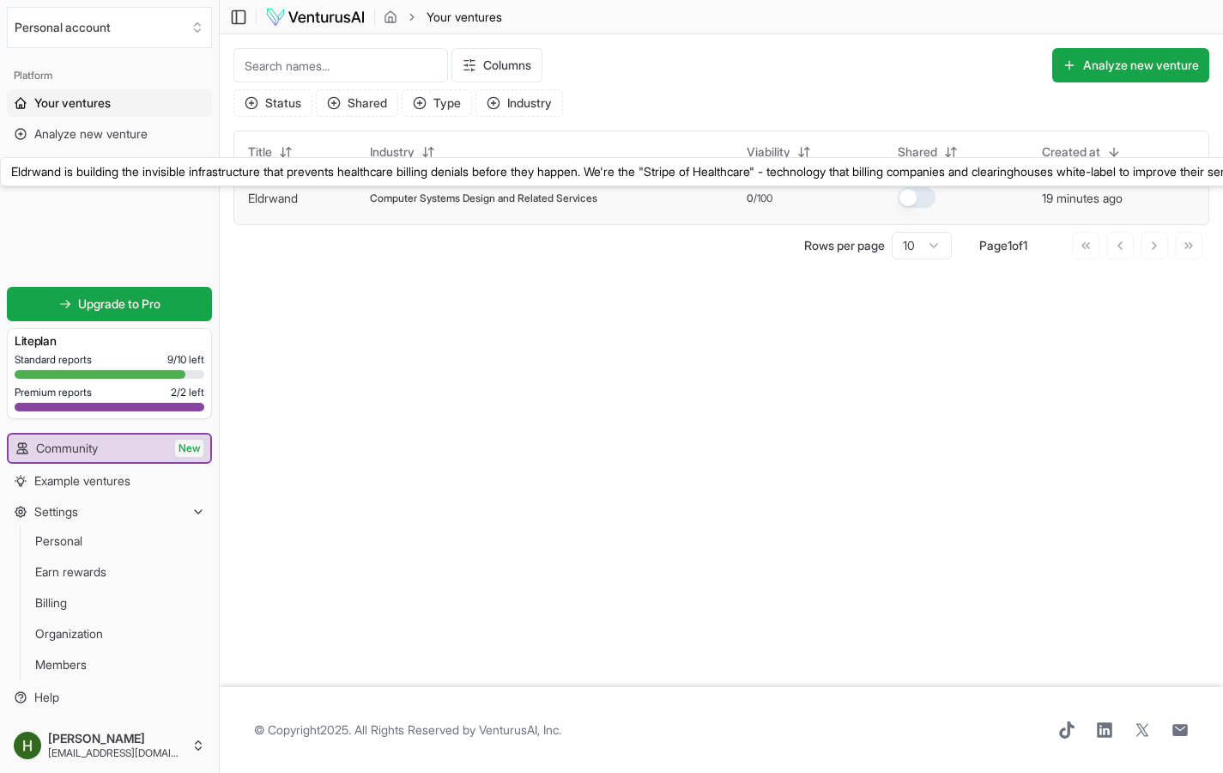
click at [294, 206] on button "Eldrwand" at bounding box center [273, 198] width 50 height 17
click at [340, 201] on td "Eldrwand Eldrwand is building the invisible infrastructure that prevents health…" at bounding box center [295, 199] width 122 height 52
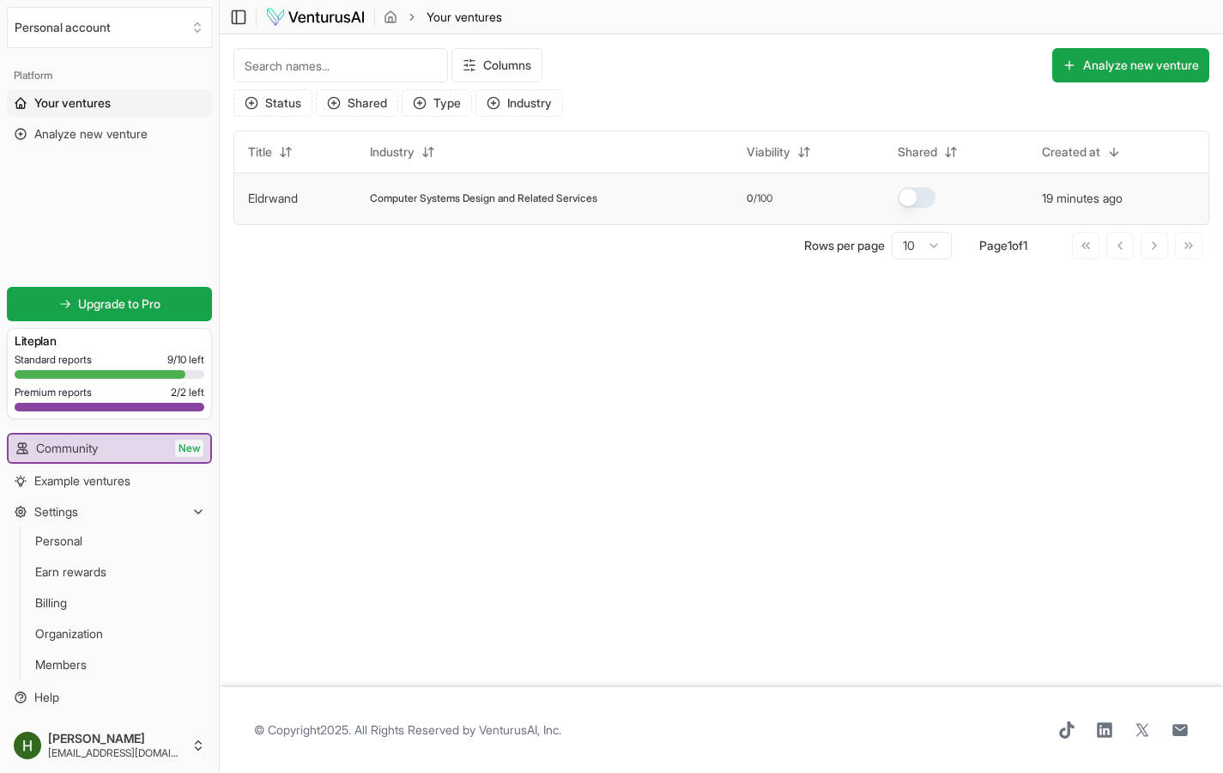
click at [282, 191] on link "Eldrwand" at bounding box center [273, 198] width 50 height 15
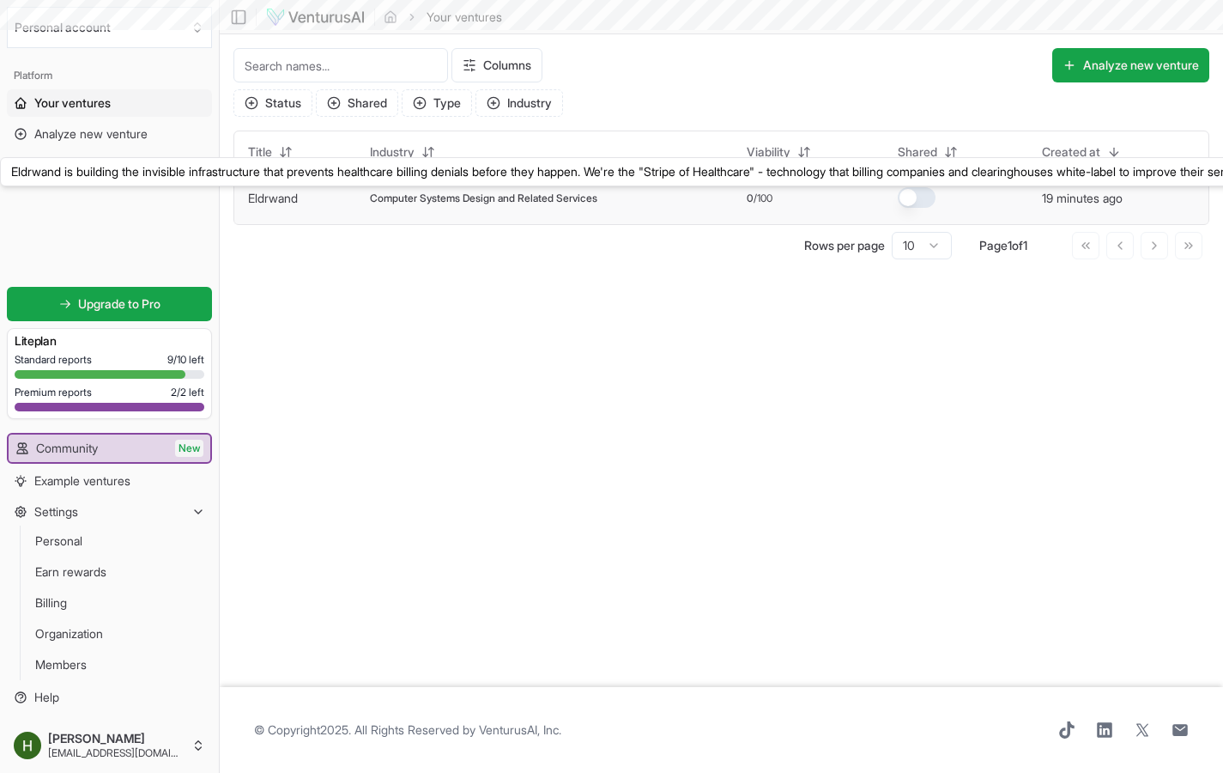
click at [419, 195] on span "Computer Systems Design and Related Services" at bounding box center [483, 198] width 227 height 14
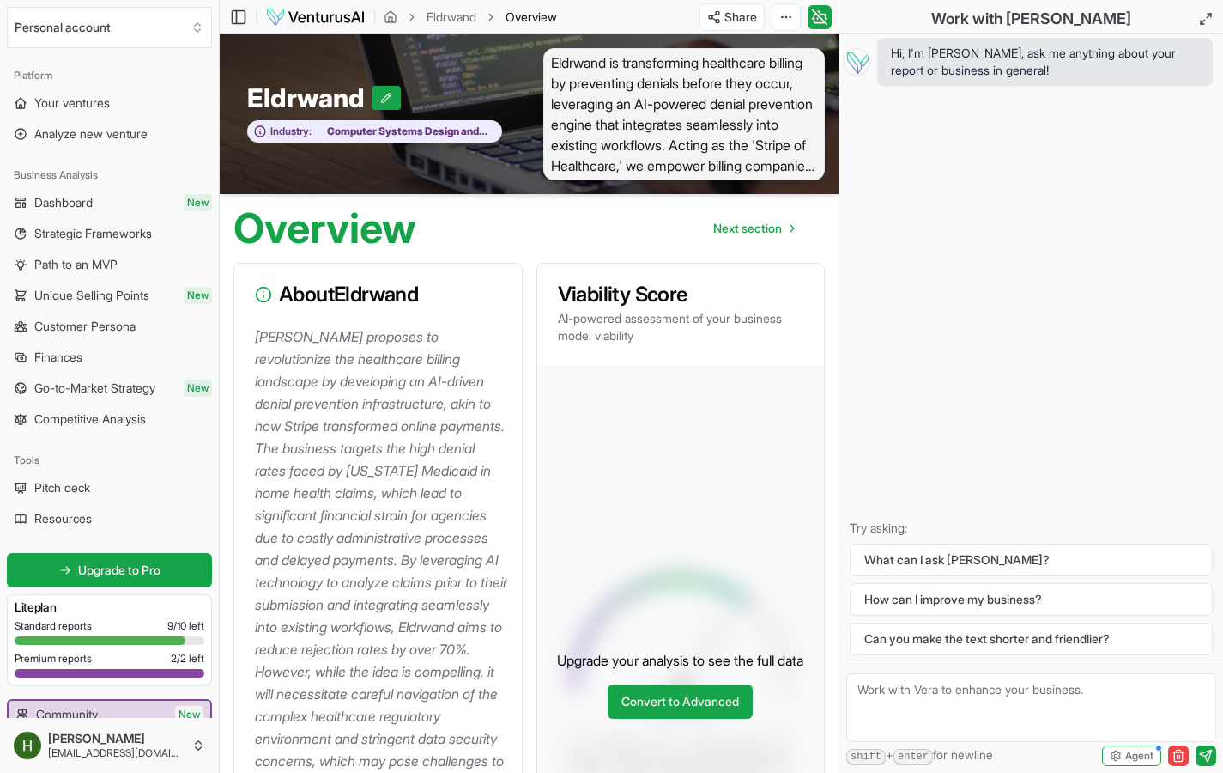
click at [651, 246] on div "Overview Next section" at bounding box center [529, 221] width 619 height 55
drag, startPoint x: 819, startPoint y: 11, endPoint x: 819, endPoint y: 670, distance: 659.3
click at [819, 11] on icon at bounding box center [819, 12] width 2 height 2
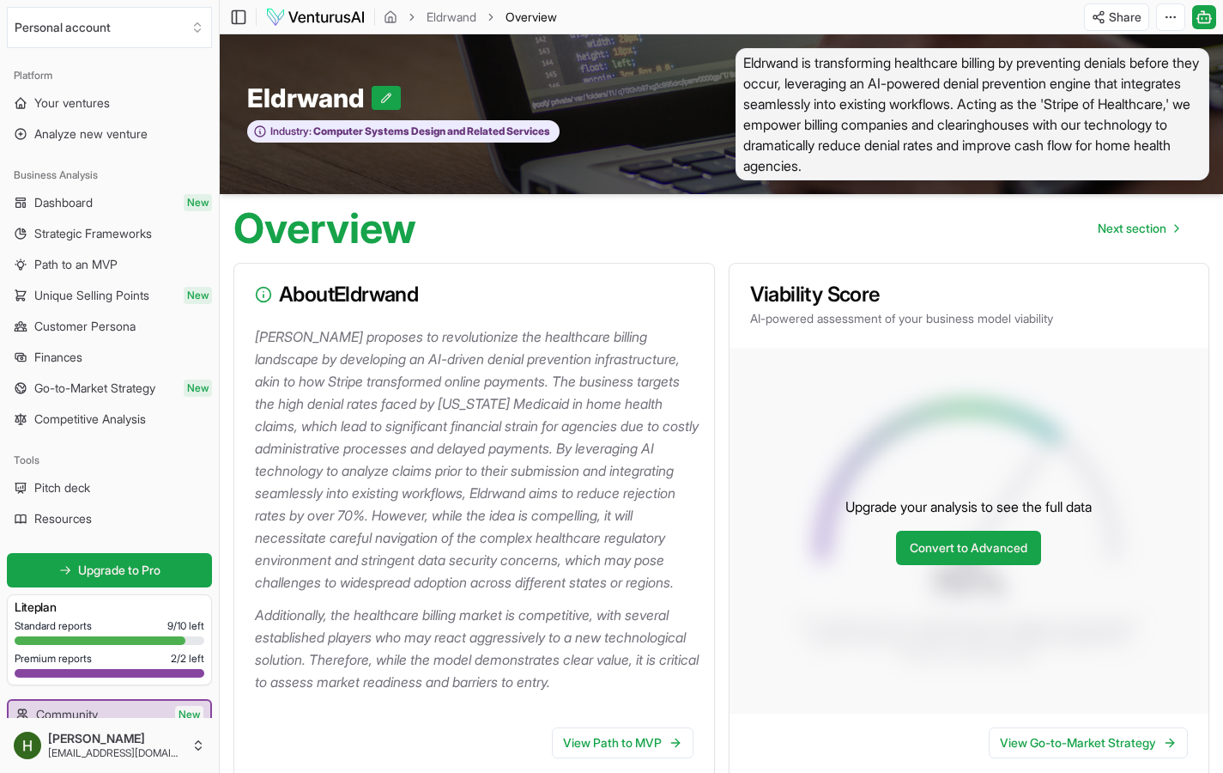
click at [964, 413] on div "Upgrade your analysis to see the full data Convert to Advanced" at bounding box center [970, 531] width 480 height 366
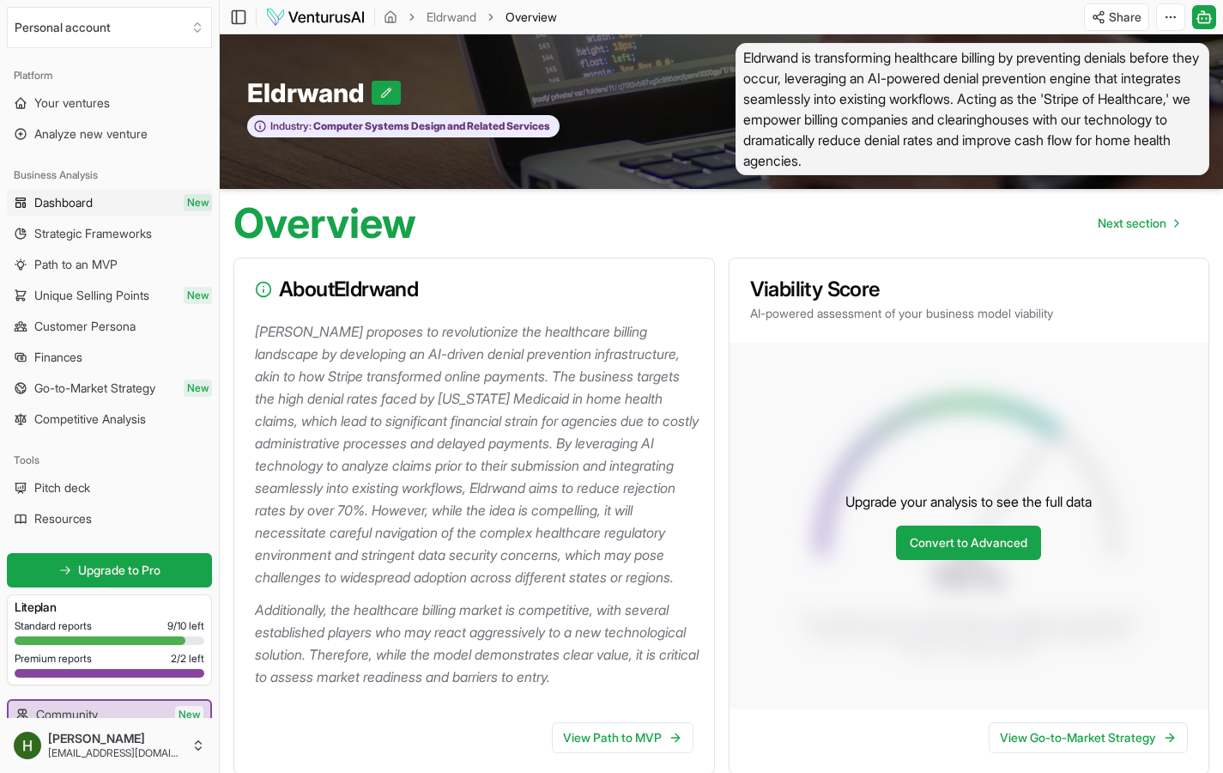
scroll to position [19, 0]
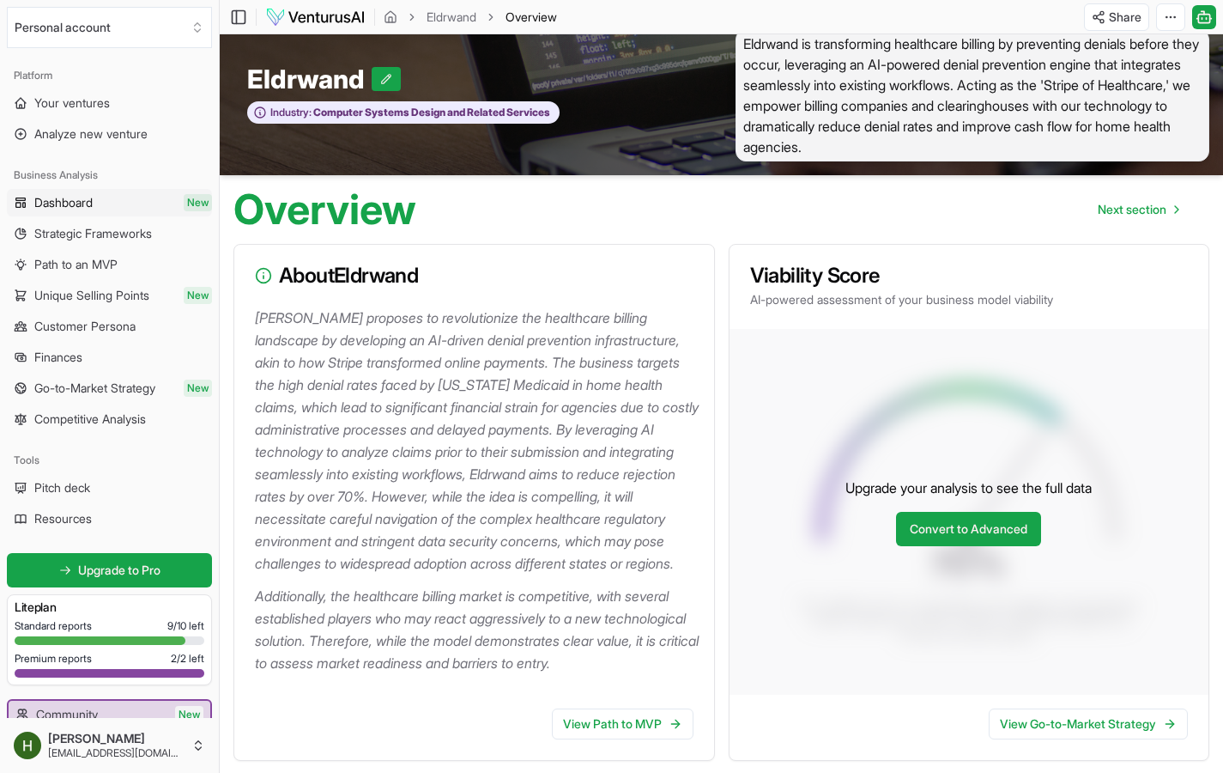
click at [69, 203] on span "Dashboard" at bounding box center [63, 202] width 58 height 17
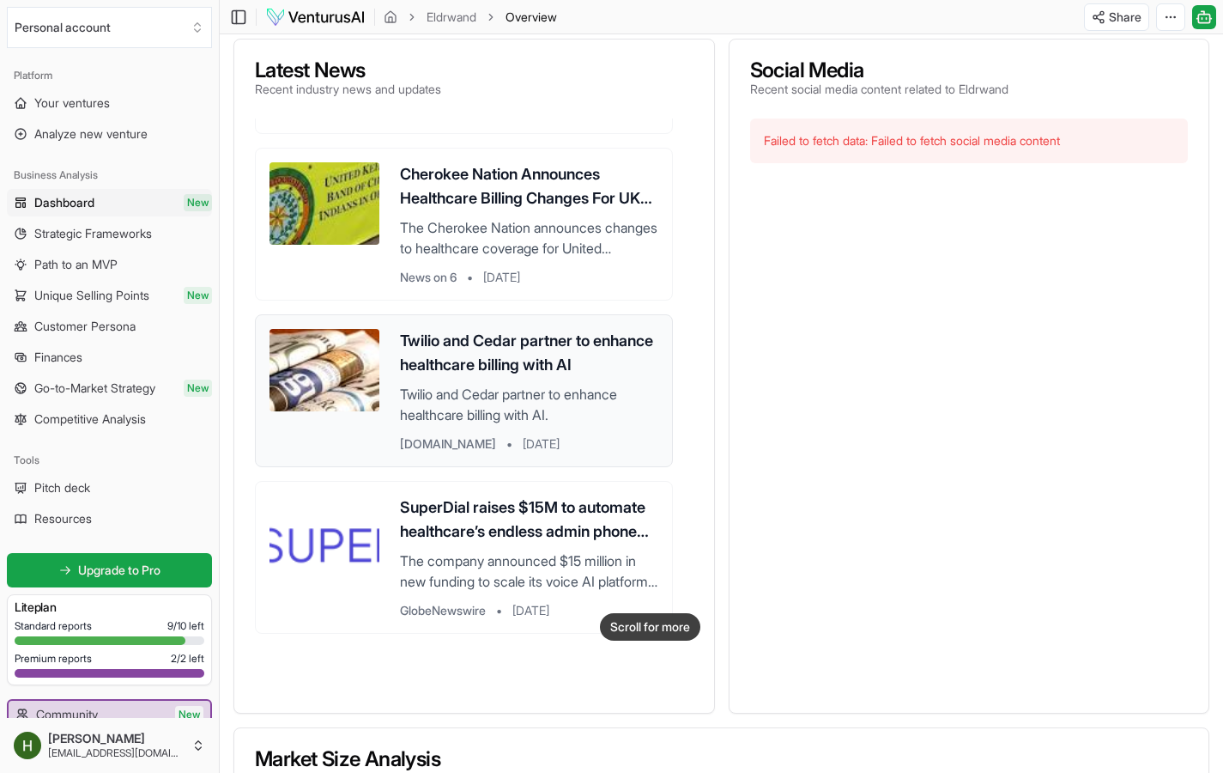
scroll to position [856, 0]
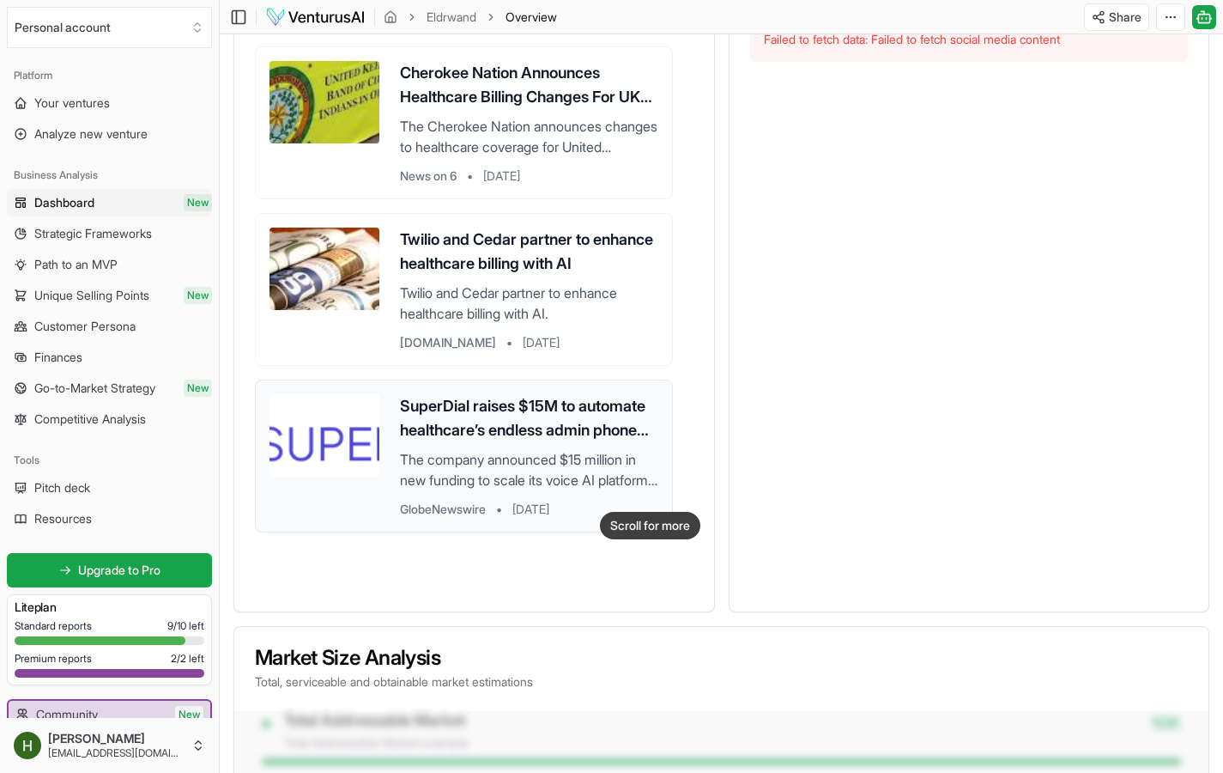
click at [594, 442] on h3 "SuperDial raises $15M to automate healthcare’s endless admin phone calls" at bounding box center [529, 418] width 258 height 48
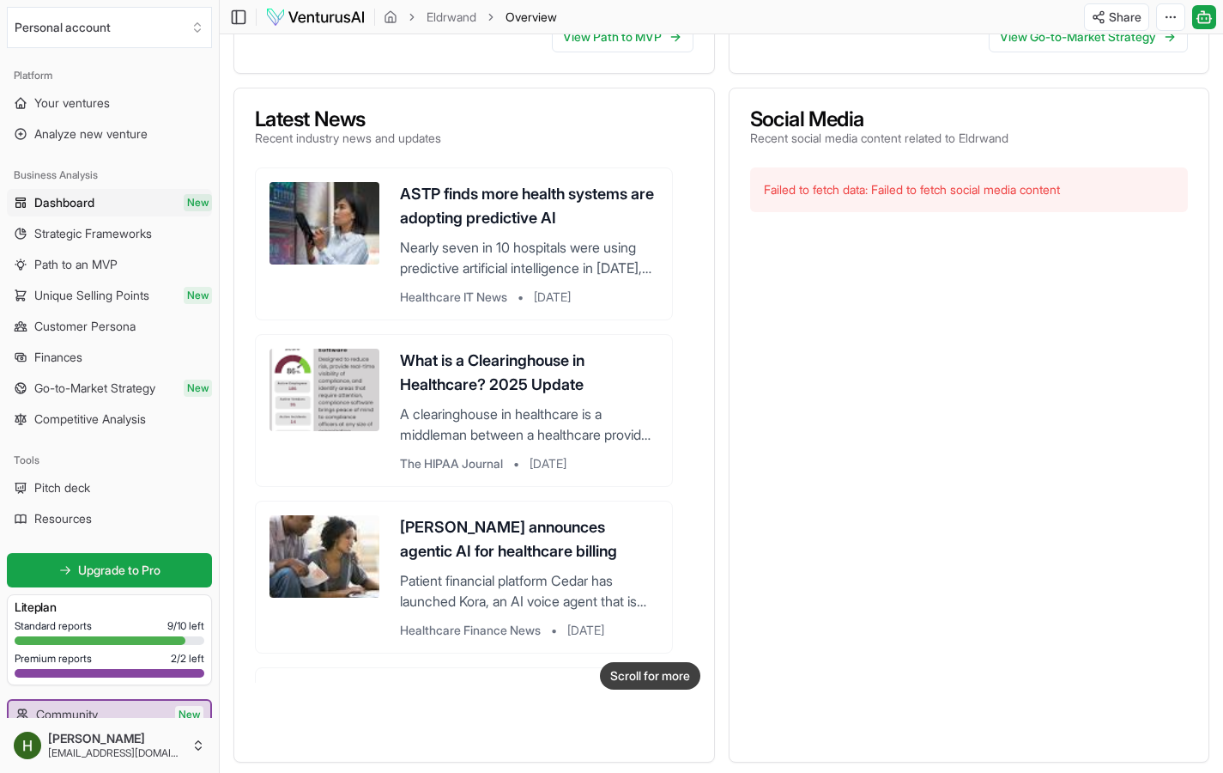
scroll to position [643, 0]
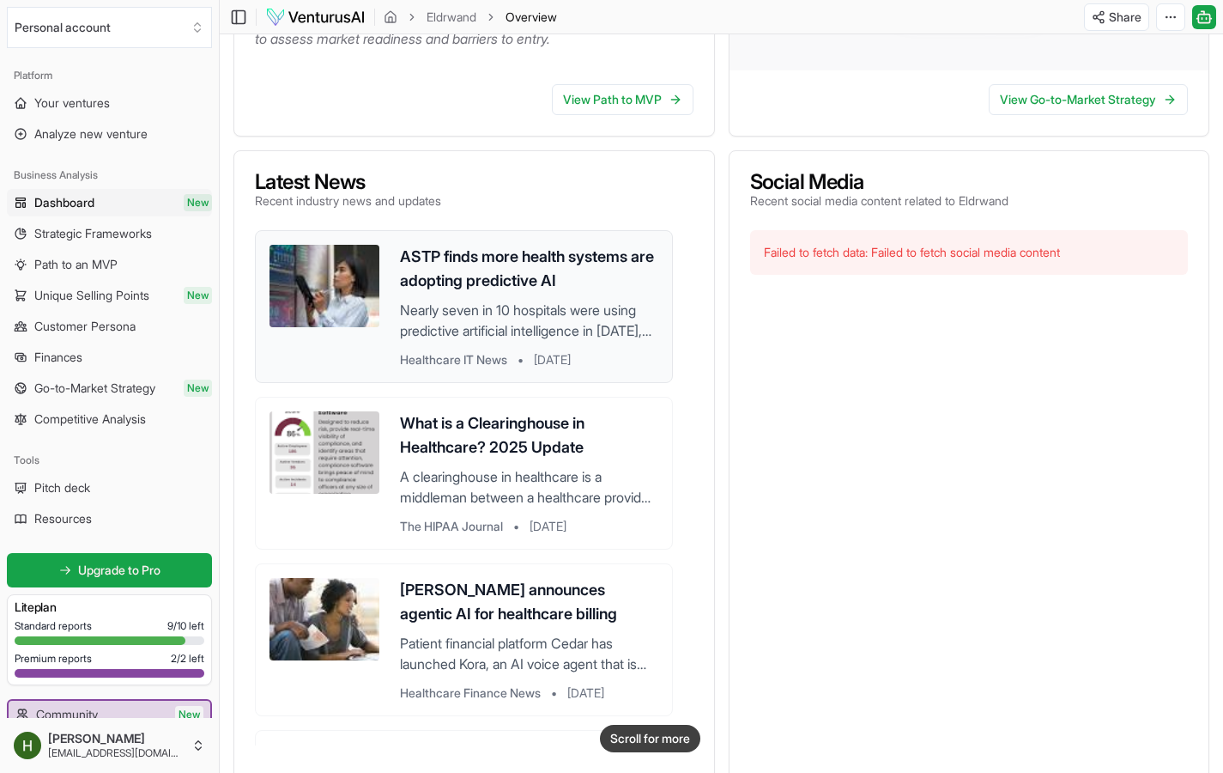
click at [539, 341] on p "Nearly seven in 10 hospitals were using predictive artificial intelligence in […" at bounding box center [529, 320] width 258 height 41
click at [440, 459] on h3 "What is a Clearinghouse in Healthcare? 2025 Update" at bounding box center [529, 435] width 258 height 48
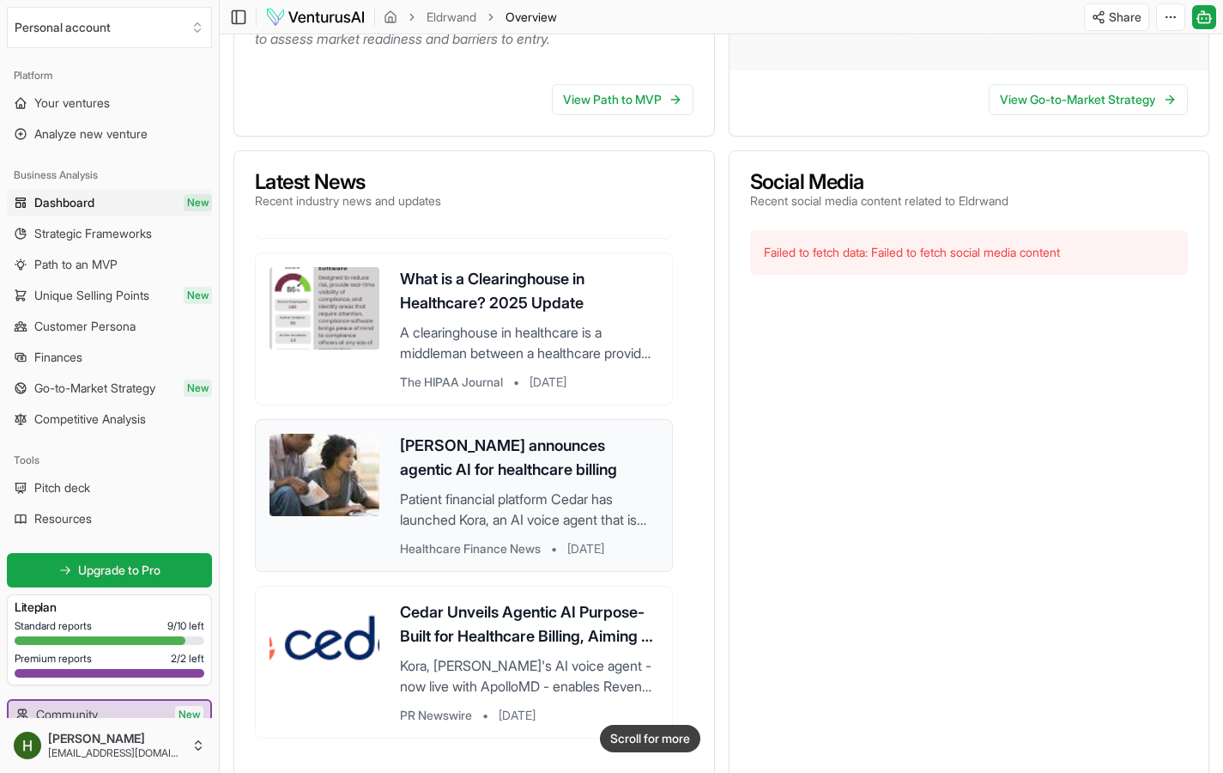
click at [591, 526] on div "Cedar announces agentic AI for healthcare billing Patient financial platform Ce…" at bounding box center [529, 496] width 258 height 124
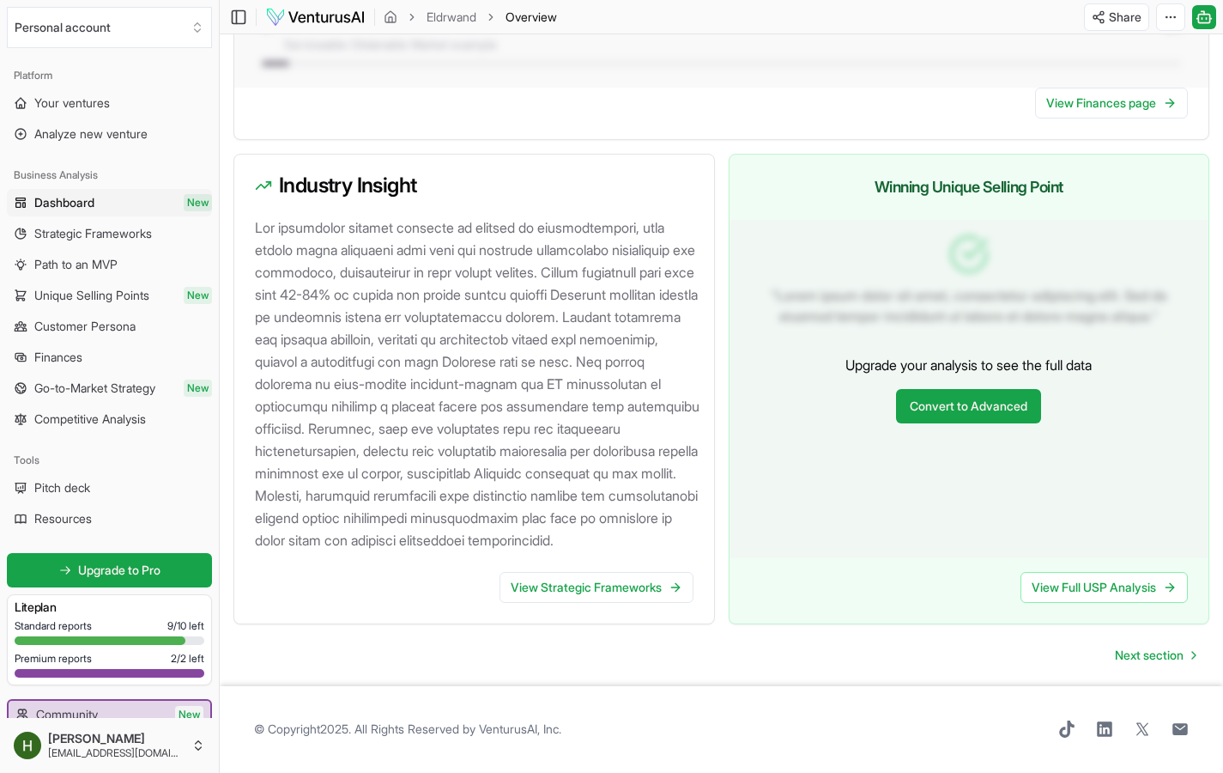
scroll to position [1810, 0]
click at [103, 240] on span "Strategic Frameworks" at bounding box center [93, 233] width 118 height 17
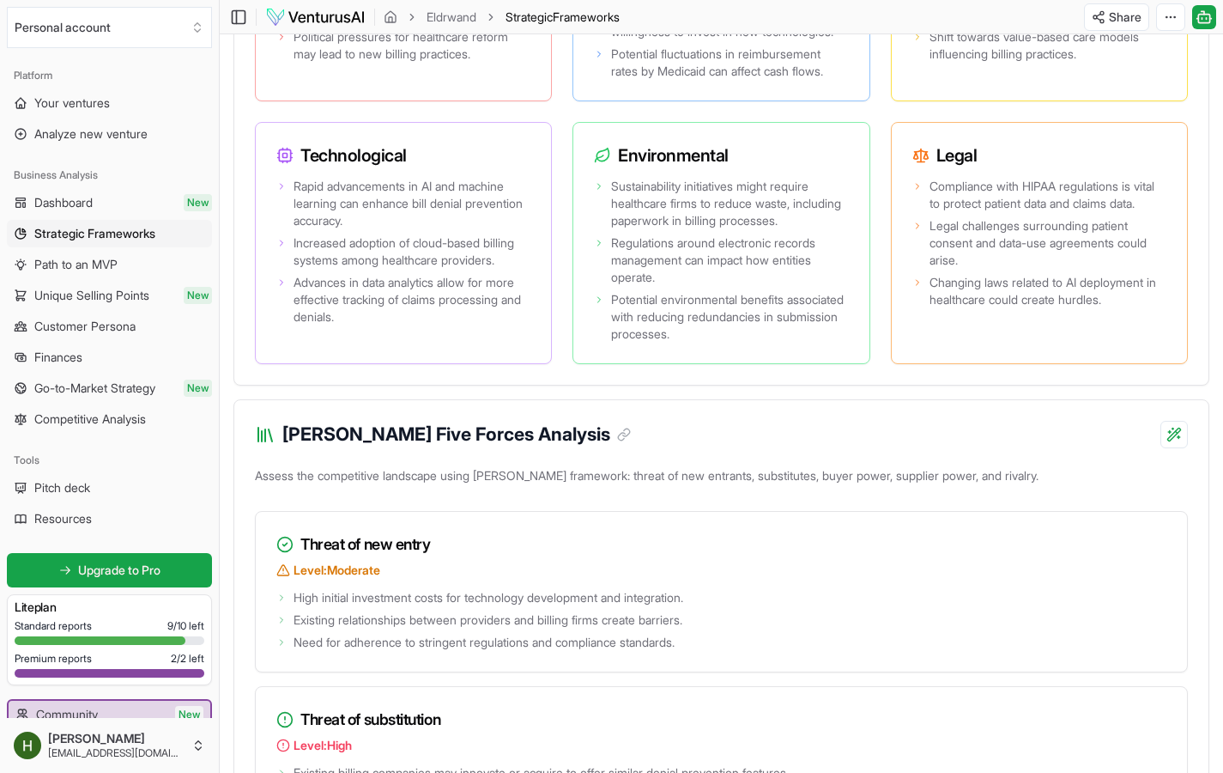
scroll to position [1831, 0]
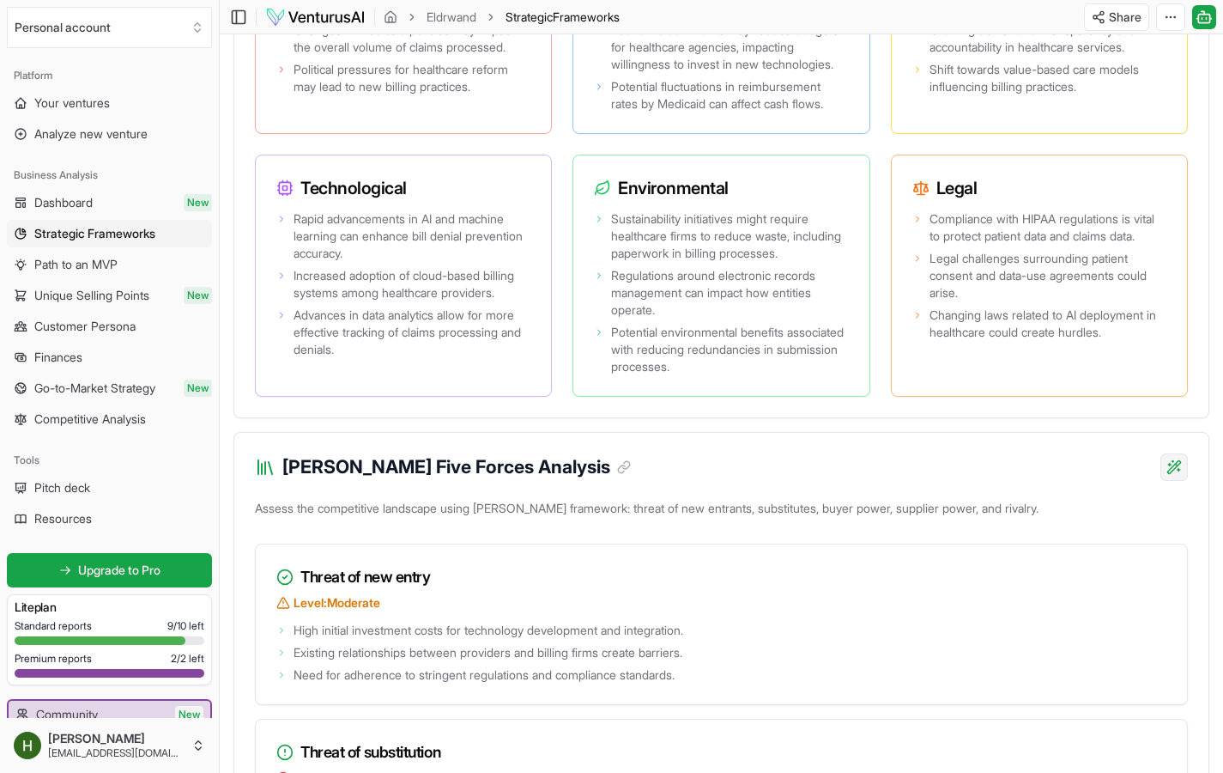
click at [1128, 512] on div "Provide detailed explanation" at bounding box center [1062, 518] width 224 height 27
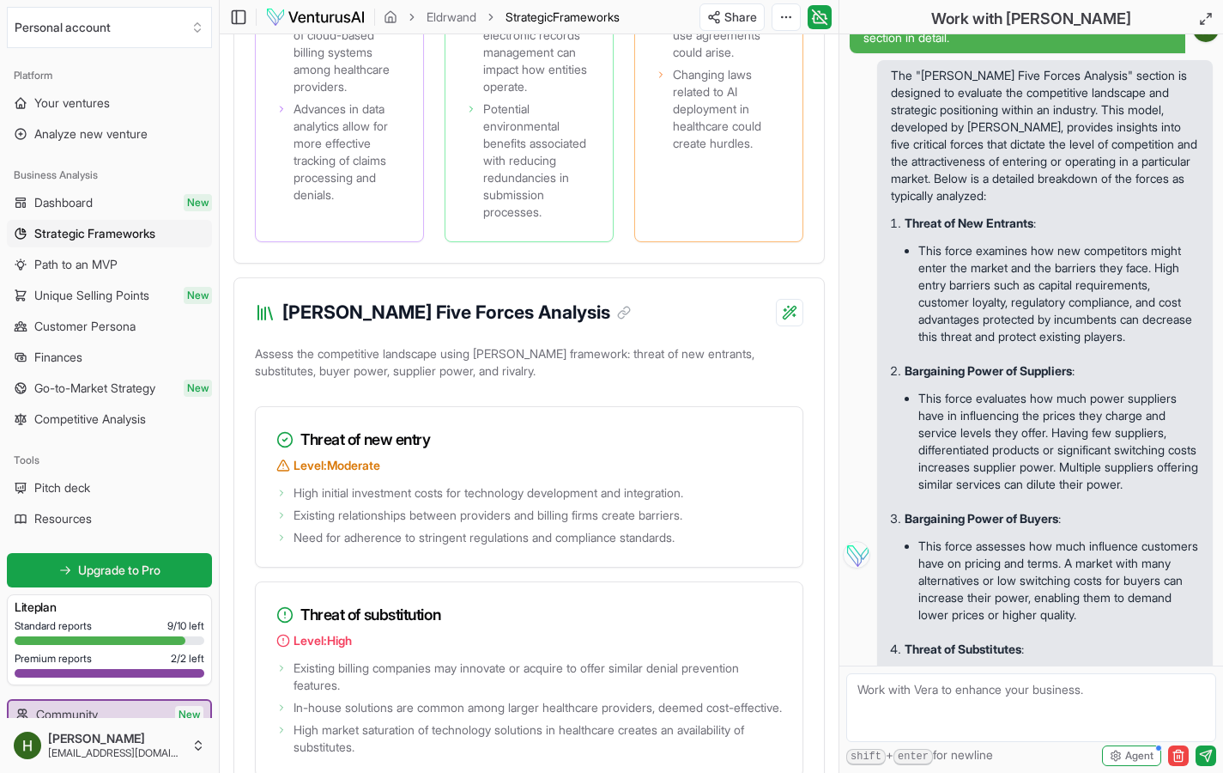
scroll to position [158, 0]
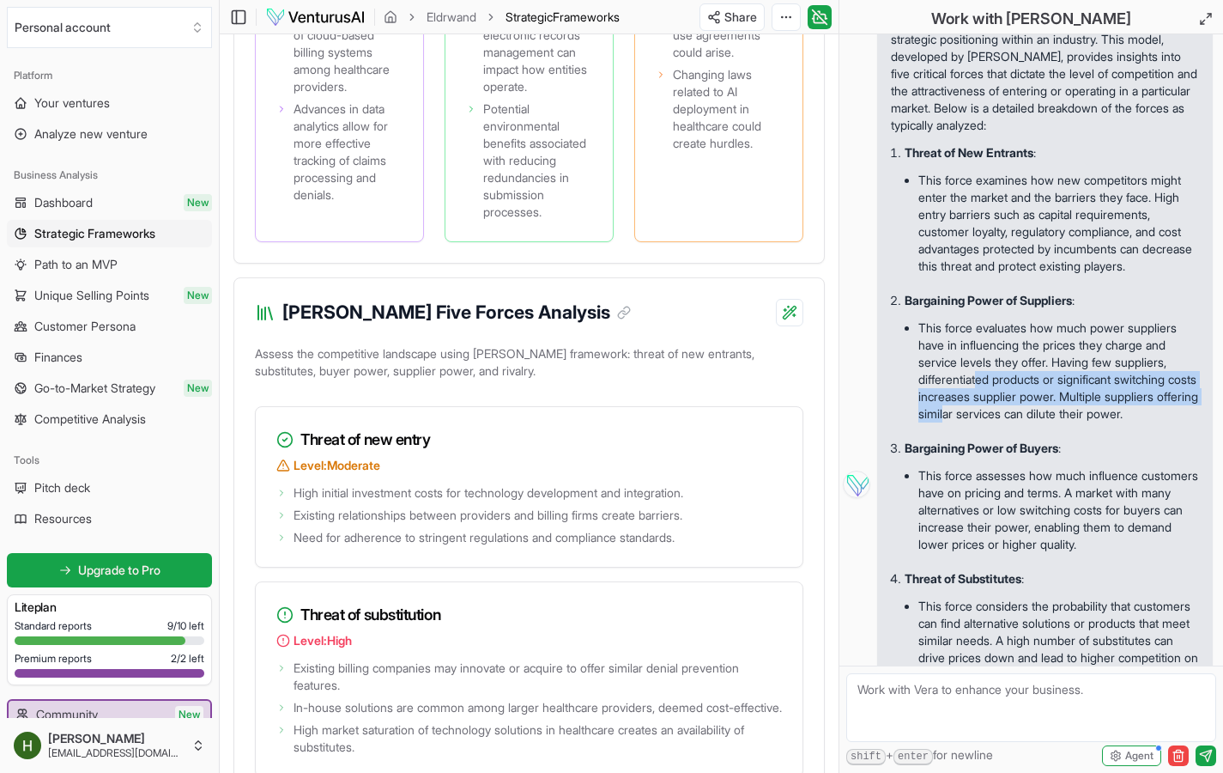
drag, startPoint x: 1061, startPoint y: 399, endPoint x: 1135, endPoint y: 436, distance: 82.5
click at [1136, 426] on li "This force evaluates how much power suppliers have in influencing the prices th…" at bounding box center [1059, 371] width 281 height 110
click at [1150, 457] on p "Bargaining Power of Buyers :" at bounding box center [1052, 448] width 294 height 17
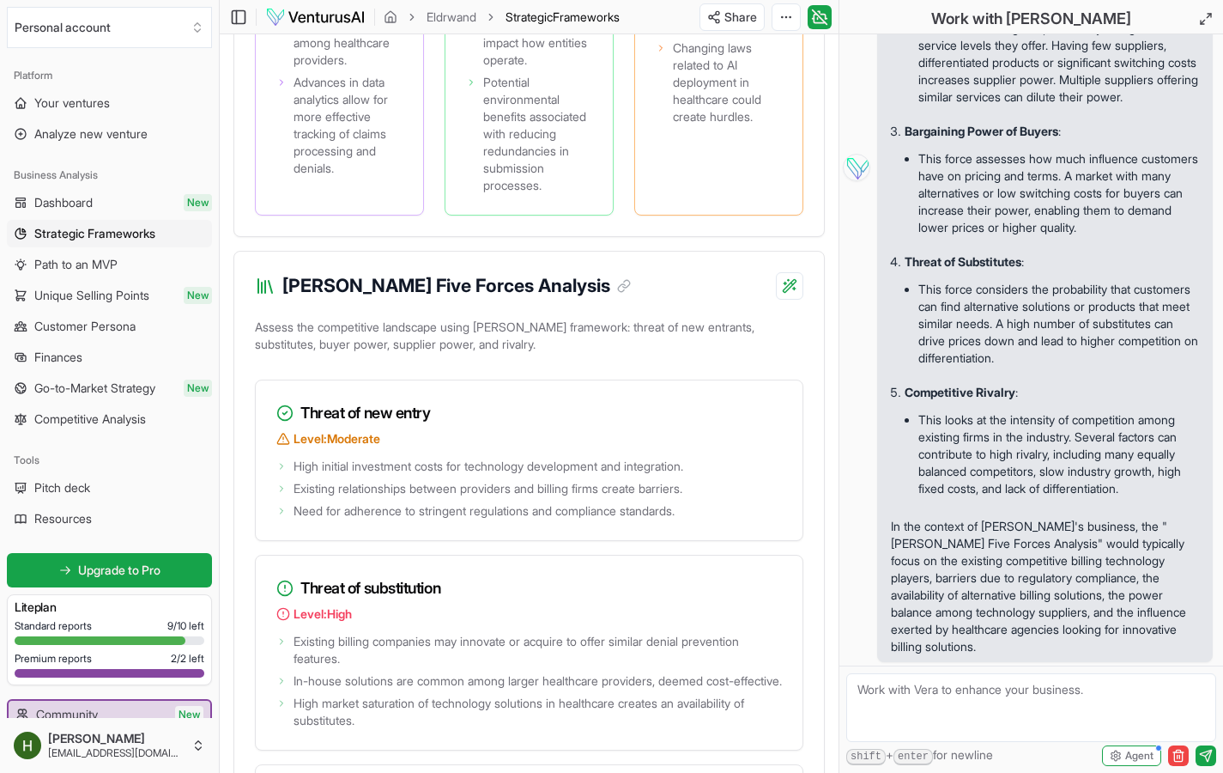
scroll to position [2829, 0]
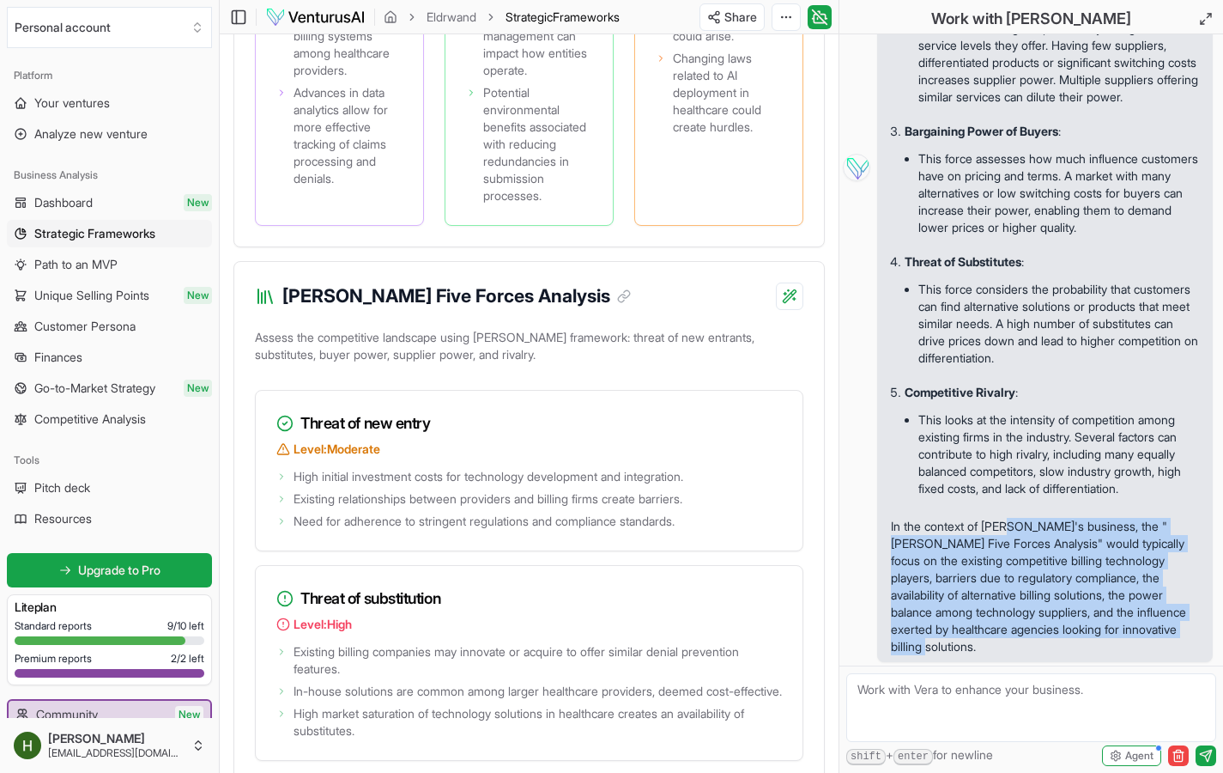
drag, startPoint x: 1010, startPoint y: 532, endPoint x: 1171, endPoint y: 639, distance: 193.3
click at [1171, 639] on p "In the context of [PERSON_NAME]'s business, the "[PERSON_NAME] Five Forces Anal…" at bounding box center [1045, 586] width 308 height 137
click at [1151, 652] on p "In the context of [PERSON_NAME]'s business, the "[PERSON_NAME] Five Forces Anal…" at bounding box center [1045, 586] width 308 height 137
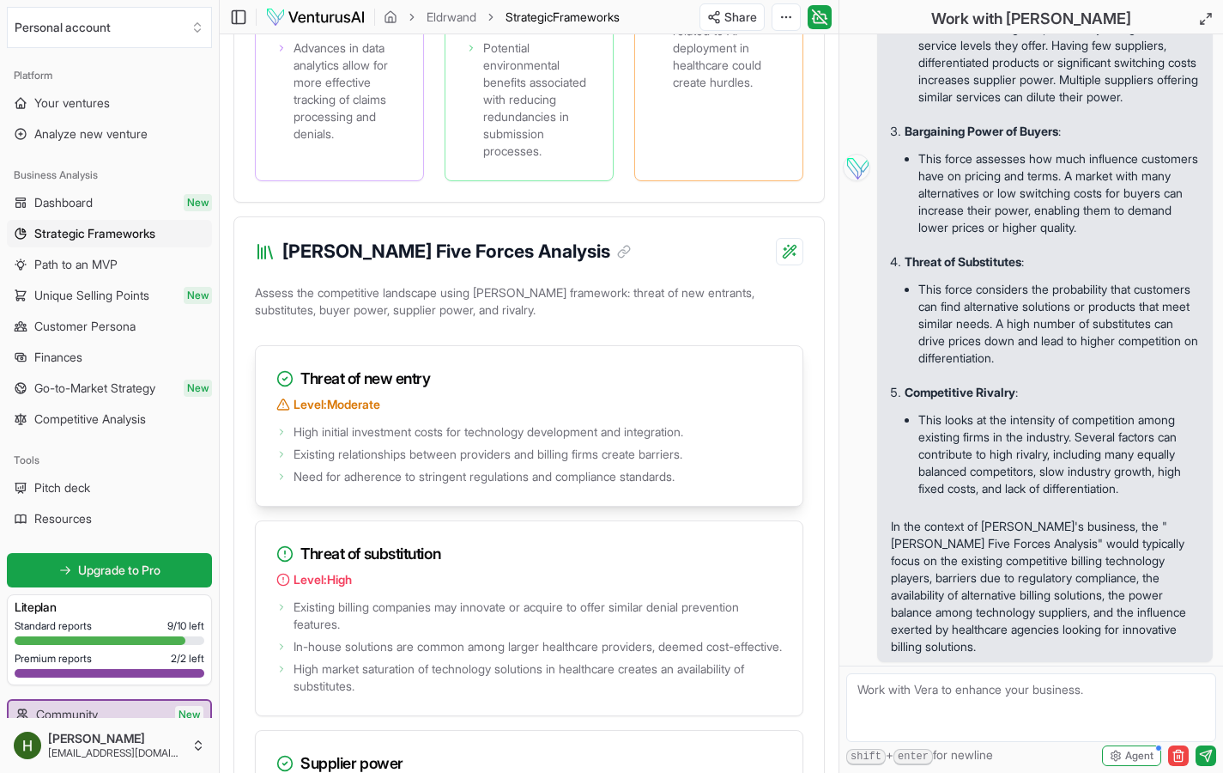
scroll to position [2938, 0]
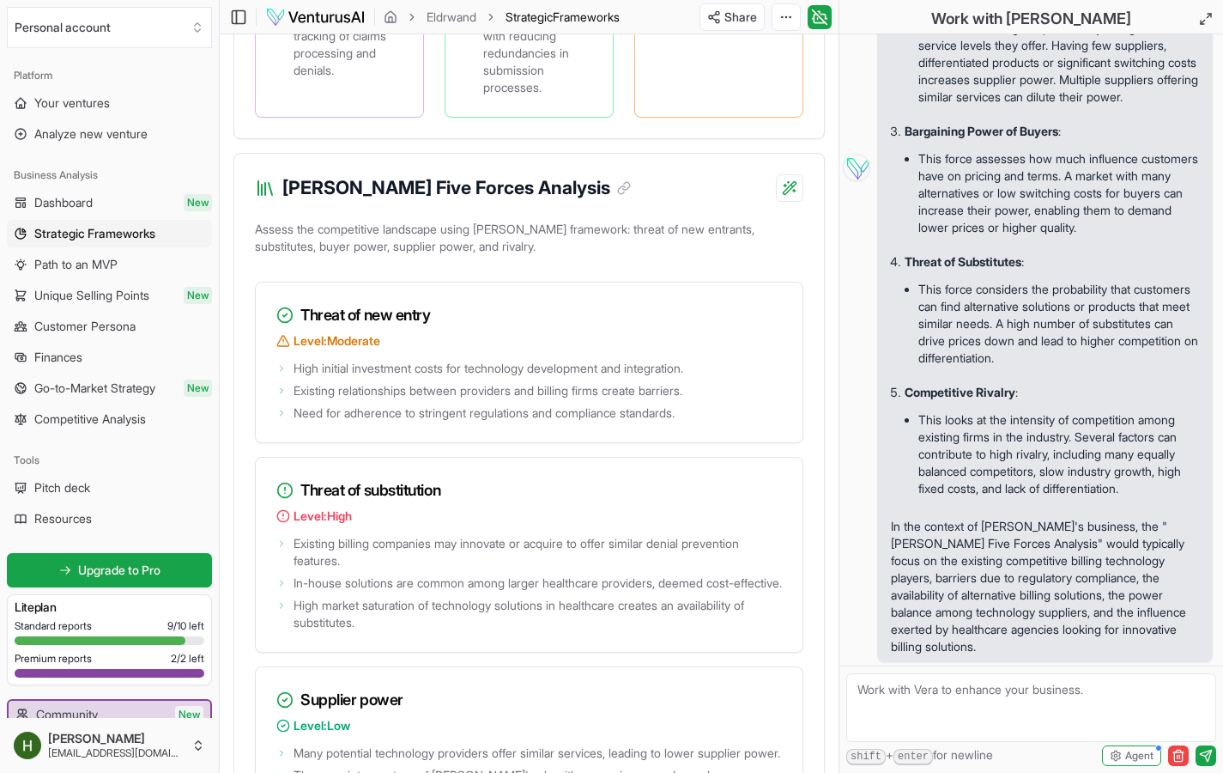
click at [885, 682] on textarea at bounding box center [1031, 707] width 370 height 69
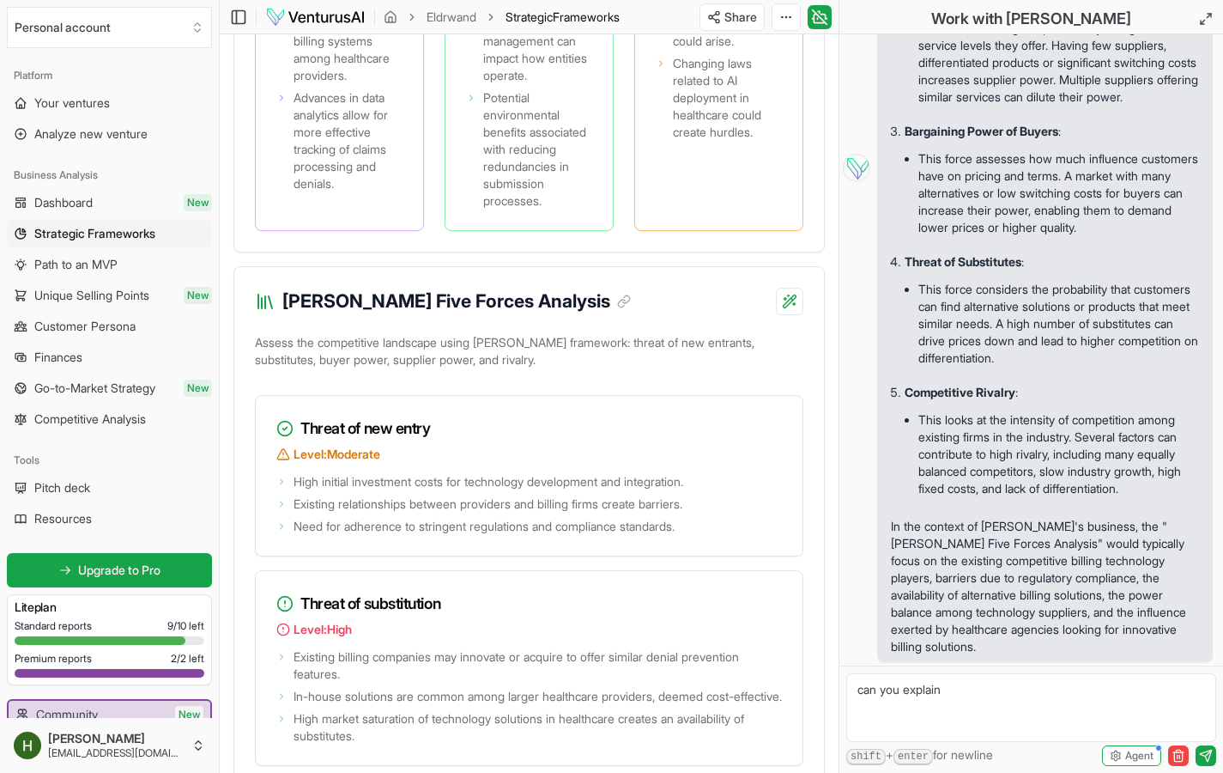
scroll to position [2840, 0]
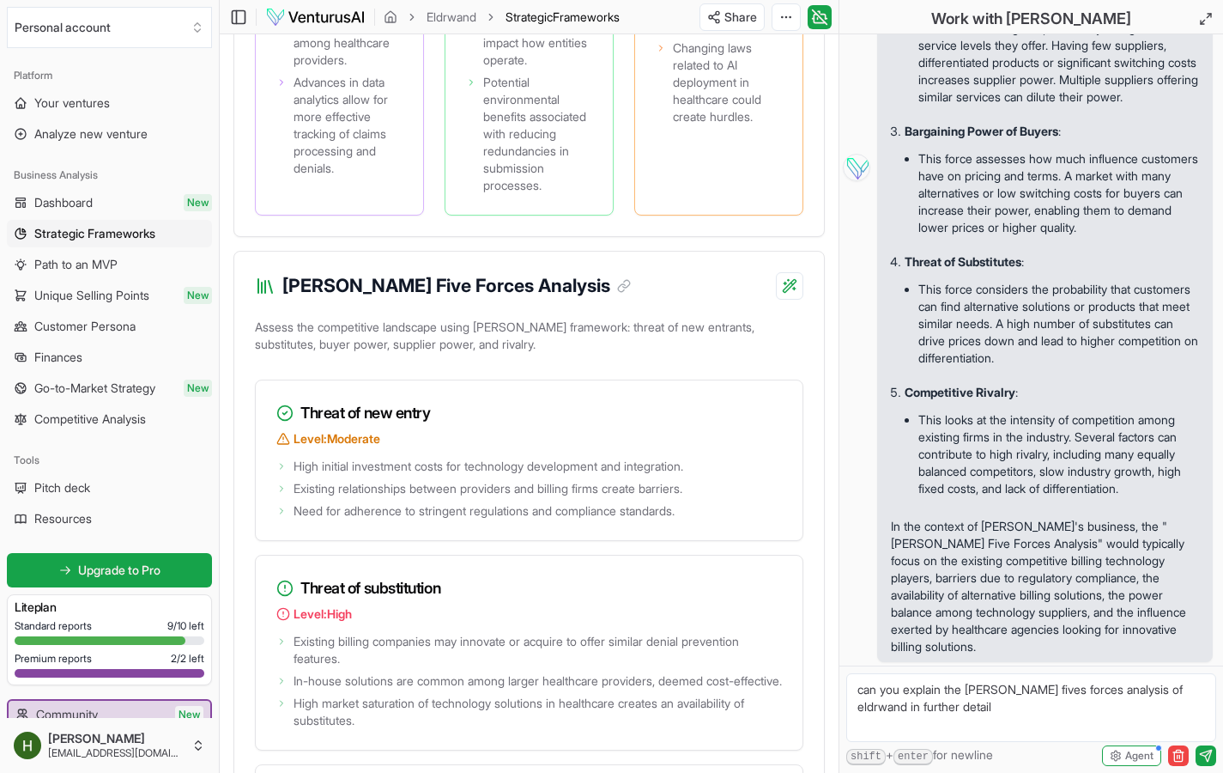
type textarea "can you explain the [PERSON_NAME] fives forces analysis of eldrwand in further …"
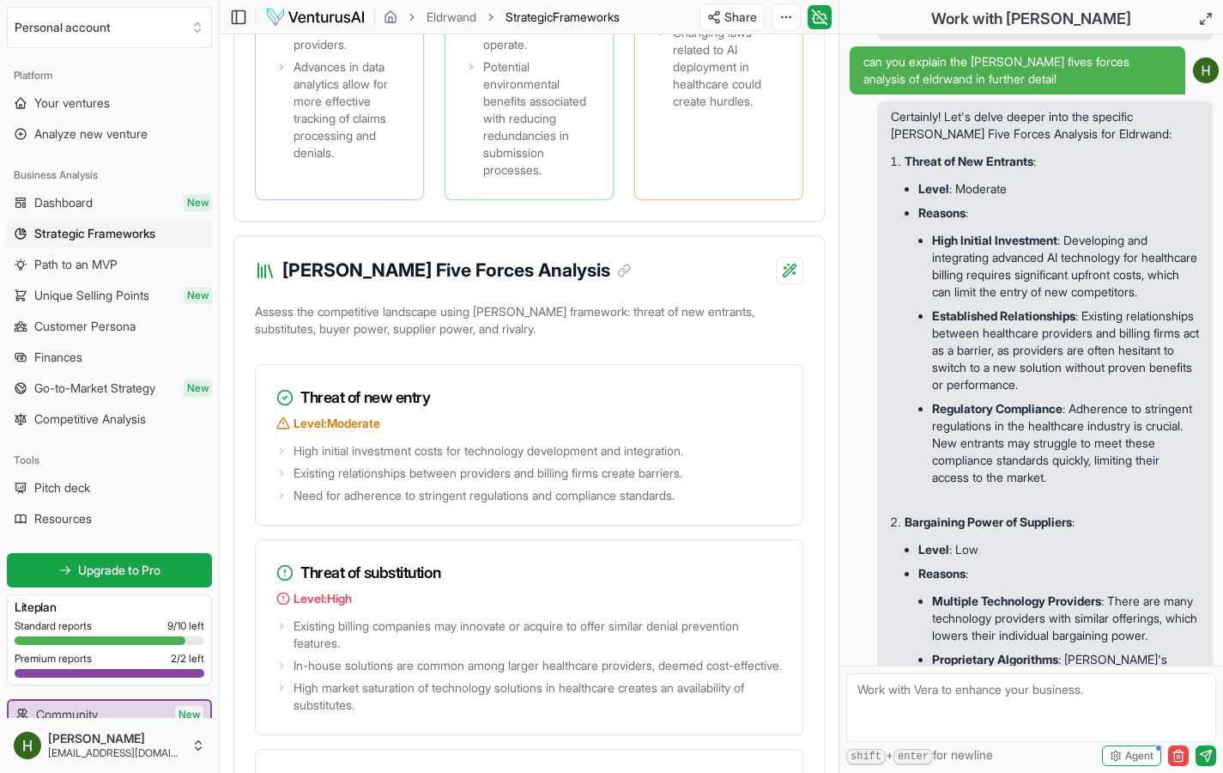
scroll to position [1108, 0]
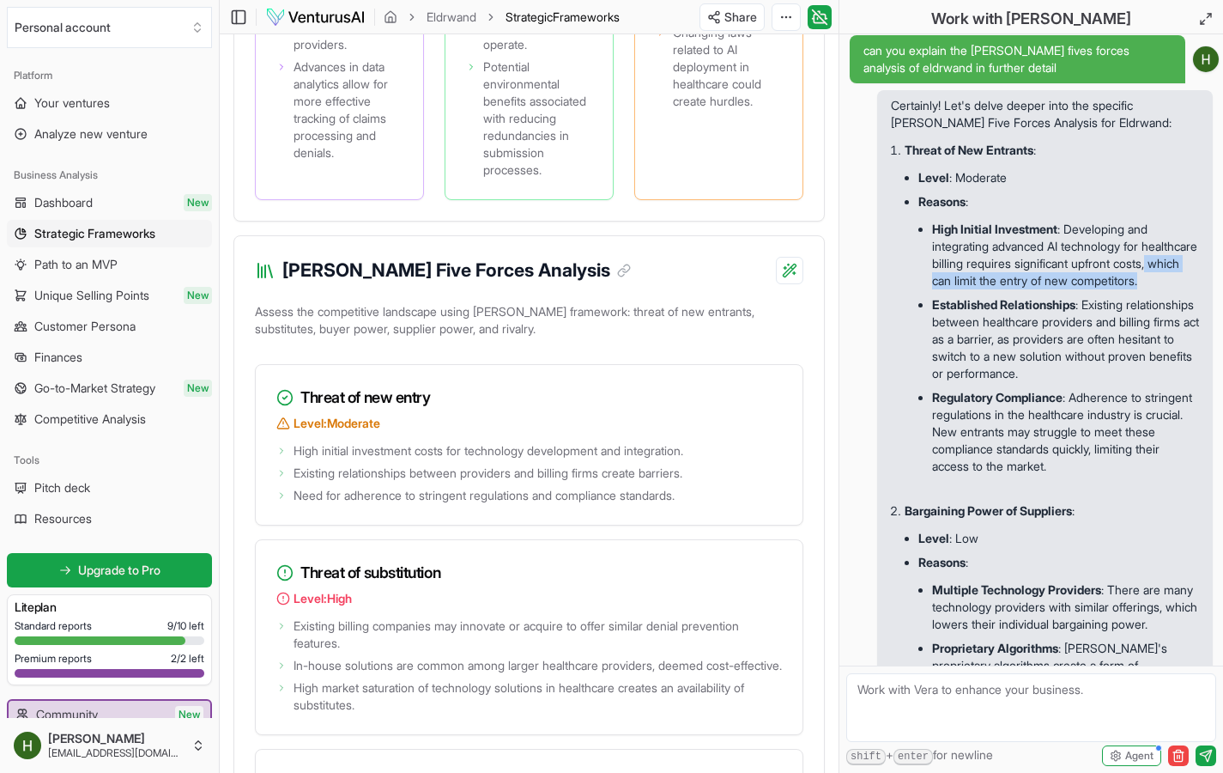
drag, startPoint x: 988, startPoint y: 362, endPoint x: 1105, endPoint y: 382, distance: 118.4
click at [1105, 293] on li "High Initial Investment : Developing and integrating advanced AI technology for…" at bounding box center [1065, 255] width 267 height 76
click at [1104, 293] on li "High Initial Investment : Developing and integrating advanced AI technology for…" at bounding box center [1065, 255] width 267 height 76
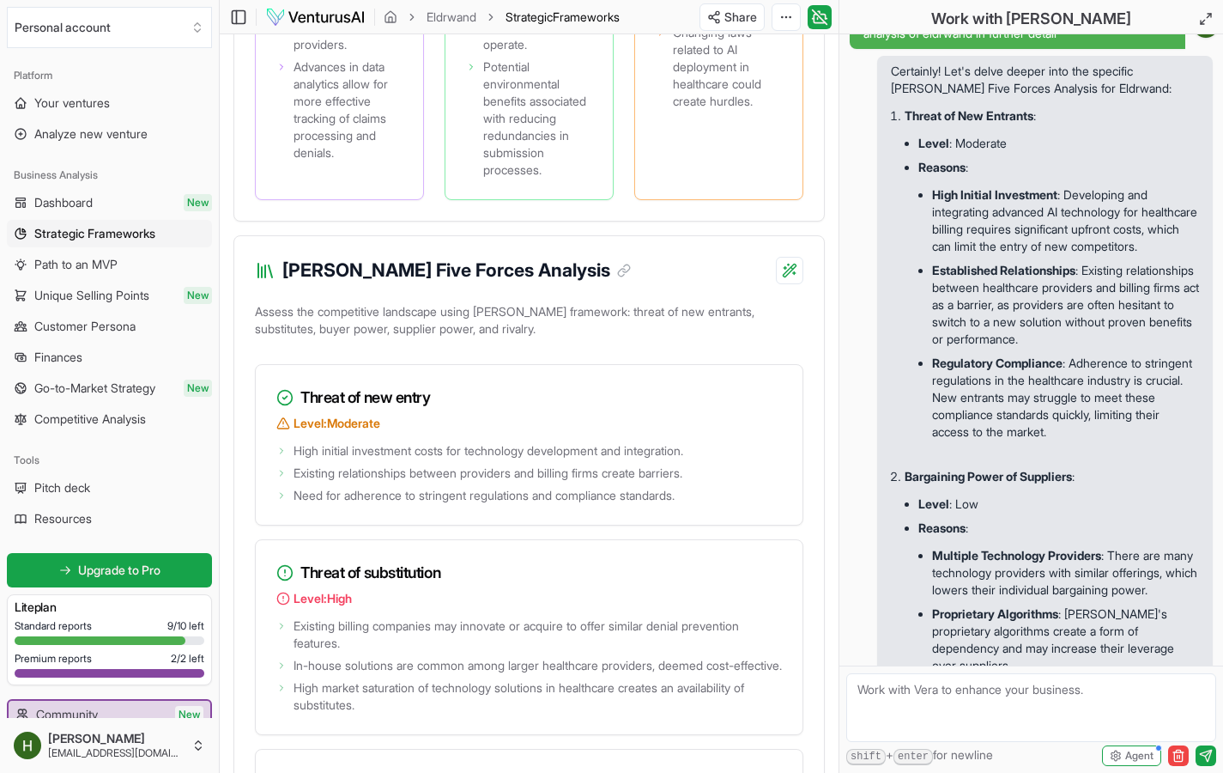
scroll to position [1146, 0]
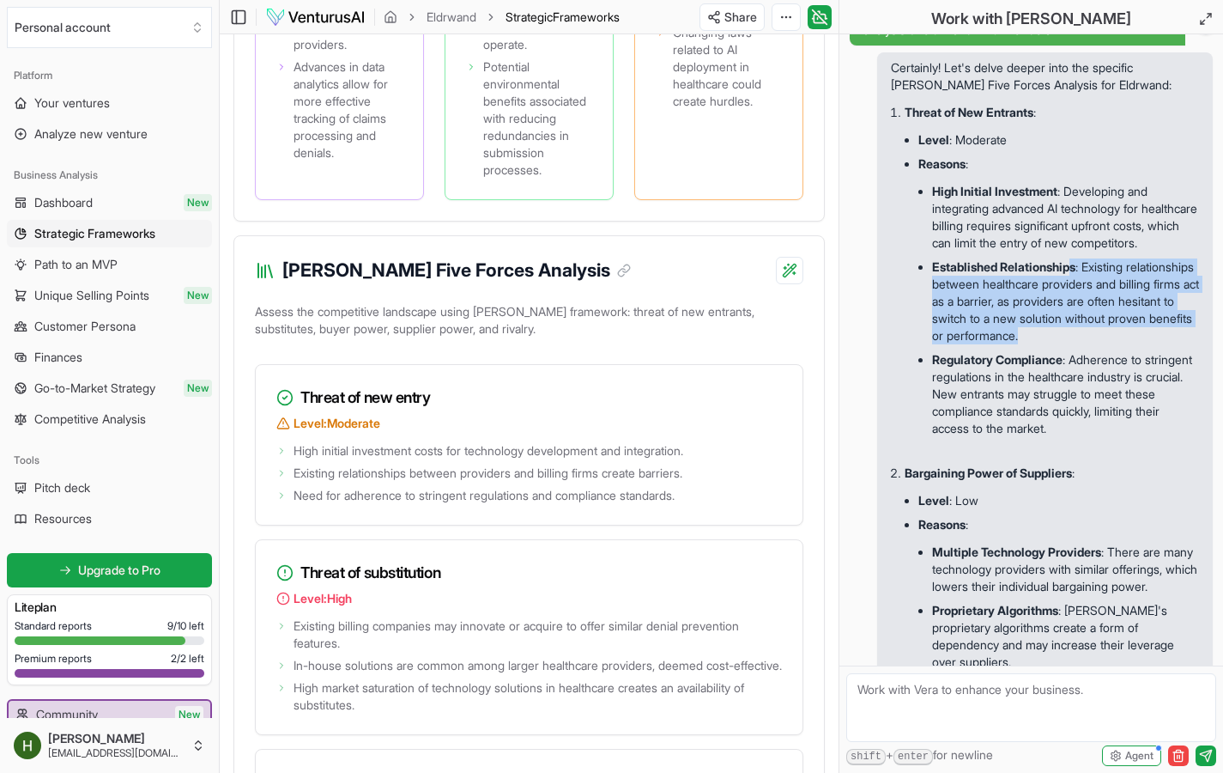
drag, startPoint x: 1076, startPoint y: 365, endPoint x: 1161, endPoint y: 451, distance: 120.8
click at [1161, 348] on li "Established Relationships : Existing relationships between healthcare providers…" at bounding box center [1065, 301] width 267 height 93
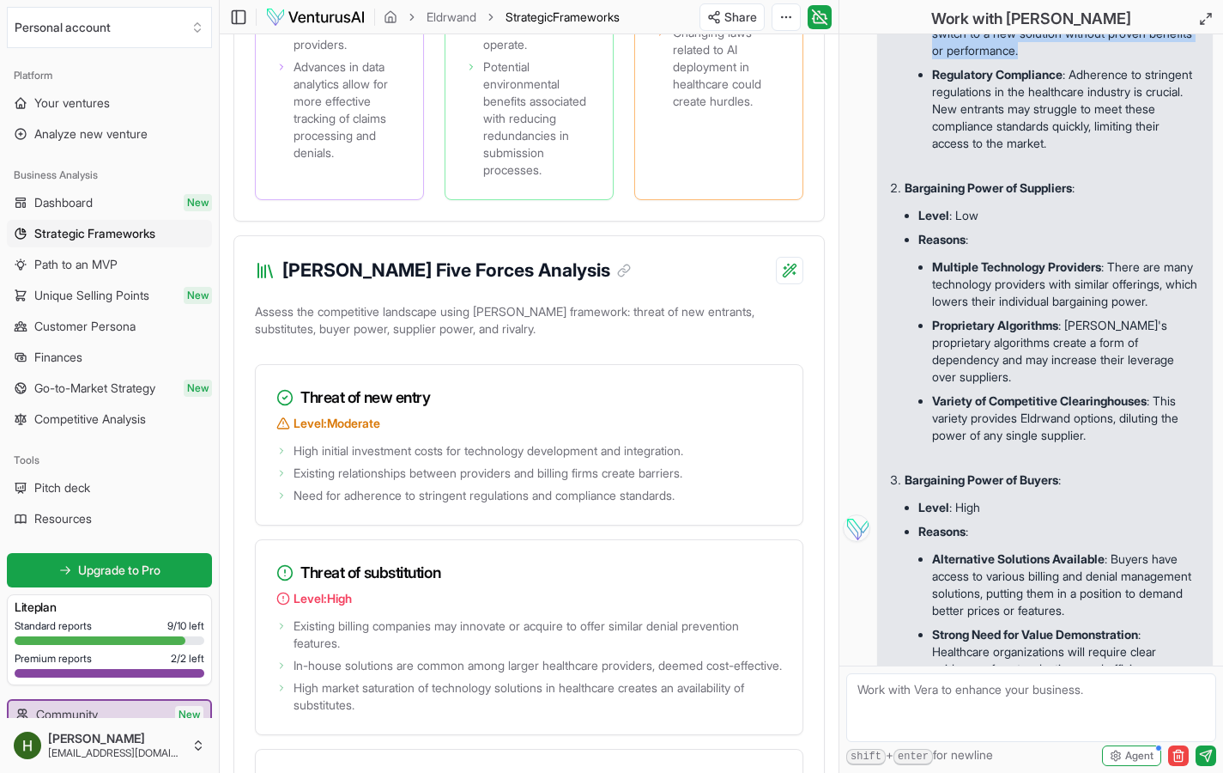
scroll to position [1432, 0]
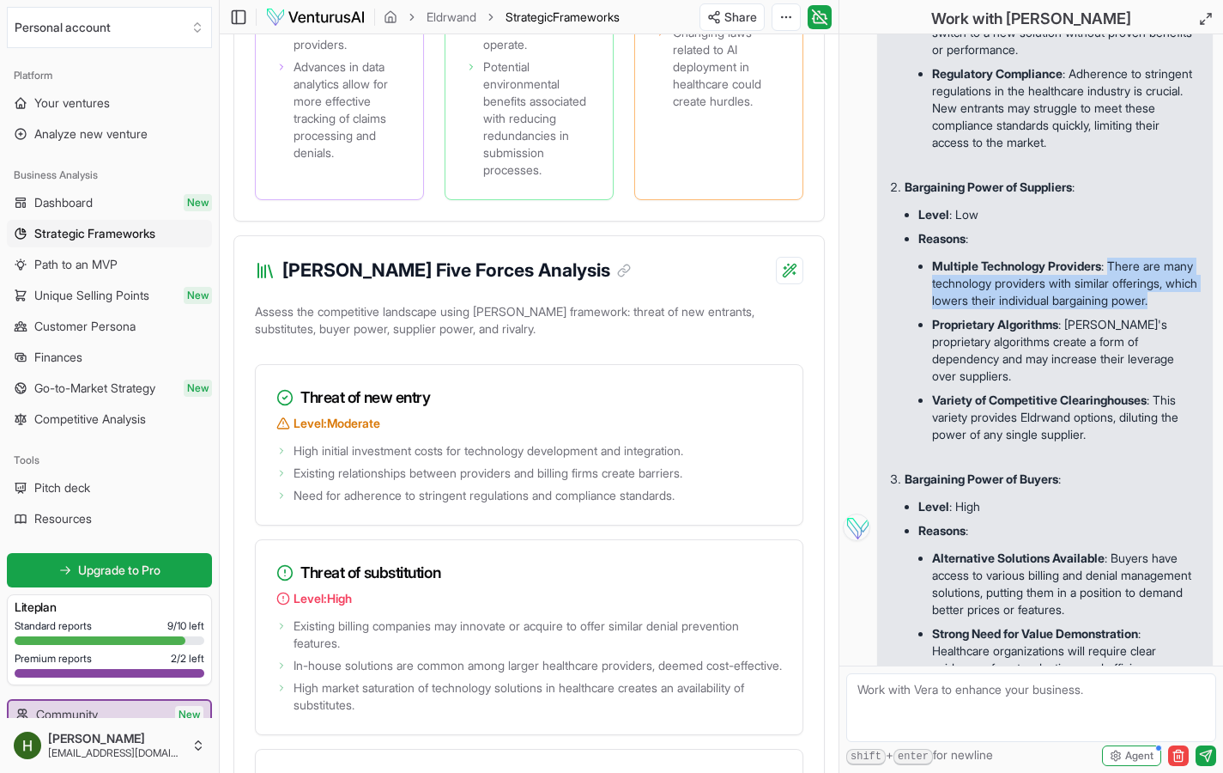
drag, startPoint x: 1119, startPoint y: 398, endPoint x: 1160, endPoint y: 436, distance: 55.3
click at [1174, 312] on li "Multiple Technology Providers : There are many technology providers with simila…" at bounding box center [1065, 283] width 267 height 58
click at [1101, 370] on li "Reasons : Multiple Technology Providers : There are many technology providers w…" at bounding box center [1059, 342] width 281 height 230
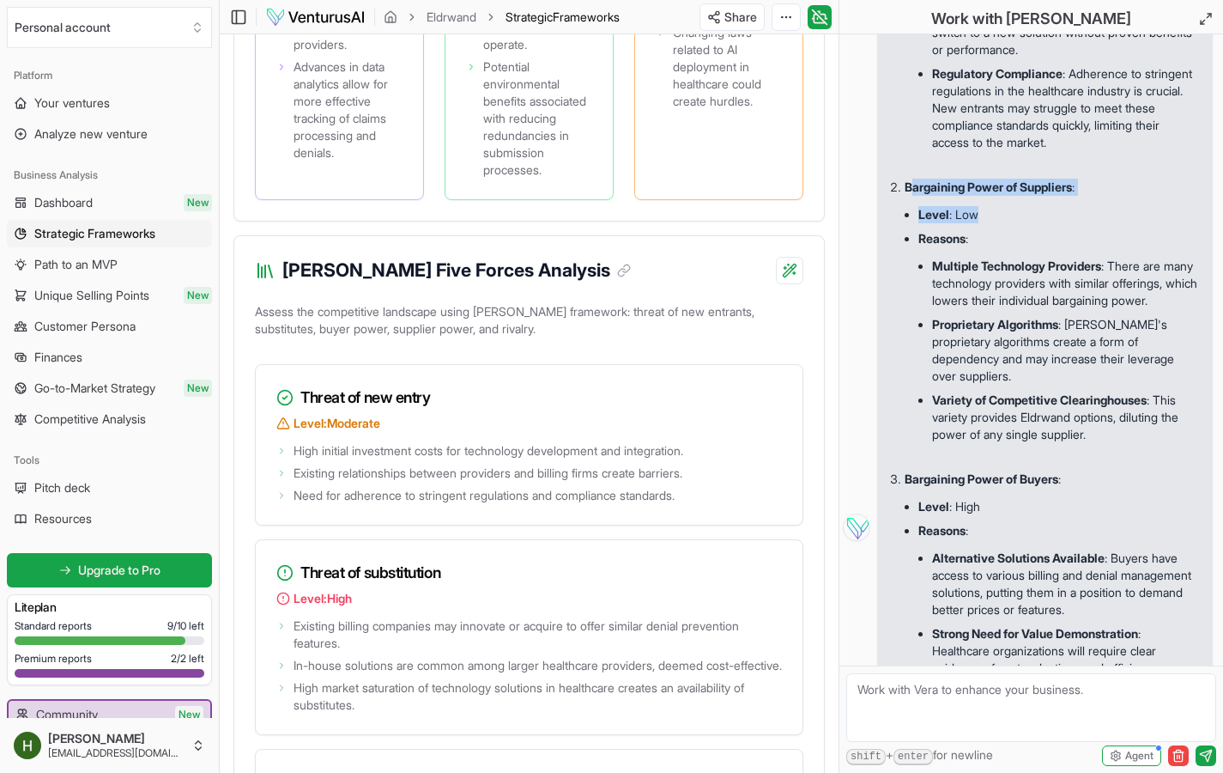
drag, startPoint x: 911, startPoint y: 324, endPoint x: 1087, endPoint y: 365, distance: 180.7
click at [1087, 365] on li "Bargaining Power of Suppliers : Level : Low Reasons : Multiple Technology Provi…" at bounding box center [1052, 321] width 294 height 292
click at [1095, 367] on li "Reasons : Multiple Technology Providers : There are many technology providers w…" at bounding box center [1059, 342] width 281 height 230
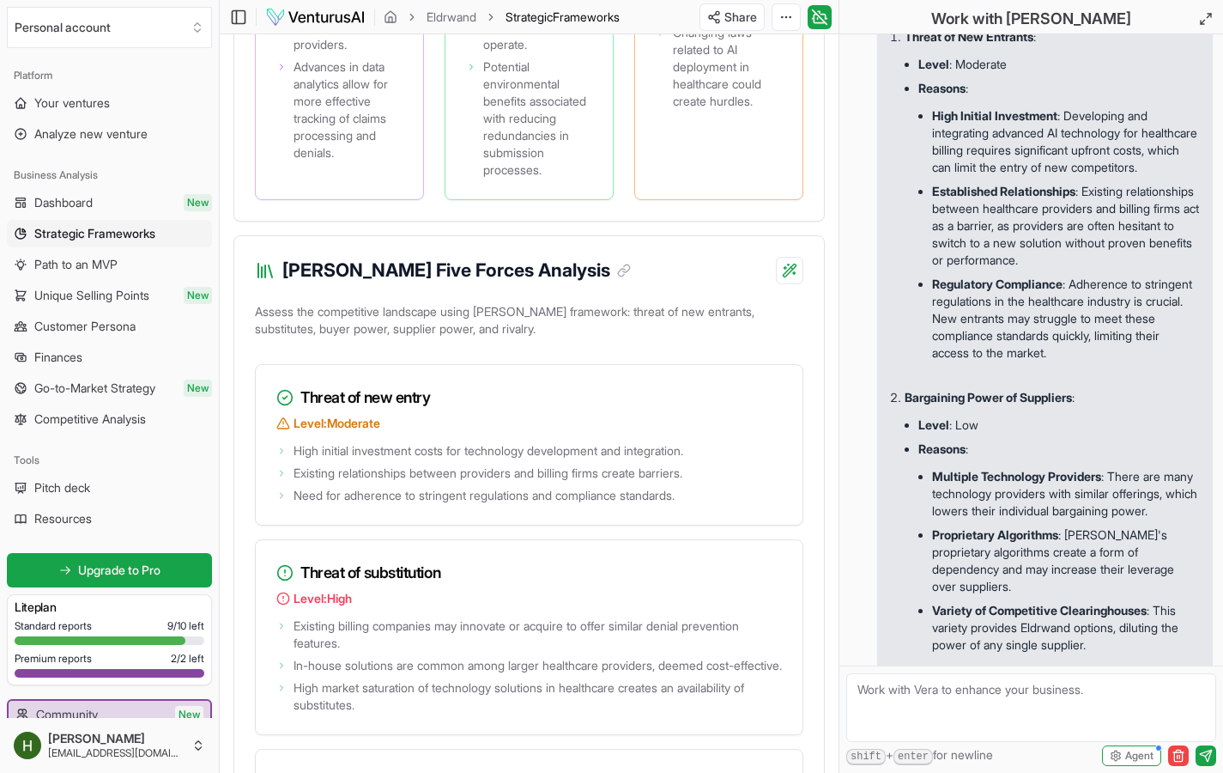
scroll to position [1483, 0]
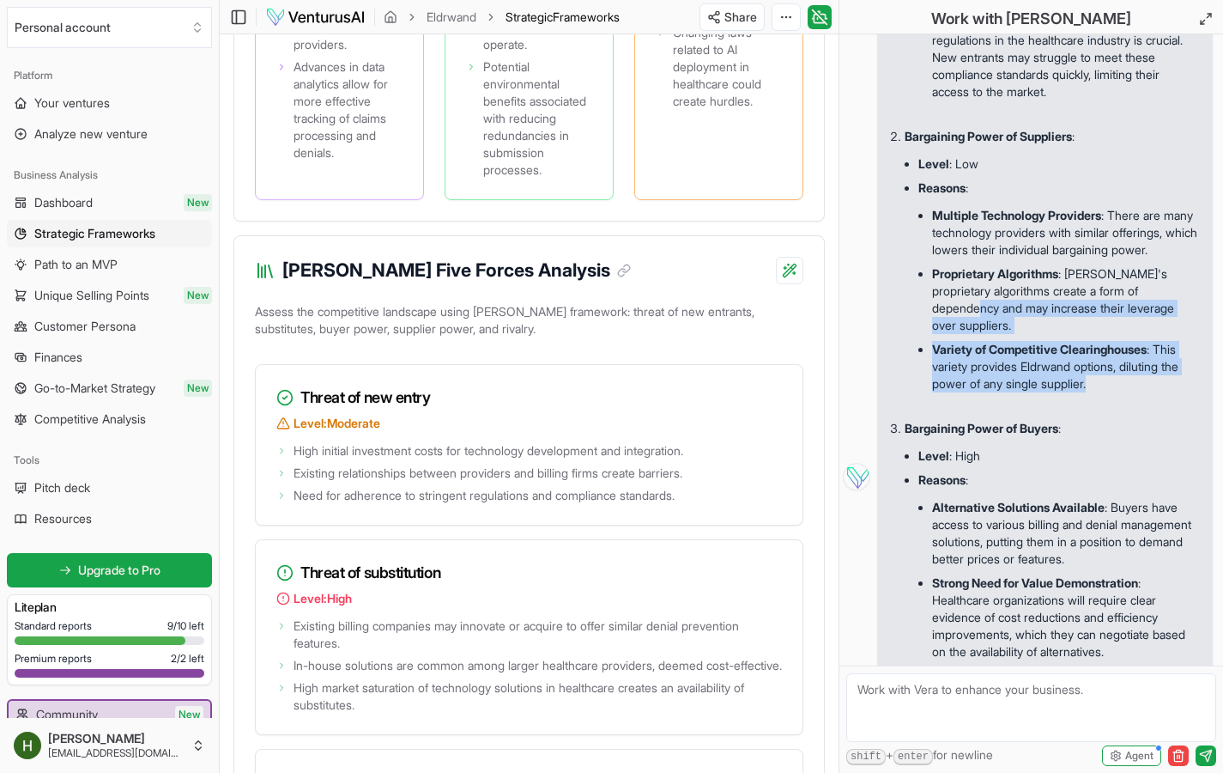
drag, startPoint x: 1171, startPoint y: 539, endPoint x: 1012, endPoint y: 467, distance: 174.4
click at [1012, 403] on ul "Multiple Technology Providers : There are many technology providers with simila…" at bounding box center [1059, 300] width 281 height 206
click at [1070, 337] on li "Proprietary Algorithms : [PERSON_NAME]'s proprietary algorithms create a form o…" at bounding box center [1065, 300] width 267 height 76
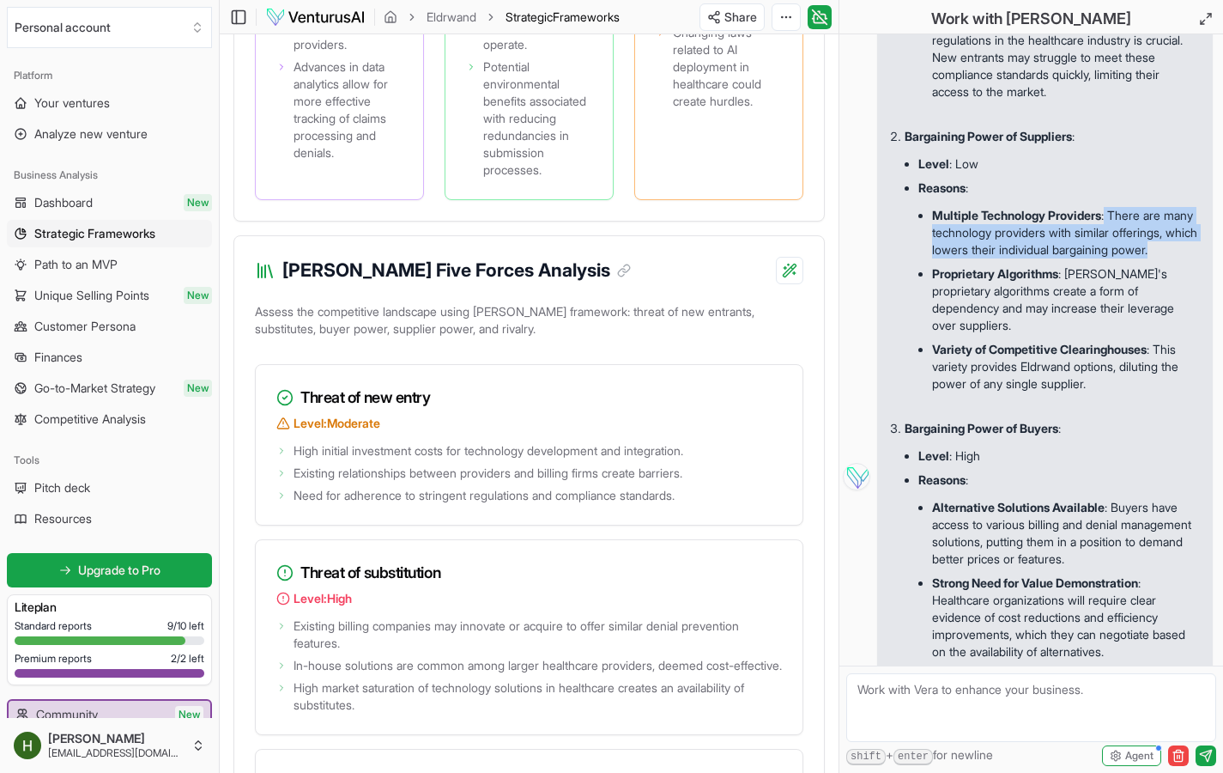
drag, startPoint x: 1113, startPoint y: 353, endPoint x: 1120, endPoint y: 402, distance: 49.4
click at [1120, 262] on li "Multiple Technology Providers : There are many technology providers with simila…" at bounding box center [1065, 232] width 267 height 58
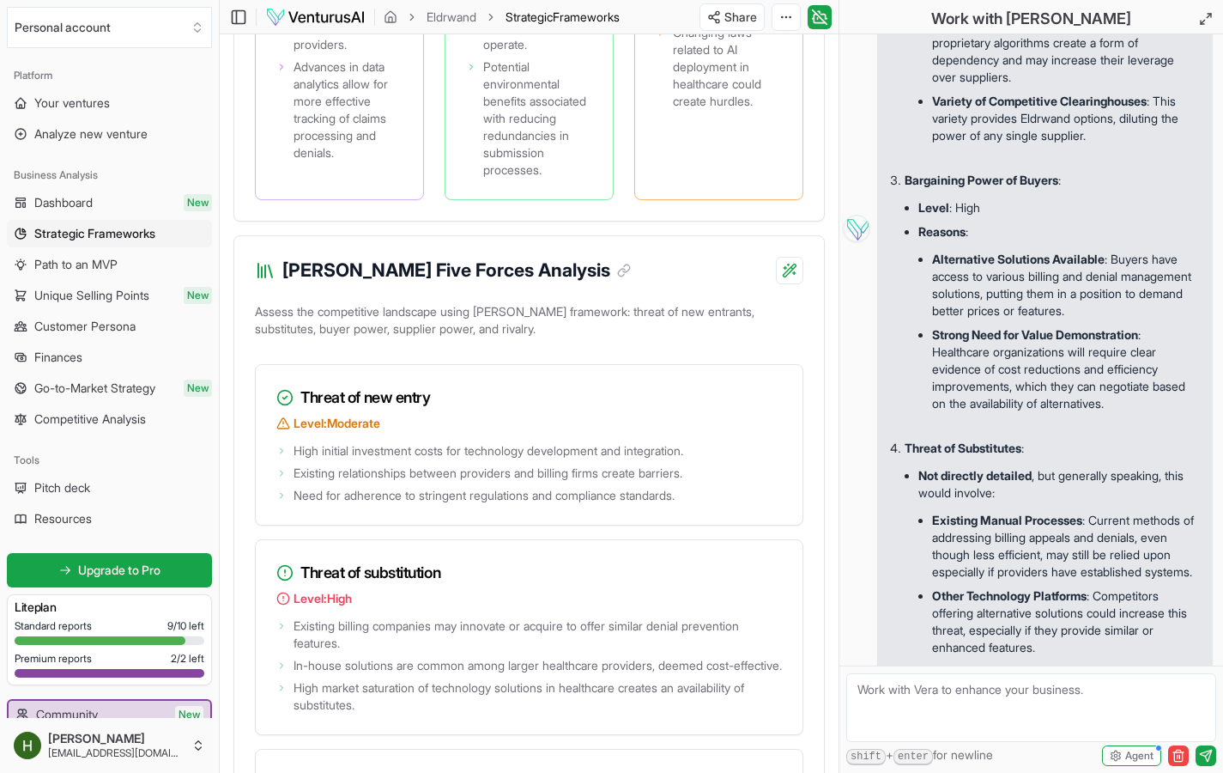
scroll to position [1731, 0]
drag, startPoint x: 1067, startPoint y: 452, endPoint x: 1175, endPoint y: 473, distance: 110.3
click at [1175, 323] on li "Alternative Solutions Available : Buyers have access to various billing and den…" at bounding box center [1065, 285] width 267 height 76
drag, startPoint x: 1147, startPoint y: 492, endPoint x: 1134, endPoint y: 494, distance: 13.0
click at [1134, 415] on li "Strong Need for Value Demonstration : Healthcare organizations will require cle…" at bounding box center [1065, 369] width 267 height 93
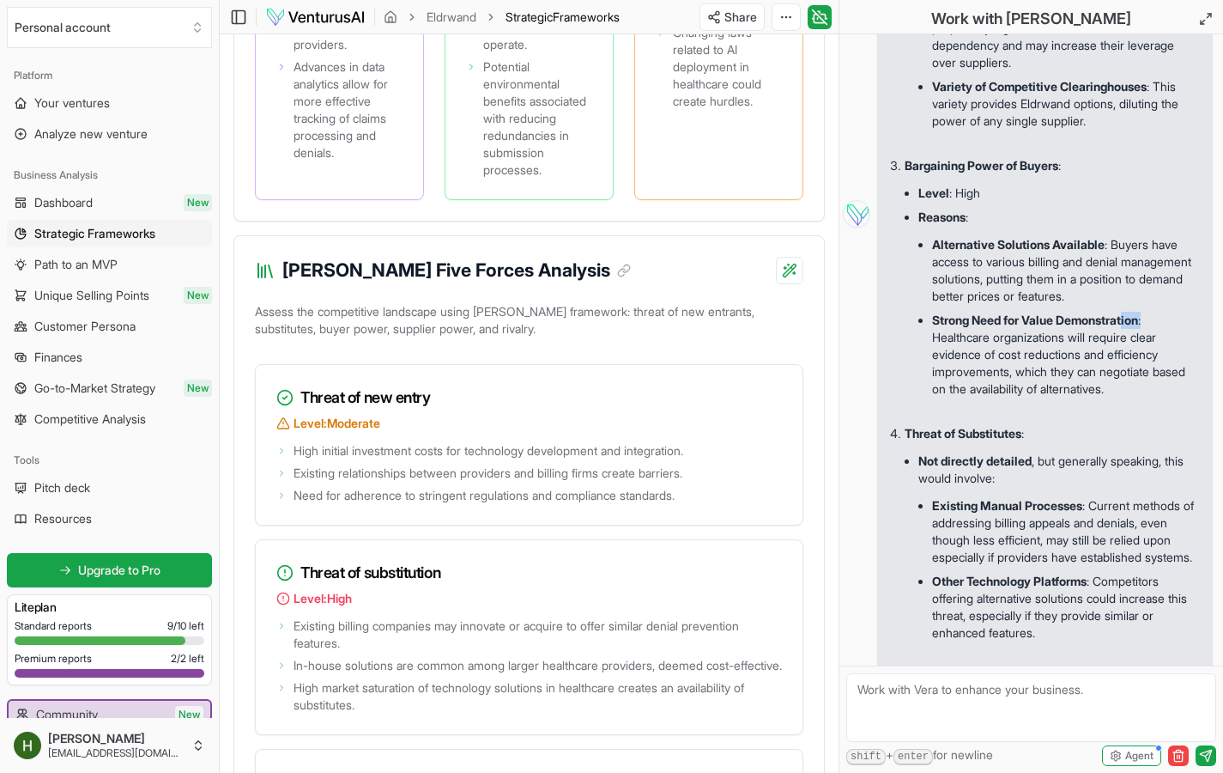
scroll to position [1746, 0]
click at [1045, 400] on li "Strong Need for Value Demonstration : Healthcare organizations will require cle…" at bounding box center [1065, 353] width 267 height 93
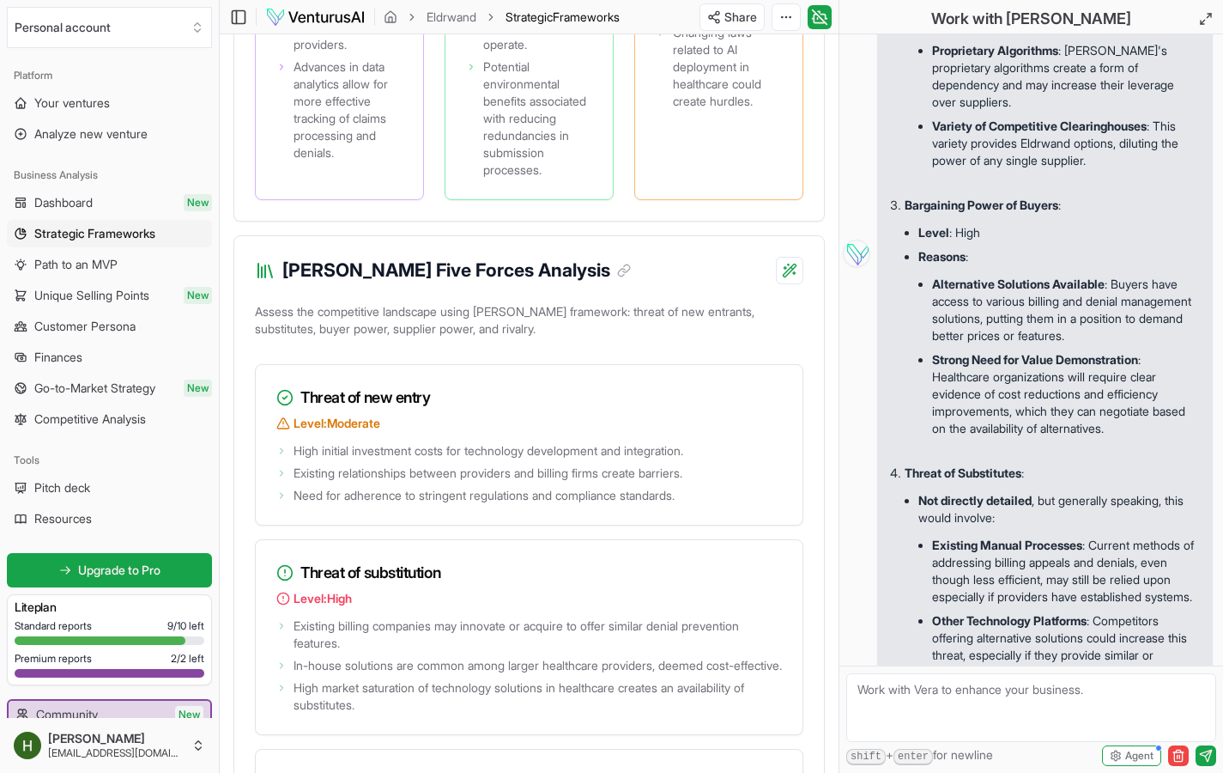
scroll to position [1716, 0]
